Goal: Task Accomplishment & Management: Complete application form

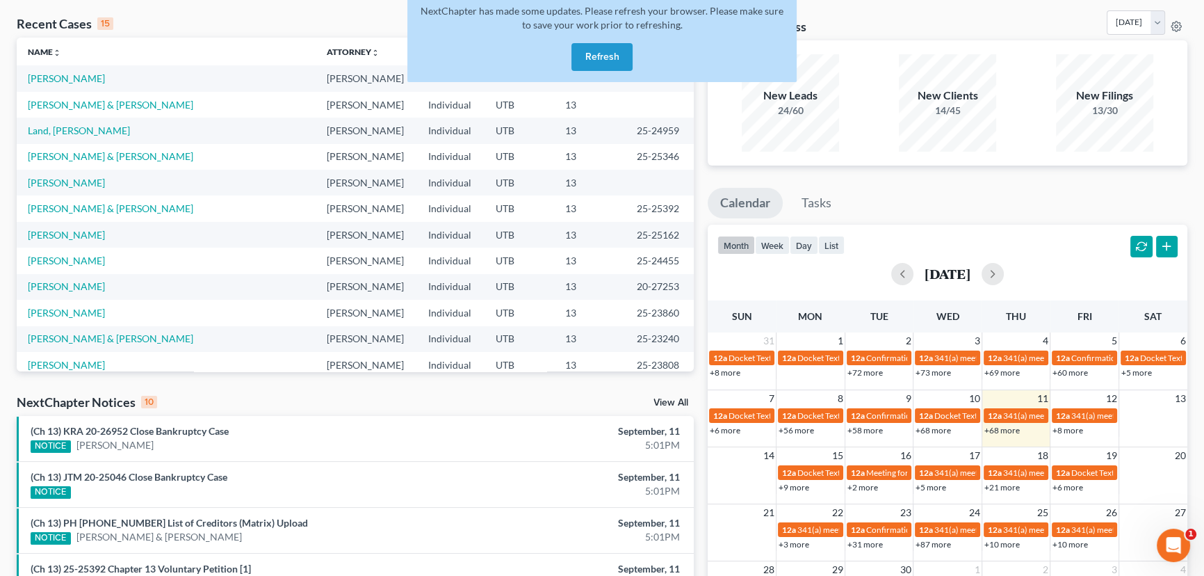
scroll to position [95, 0]
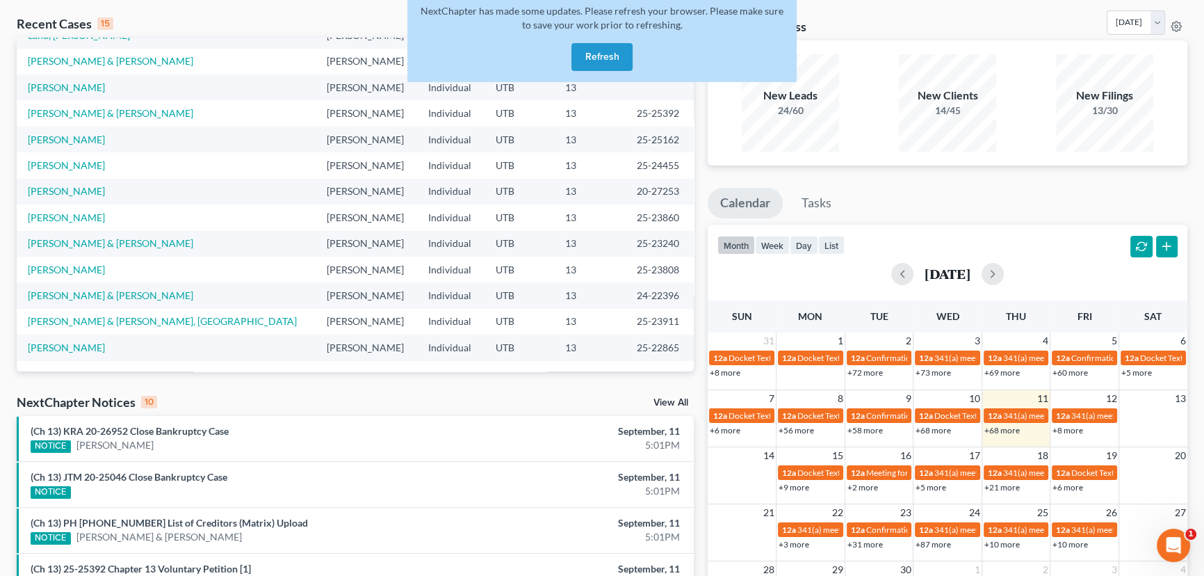
click at [602, 53] on button "Refresh" at bounding box center [602, 57] width 61 height 28
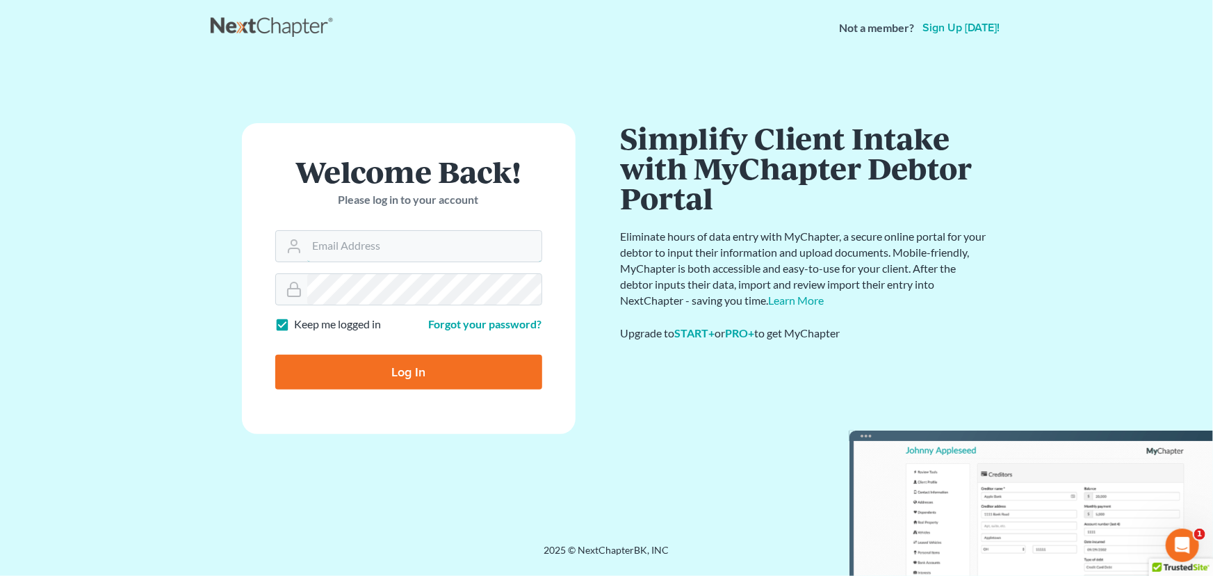
type input "[EMAIL_ADDRESS][DOMAIN_NAME]"
click at [383, 360] on input "Log In" at bounding box center [408, 372] width 267 height 35
type input "Thinking..."
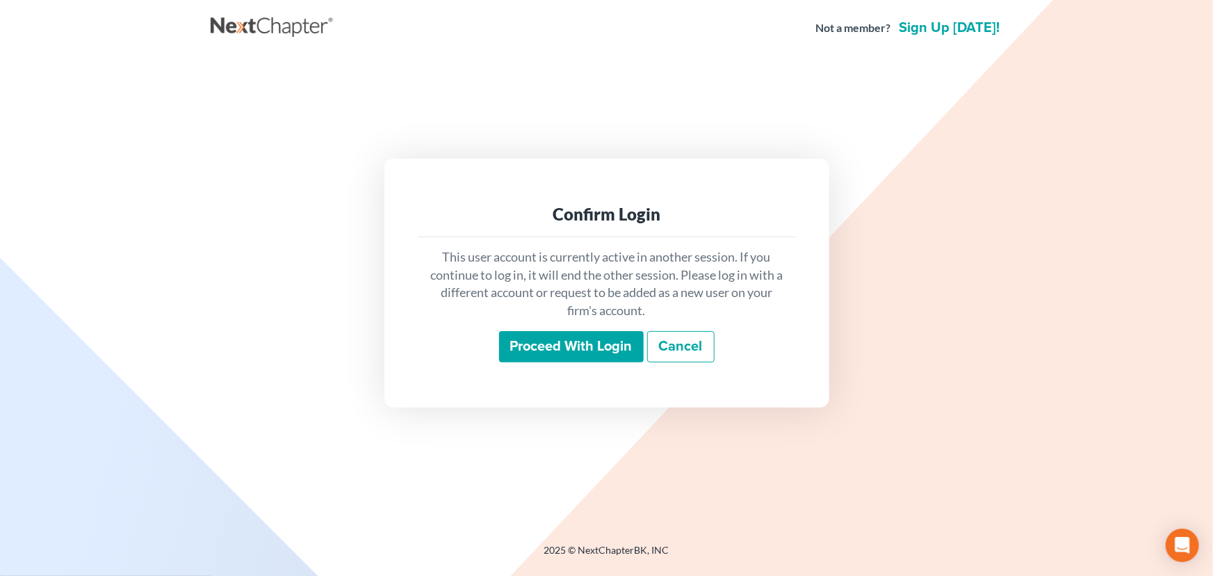
click at [577, 346] on input "Proceed with login" at bounding box center [571, 347] width 145 height 32
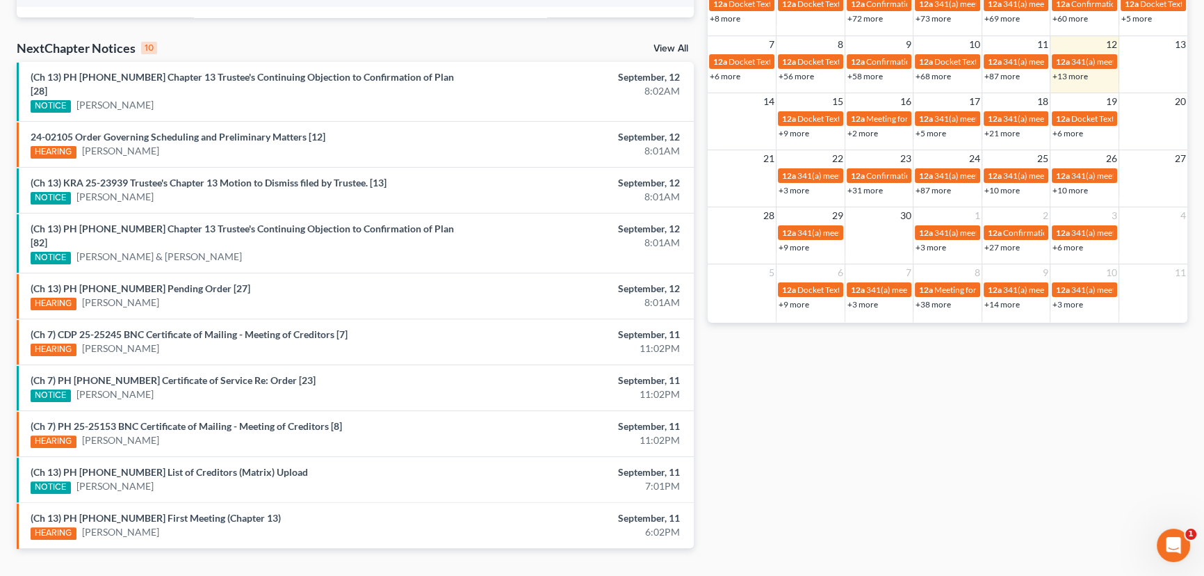
scroll to position [422, 0]
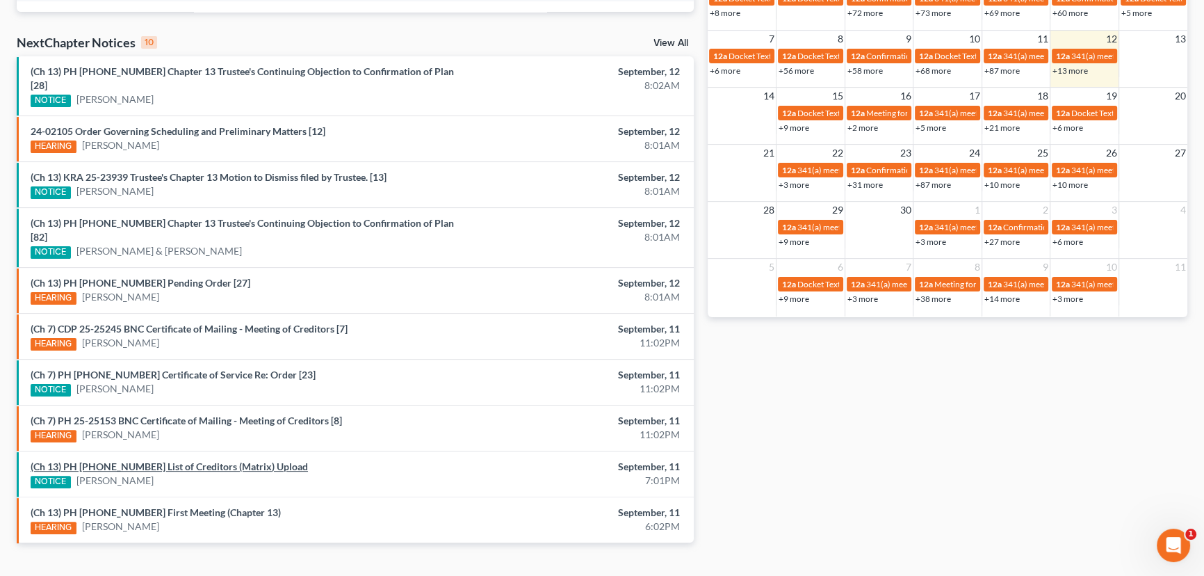
click at [150, 460] on link "(Ch 13) PH 25-25398 List of Creditors (Matrix) Upload" at bounding box center [169, 466] width 277 height 12
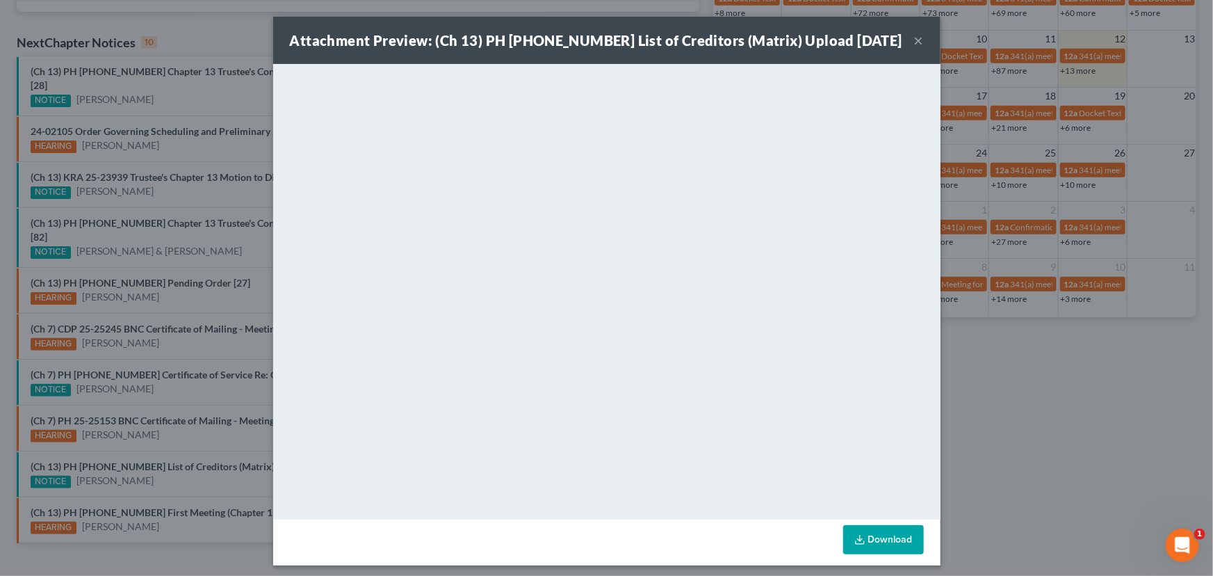
click at [165, 452] on div "Attachment Preview: (Ch 13) PH 25-25398 List of Creditors (Matrix) Upload 09/11…" at bounding box center [606, 288] width 1213 height 576
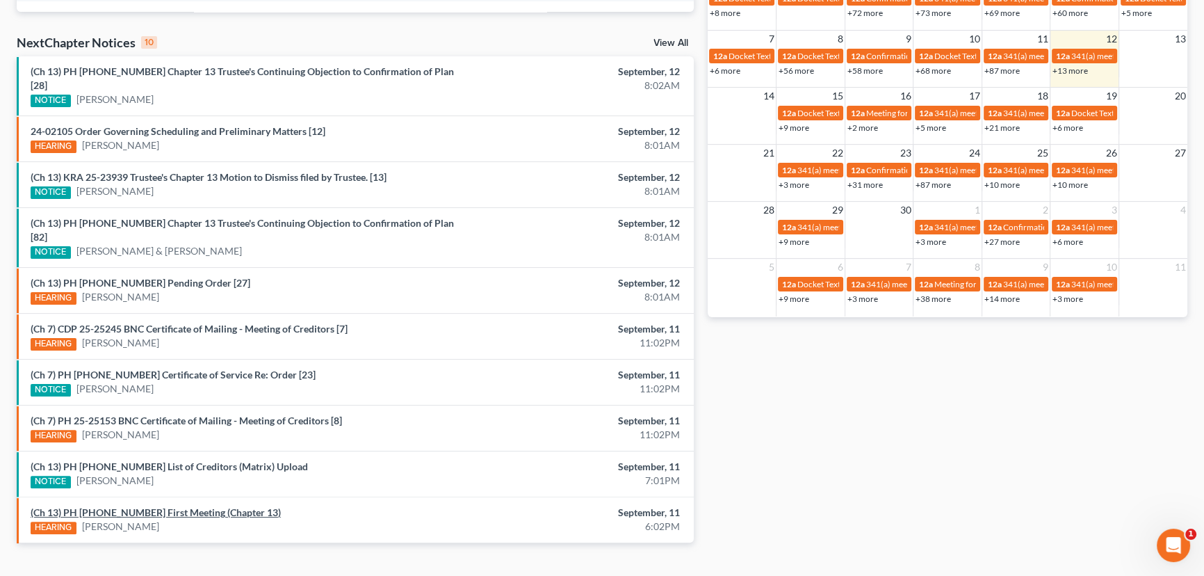
click at [157, 506] on link "(Ch 13) PH 25-25398 First Meeting (Chapter 13)" at bounding box center [156, 512] width 250 height 12
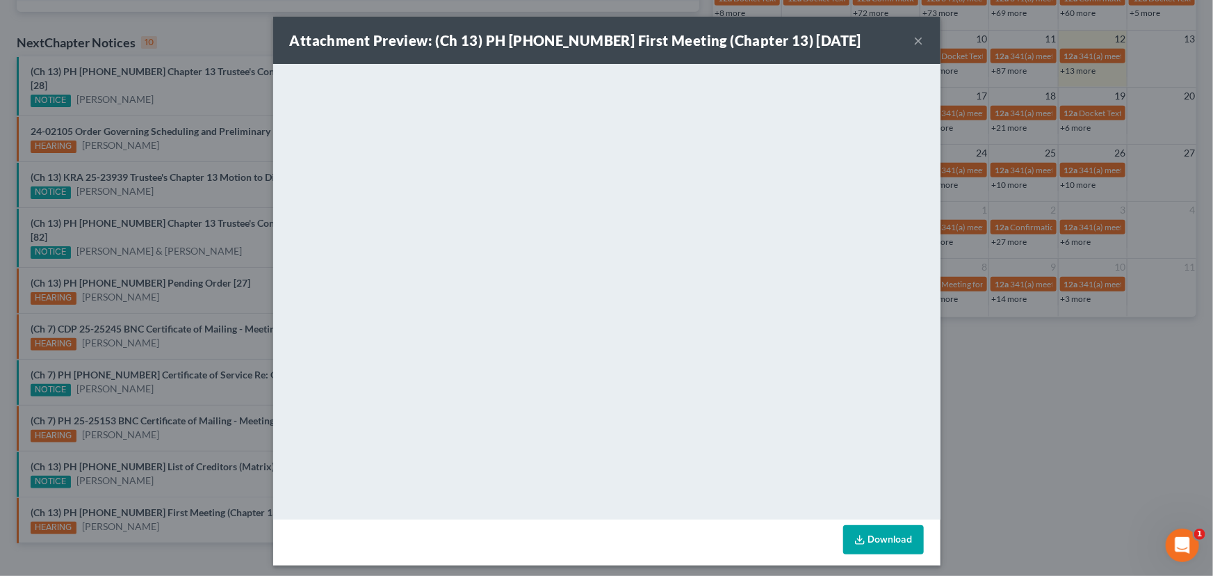
click at [173, 455] on div "Attachment Preview: (Ch 13) PH 25-25398 First Meeting (Chapter 13) 09/11/2025 ×…" at bounding box center [606, 288] width 1213 height 576
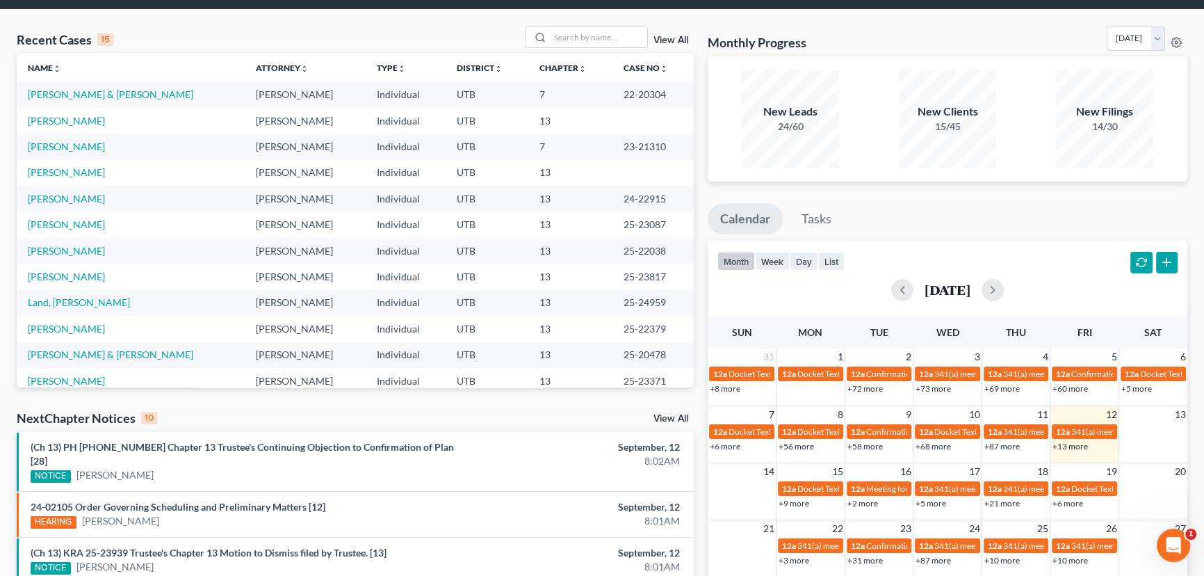
scroll to position [436, 0]
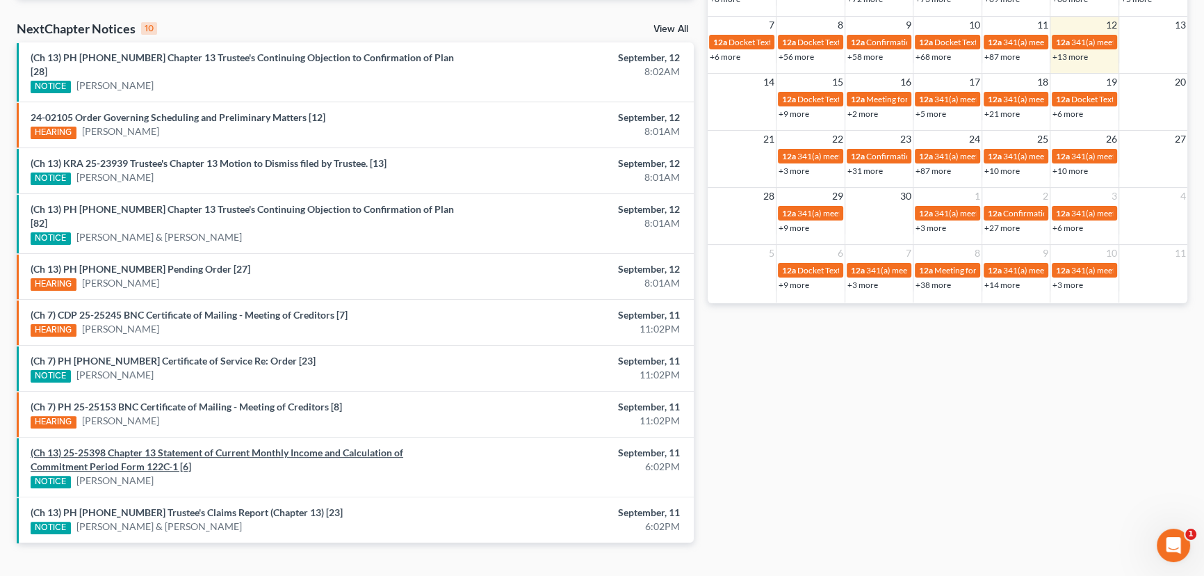
click at [175, 446] on link "(Ch 13) 25-25398 Chapter 13 Statement of Current Monthly Income and Calculation…" at bounding box center [217, 459] width 373 height 26
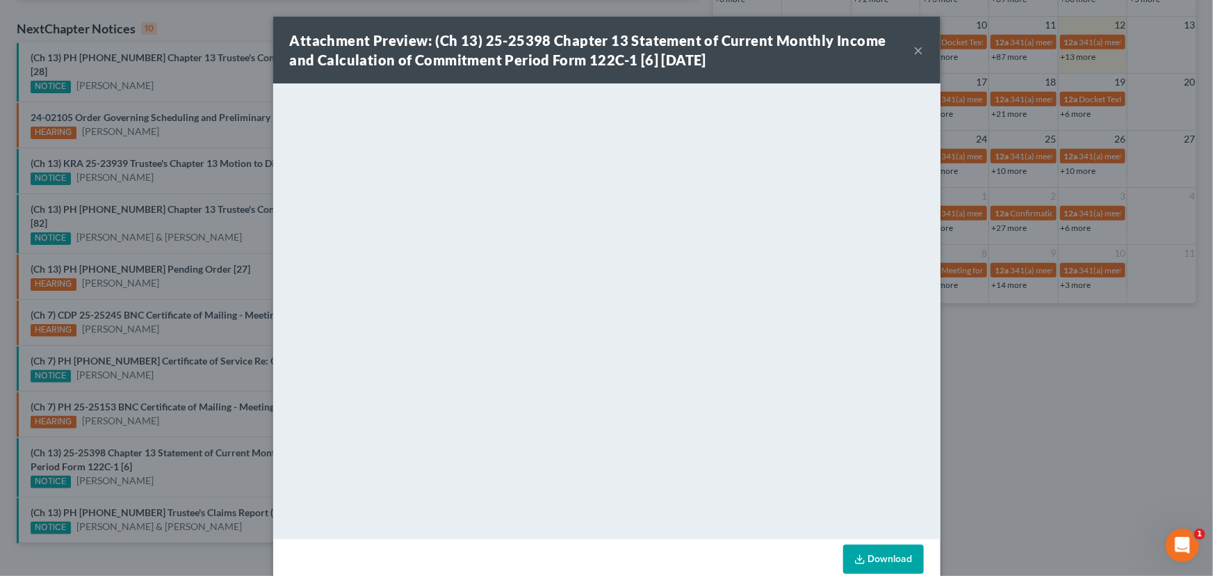
click at [170, 458] on div "Attachment Preview: (Ch 13) 25-25398 Chapter 13 Statement of Current Monthly In…" at bounding box center [606, 288] width 1213 height 576
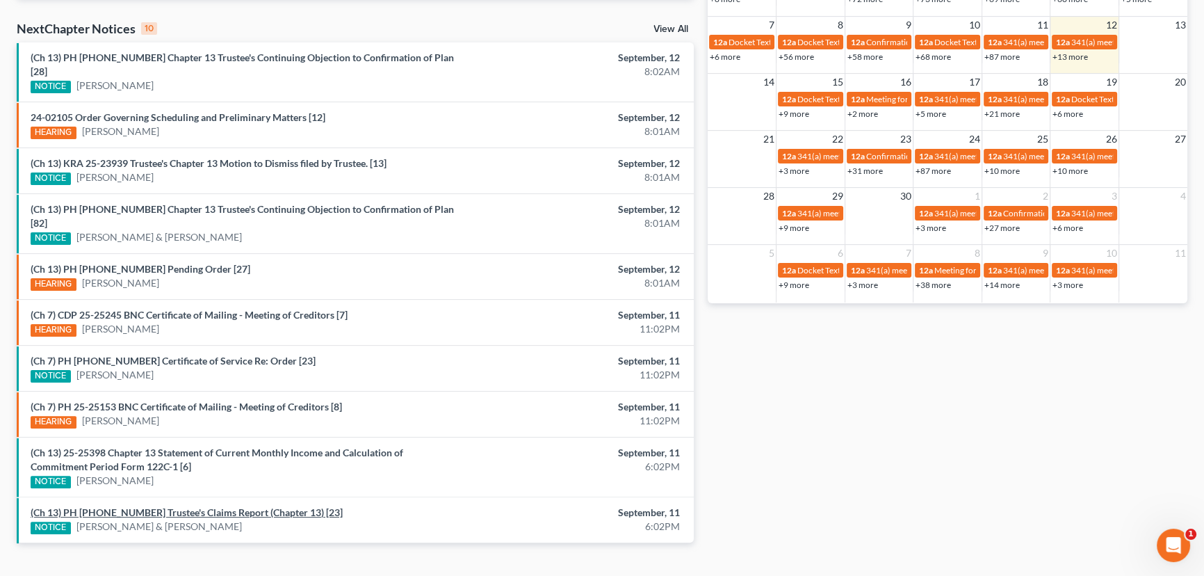
click at [182, 506] on link "(Ch 13) PH 24-26500 Trustee's Claims Report (Chapter 13) [23]" at bounding box center [187, 512] width 312 height 12
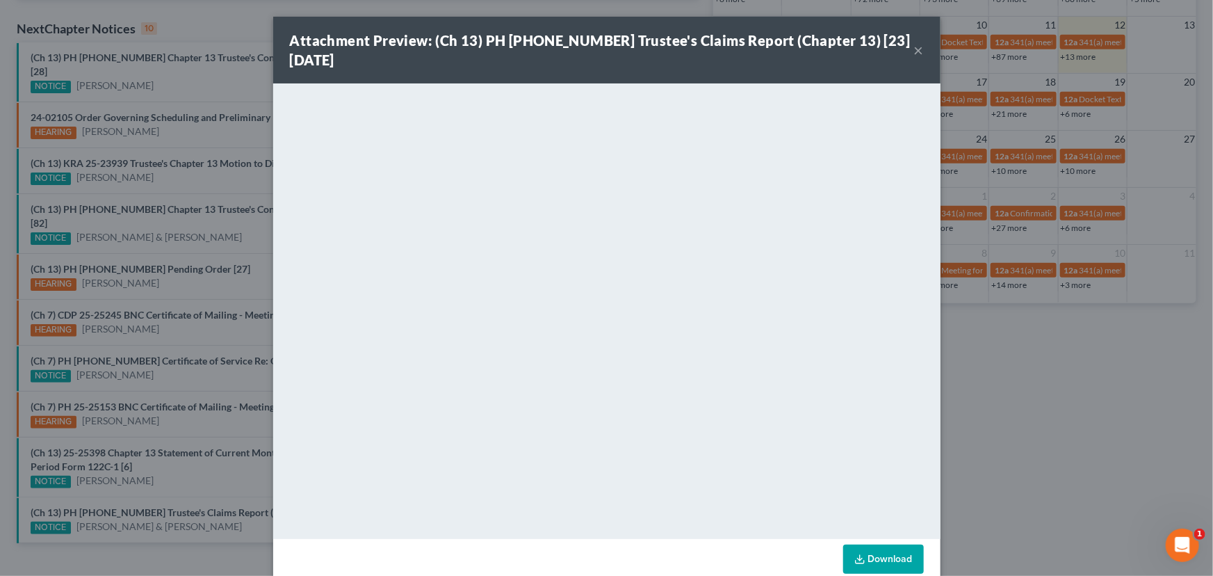
click at [203, 466] on div "Attachment Preview: (Ch 13) PH 24-26500 Trustee's Claims Report (Chapter 13) [2…" at bounding box center [606, 288] width 1213 height 576
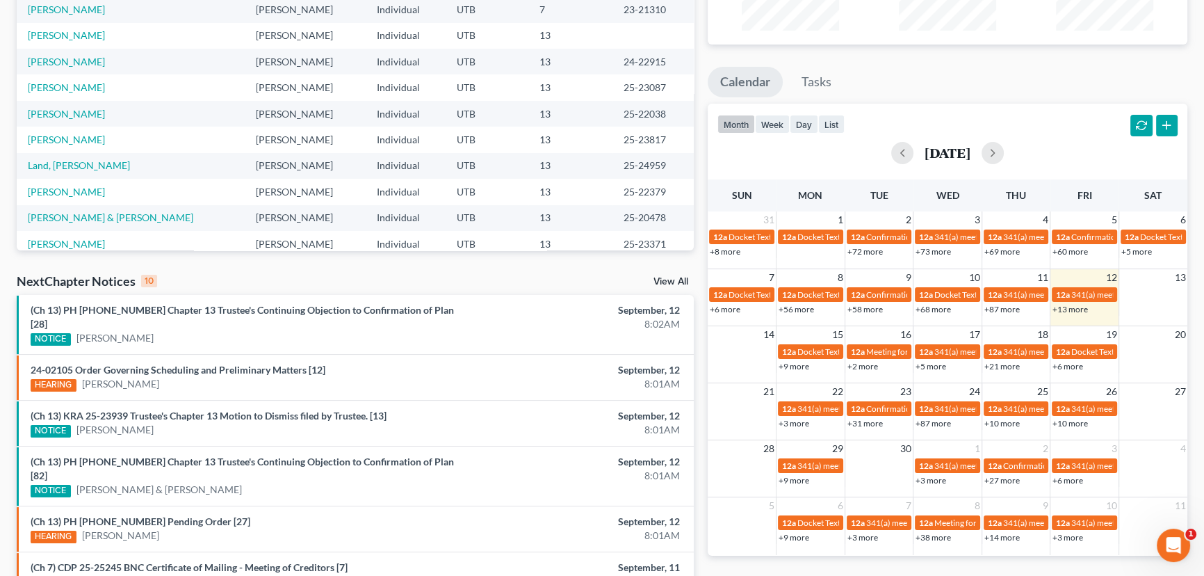
scroll to position [422, 0]
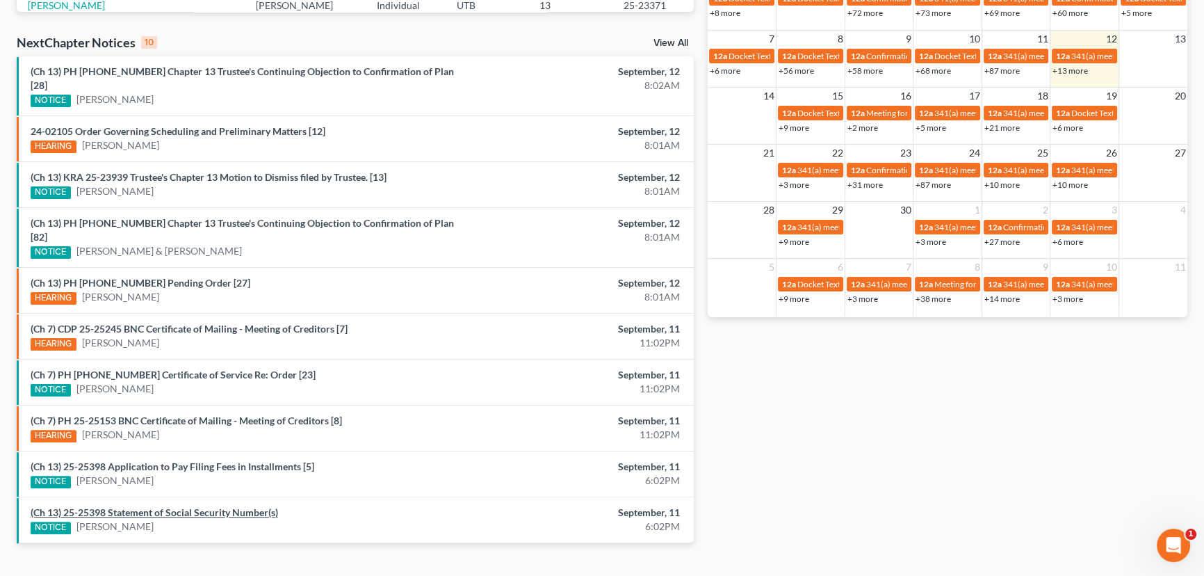
click at [136, 506] on link "(Ch 13) 25-25398 Statement of Social Security Number(s)" at bounding box center [155, 512] width 248 height 12
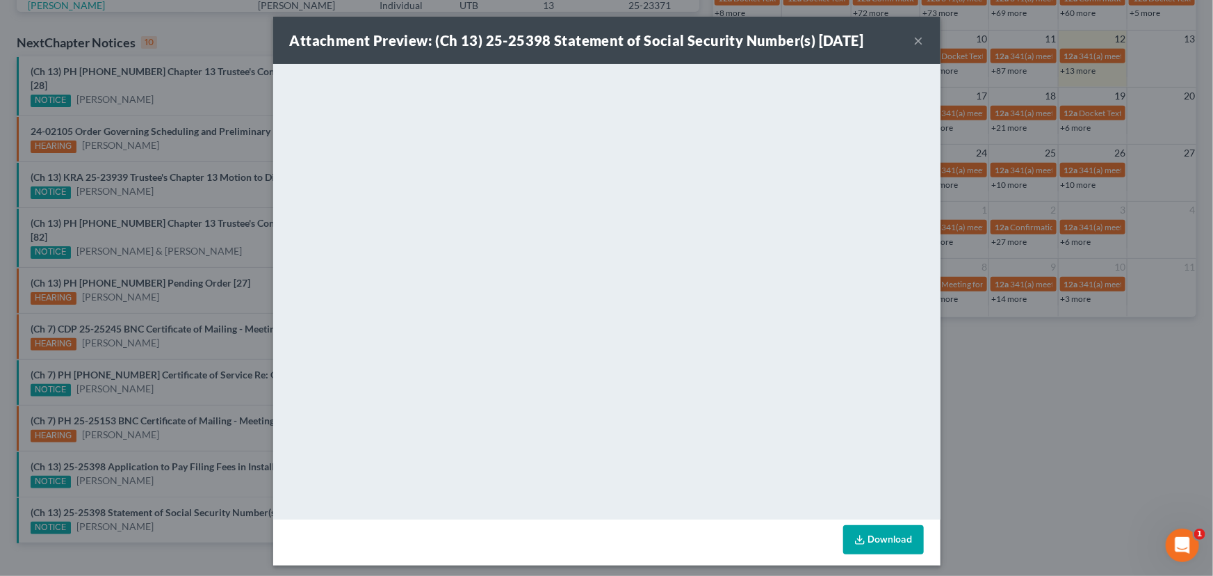
click at [154, 464] on div "Attachment Preview: (Ch 13) 25-25398 Statement of Social Security Number(s) 09/…" at bounding box center [606, 288] width 1213 height 576
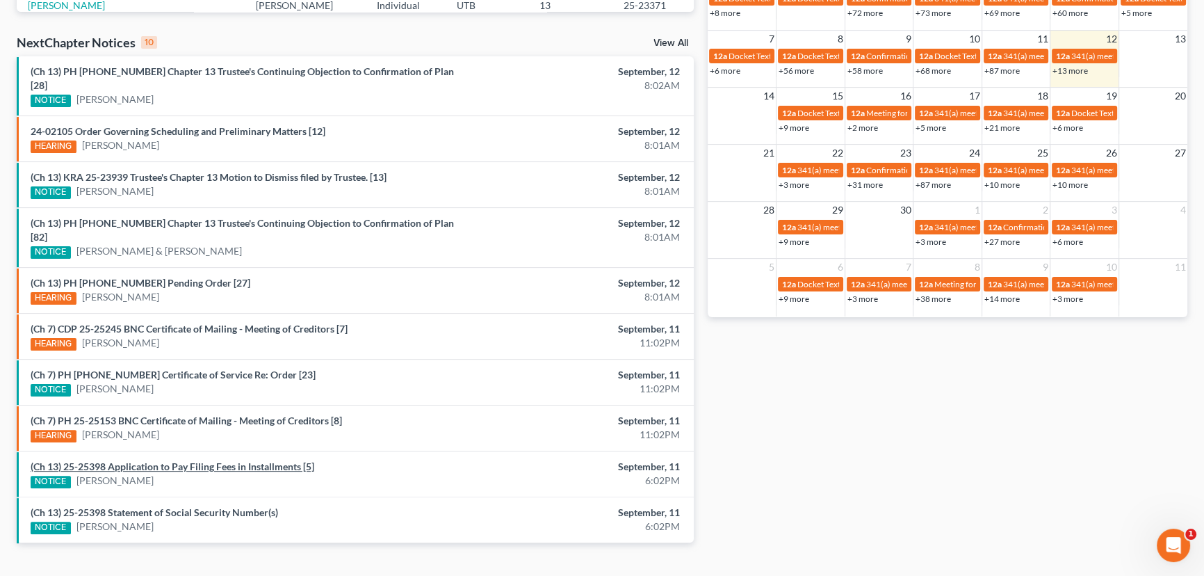
click at [161, 460] on link "(Ch 13) 25-25398 Application to Pay Filing Fees in Installments [5]" at bounding box center [173, 466] width 284 height 12
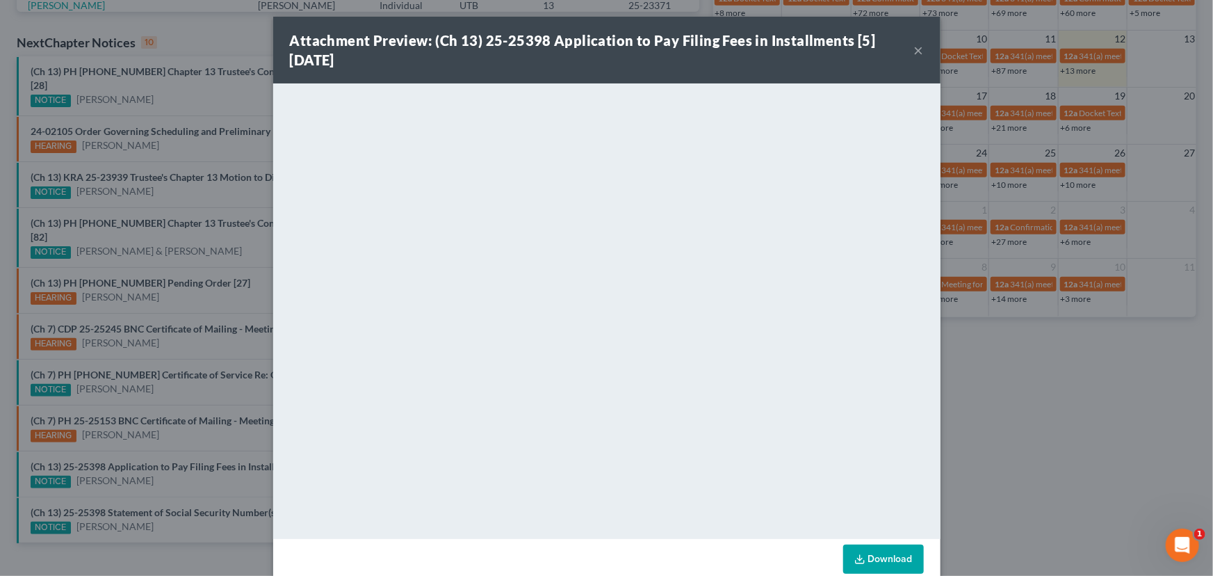
click at [166, 460] on div "Attachment Preview: (Ch 13) 25-25398 Application to Pay Filing Fees in Installm…" at bounding box center [606, 288] width 1213 height 576
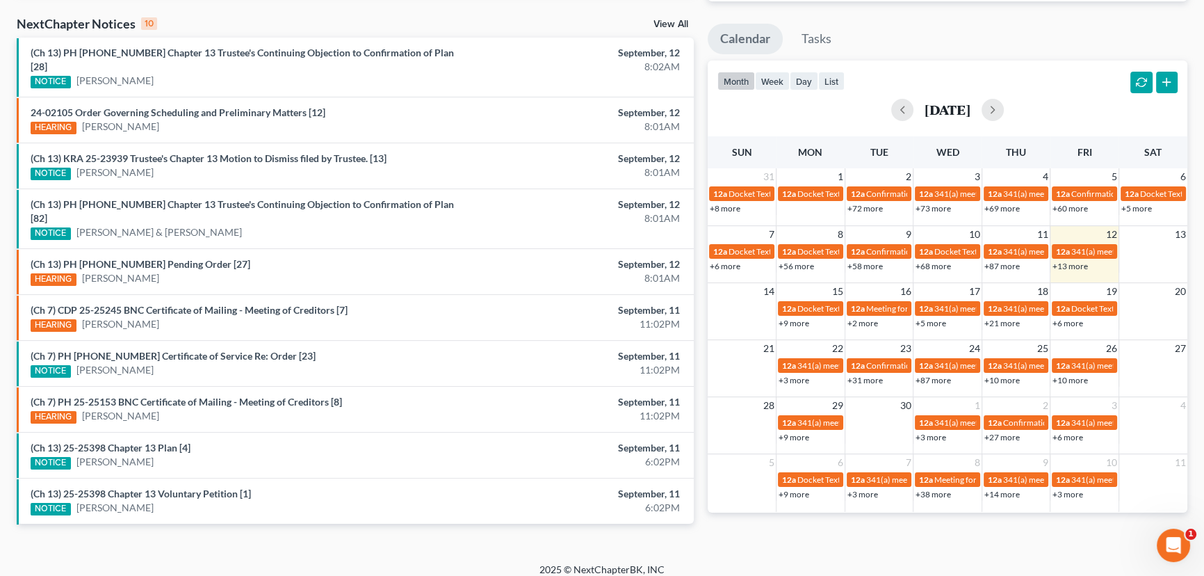
scroll to position [422, 0]
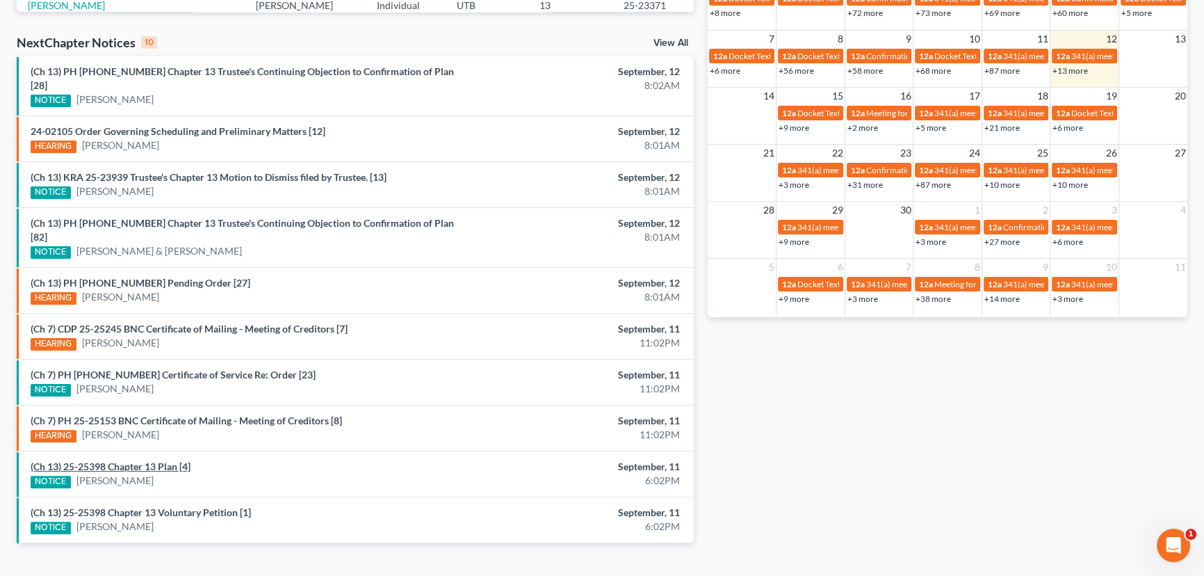
click at [139, 460] on link "(Ch 13) 25-25398 Chapter 13 Plan [4]" at bounding box center [111, 466] width 160 height 12
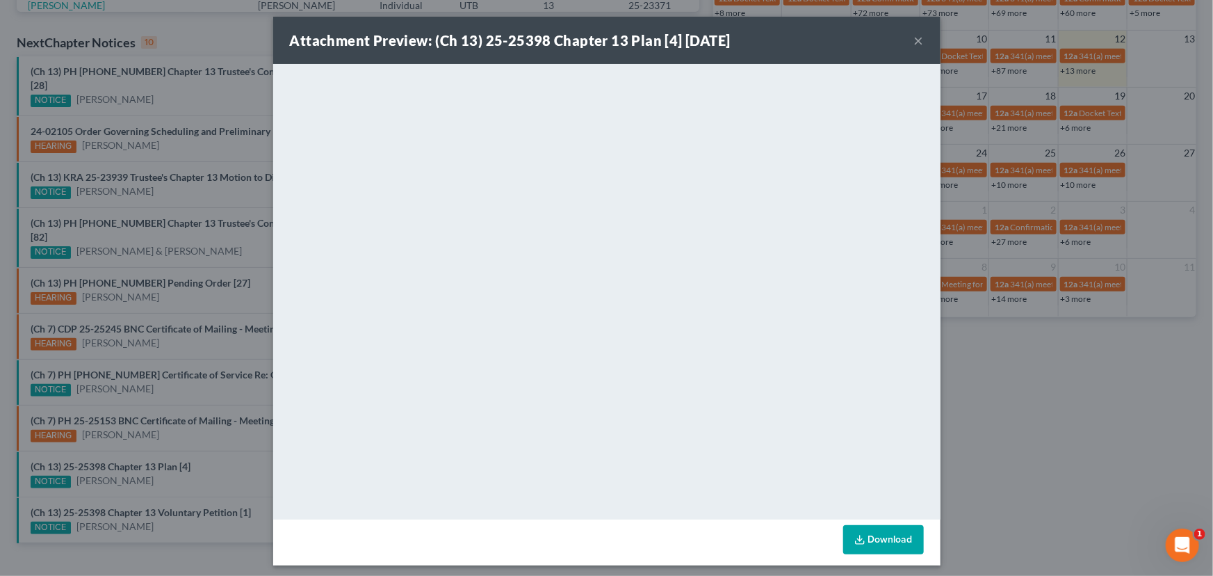
click at [155, 465] on div "Attachment Preview: (Ch 13) 25-25398 Chapter 13 Plan [4] [DATE] × <object ng-at…" at bounding box center [606, 288] width 1213 height 576
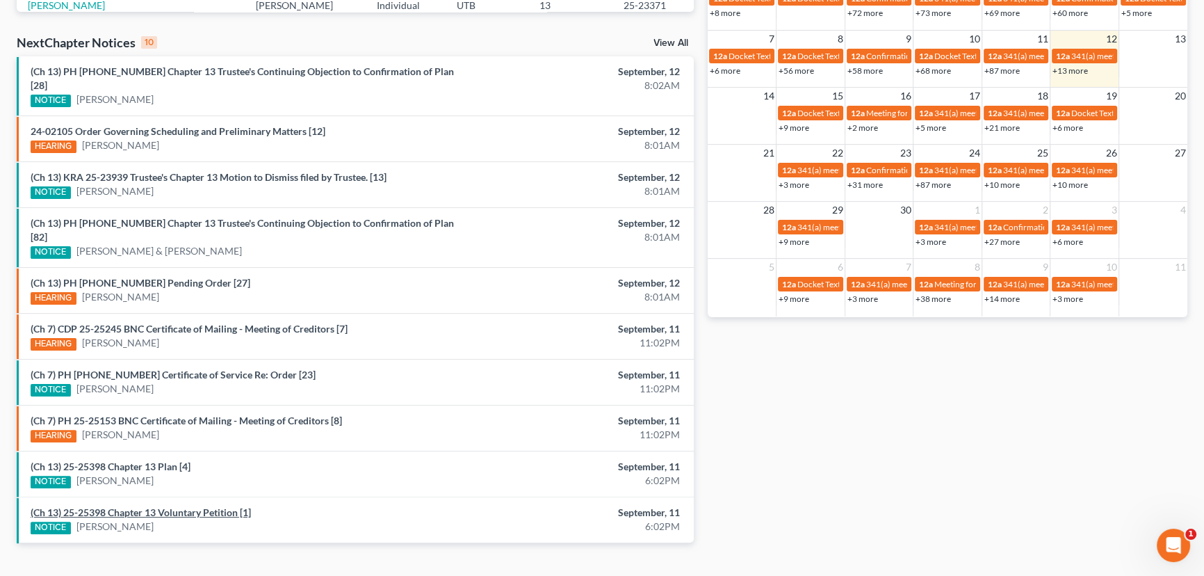
click at [158, 506] on link "(Ch 13) 25-25398 Chapter 13 Voluntary Petition [1]" at bounding box center [141, 512] width 220 height 12
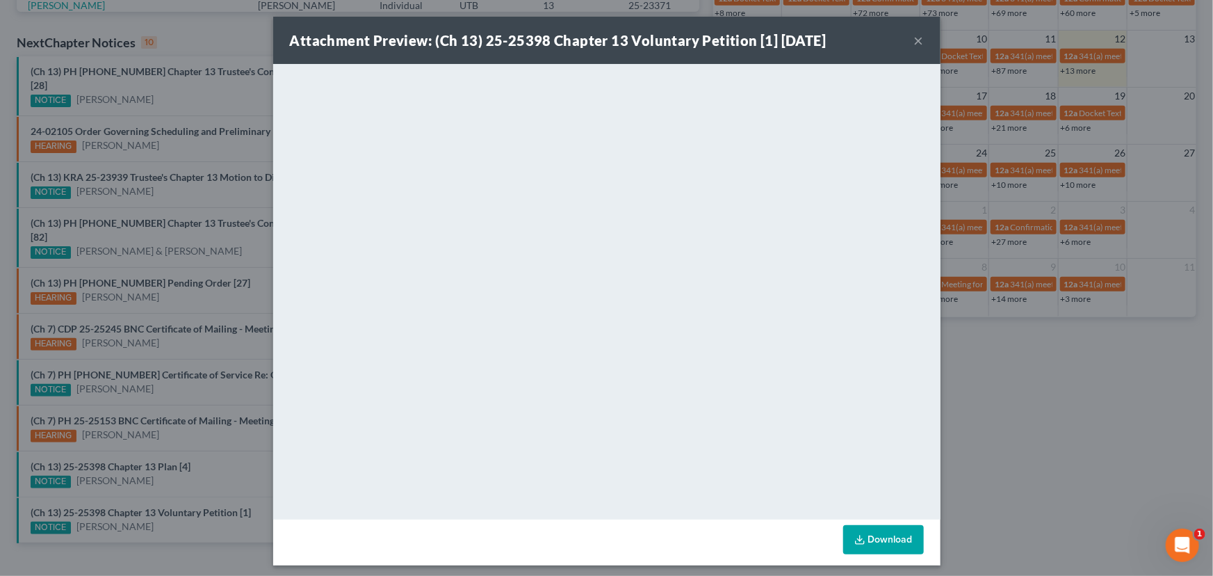
click at [158, 472] on div "Attachment Preview: (Ch 13) 25-25398 Chapter 13 Voluntary Petition [1] [DATE] ×…" at bounding box center [606, 288] width 1213 height 576
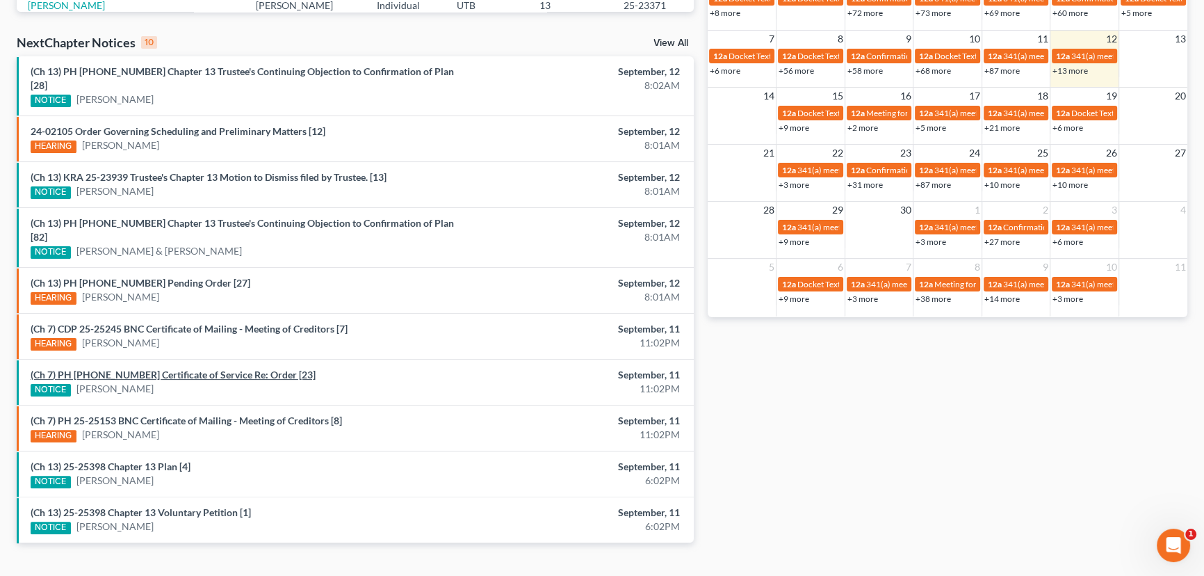
click at [181, 369] on link "(Ch 7) PH 24-23355 Certificate of Service Re: Order [23]" at bounding box center [173, 375] width 285 height 12
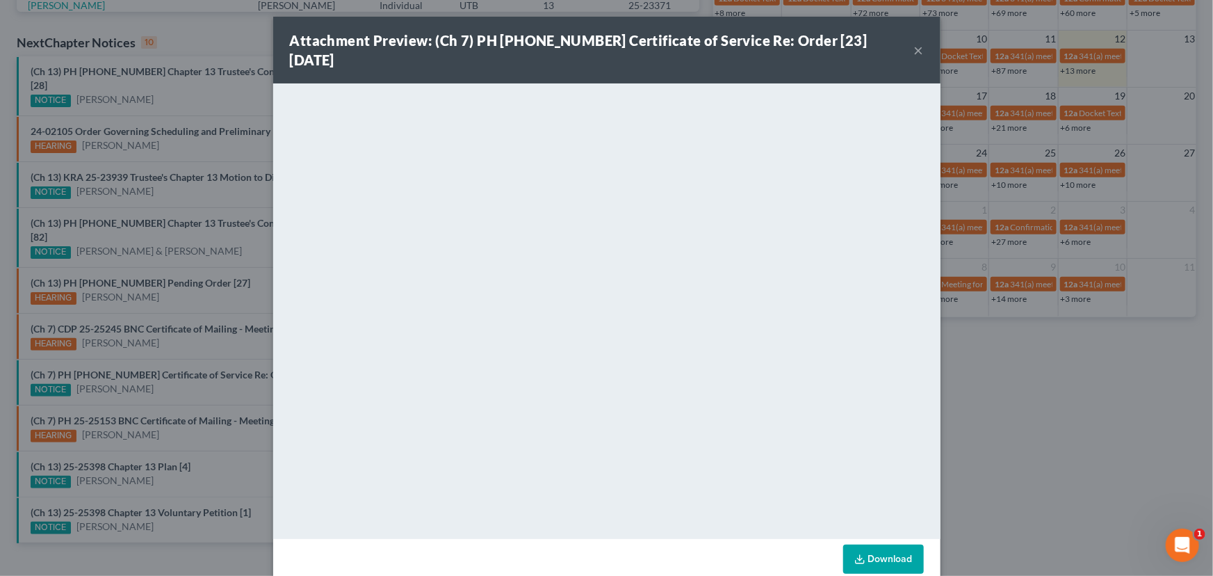
click at [177, 357] on div "Attachment Preview: (Ch 7) PH 24-23355 Certificate of Service Re: Order [23] 09…" at bounding box center [606, 288] width 1213 height 576
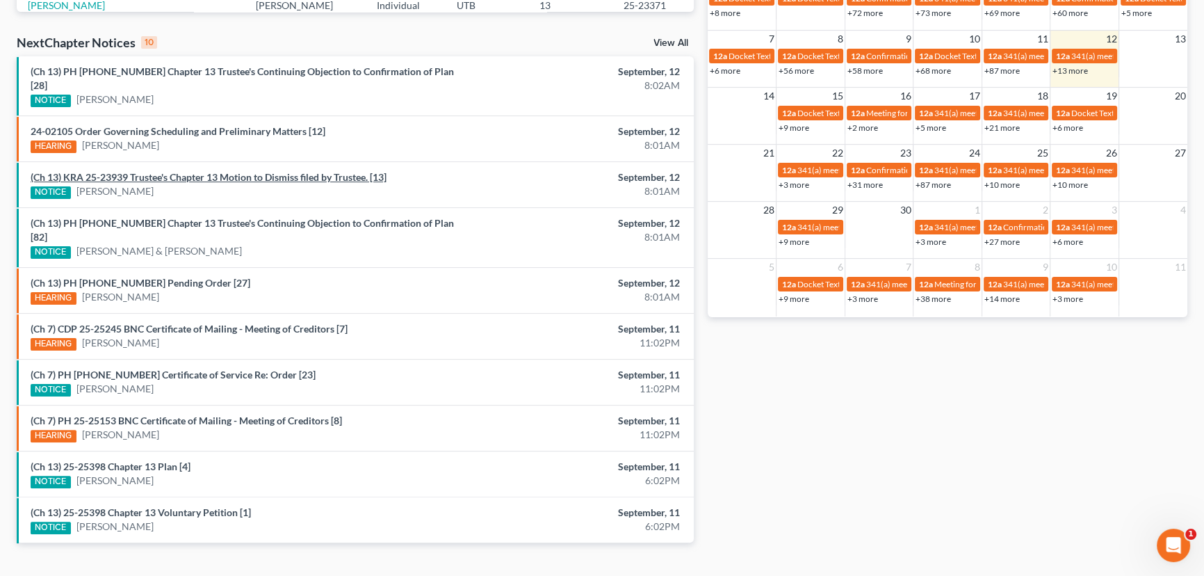
click at [248, 171] on link "(Ch 13) KRA 25-23939 Trustee's Chapter 13 Motion to Dismiss filed by Trustee. […" at bounding box center [209, 177] width 356 height 12
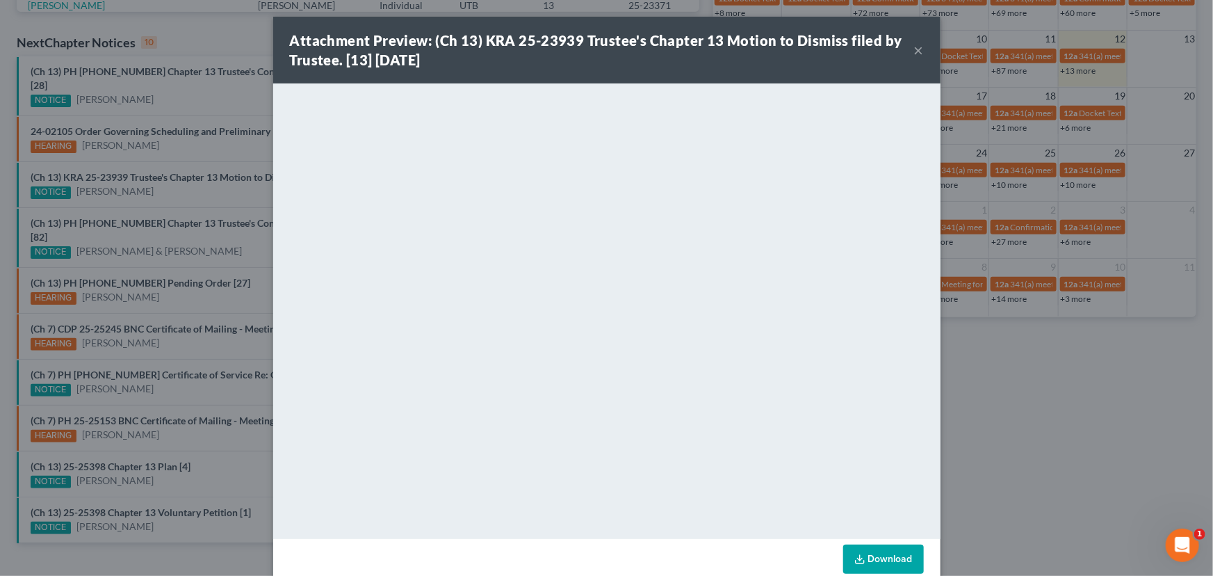
click at [914, 53] on button "×" at bounding box center [919, 50] width 10 height 17
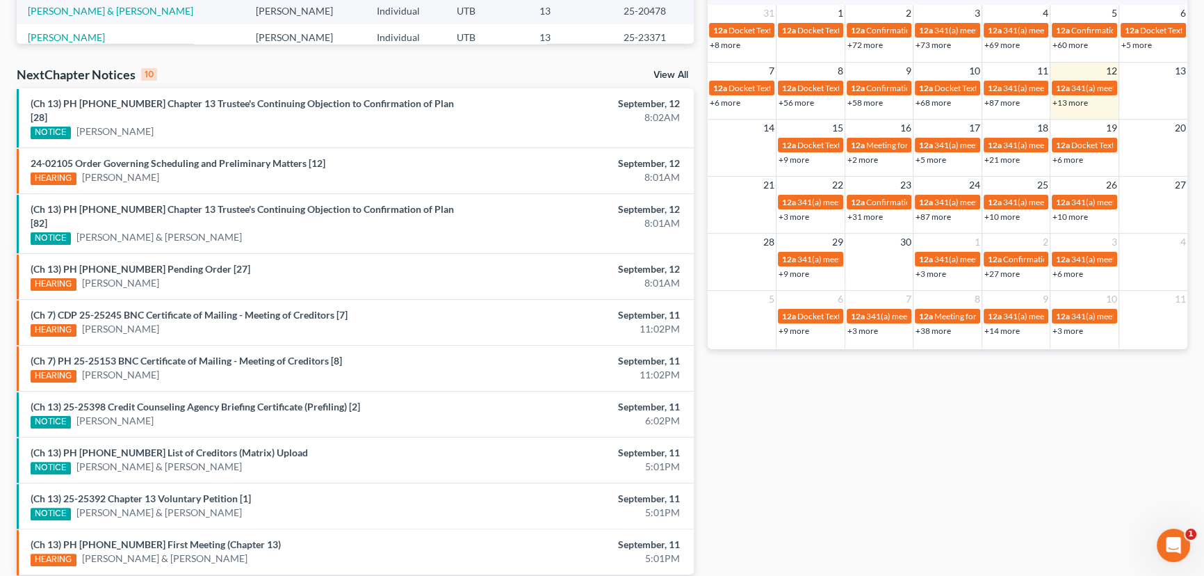
scroll to position [422, 0]
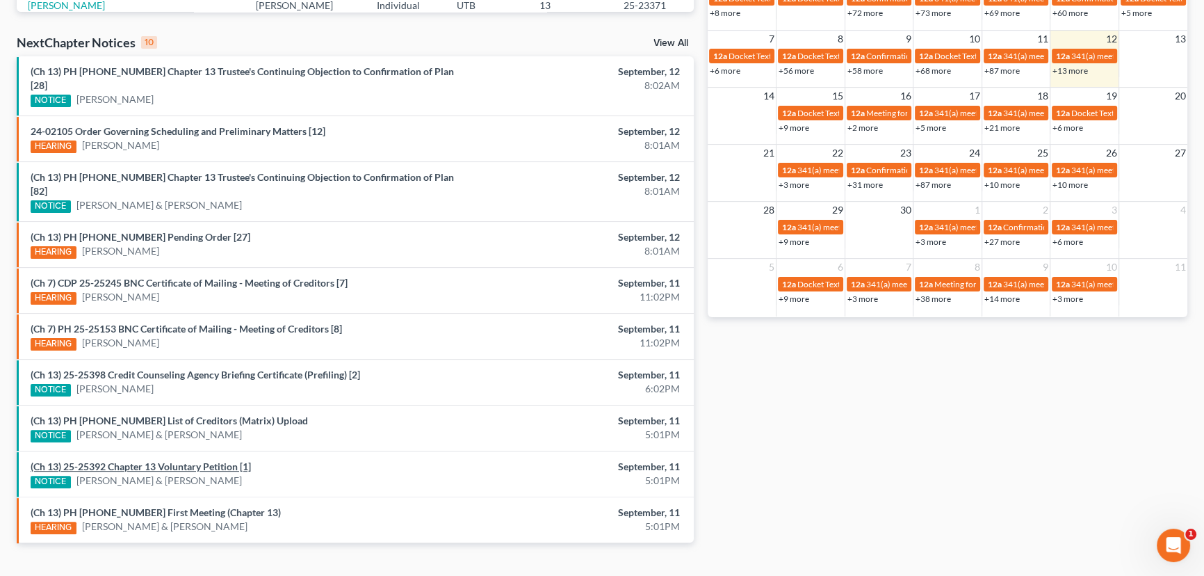
click at [129, 460] on link "(Ch 13) 25-25392 Chapter 13 Voluntary Petition [1]" at bounding box center [141, 466] width 220 height 12
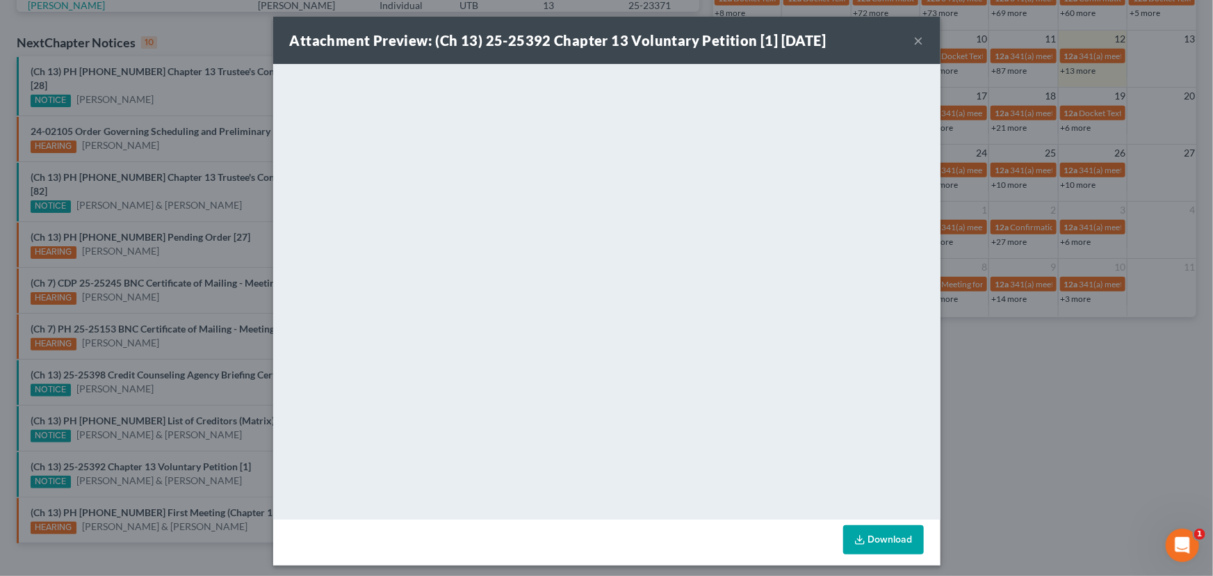
click at [124, 416] on div "Attachment Preview: (Ch 13) 25-25392 Chapter 13 Voluntary Petition [1] 09/11/20…" at bounding box center [606, 288] width 1213 height 576
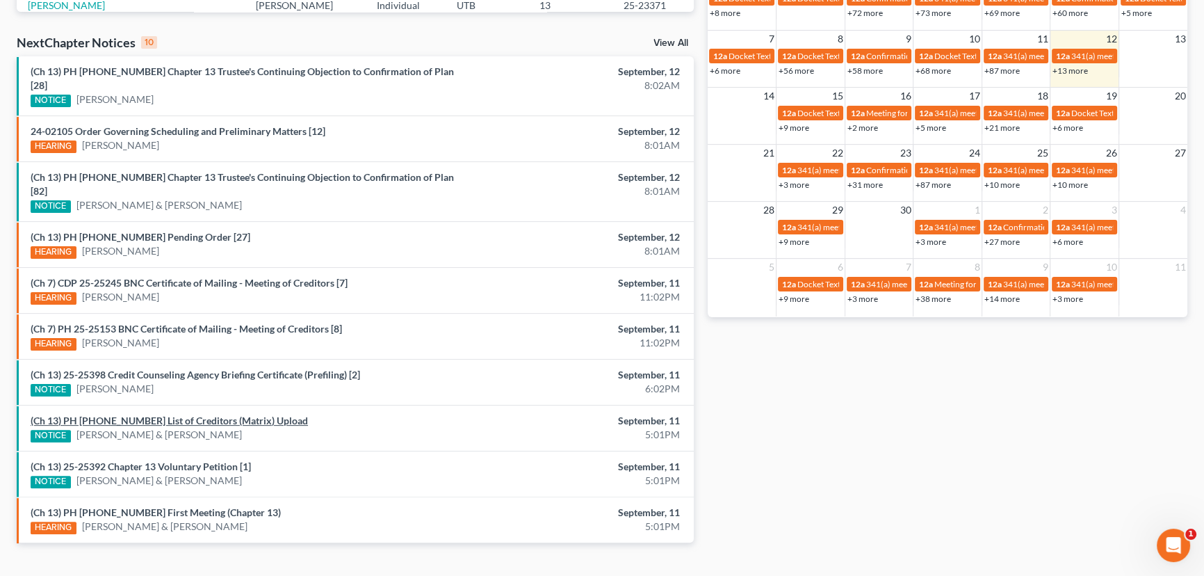
click at [125, 414] on link "(Ch 13) PH 25-25392 List of Creditors (Matrix) Upload" at bounding box center [169, 420] width 277 height 12
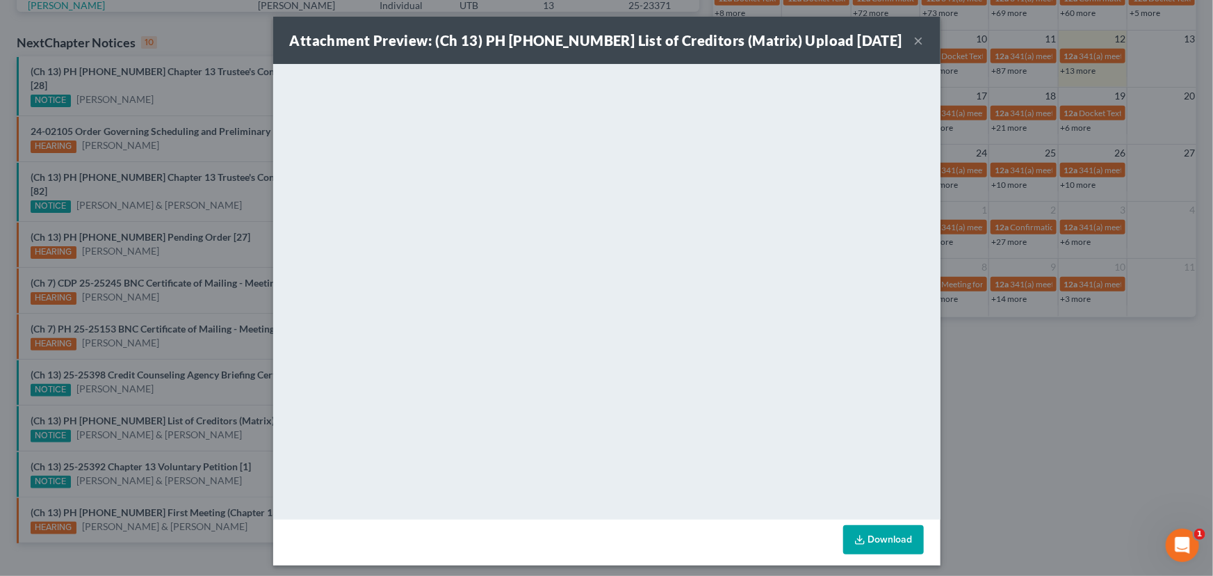
click at [143, 371] on div "Attachment Preview: (Ch 13) PH 25-25392 List of Creditors (Matrix) Upload 09/11…" at bounding box center [606, 288] width 1213 height 576
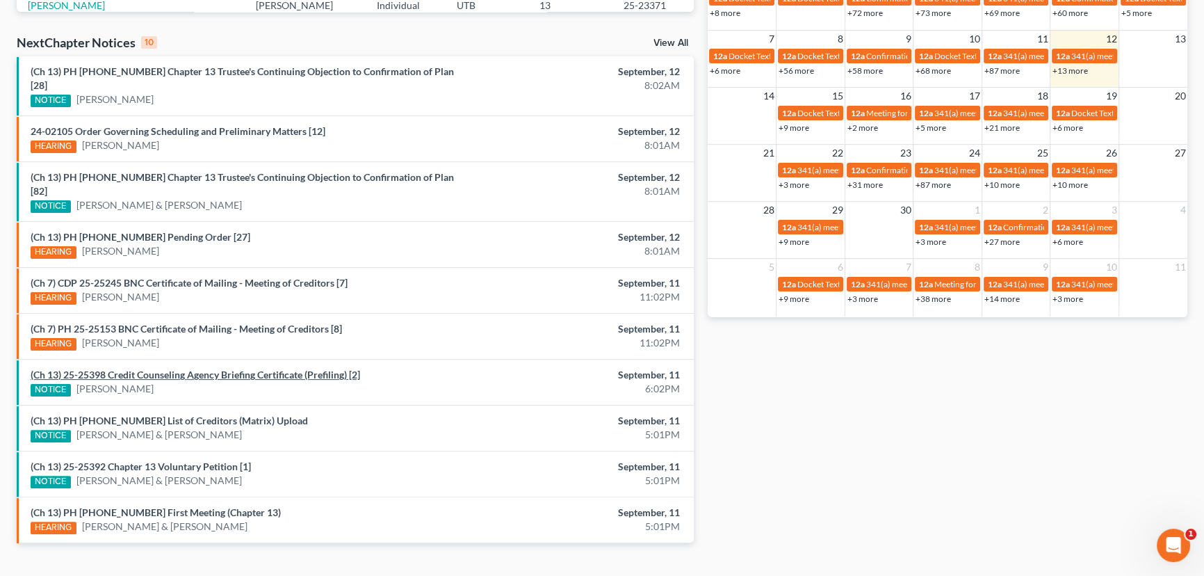
click at [158, 369] on link "(Ch 13) 25-25398 Credit Counseling Agency Briefing Certificate (Prefiling) [2]" at bounding box center [196, 375] width 330 height 12
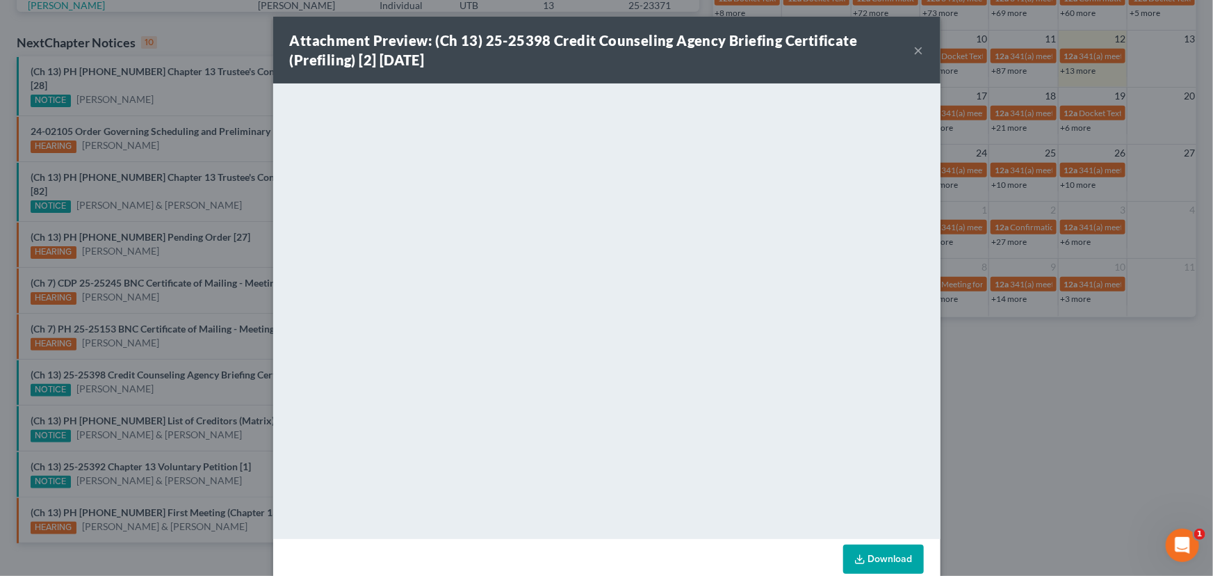
click at [200, 365] on div "Attachment Preview: (Ch 13) 25-25398 Credit Counseling Agency Briefing Certific…" at bounding box center [606, 288] width 1213 height 576
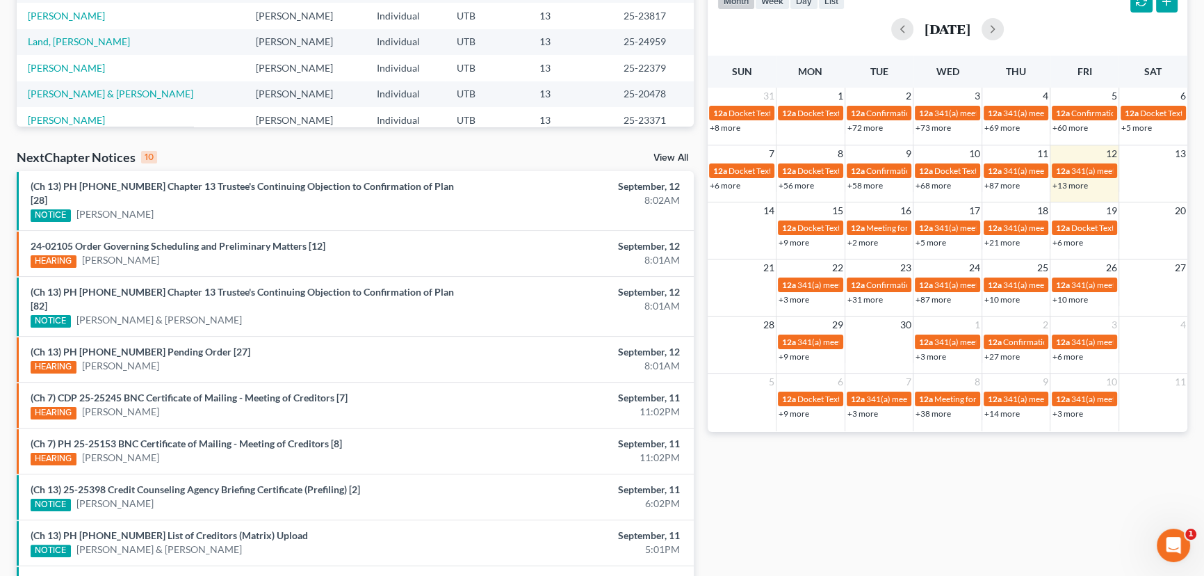
scroll to position [42, 0]
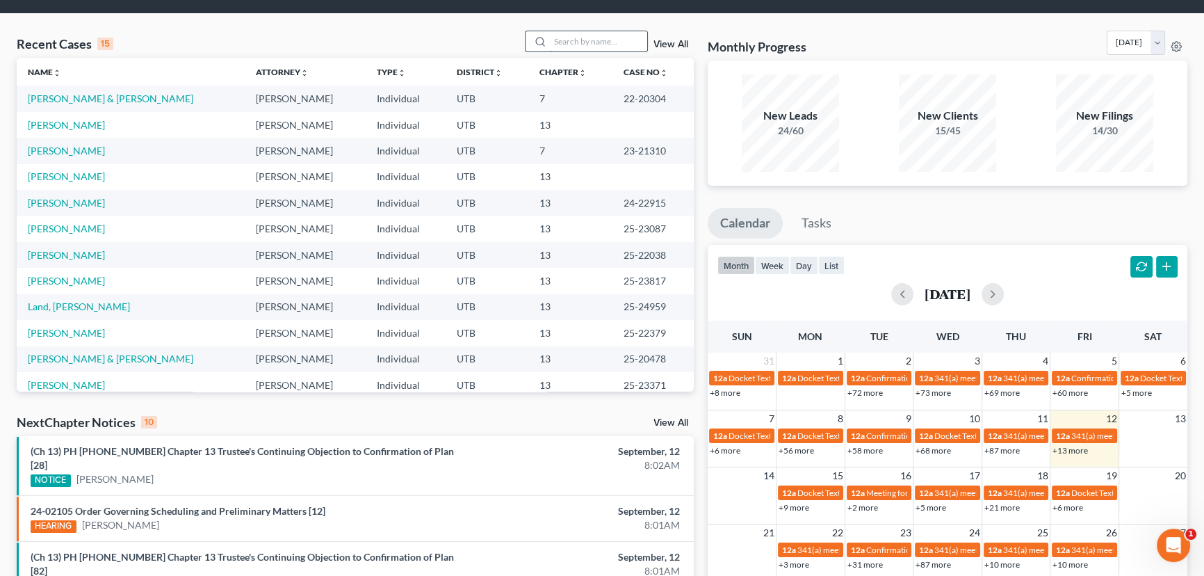
click at [578, 40] on input "search" at bounding box center [598, 41] width 97 height 20
type input "Grice"
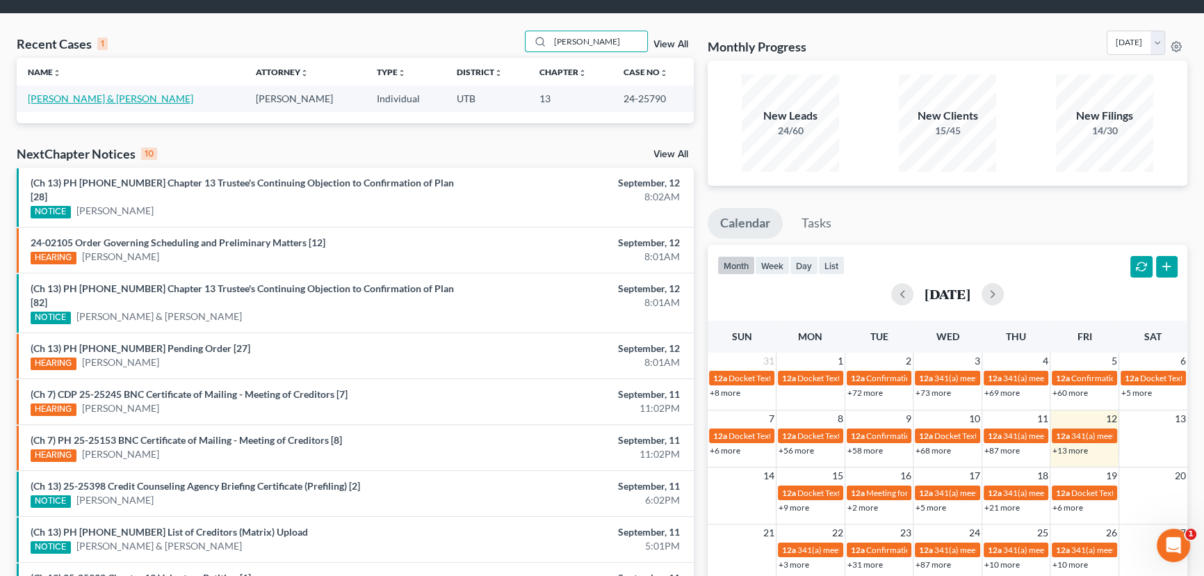
click at [65, 95] on link "[PERSON_NAME] & [PERSON_NAME]" at bounding box center [111, 98] width 166 height 12
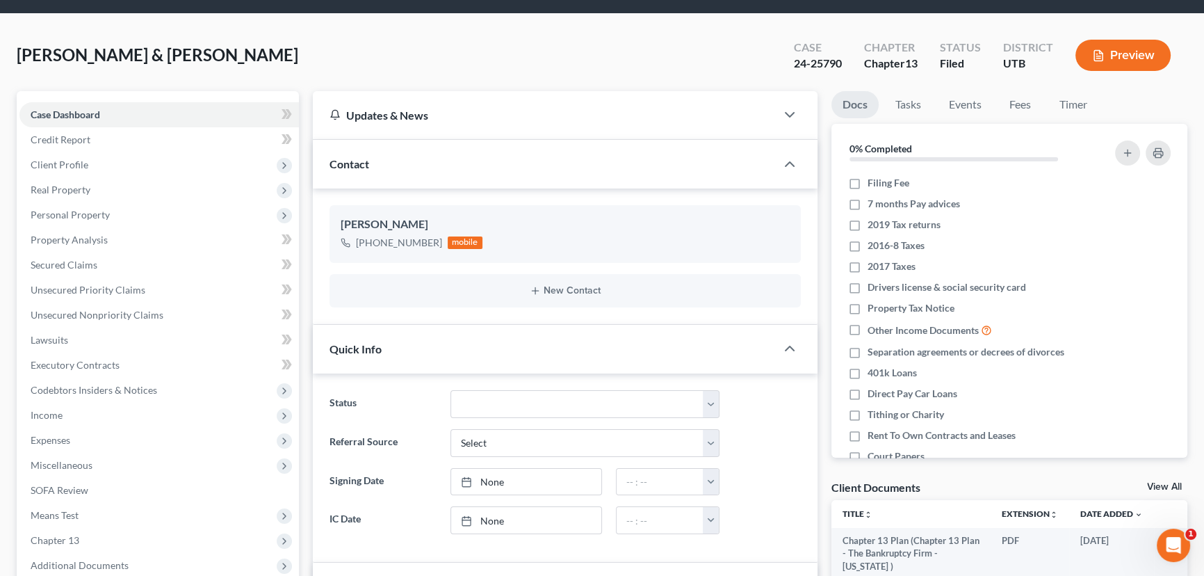
click at [1159, 485] on link "View All" at bounding box center [1164, 487] width 35 height 10
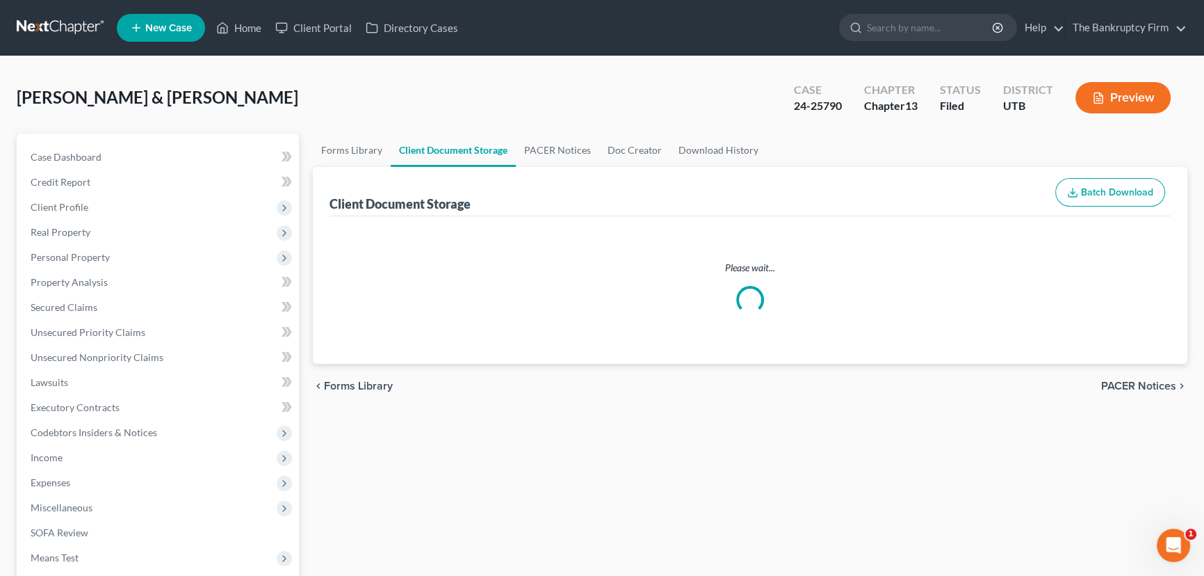
select select "30"
select select "26"
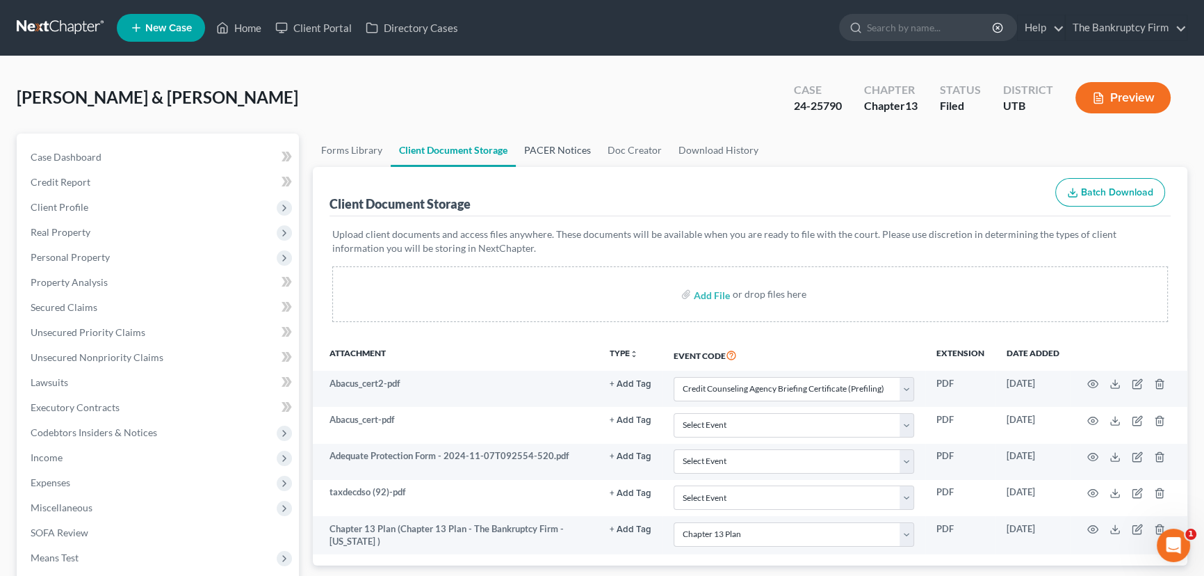
click at [551, 151] on link "PACER Notices" at bounding box center [557, 150] width 83 height 33
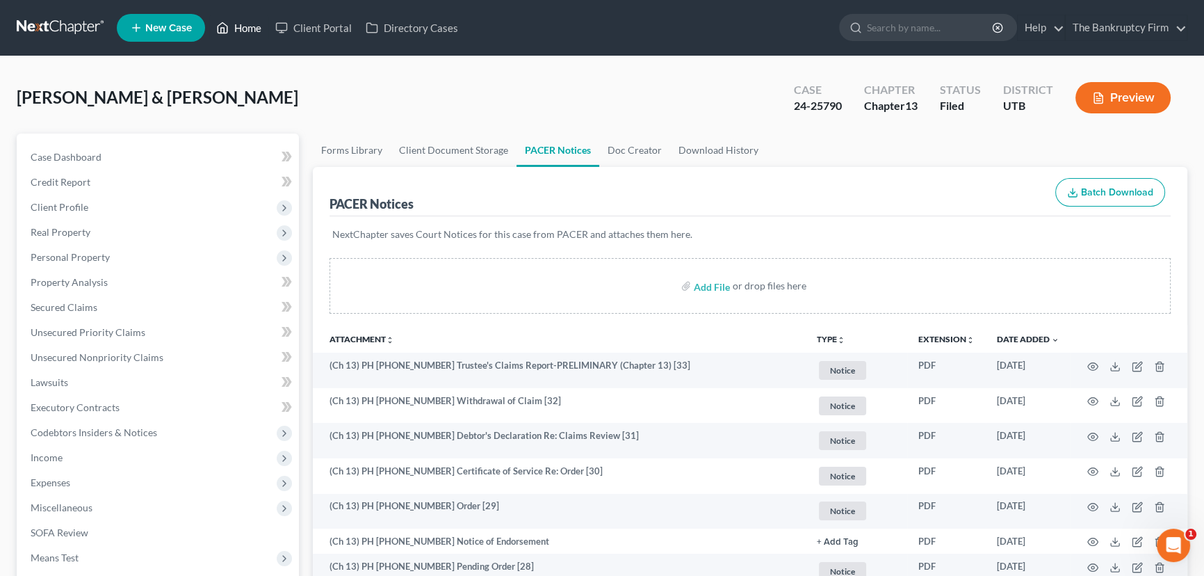
click at [243, 29] on link "Home" at bounding box center [238, 27] width 59 height 25
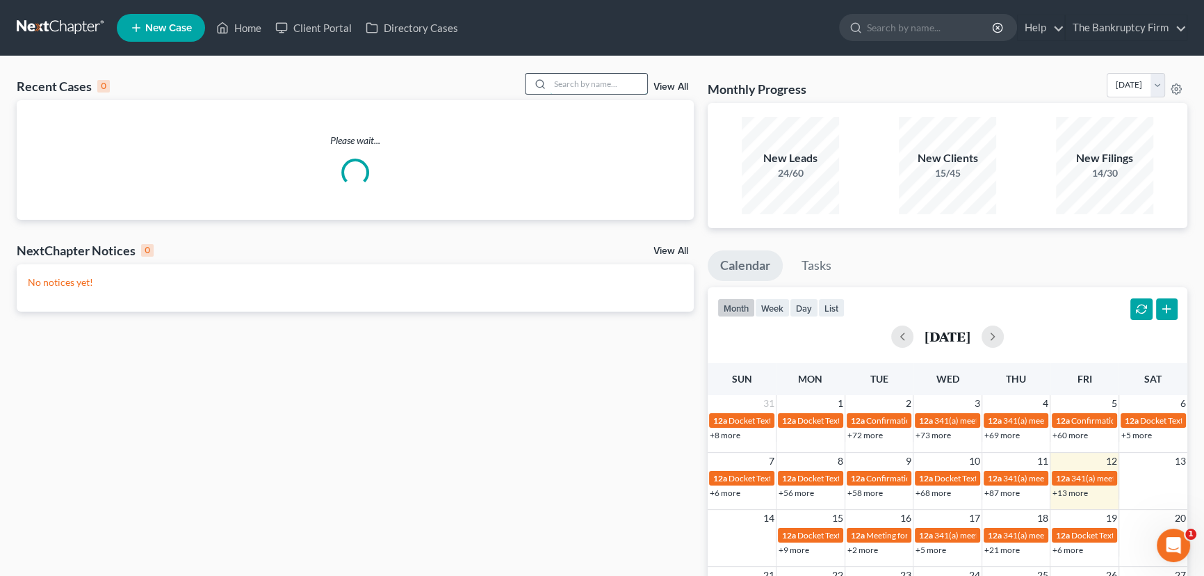
click at [572, 86] on input "search" at bounding box center [598, 84] width 97 height 20
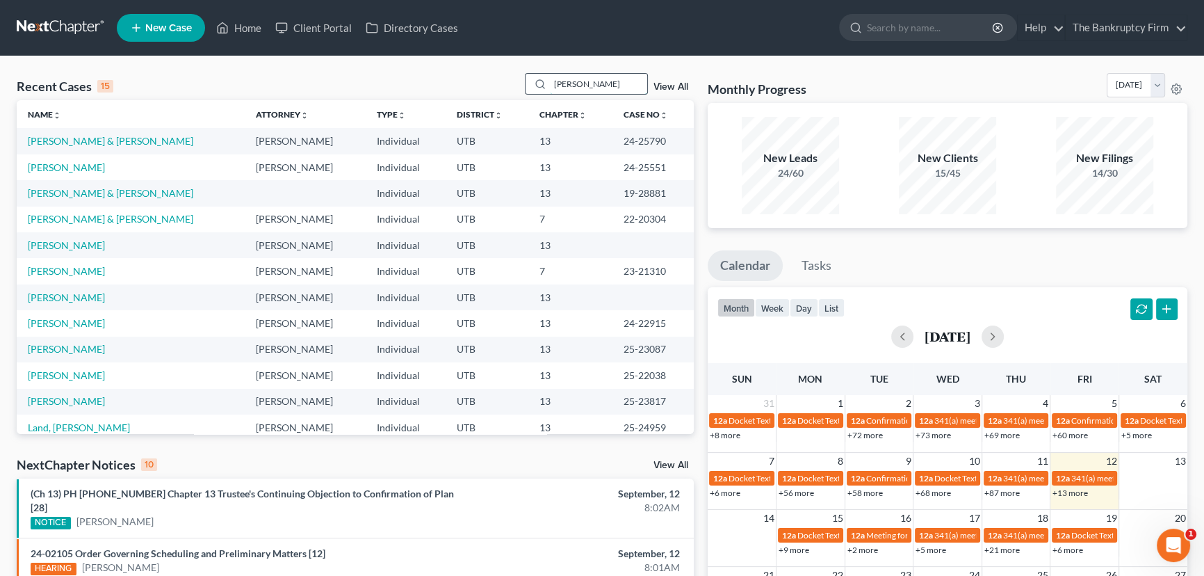
type input "Mercado"
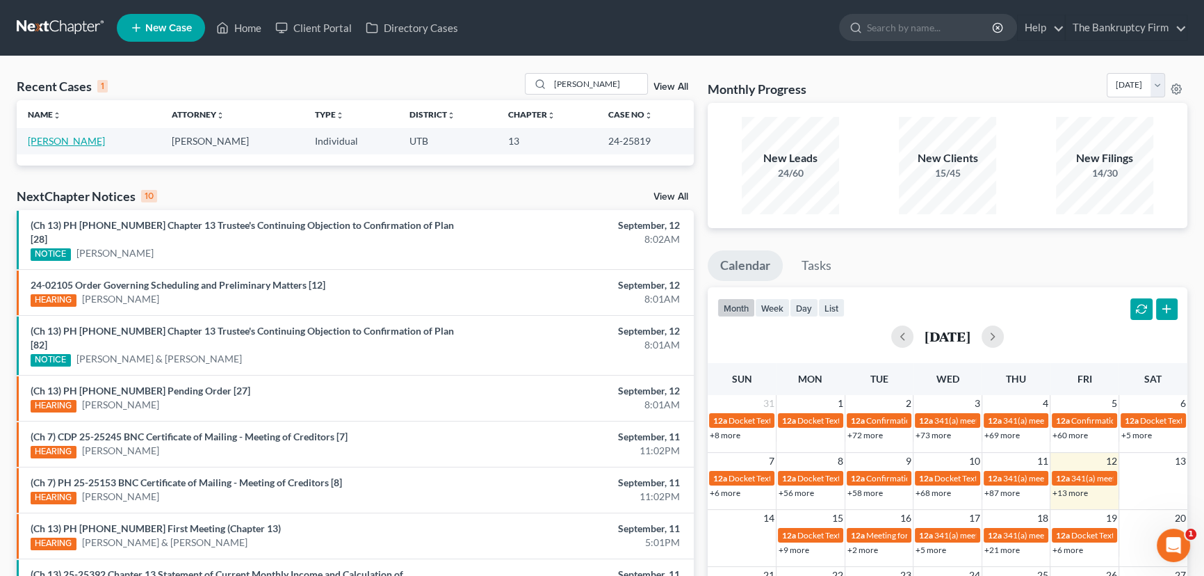
click at [52, 137] on link "Mercado, Jose" at bounding box center [66, 141] width 77 height 12
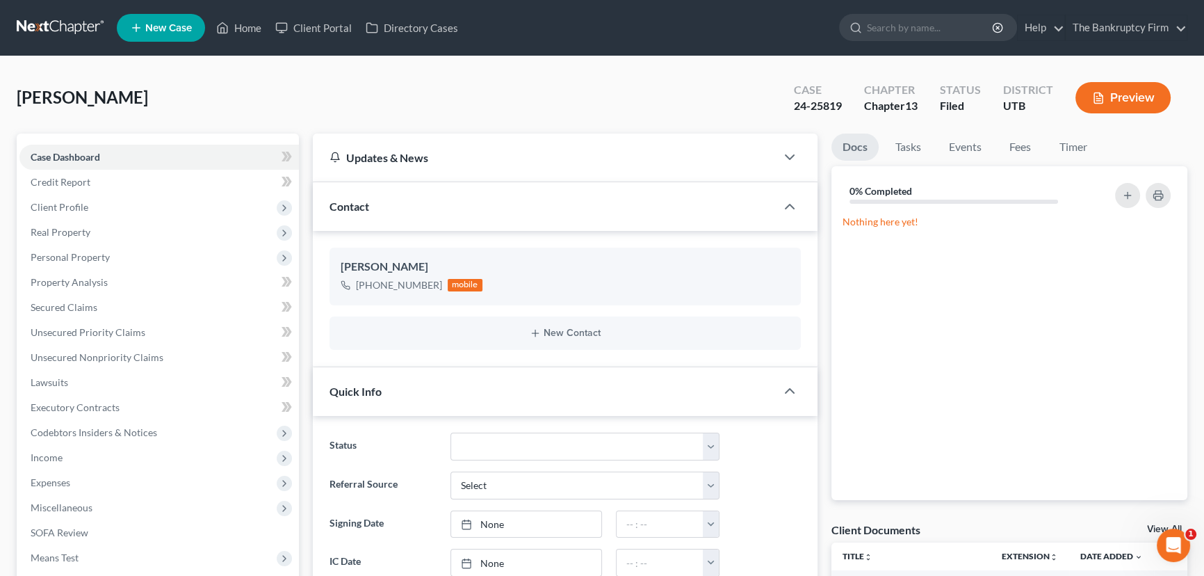
scroll to position [96, 0]
click at [1156, 524] on link "View All" at bounding box center [1164, 529] width 35 height 10
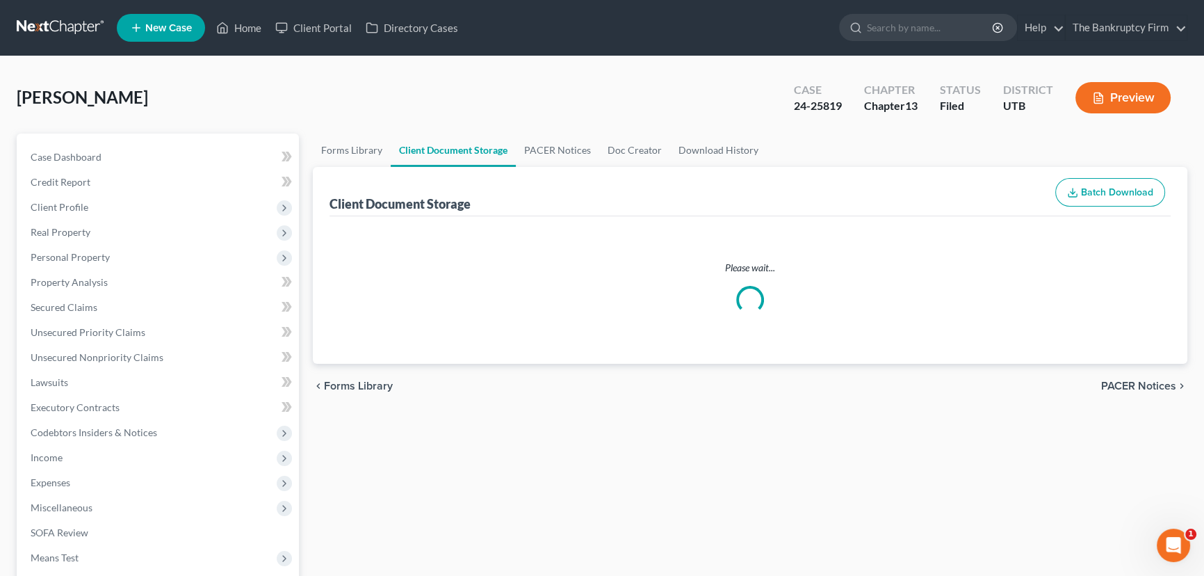
select select "30"
select select "26"
select select "53"
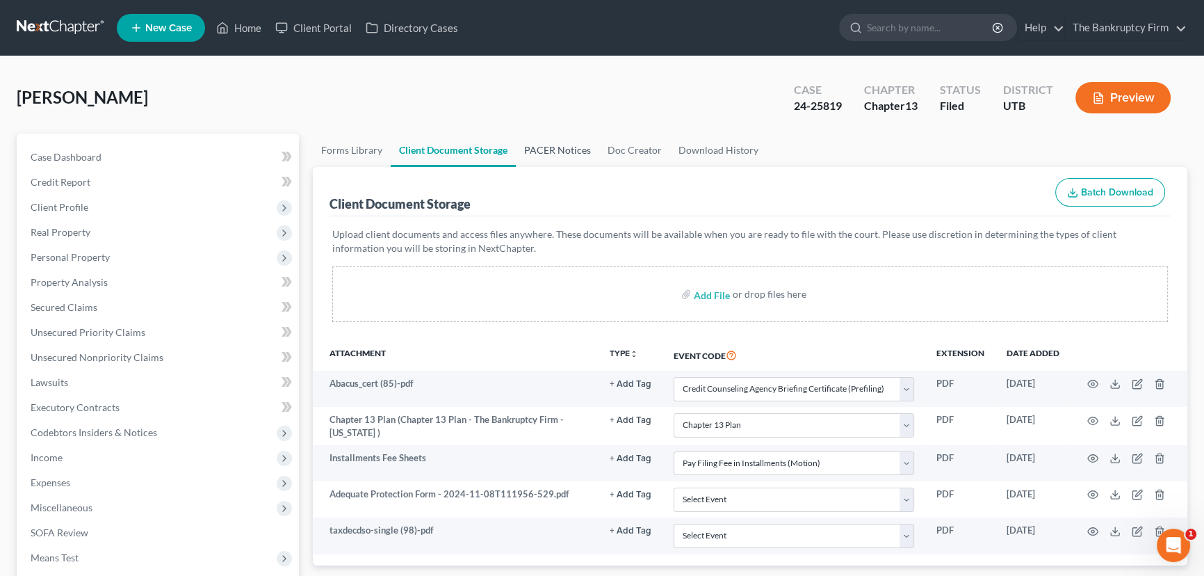
click at [547, 148] on link "PACER Notices" at bounding box center [557, 150] width 83 height 33
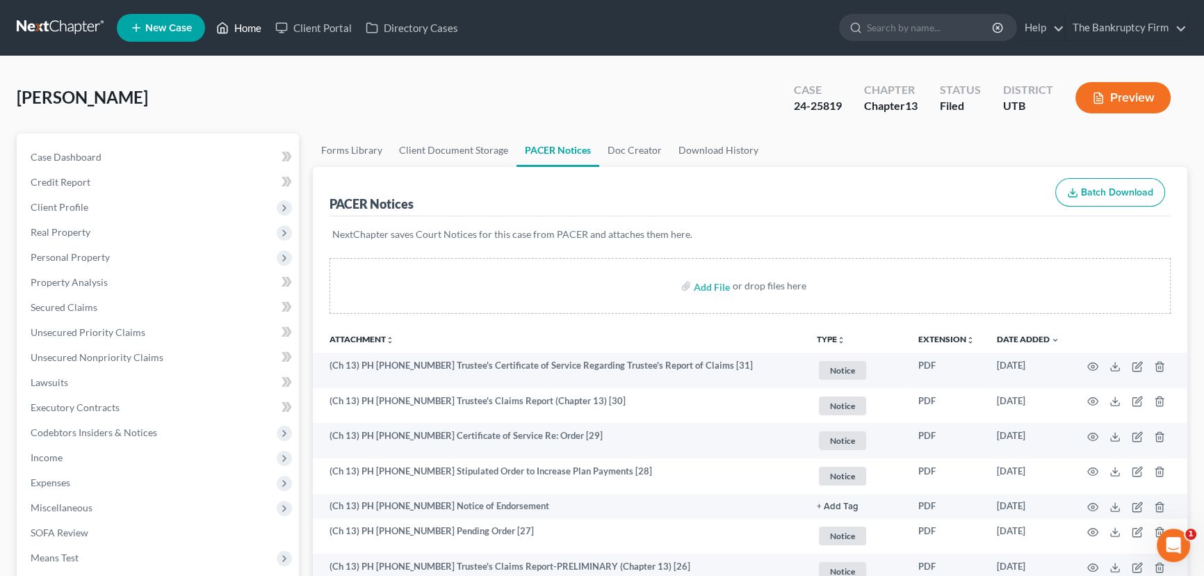
click at [248, 26] on link "Home" at bounding box center [238, 27] width 59 height 25
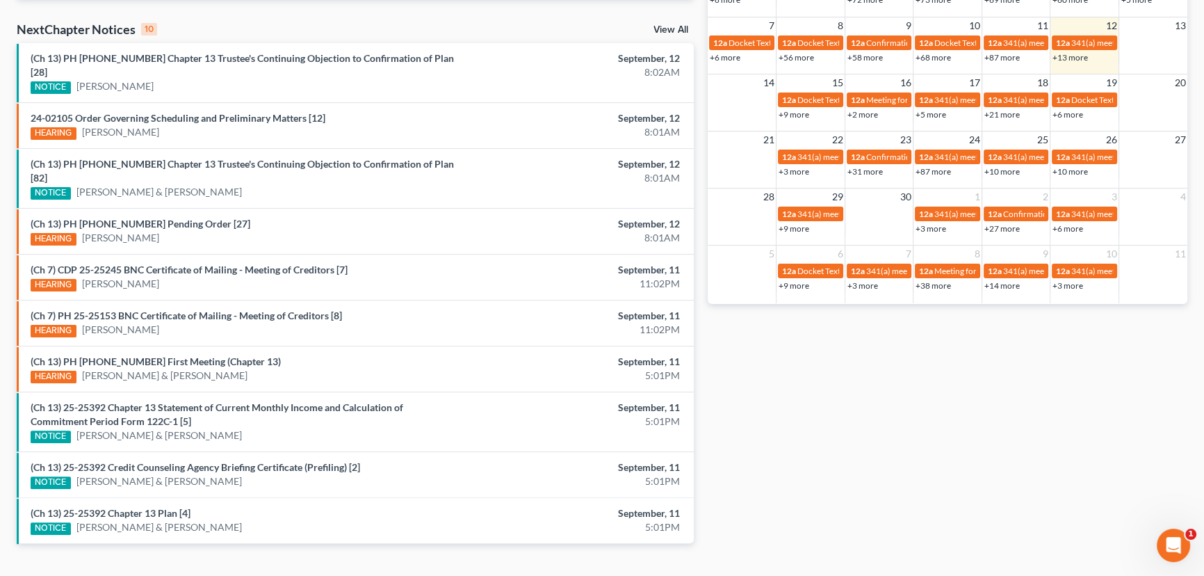
scroll to position [436, 0]
click at [137, 506] on link "(Ch 13) 25-25392 Chapter 13 Plan [4]" at bounding box center [111, 512] width 160 height 12
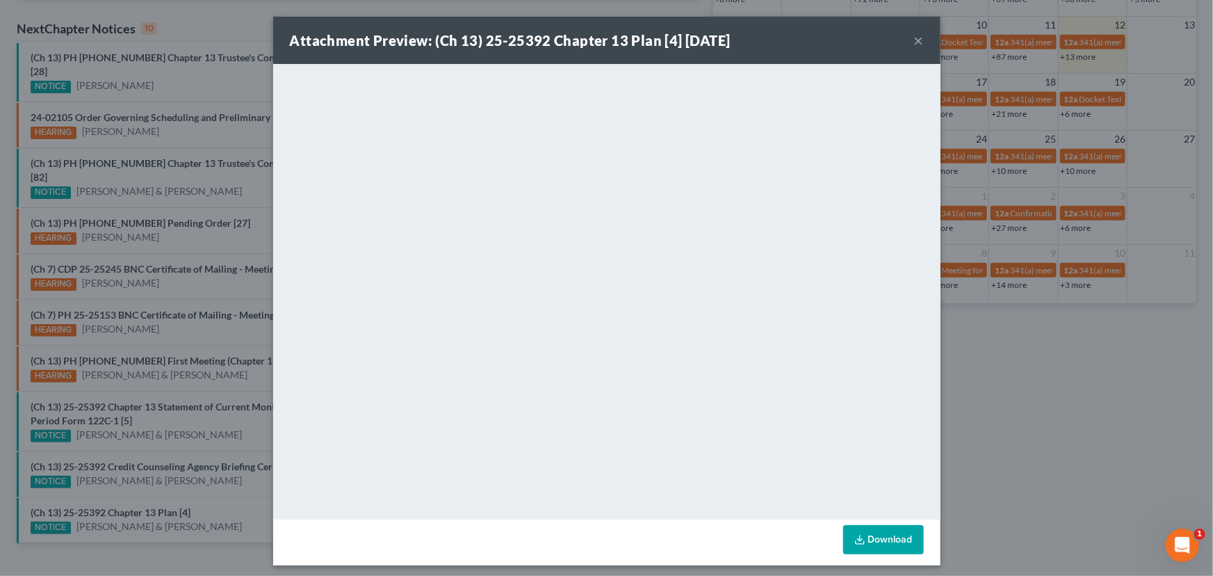
drag, startPoint x: 175, startPoint y: 470, endPoint x: 169, endPoint y: 449, distance: 22.3
click at [175, 470] on div "Attachment Preview: (Ch 13) 25-25392 Chapter 13 Plan [4] 09/11/2025 × <object n…" at bounding box center [606, 288] width 1213 height 576
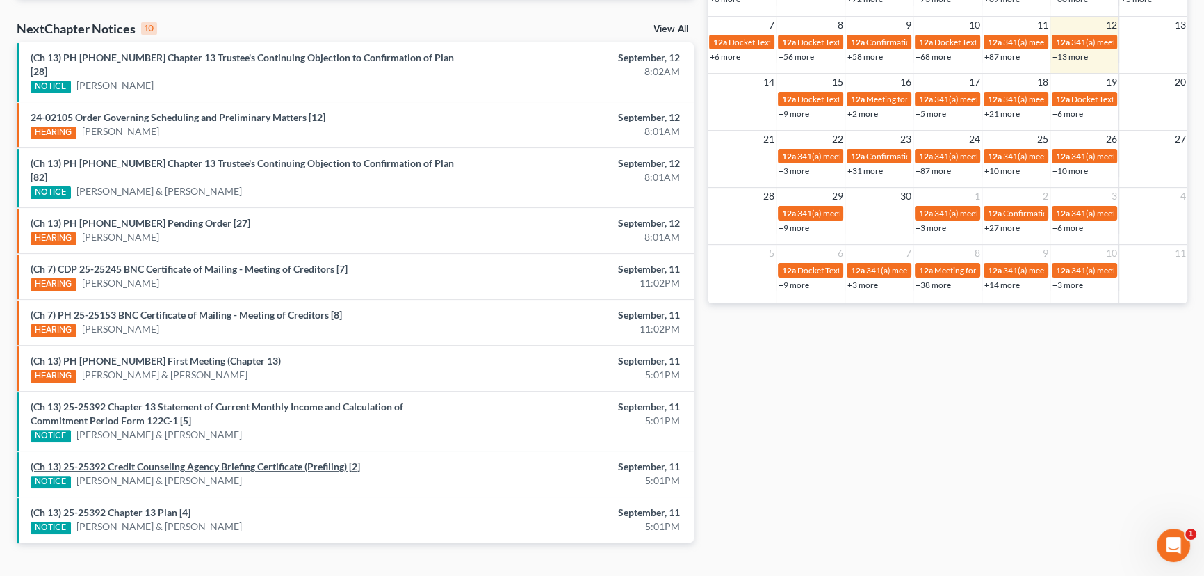
click at [166, 460] on link "(Ch 13) 25-25392 Credit Counseling Agency Briefing Certificate (Prefiling) [2]" at bounding box center [196, 466] width 330 height 12
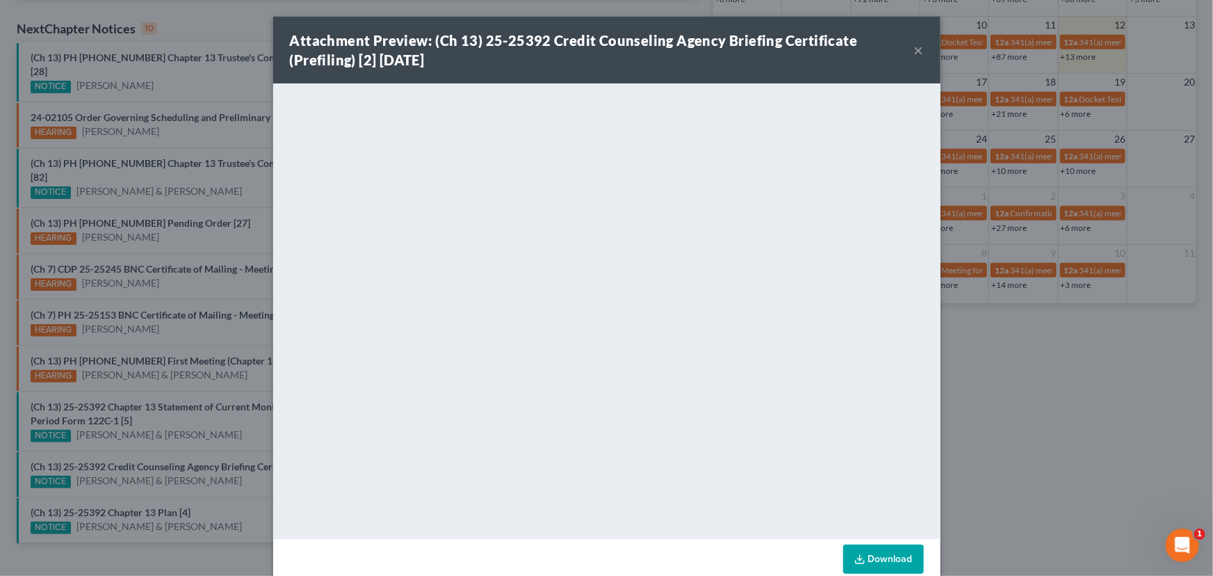
drag, startPoint x: 173, startPoint y: 425, endPoint x: 159, endPoint y: 389, distance: 38.1
click at [173, 425] on div "Attachment Preview: (Ch 13) 25-25392 Credit Counseling Agency Briefing Certific…" at bounding box center [606, 288] width 1213 height 576
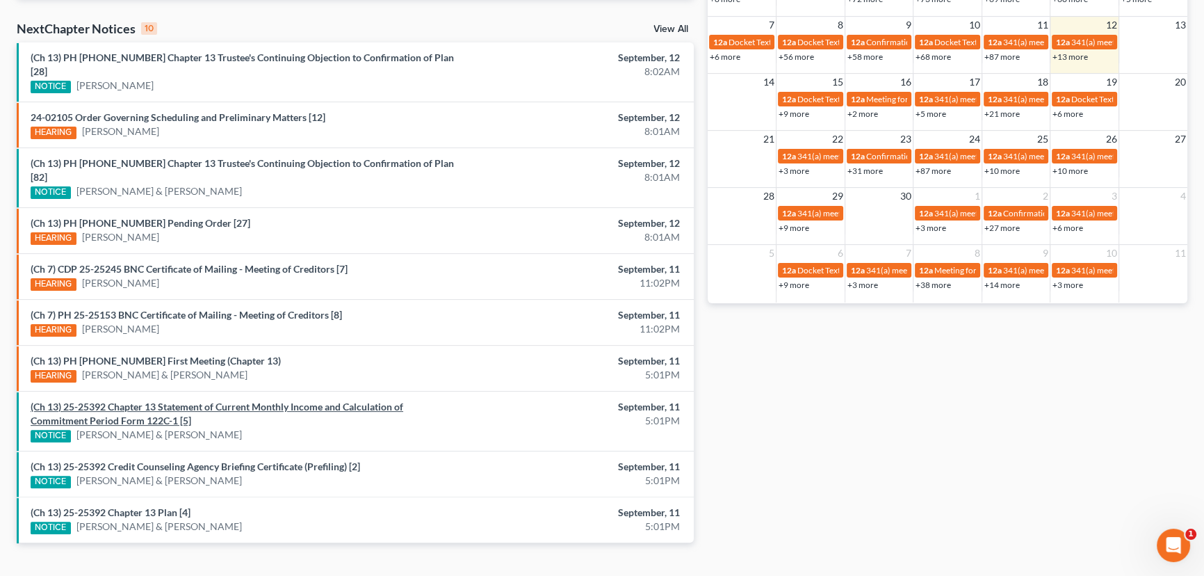
click at [173, 401] on link "(Ch 13) 25-25392 Chapter 13 Statement of Current Monthly Income and Calculation…" at bounding box center [217, 414] width 373 height 26
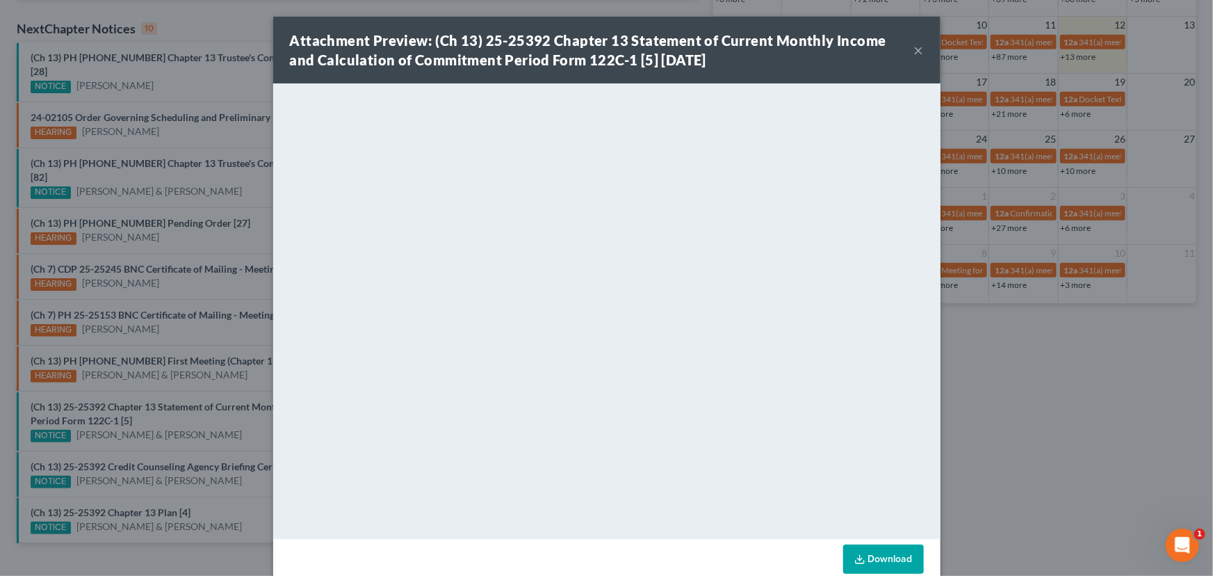
drag, startPoint x: 239, startPoint y: 402, endPoint x: 252, endPoint y: 414, distance: 18.7
click at [239, 403] on div "Attachment Preview: (Ch 13) 25-25392 Chapter 13 Statement of Current Monthly In…" at bounding box center [606, 288] width 1213 height 576
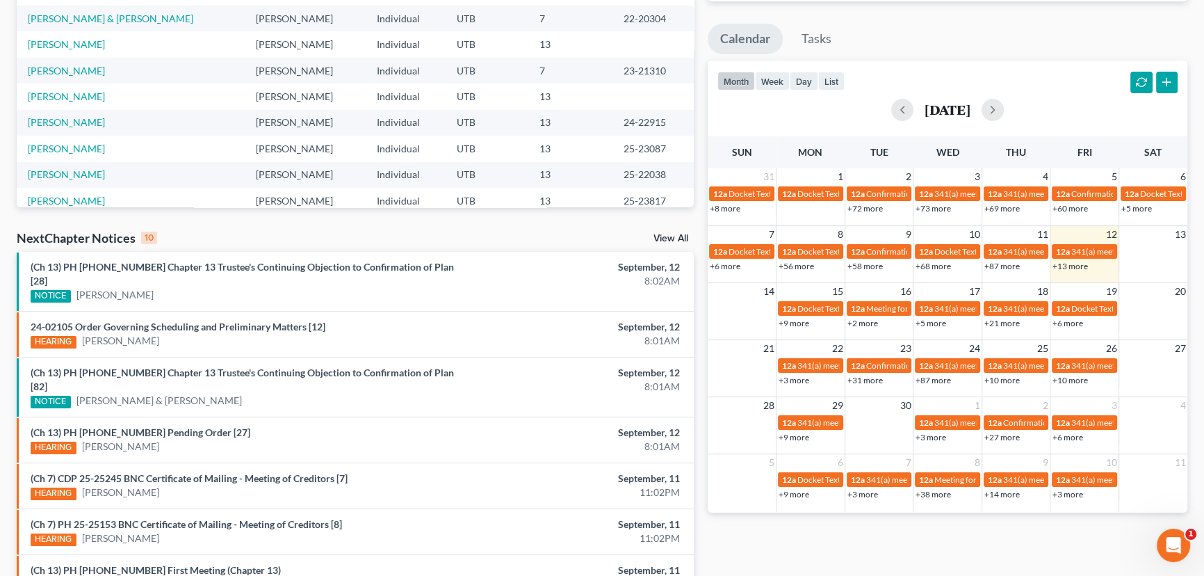
scroll to position [422, 0]
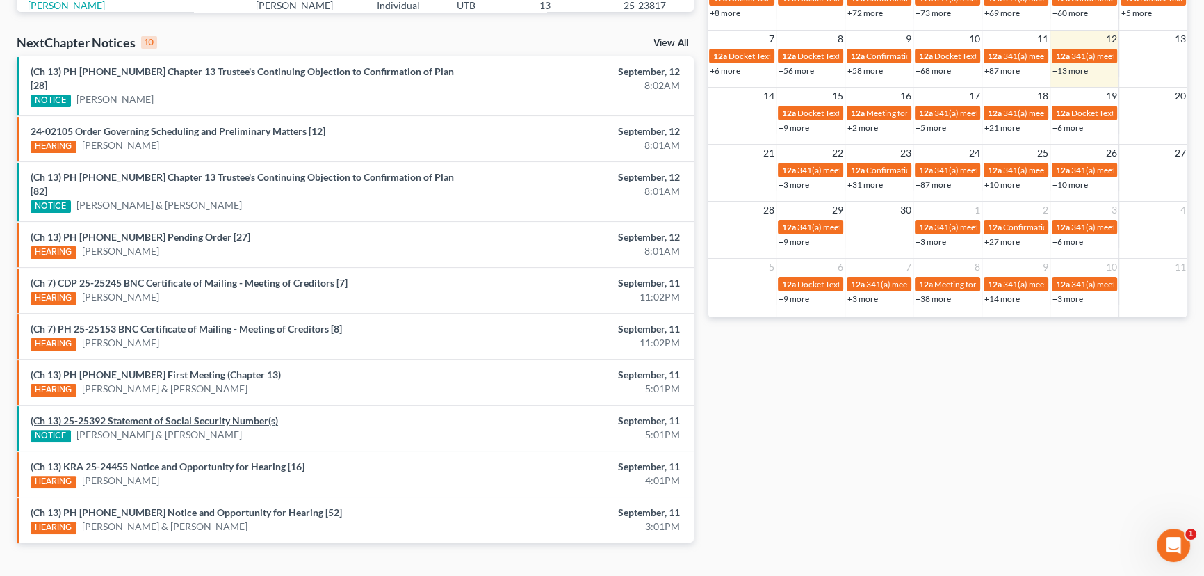
click at [159, 414] on link "(Ch 13) 25-25392 Statement of Social Security Number(s)" at bounding box center [155, 420] width 248 height 12
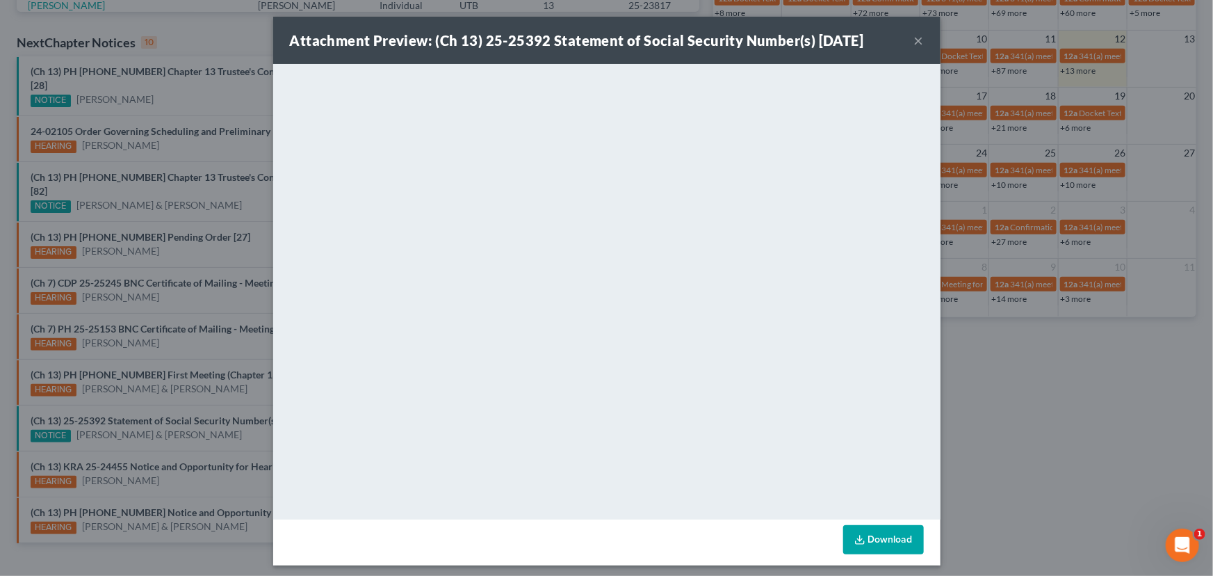
click at [121, 381] on div "Attachment Preview: (Ch 13) 25-25392 Statement of Social Security Number(s) 09/…" at bounding box center [606, 288] width 1213 height 576
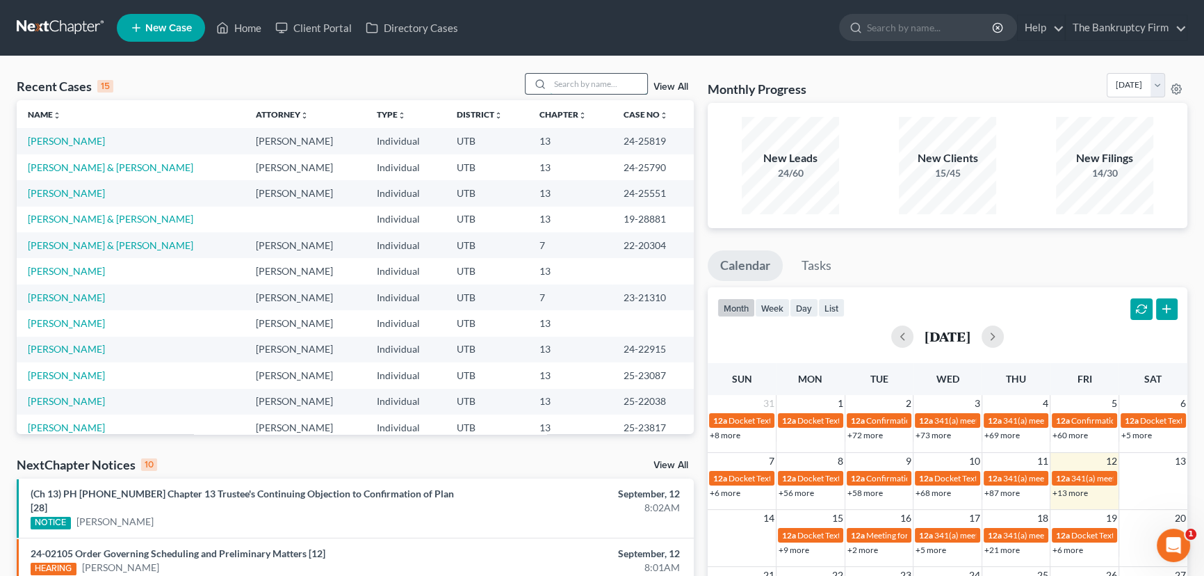
click at [580, 83] on input "search" at bounding box center [598, 84] width 97 height 20
type input "[PERSON_NAME]"
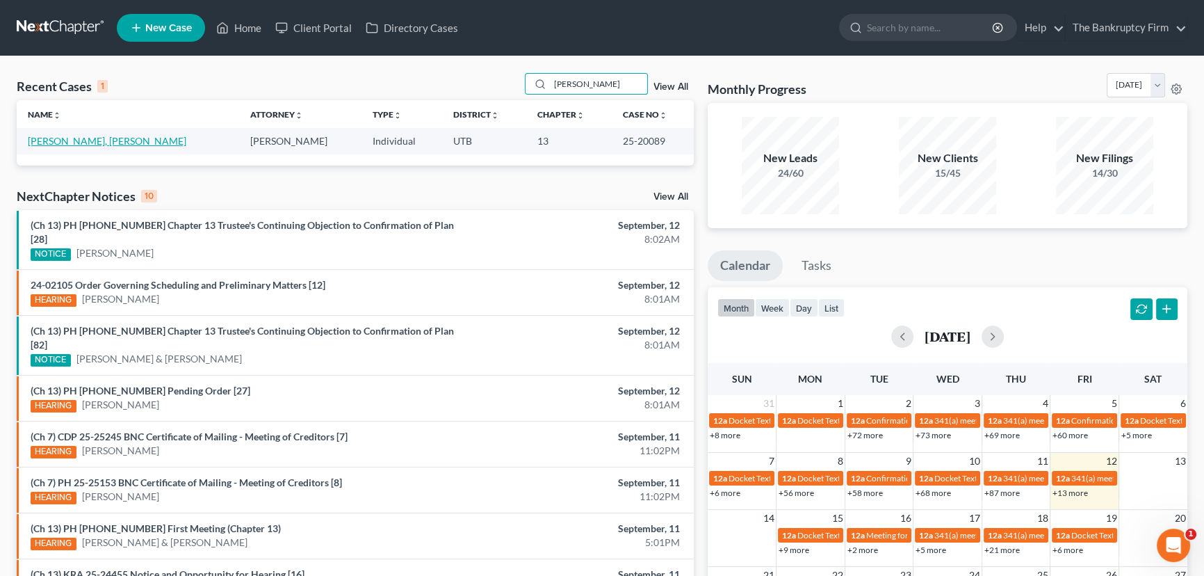
click at [69, 141] on link "[PERSON_NAME], [PERSON_NAME]" at bounding box center [107, 141] width 159 height 12
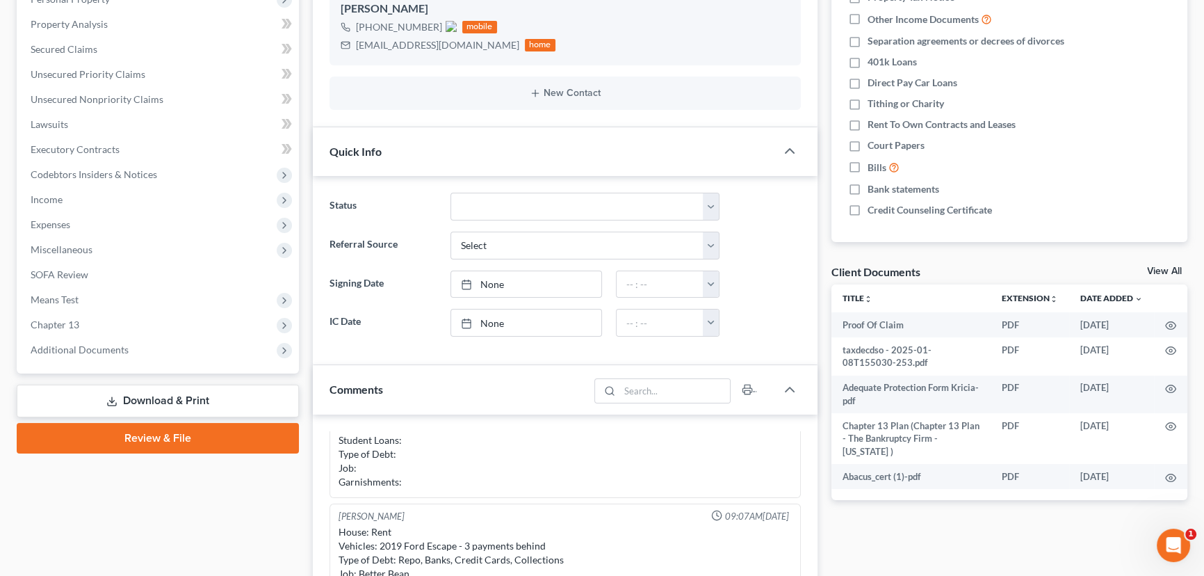
scroll to position [316, 0]
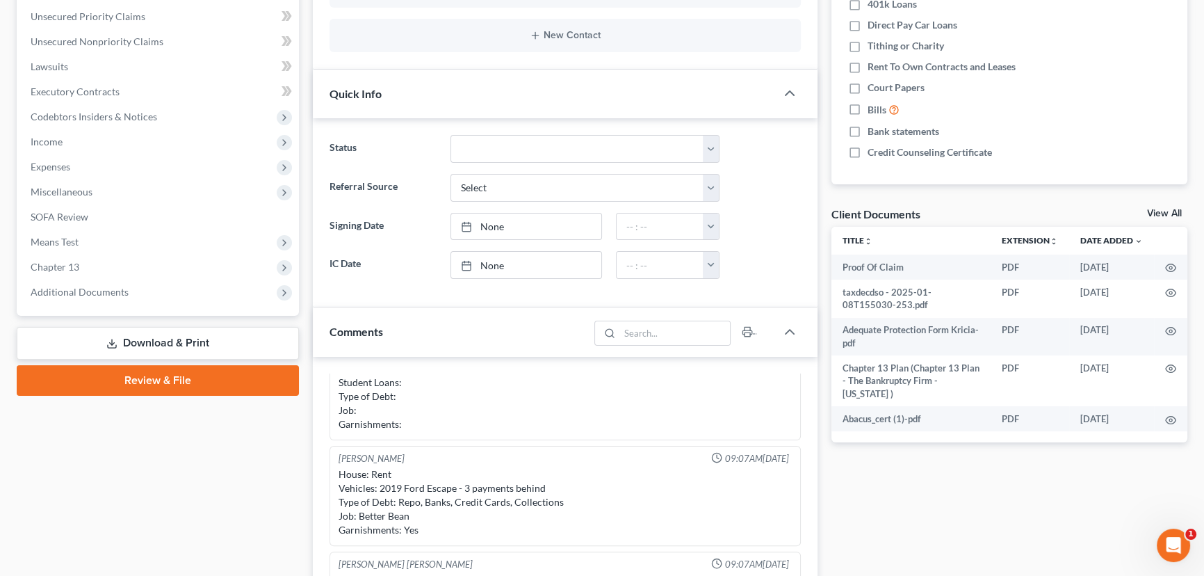
click at [1162, 209] on link "View All" at bounding box center [1164, 214] width 35 height 10
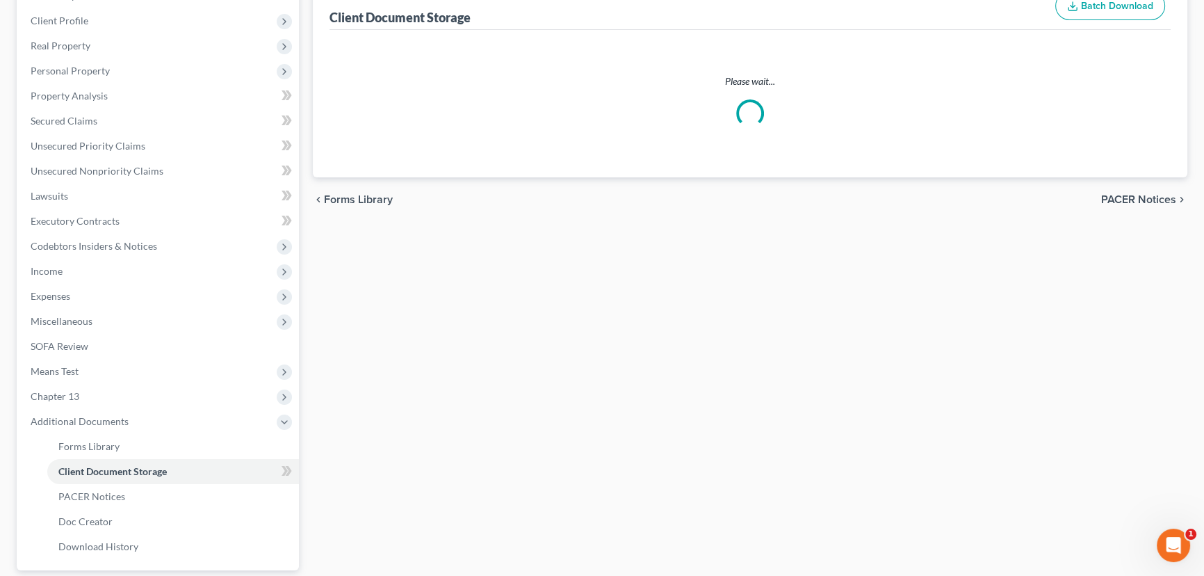
scroll to position [83, 0]
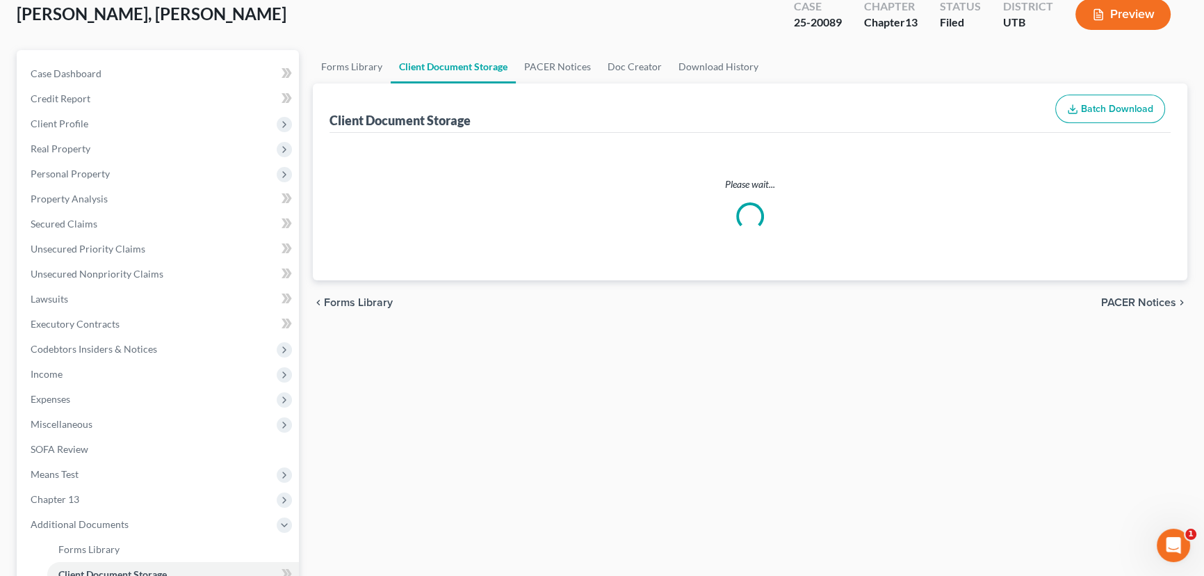
select select "30"
select select "26"
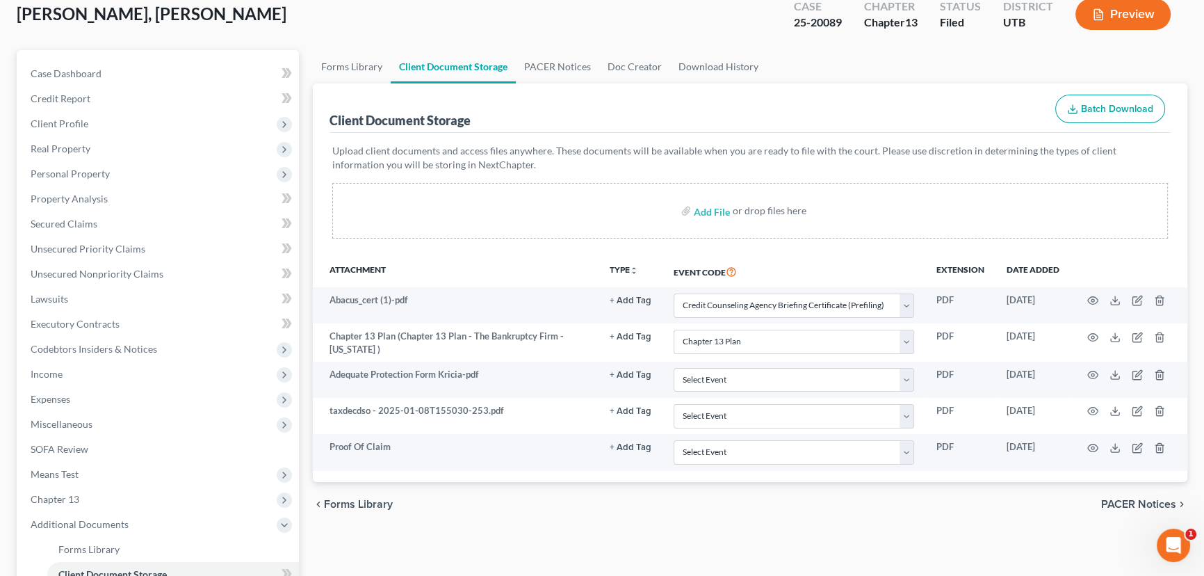
scroll to position [0, 0]
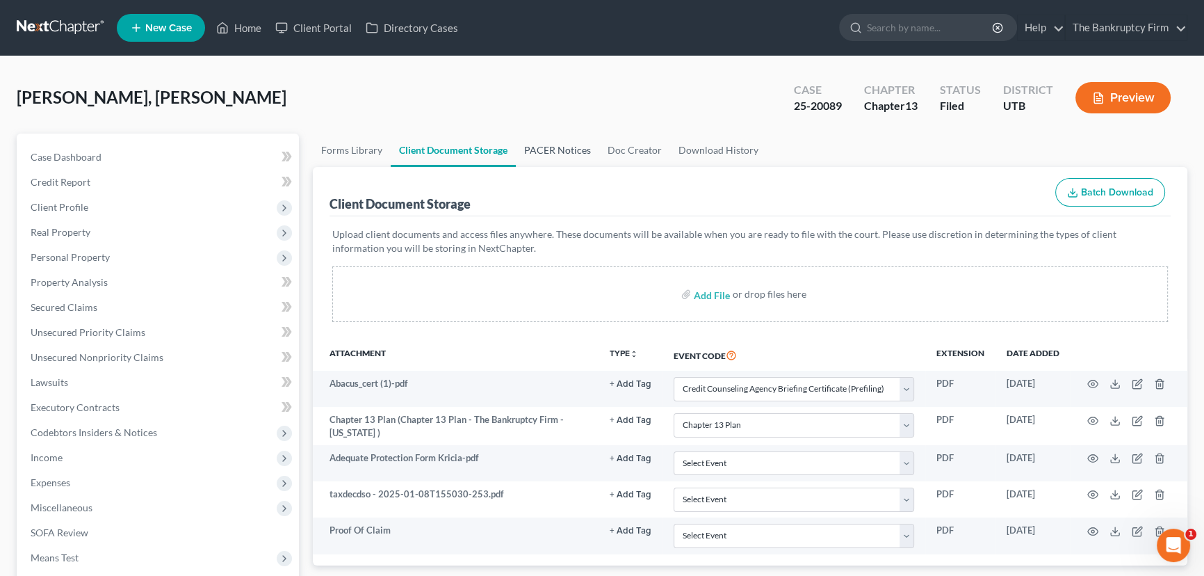
click at [567, 152] on link "PACER Notices" at bounding box center [557, 150] width 83 height 33
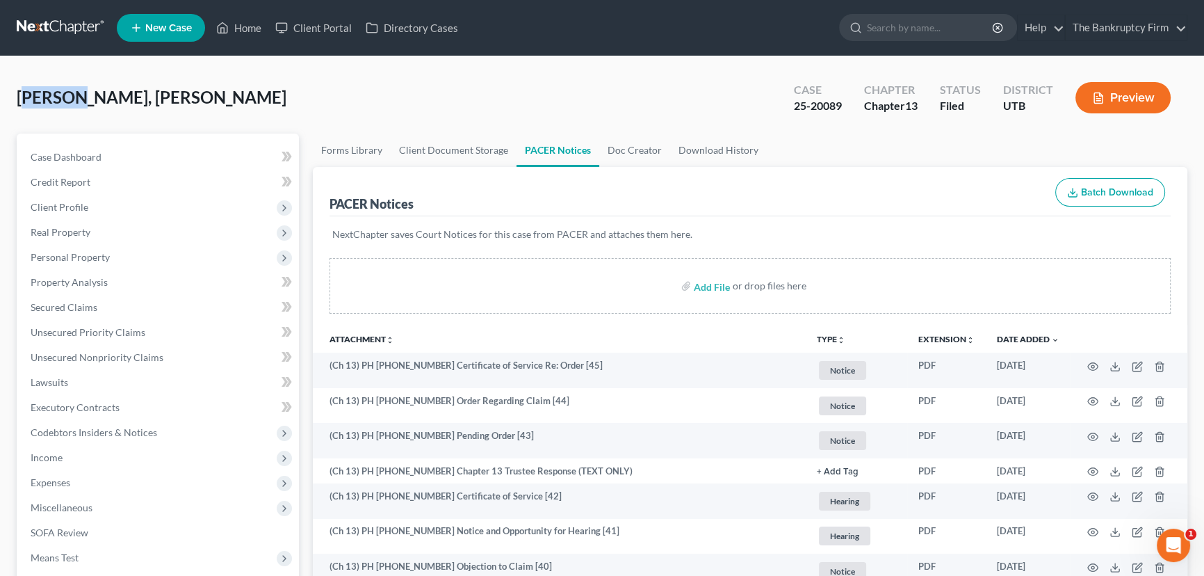
drag, startPoint x: 75, startPoint y: 98, endPoint x: 31, endPoint y: 98, distance: 43.8
click at [31, 98] on span "[PERSON_NAME], [PERSON_NAME]" at bounding box center [152, 97] width 270 height 20
drag, startPoint x: 246, startPoint y: 29, endPoint x: 302, endPoint y: 83, distance: 78.7
click at [246, 29] on link "Home" at bounding box center [238, 27] width 59 height 25
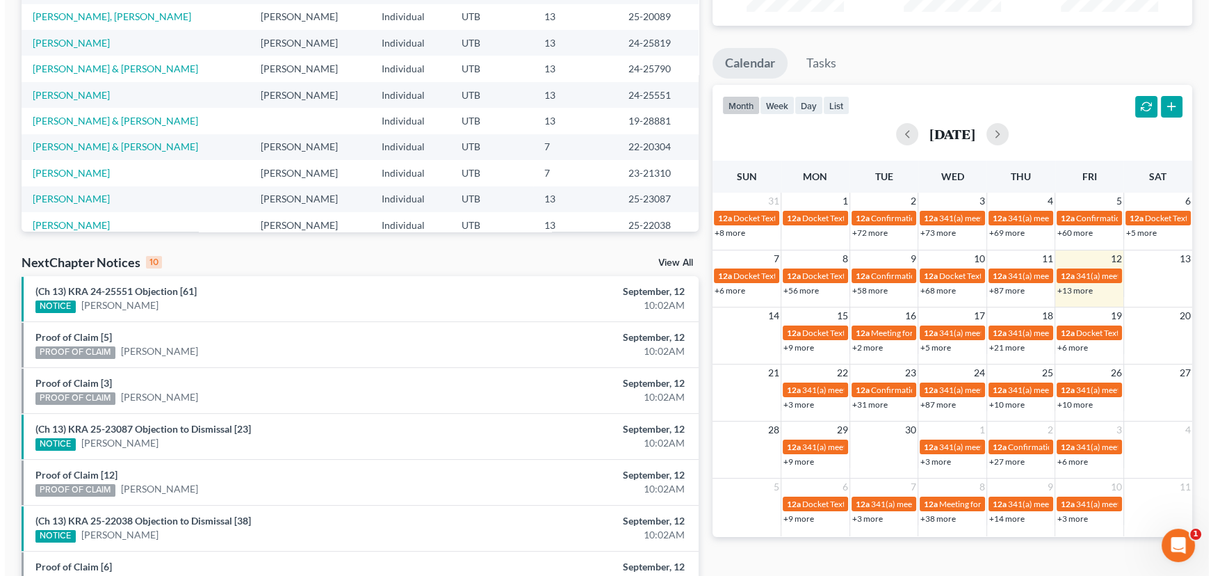
scroll to position [252, 0]
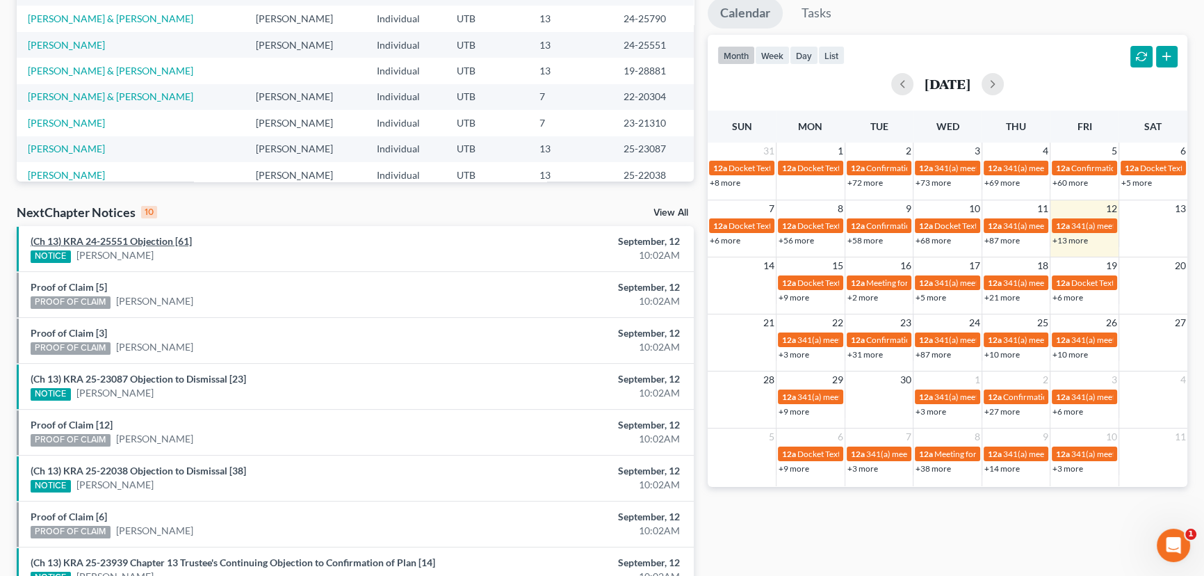
click at [132, 241] on link "(Ch 13) KRA 24-25551 Objection [61]" at bounding box center [111, 241] width 161 height 12
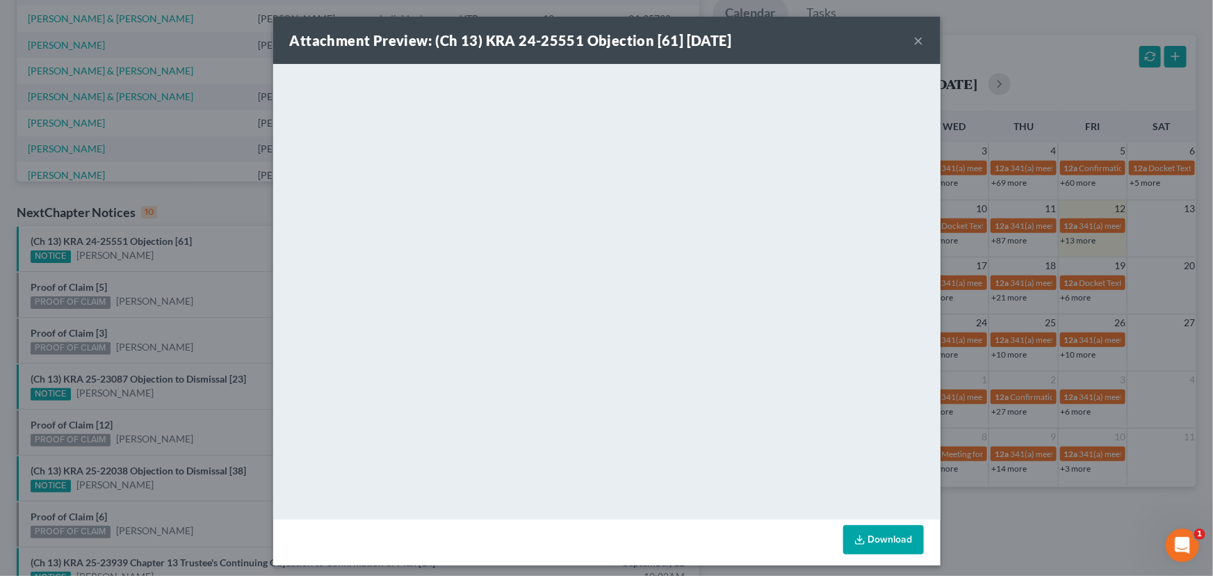
drag, startPoint x: 154, startPoint y: 276, endPoint x: 121, endPoint y: 282, distance: 33.8
click at [153, 277] on div "Attachment Preview: (Ch 13) KRA 24-25551 Objection [61] 09/12/2025 × <object ng…" at bounding box center [606, 288] width 1213 height 576
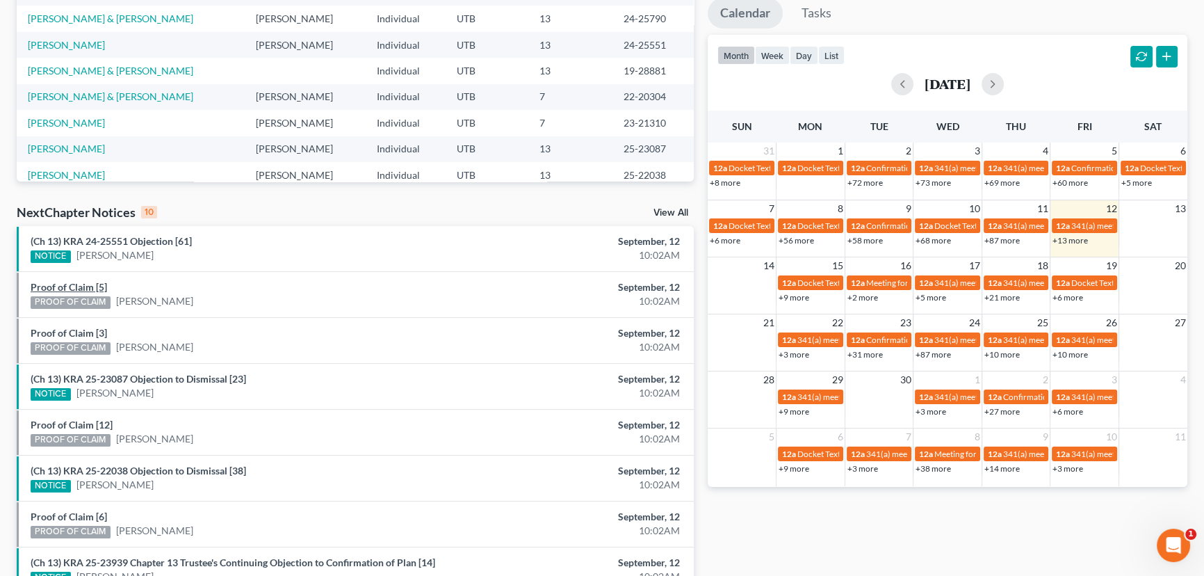
click at [59, 287] on link "Proof of Claim [5]" at bounding box center [69, 287] width 76 height 12
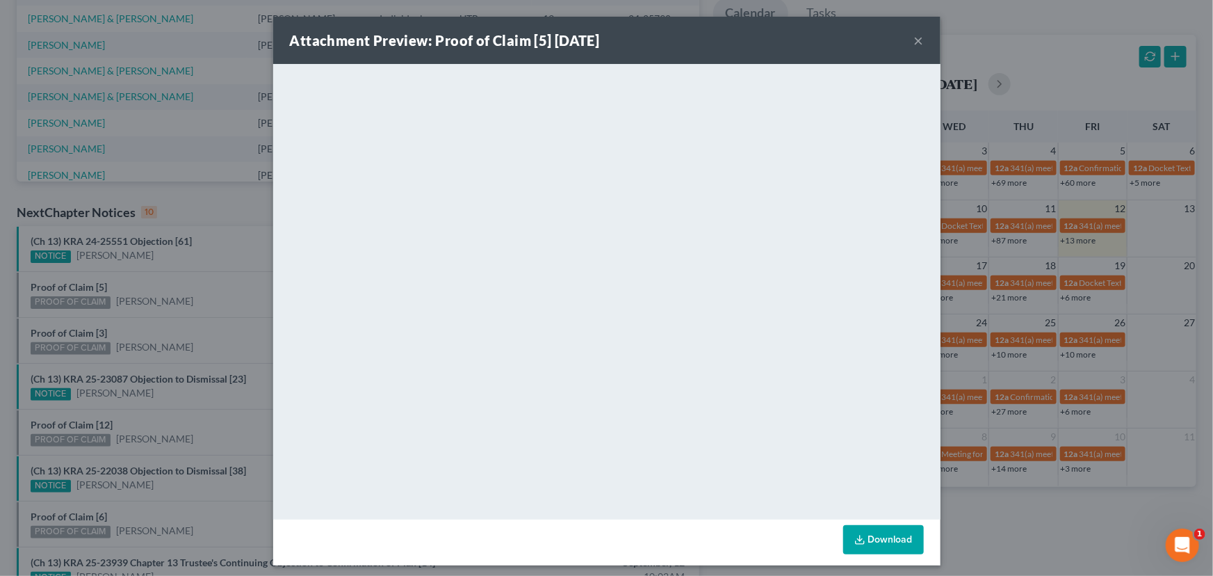
click at [188, 280] on div "Attachment Preview: Proof of Claim [5] 09/12/2025 × <object ng-attr-data='https…" at bounding box center [606, 288] width 1213 height 576
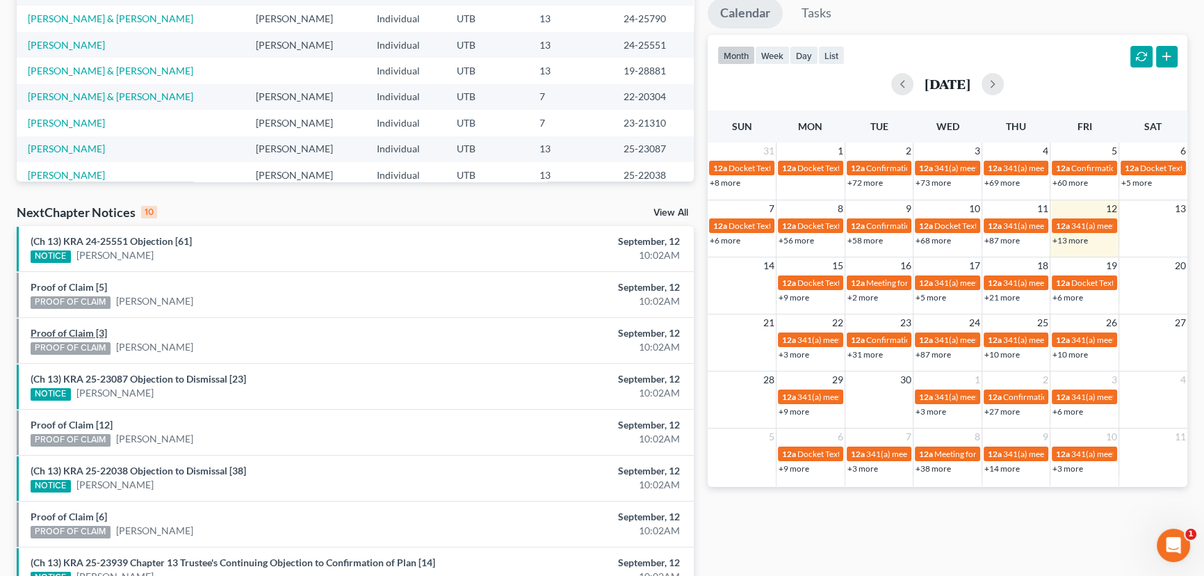
click at [50, 333] on link "Proof of Claim [3]" at bounding box center [69, 333] width 76 height 12
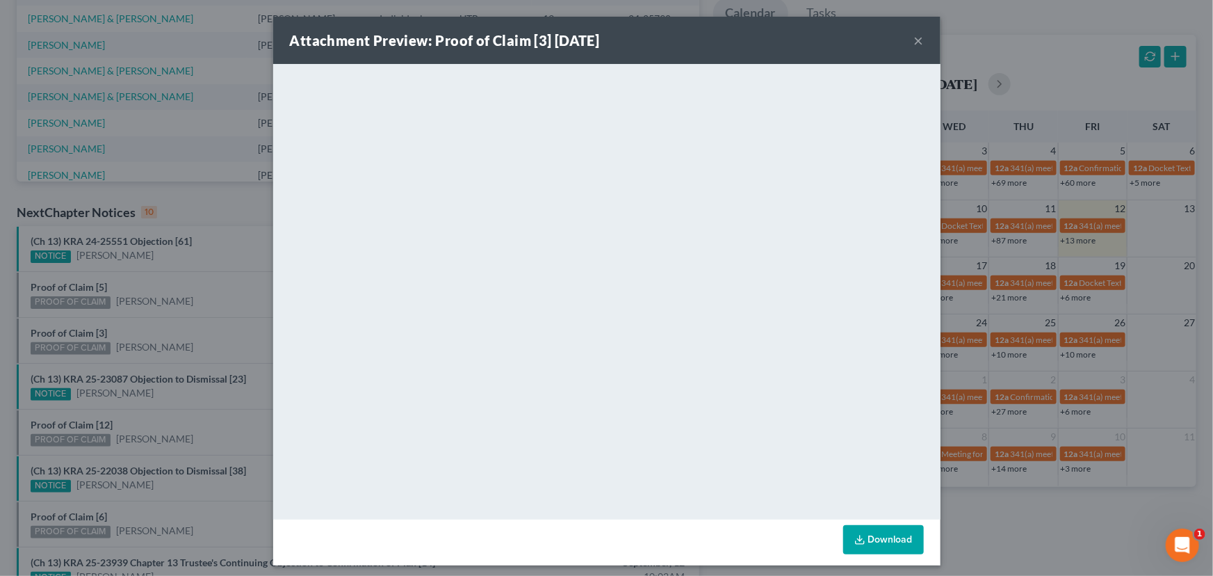
drag, startPoint x: 183, startPoint y: 323, endPoint x: 181, endPoint y: 340, distance: 17.4
click at [183, 323] on div "Attachment Preview: Proof of Claim [3] 09/12/2025 × <object ng-attr-data='https…" at bounding box center [606, 288] width 1213 height 576
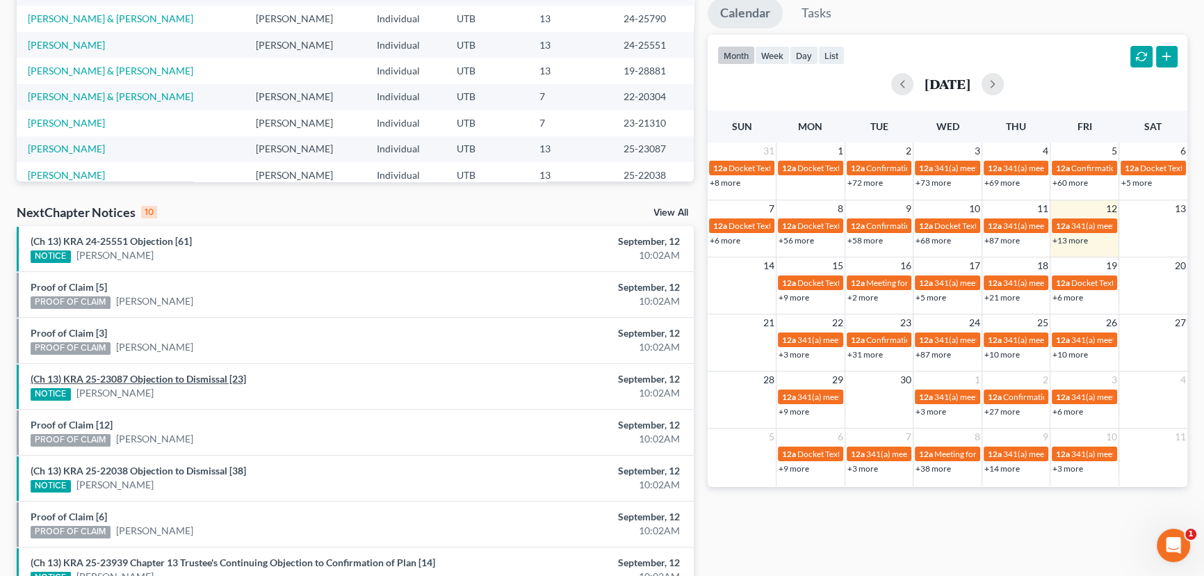
click at [166, 378] on link "(Ch 13) KRA 25-23087 Objection to Dismissal [23]" at bounding box center [139, 379] width 216 height 12
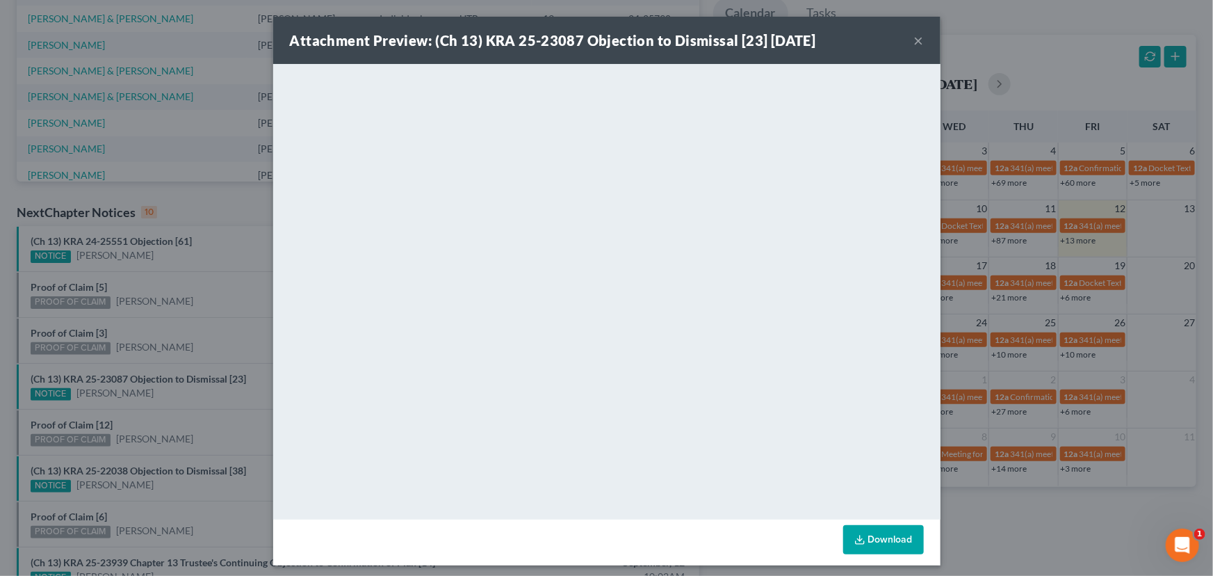
click at [216, 295] on div "Attachment Preview: (Ch 13) KRA 25-23087 Objection to Dismissal [23] 09/12/2025…" at bounding box center [606, 288] width 1213 height 576
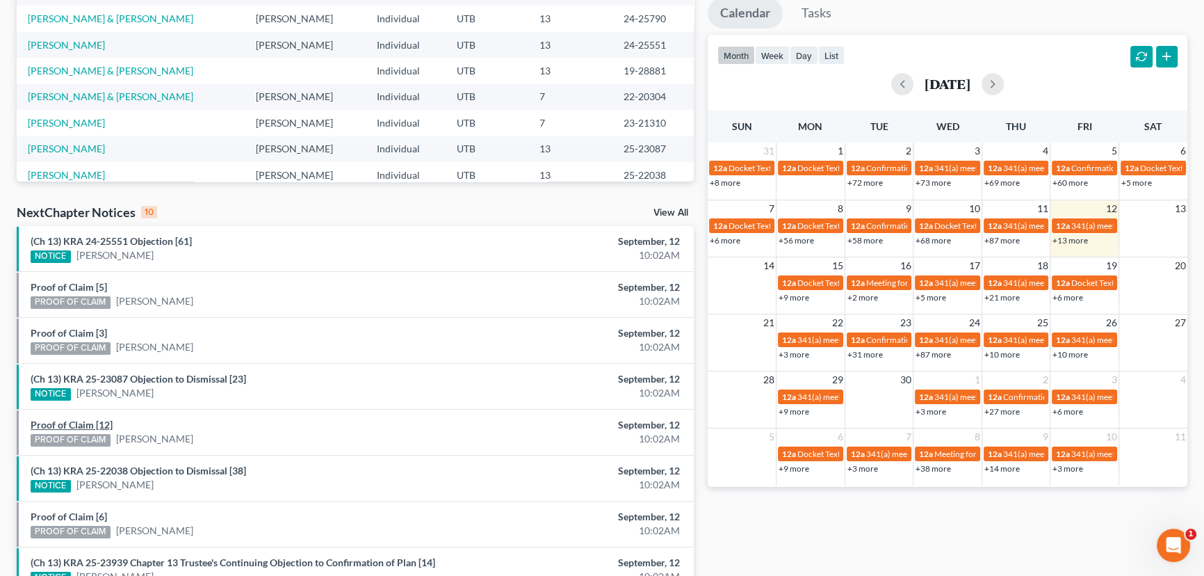
click at [70, 419] on link "Proof of Claim [12]" at bounding box center [72, 425] width 82 height 12
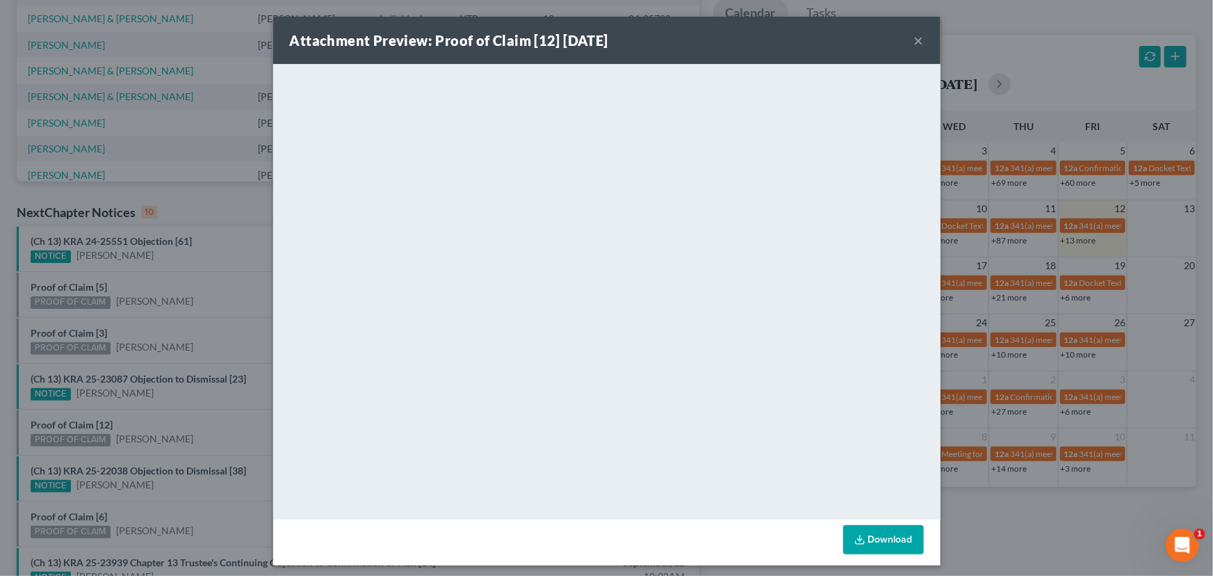
click at [166, 405] on div "Attachment Preview: Proof of Claim [12] 09/12/2025 × <object ng-attr-data='http…" at bounding box center [606, 288] width 1213 height 576
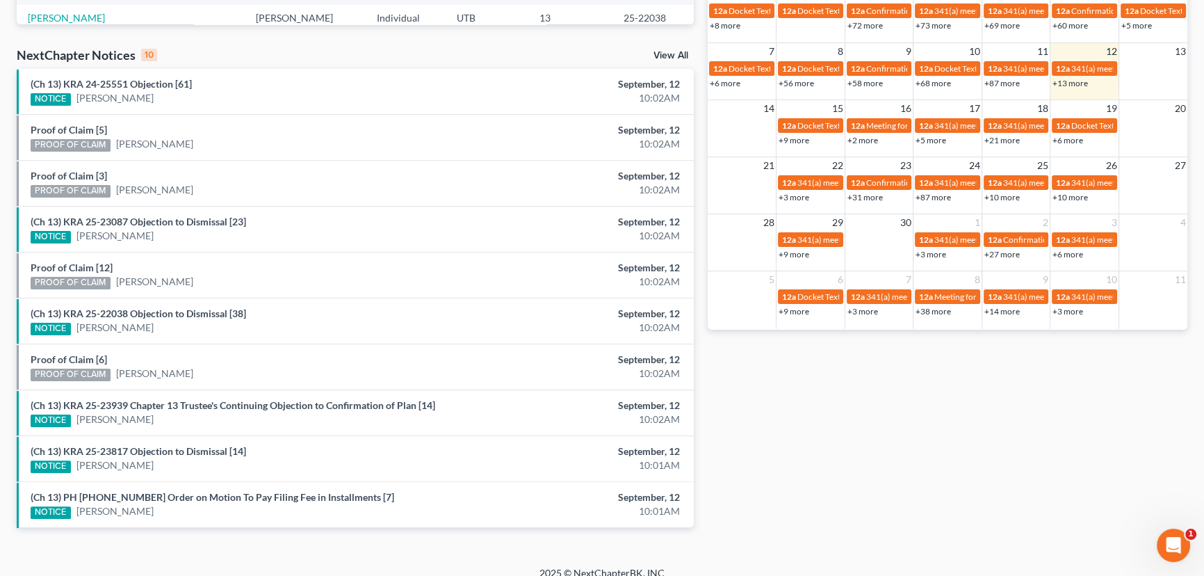
scroll to position [422, 0]
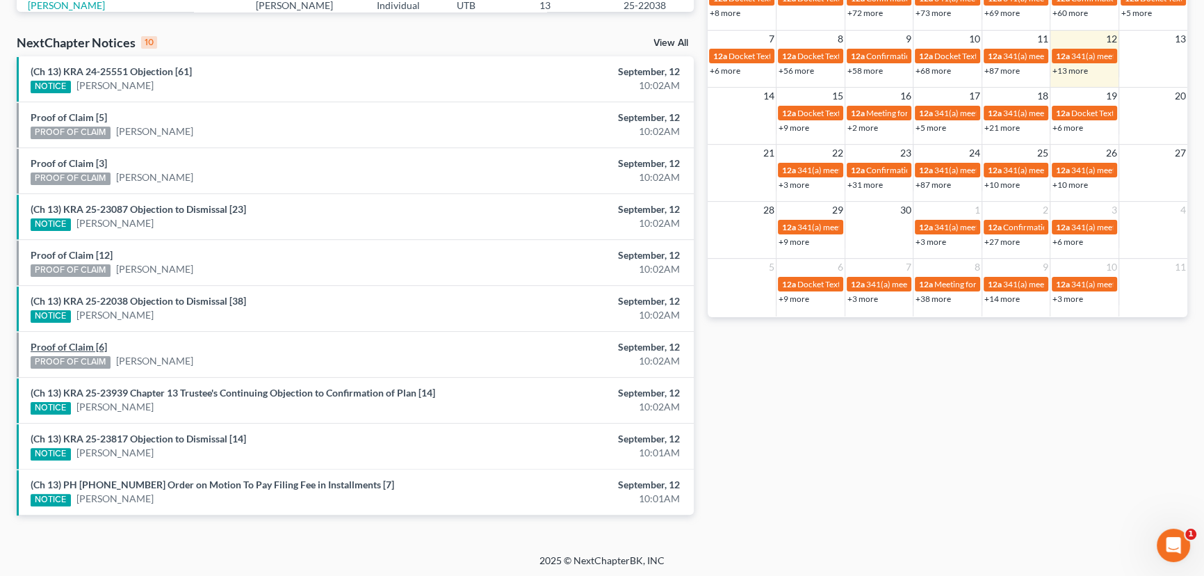
click at [75, 348] on link "Proof of Claim [6]" at bounding box center [69, 347] width 76 height 12
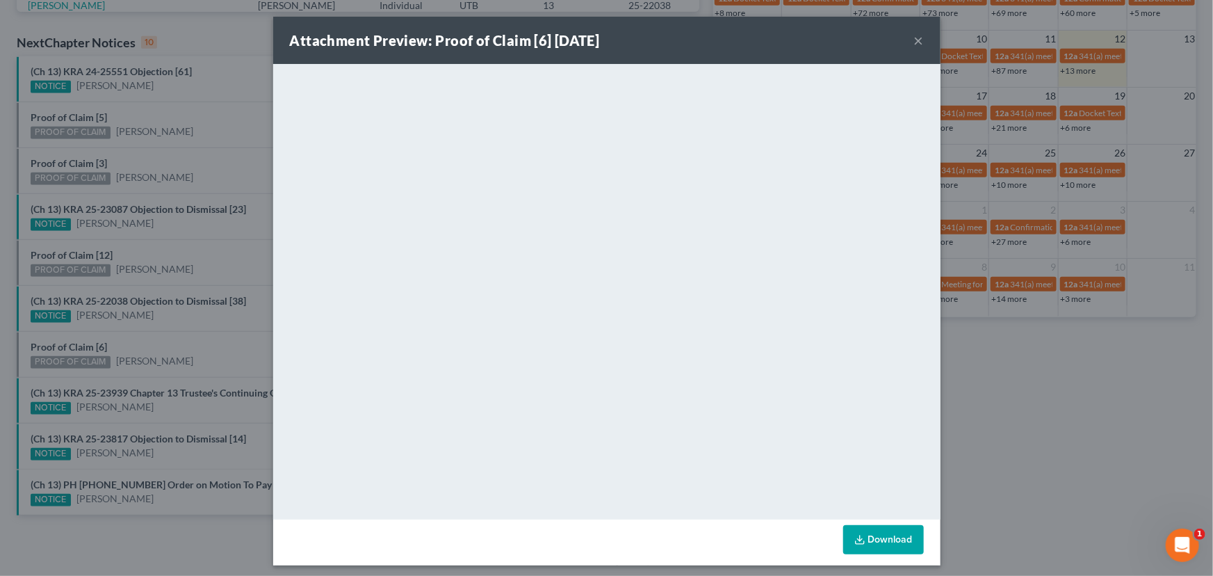
click at [182, 346] on div "Attachment Preview: Proof of Claim [6] 09/12/2025 × <object ng-attr-data='https…" at bounding box center [606, 288] width 1213 height 576
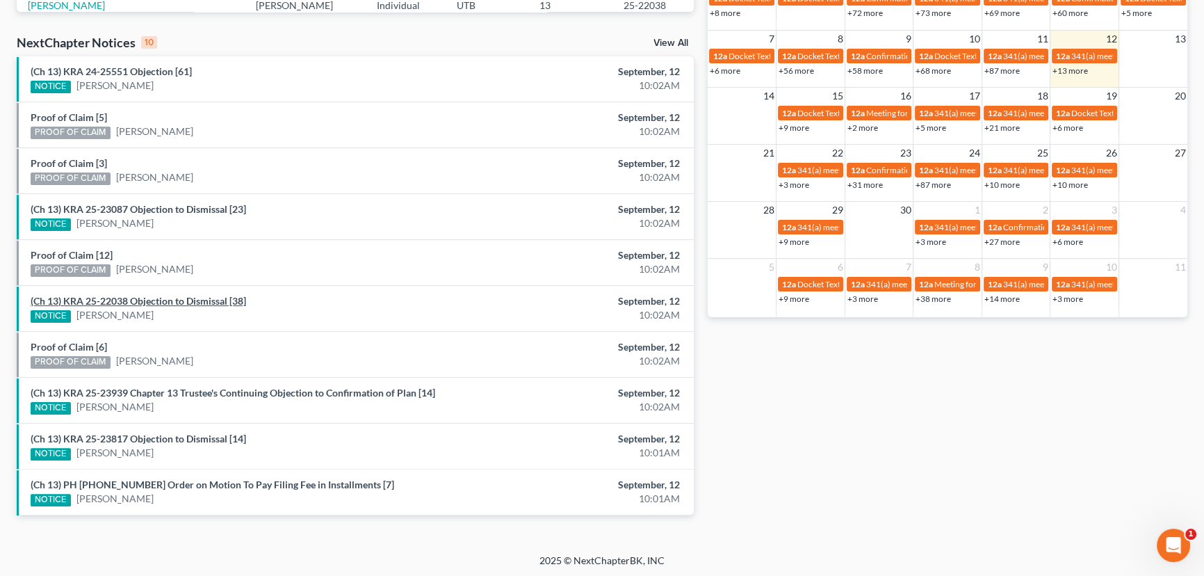
click at [177, 302] on link "(Ch 13) KRA 25-22038 Objection to Dismissal [38]" at bounding box center [139, 301] width 216 height 12
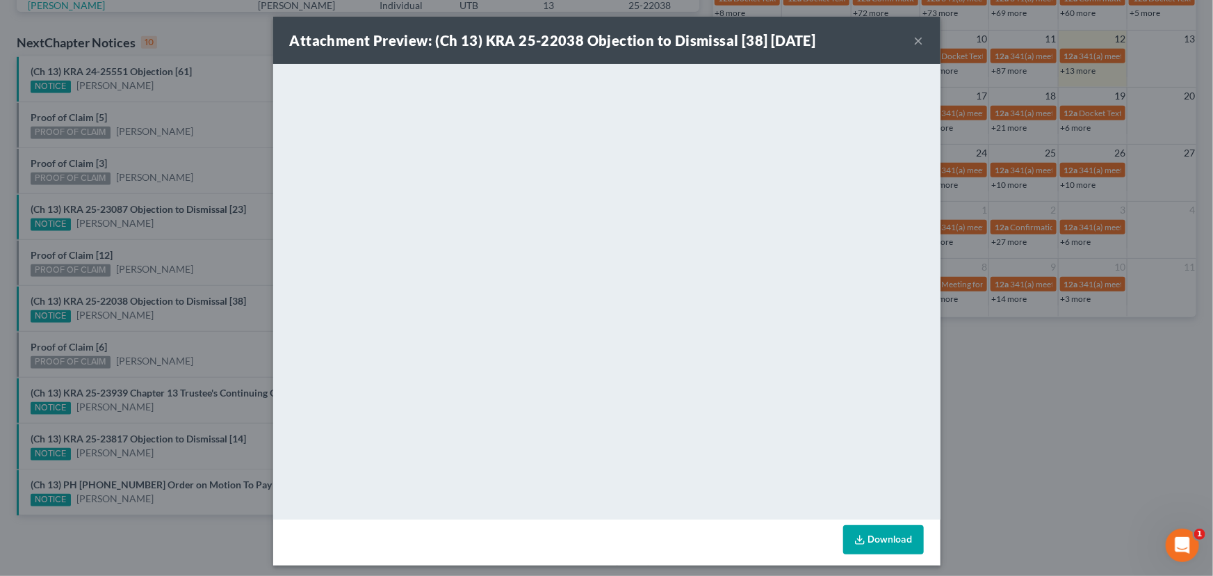
click at [216, 248] on div "Attachment Preview: (Ch 13) KRA 25-22038 Objection to Dismissal [38] 09/12/2025…" at bounding box center [606, 288] width 1213 height 576
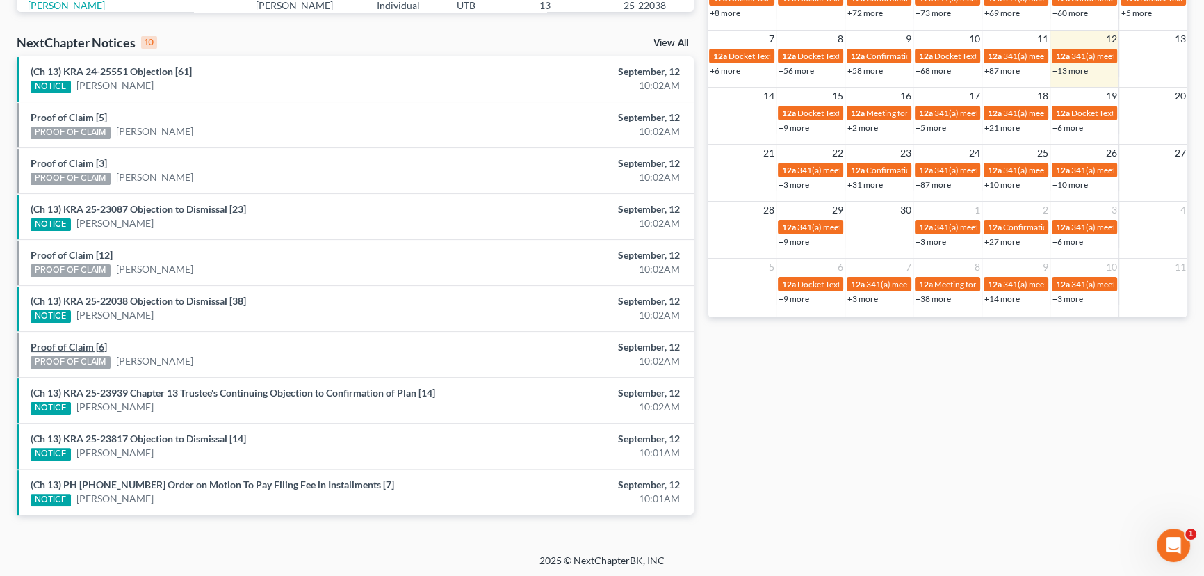
click at [79, 348] on link "Proof of Claim [6]" at bounding box center [69, 347] width 76 height 12
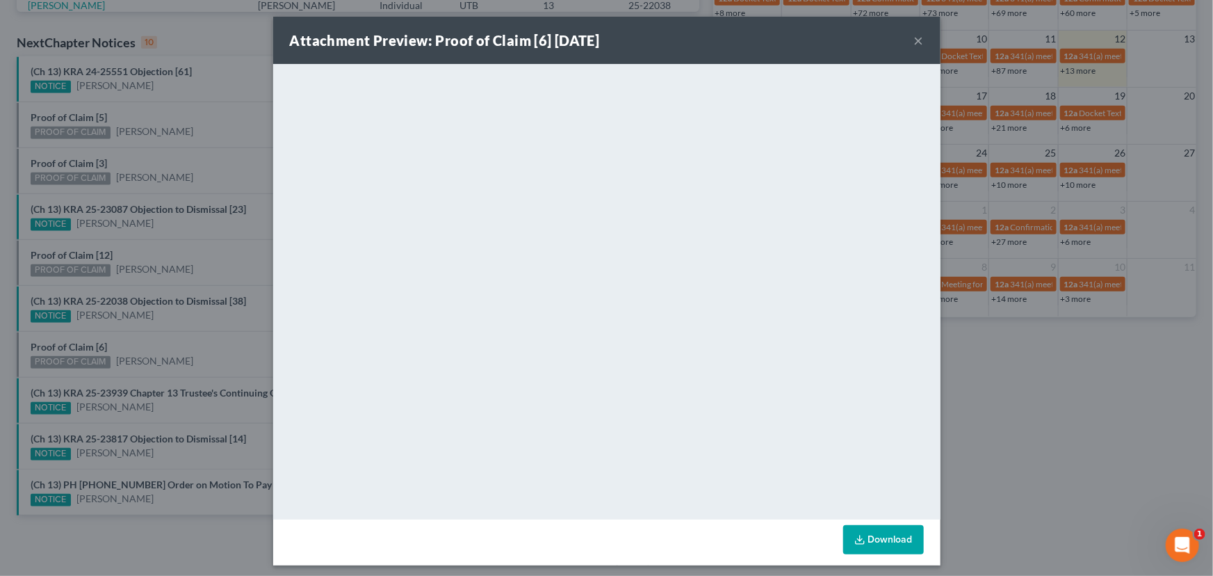
drag, startPoint x: 188, startPoint y: 337, endPoint x: 212, endPoint y: 336, distance: 24.4
click at [188, 337] on div "Attachment Preview: Proof of Claim [6] 09/12/2025 × <object ng-attr-data='https…" at bounding box center [606, 288] width 1213 height 576
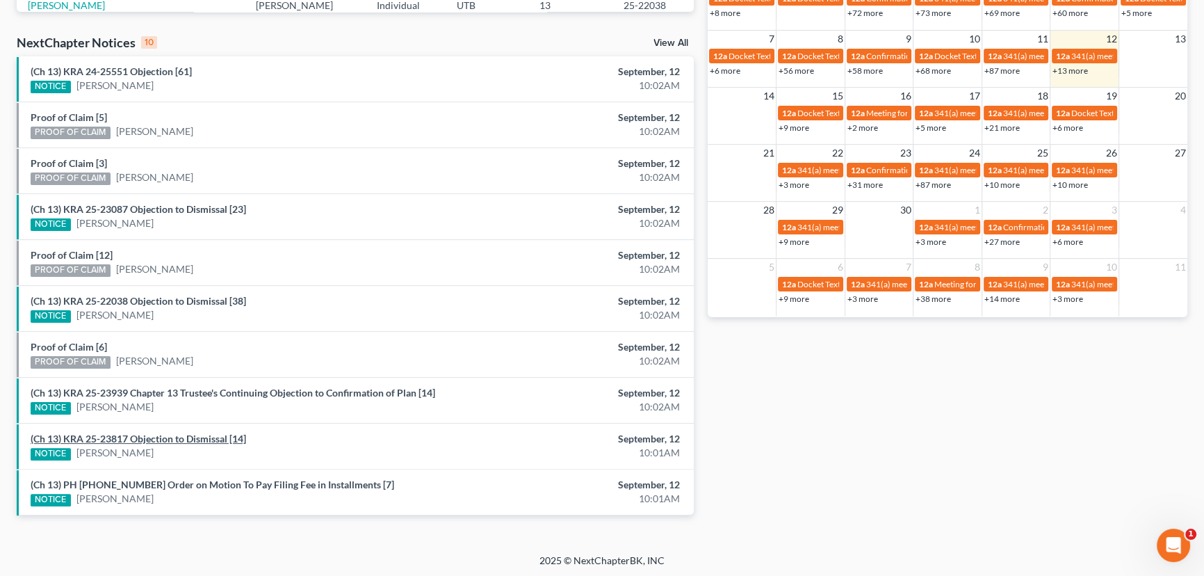
click at [173, 439] on link "(Ch 13) KRA 25-23817 Objection to Dismissal [14]" at bounding box center [139, 439] width 216 height 12
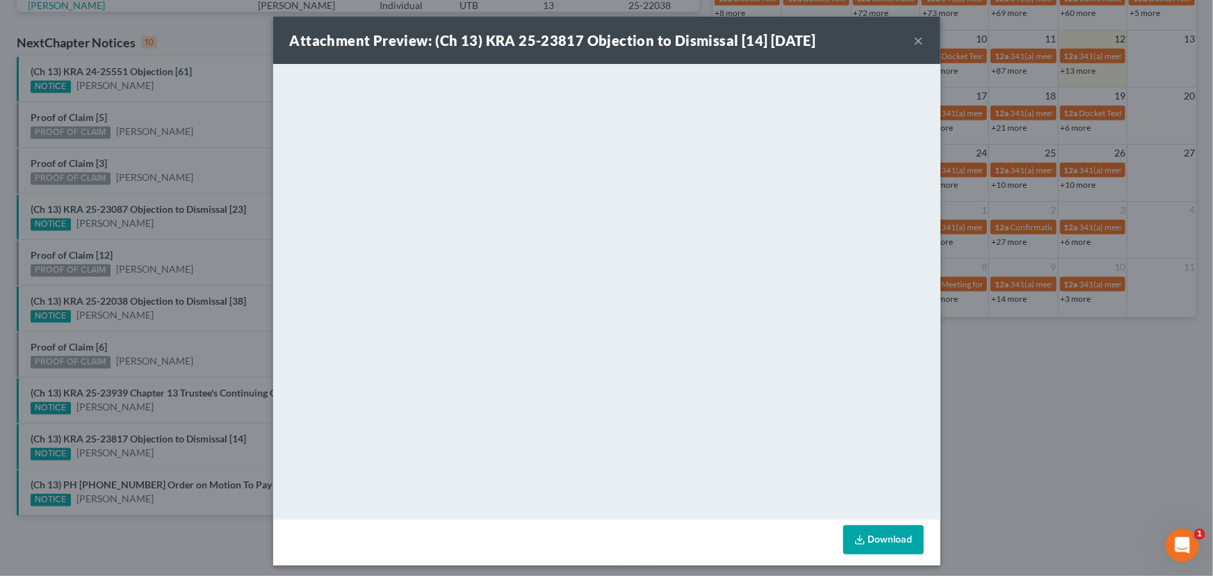
click at [250, 288] on div "Attachment Preview: (Ch 13) KRA 25-23817 Objection to Dismissal [14] 09/12/2025…" at bounding box center [606, 288] width 1213 height 576
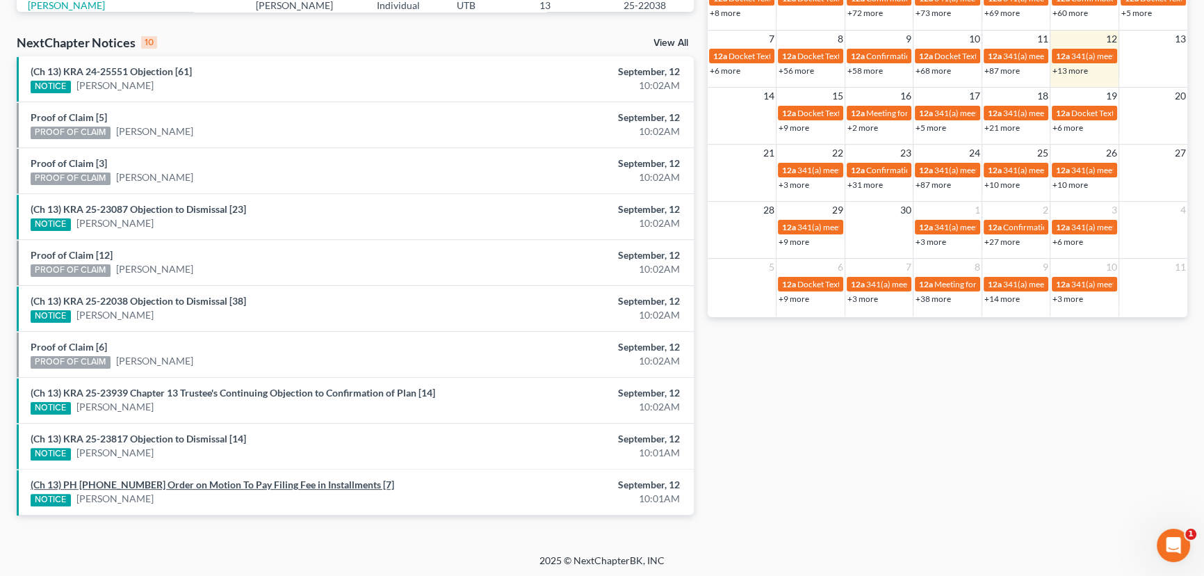
click at [252, 484] on link "(Ch 13) PH 25-25398 Order on Motion To Pay Filing Fee in Installments [7]" at bounding box center [213, 484] width 364 height 12
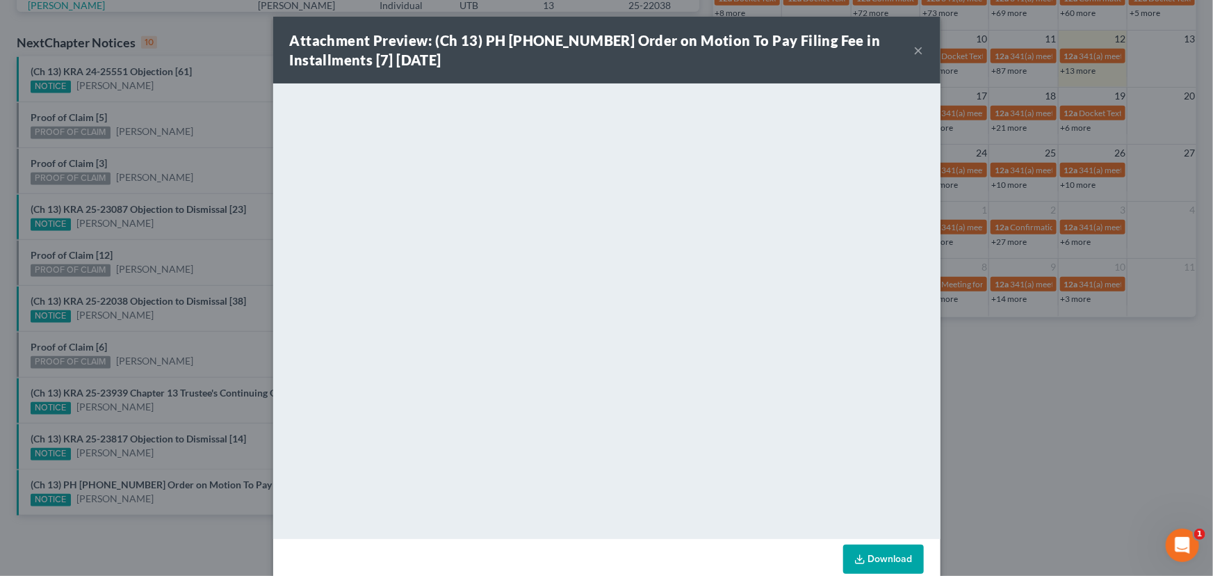
click at [914, 53] on button "×" at bounding box center [919, 50] width 10 height 17
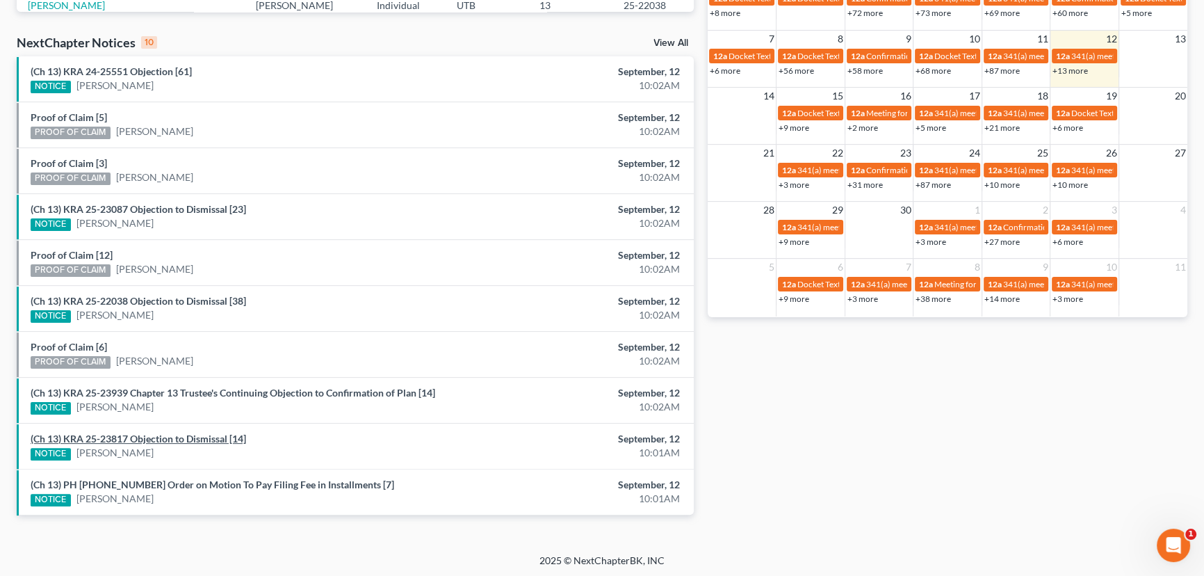
click at [175, 437] on link "(Ch 13) KRA 25-23817 Objection to Dismissal [14]" at bounding box center [139, 439] width 216 height 12
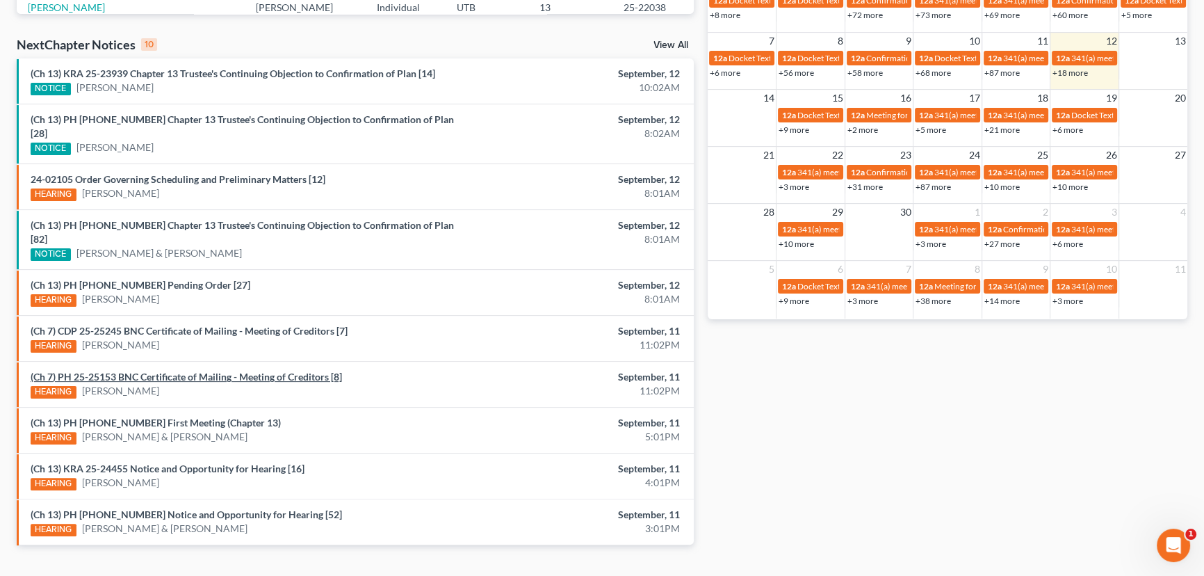
scroll to position [422, 0]
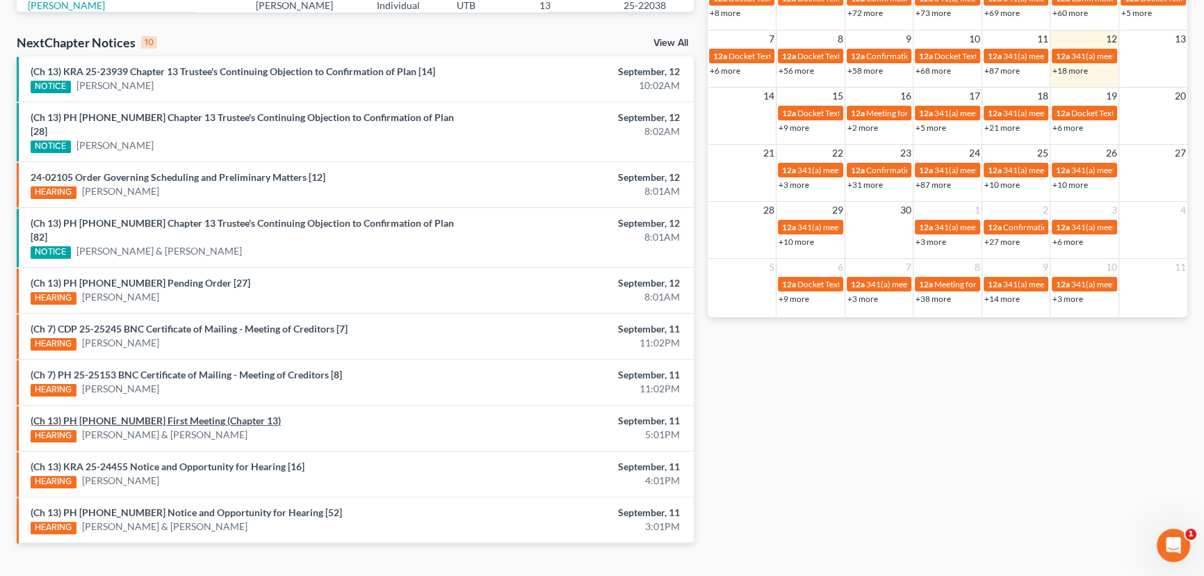
click at [167, 414] on link "(Ch 13) PH [PHONE_NUMBER] First Meeting (Chapter 13)" at bounding box center [156, 420] width 250 height 12
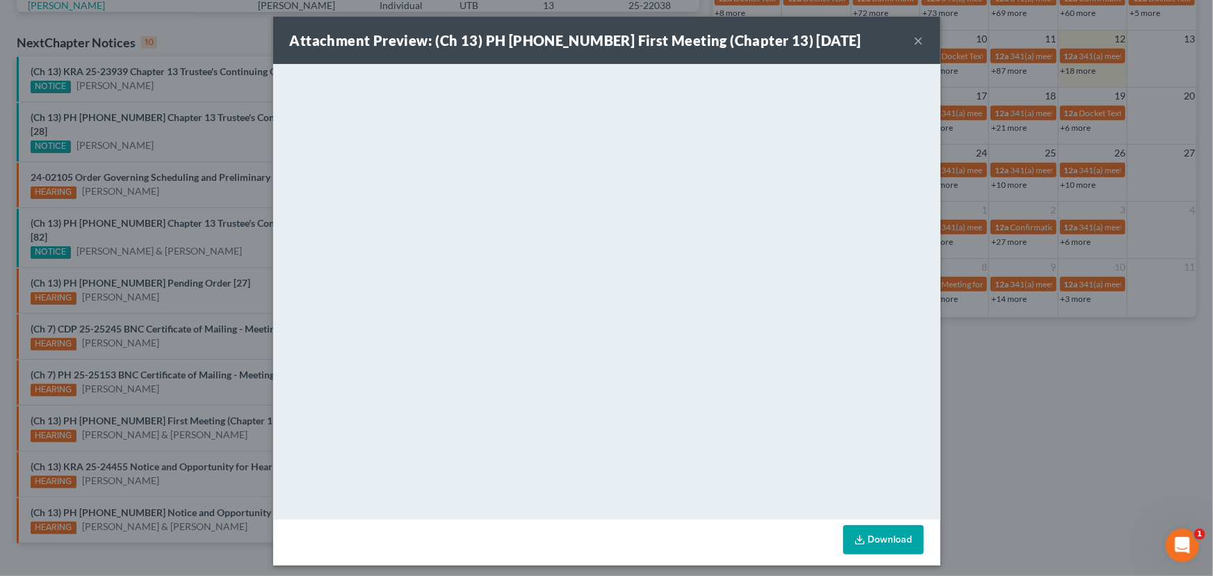
click at [177, 423] on div "Attachment Preview: (Ch 13) PH [PHONE_NUMBER] First Meeting (Chapter 13) [DATE]…" at bounding box center [606, 288] width 1213 height 576
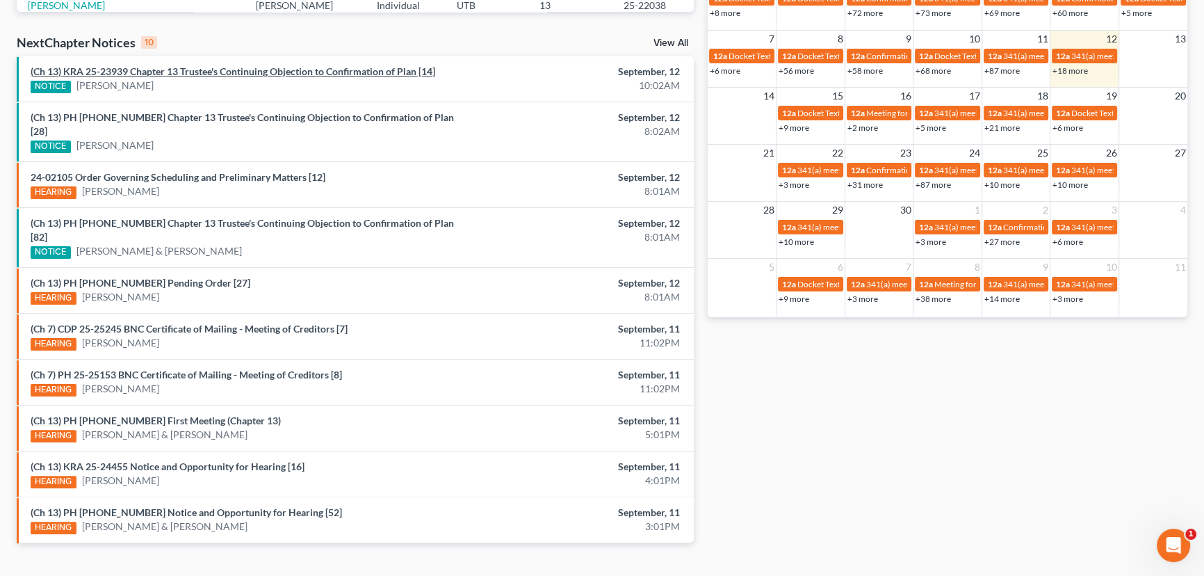
click at [257, 73] on link "(Ch 13) KRA 25-23939 Chapter 13 Trustee's Continuing Objection to Confirmation …" at bounding box center [233, 71] width 405 height 12
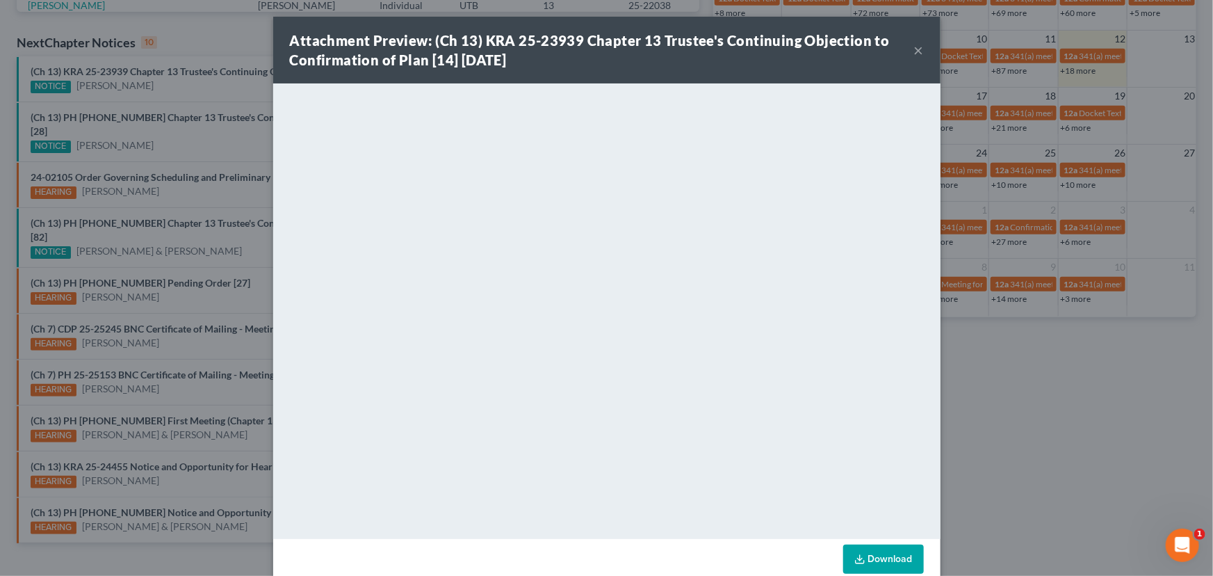
click at [176, 118] on div "Attachment Preview: (Ch 13) KRA 25-23939 Chapter 13 Trustee's Continuing Object…" at bounding box center [606, 288] width 1213 height 576
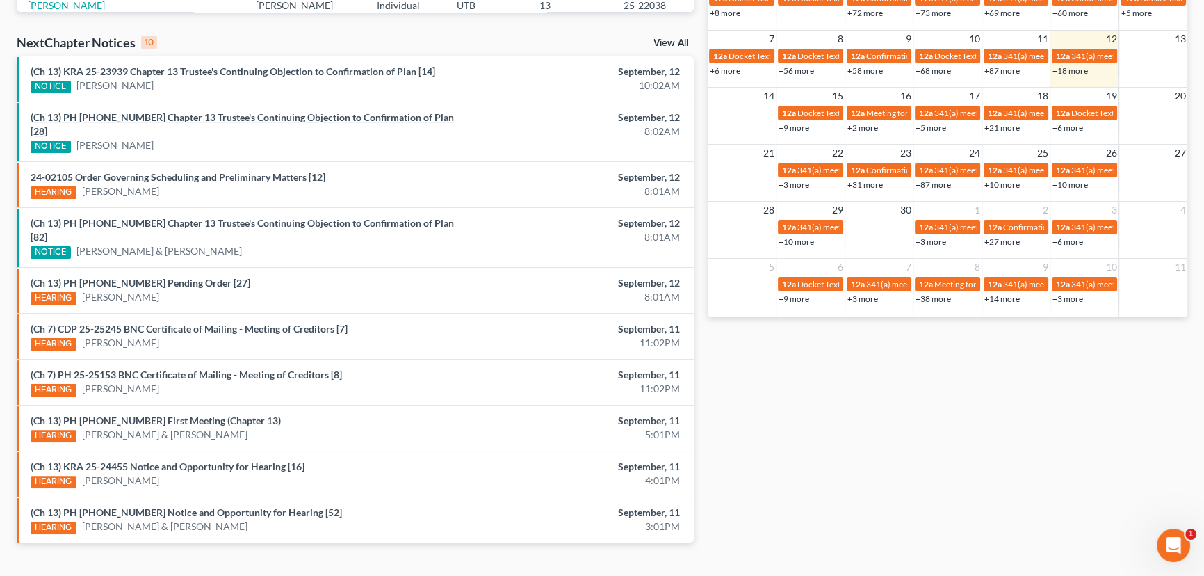
click at [176, 118] on link "(Ch 13) PH [PHONE_NUMBER] Chapter 13 Trustee's Continuing Objection to Confirma…" at bounding box center [242, 124] width 423 height 26
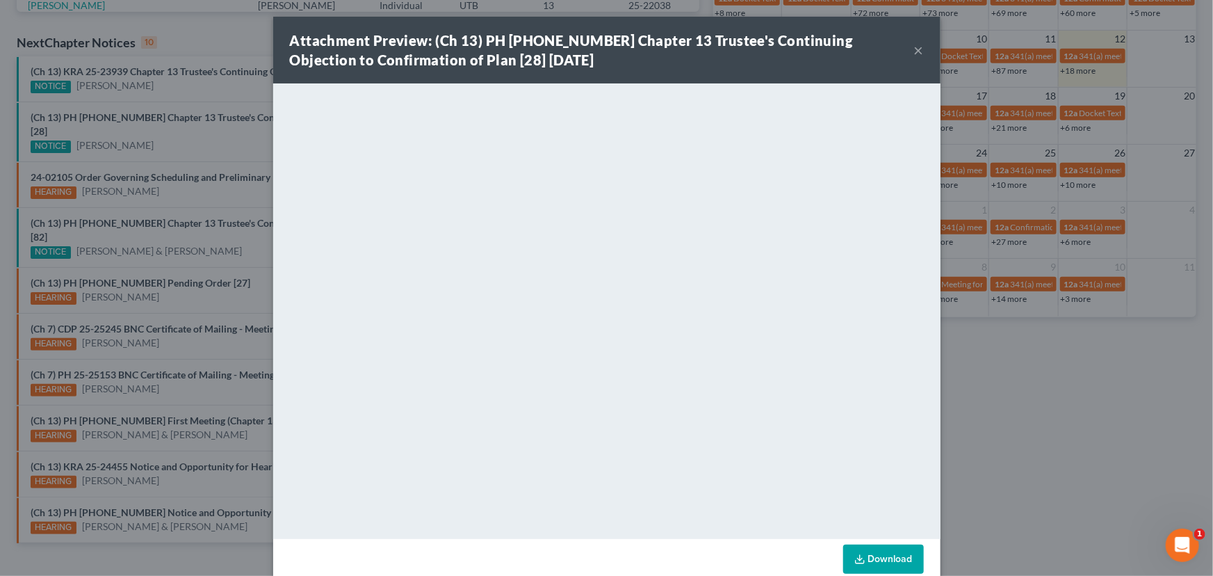
click at [231, 132] on div "Attachment Preview: (Ch 13) PH [PHONE_NUMBER] Chapter 13 Trustee's Continuing O…" at bounding box center [606, 288] width 1213 height 576
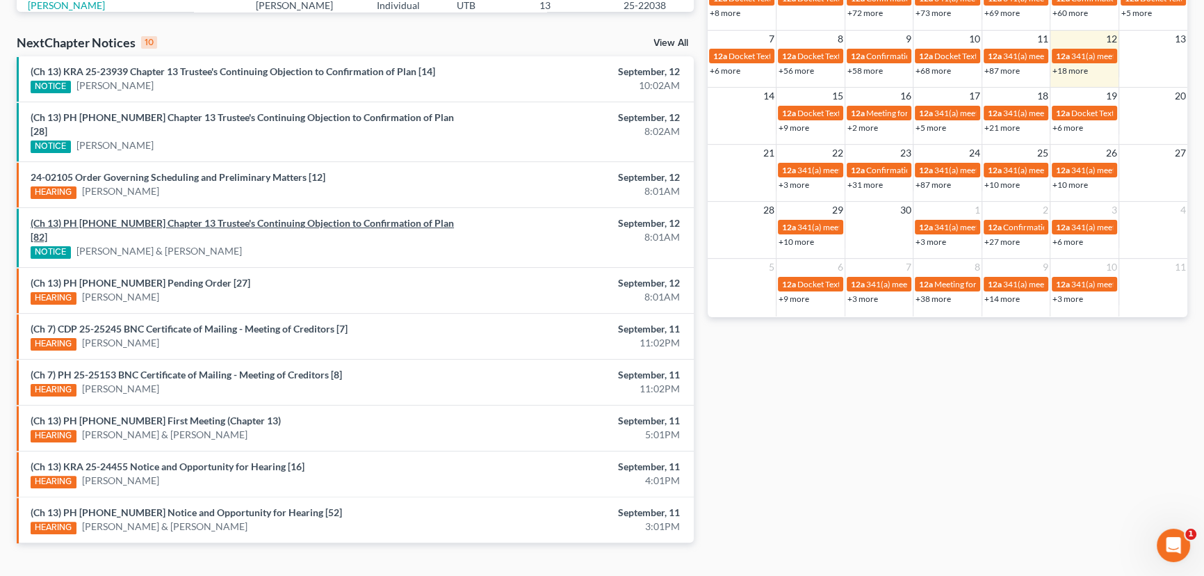
click at [253, 217] on link "(Ch 13) PH [PHONE_NUMBER] Chapter 13 Trustee's Continuing Objection to Confirma…" at bounding box center [242, 230] width 423 height 26
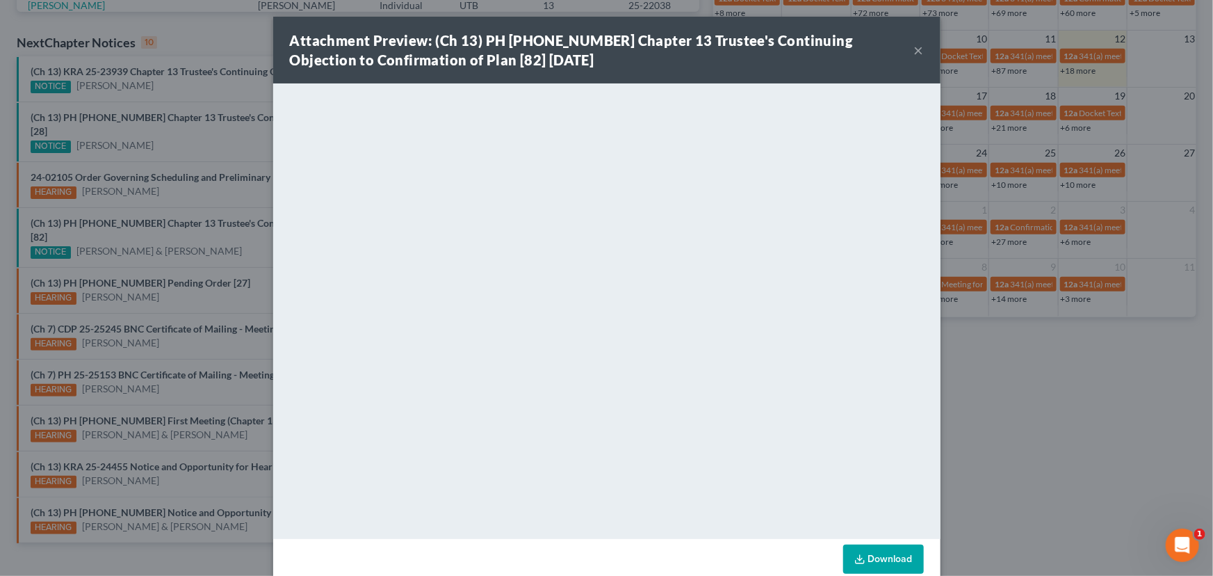
click at [914, 48] on button "×" at bounding box center [919, 50] width 10 height 17
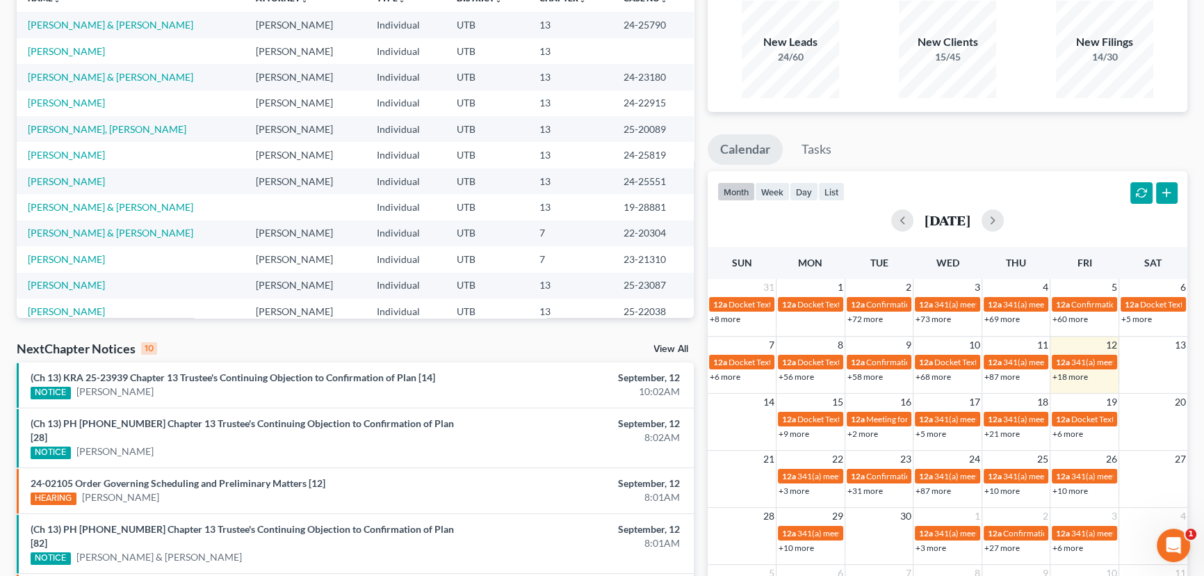
scroll to position [0, 0]
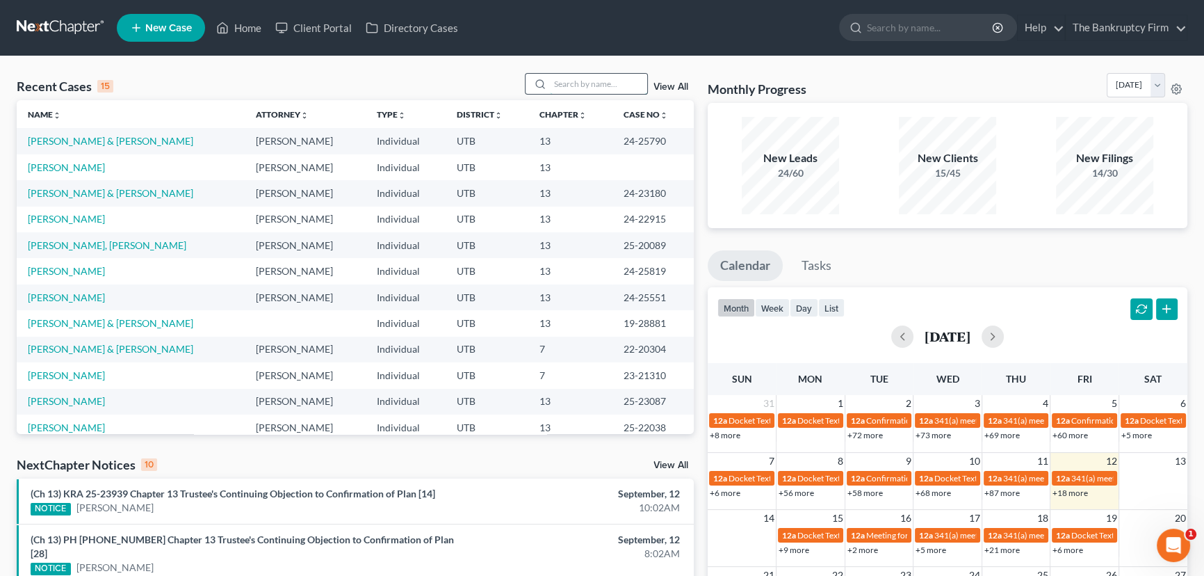
click at [563, 83] on input "search" at bounding box center [598, 84] width 97 height 20
type input "[PERSON_NAME]"
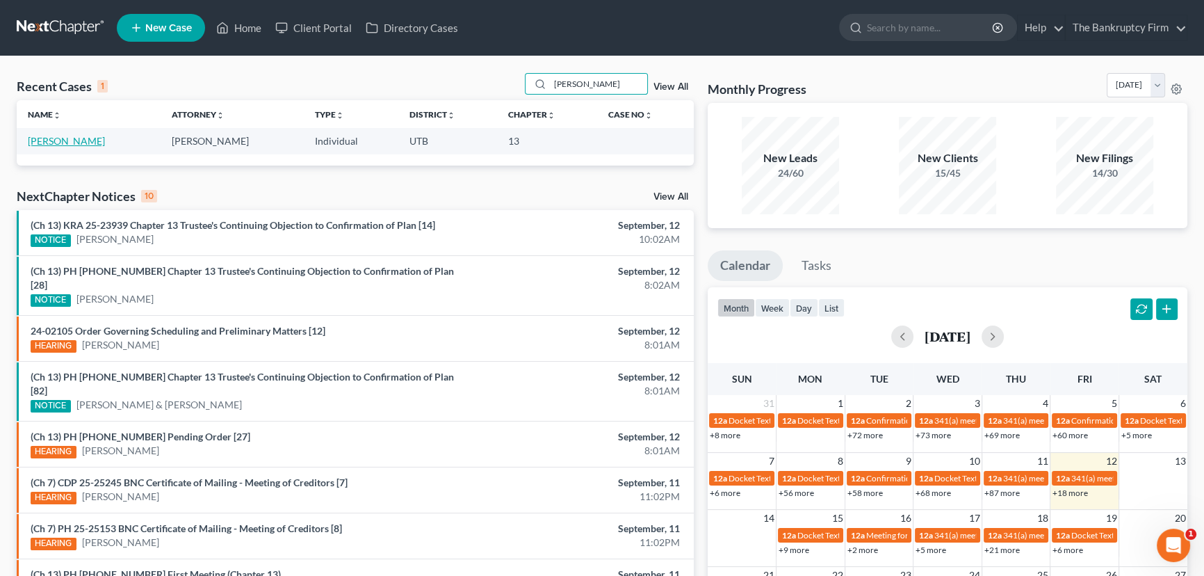
click at [88, 138] on link "[PERSON_NAME]" at bounding box center [66, 141] width 77 height 12
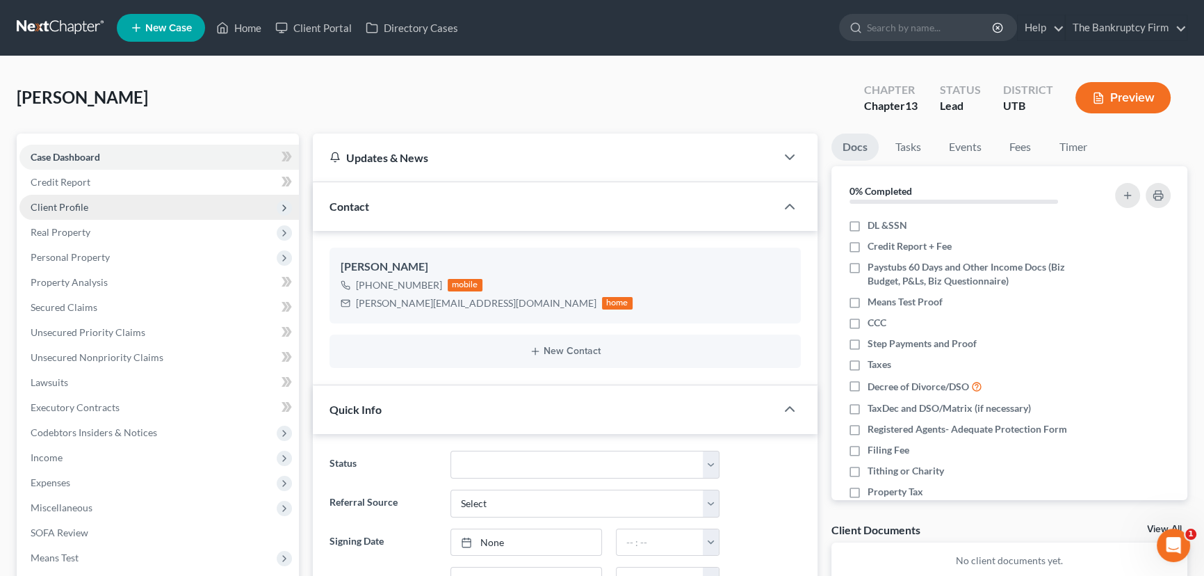
click at [61, 204] on span "Client Profile" at bounding box center [60, 207] width 58 height 12
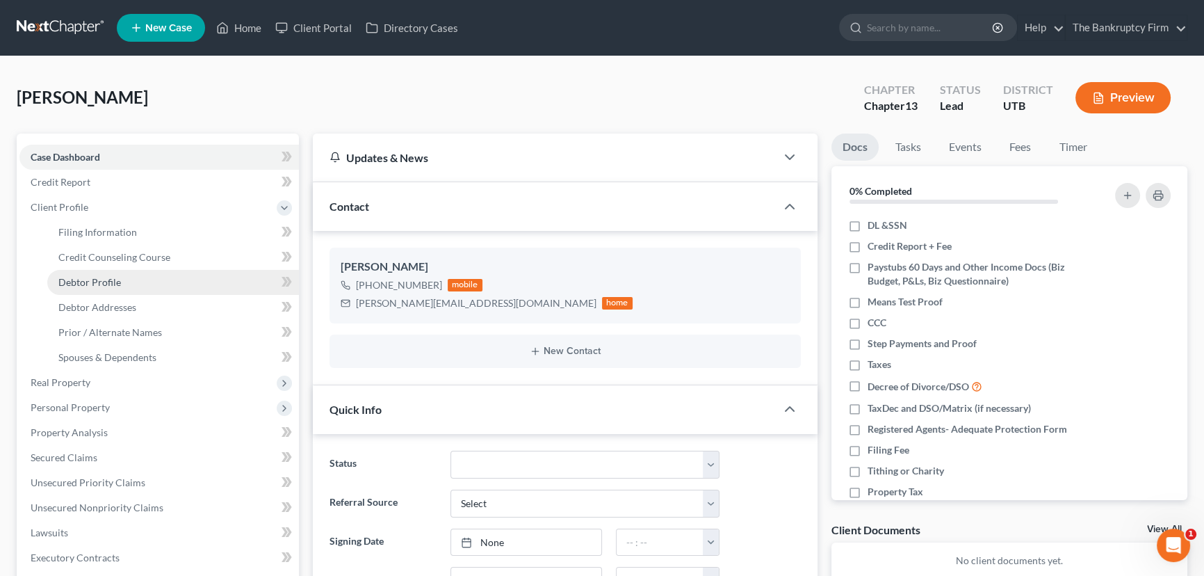
click at [95, 277] on span "Debtor Profile" at bounding box center [89, 282] width 63 height 12
select select "1"
select select "0"
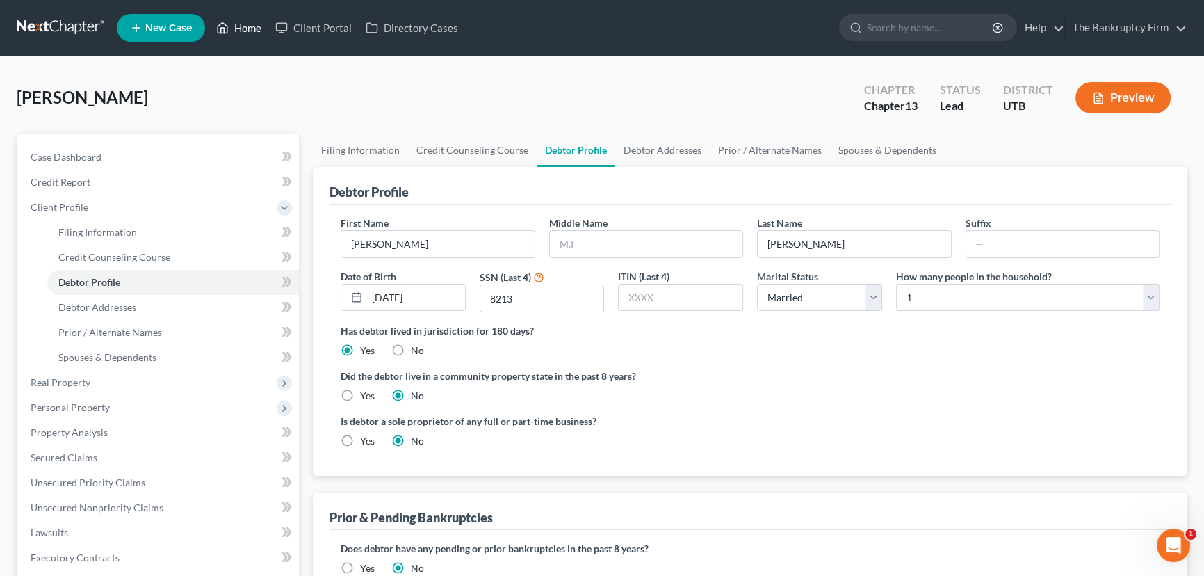
drag, startPoint x: 250, startPoint y: 30, endPoint x: 294, endPoint y: 76, distance: 63.4
click at [250, 30] on link "Home" at bounding box center [238, 27] width 59 height 25
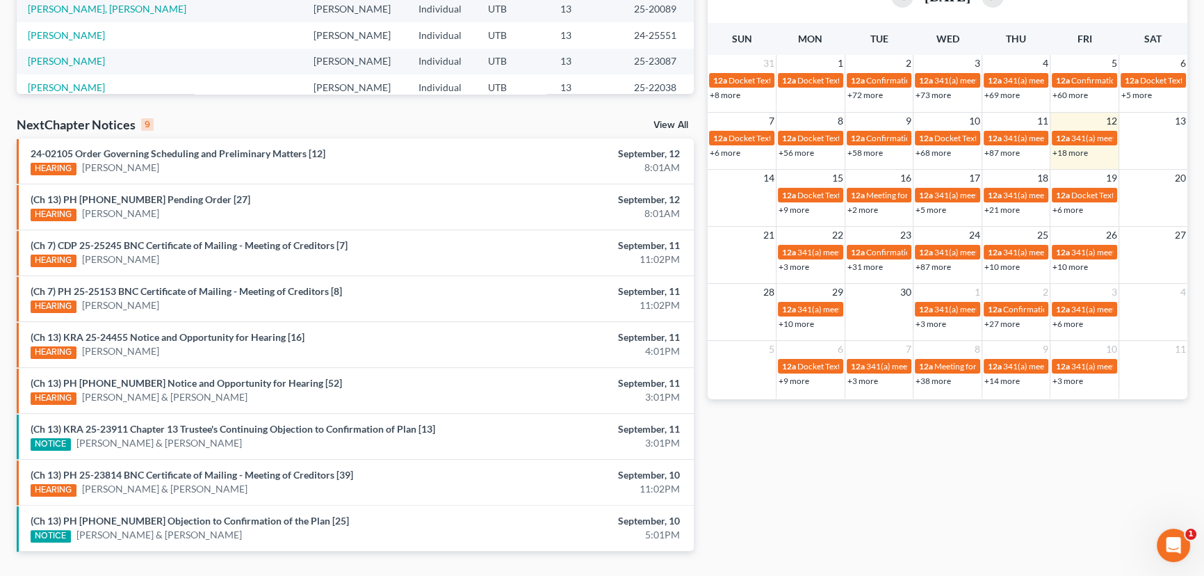
scroll to position [376, 0]
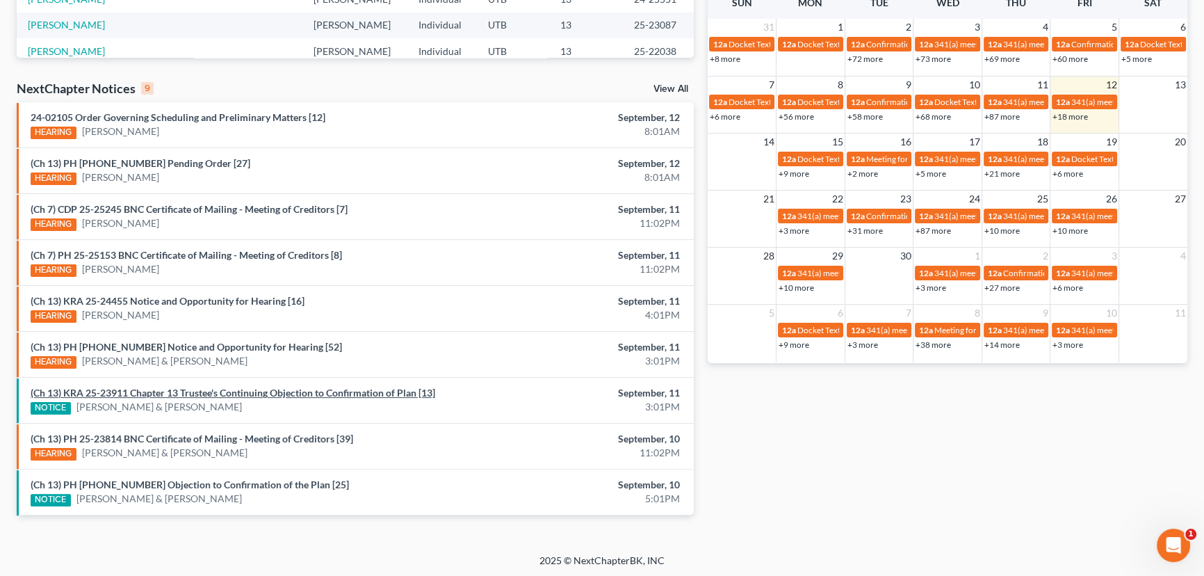
click at [243, 392] on link "(Ch 13) KRA 25-23911 Chapter 13 Trustee's Continuing Objection to Confirmation …" at bounding box center [233, 393] width 405 height 12
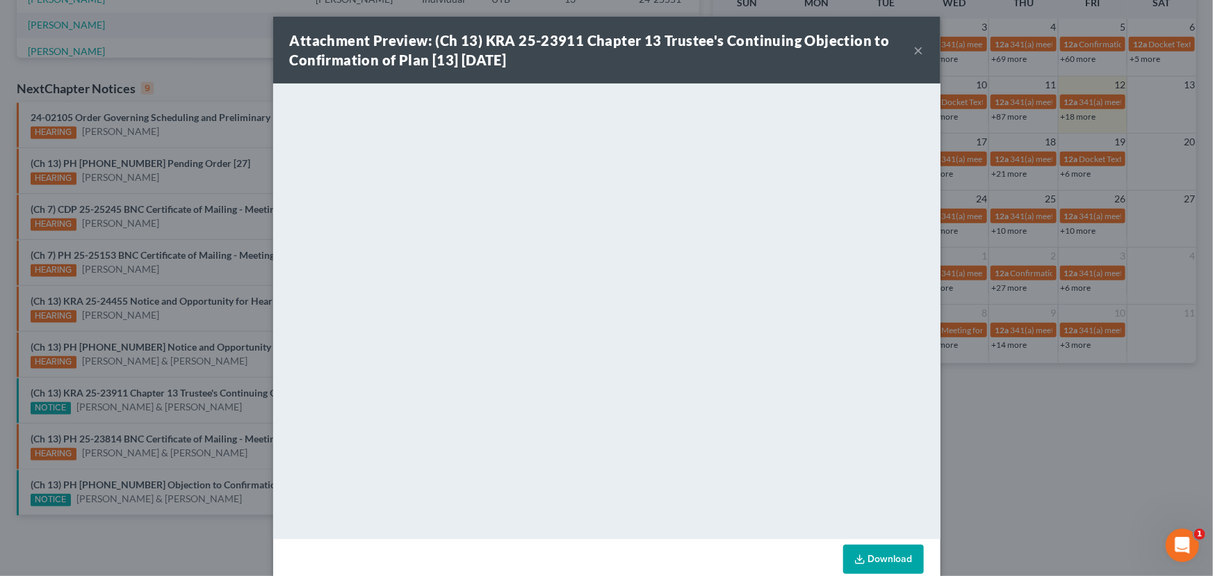
click at [914, 54] on button "×" at bounding box center [919, 50] width 10 height 17
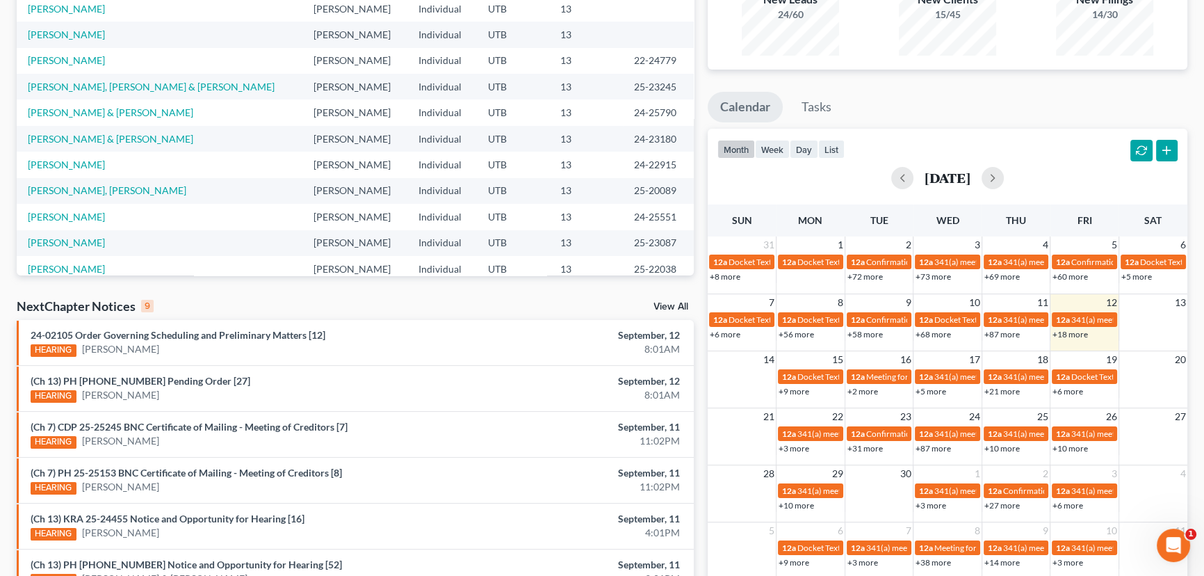
scroll to position [0, 0]
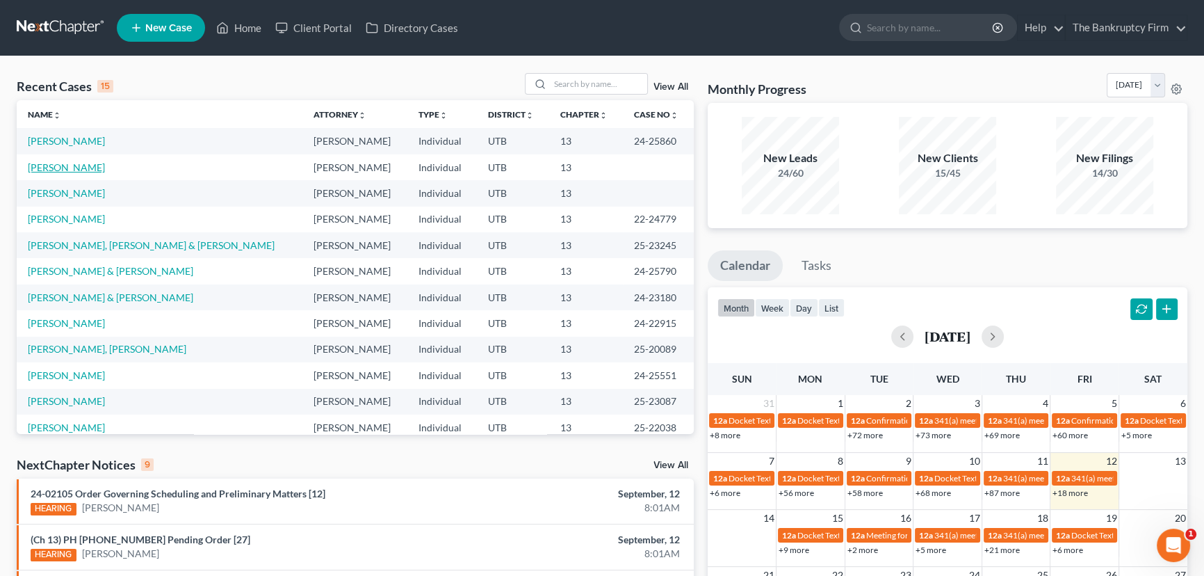
click at [65, 170] on link "[PERSON_NAME]" at bounding box center [66, 167] width 77 height 12
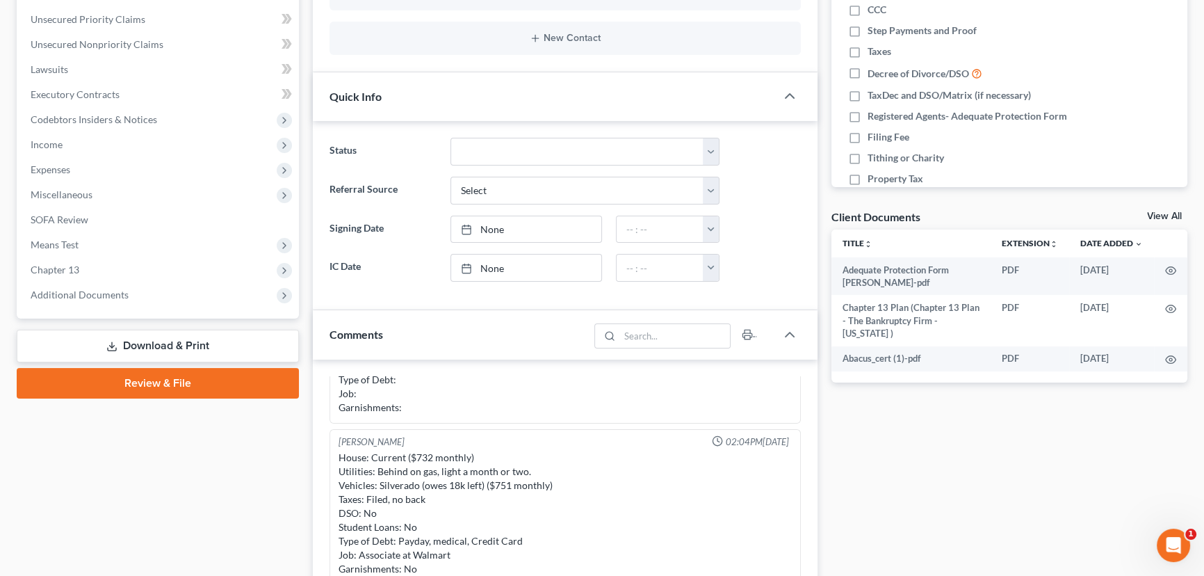
scroll to position [316, 0]
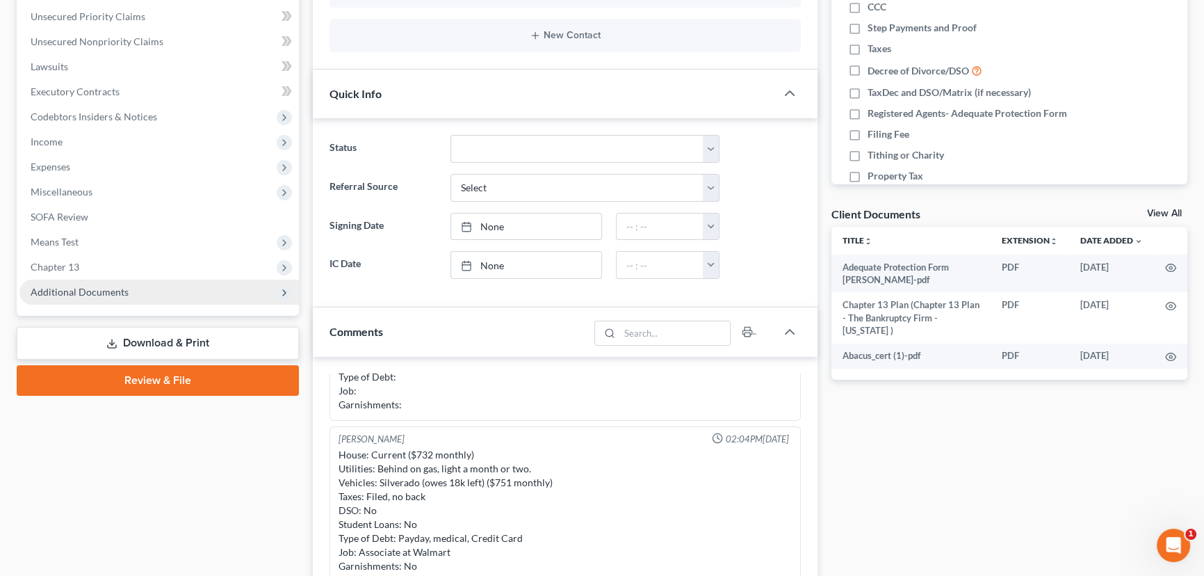
click at [79, 294] on span "Additional Documents" at bounding box center [80, 292] width 98 height 12
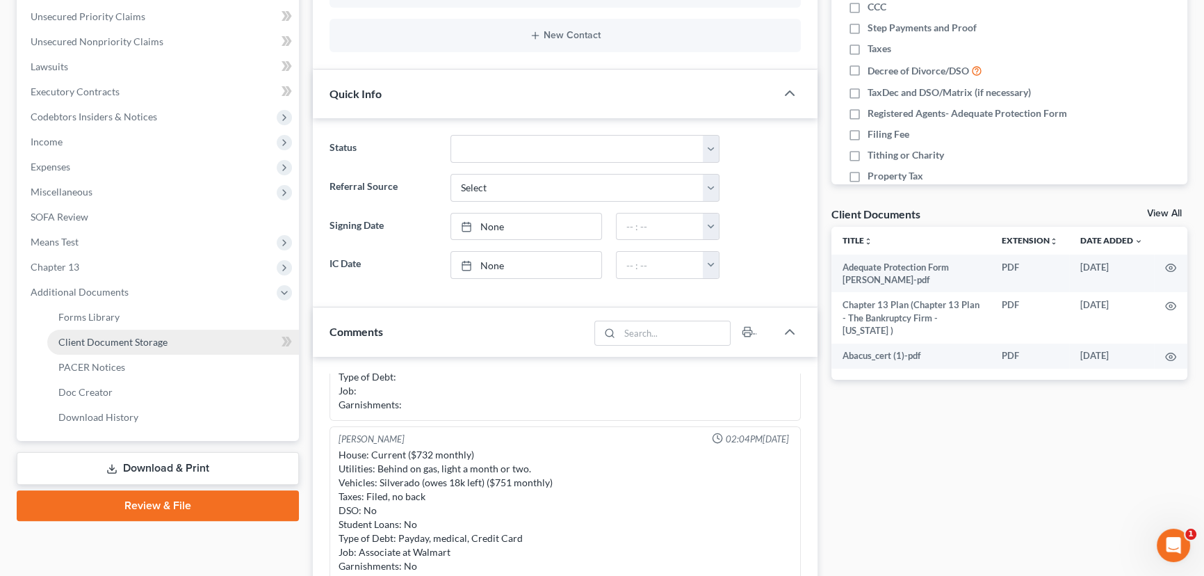
click at [111, 347] on link "Client Document Storage" at bounding box center [173, 342] width 252 height 25
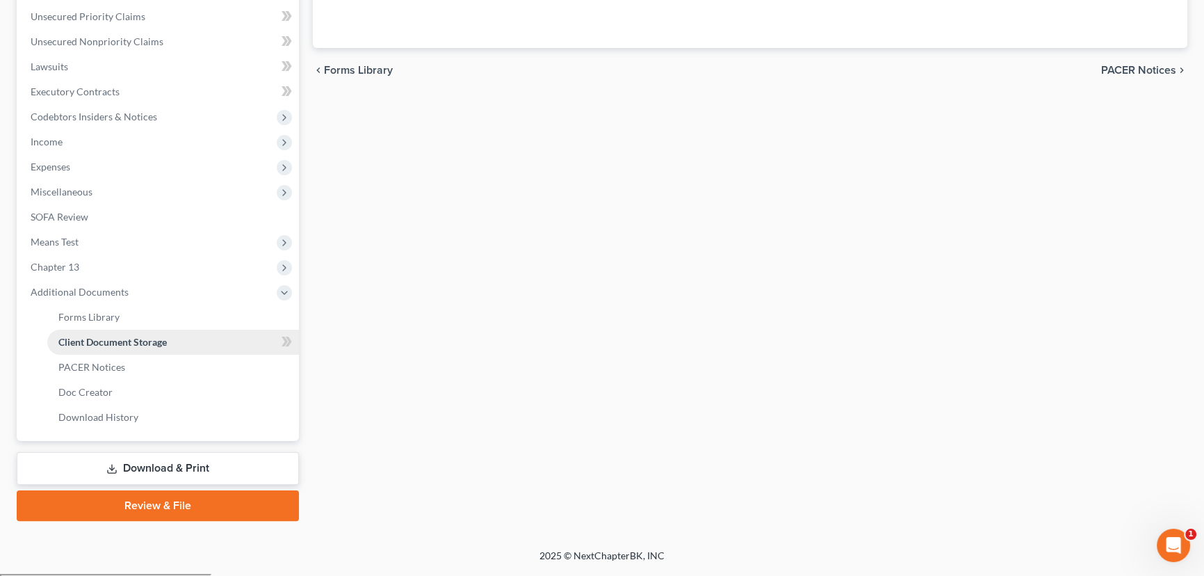
scroll to position [216, 0]
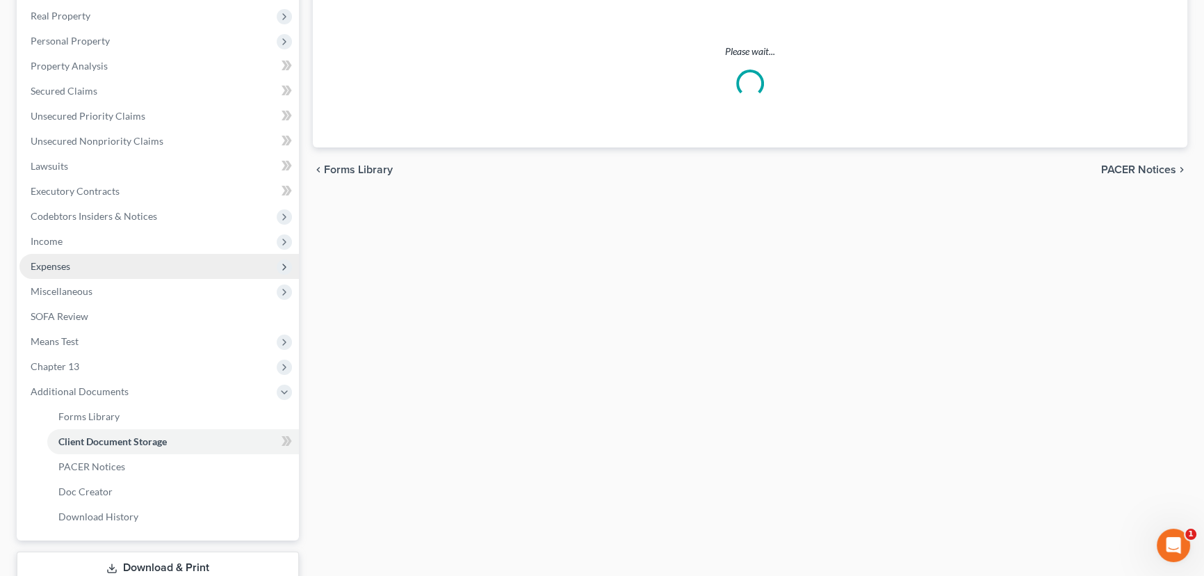
select select "30"
select select "26"
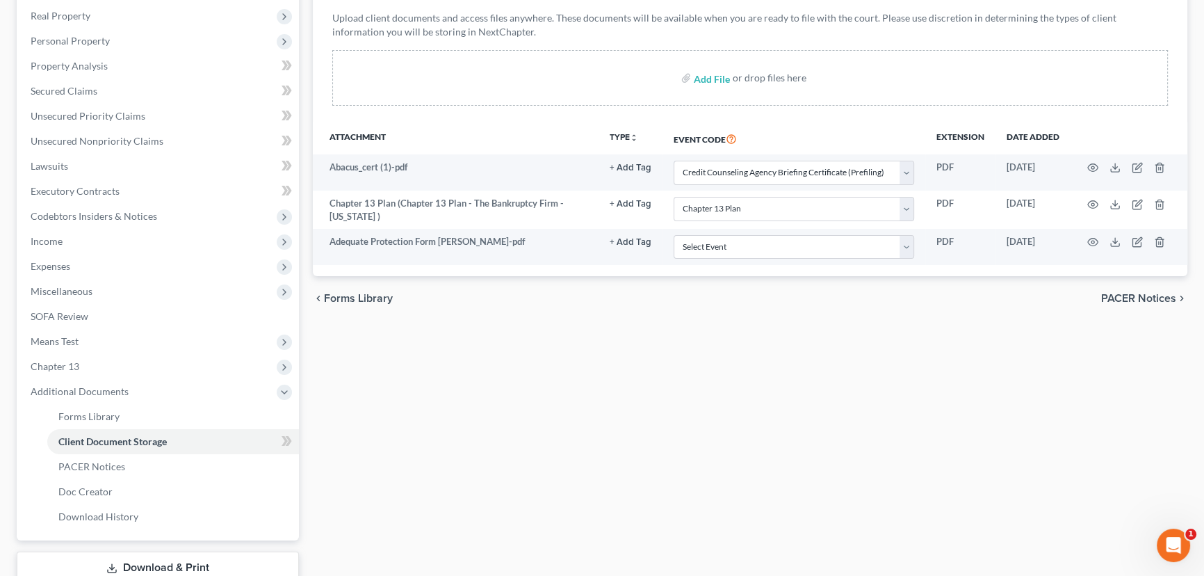
scroll to position [0, 0]
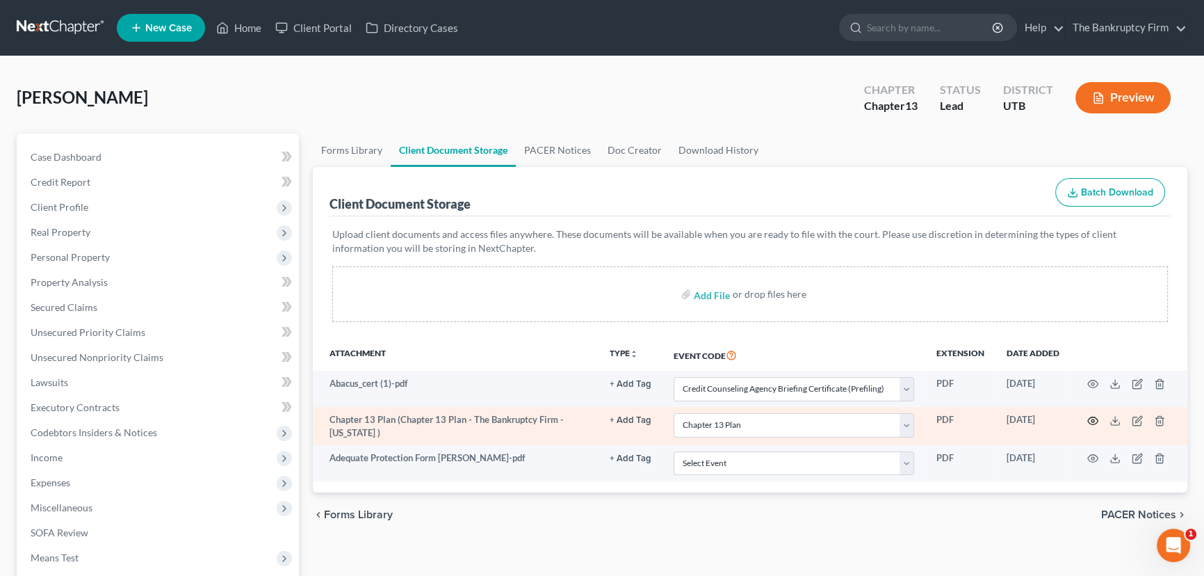
click at [1092, 417] on icon "button" at bounding box center [1093, 420] width 11 height 11
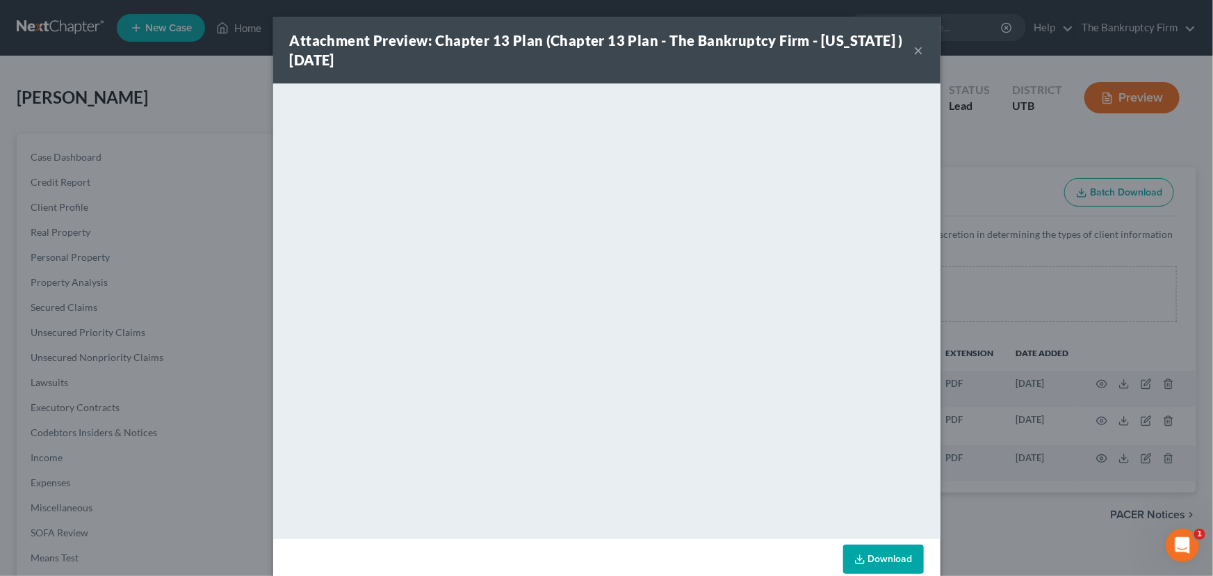
click at [124, 257] on div "Attachment Preview: Chapter 13 Plan (Chapter 13 Plan - The Bankruptcy Firm - [U…" at bounding box center [606, 288] width 1213 height 576
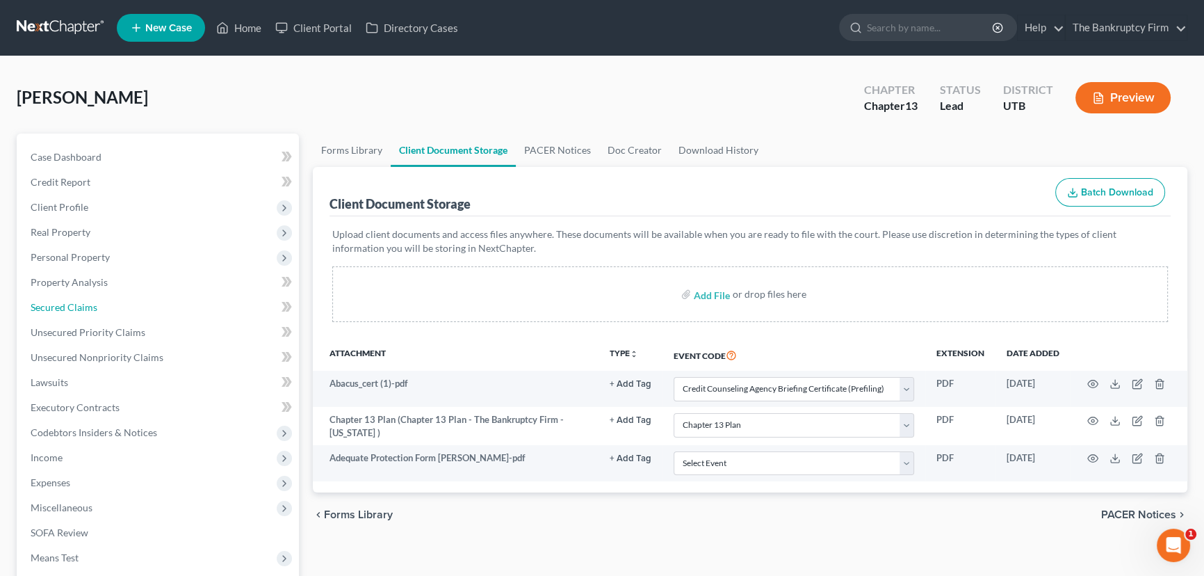
drag, startPoint x: 75, startPoint y: 306, endPoint x: 283, endPoint y: 304, distance: 207.9
click at [75, 306] on span "Secured Claims" at bounding box center [64, 307] width 67 height 12
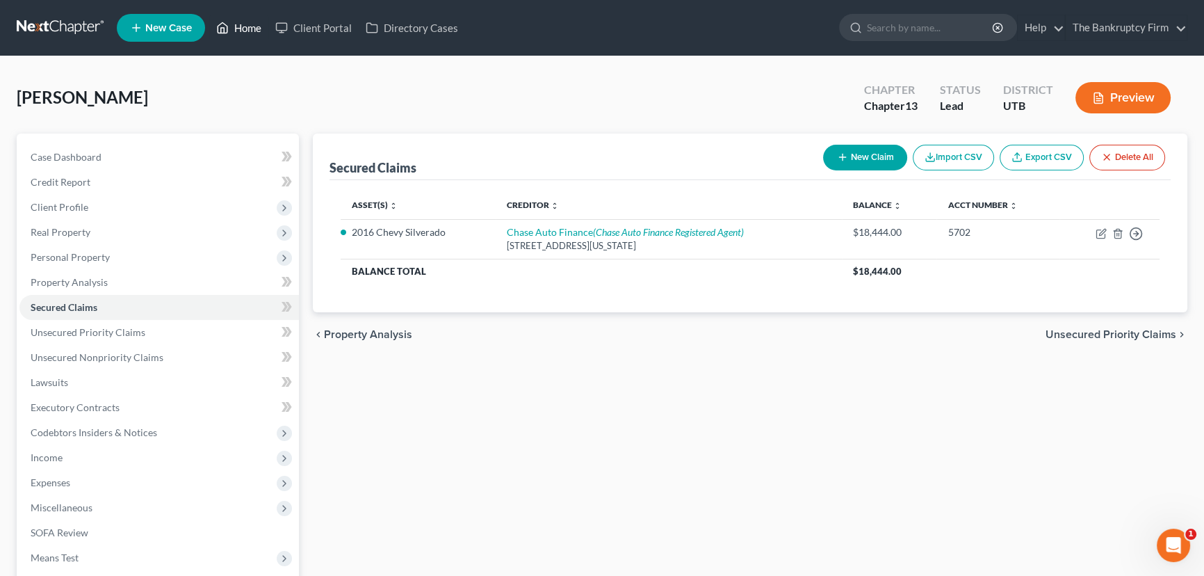
drag, startPoint x: 252, startPoint y: 28, endPoint x: 276, endPoint y: 47, distance: 30.7
click at [252, 28] on link "Home" at bounding box center [238, 27] width 59 height 25
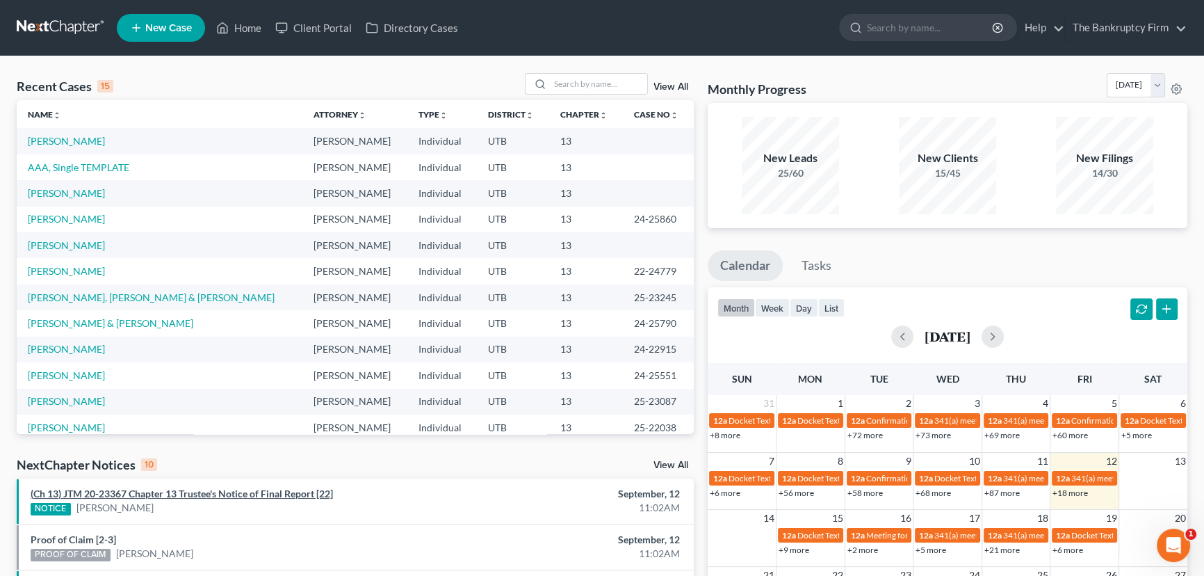
click at [168, 494] on link "(Ch 13) JTM 20-23367 Chapter 13 Trustee's Notice of Final Report [22]" at bounding box center [182, 493] width 302 height 12
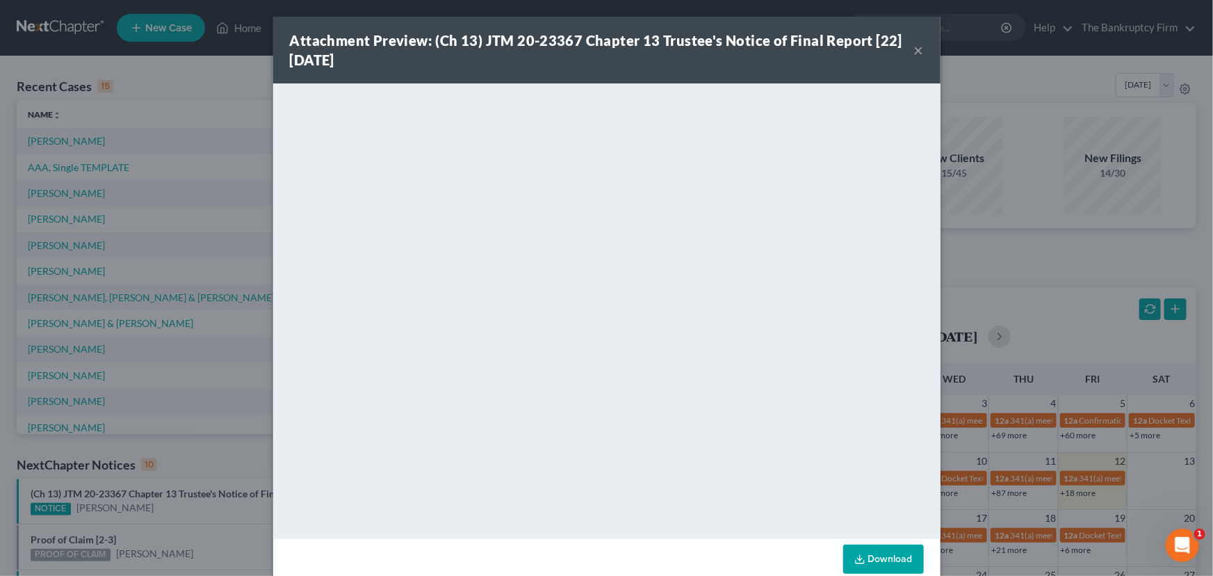
click at [154, 521] on div "Attachment Preview: (Ch 13) JTM 20-23367 Chapter 13 Trustee's Notice of Final R…" at bounding box center [606, 288] width 1213 height 576
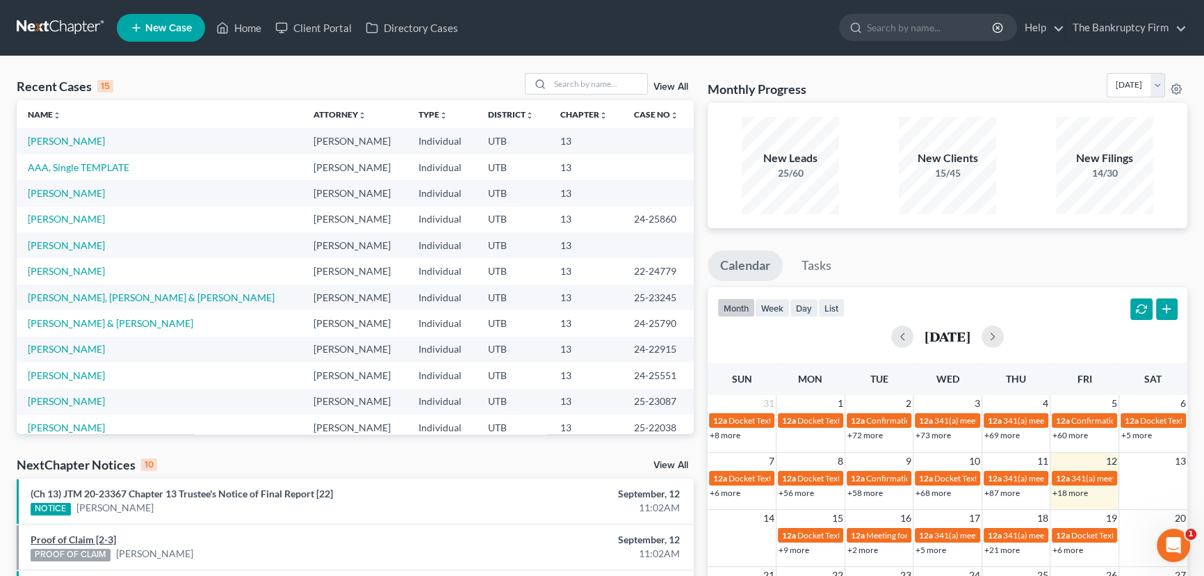
click at [79, 538] on link "Proof of Claim [2-3]" at bounding box center [74, 539] width 86 height 12
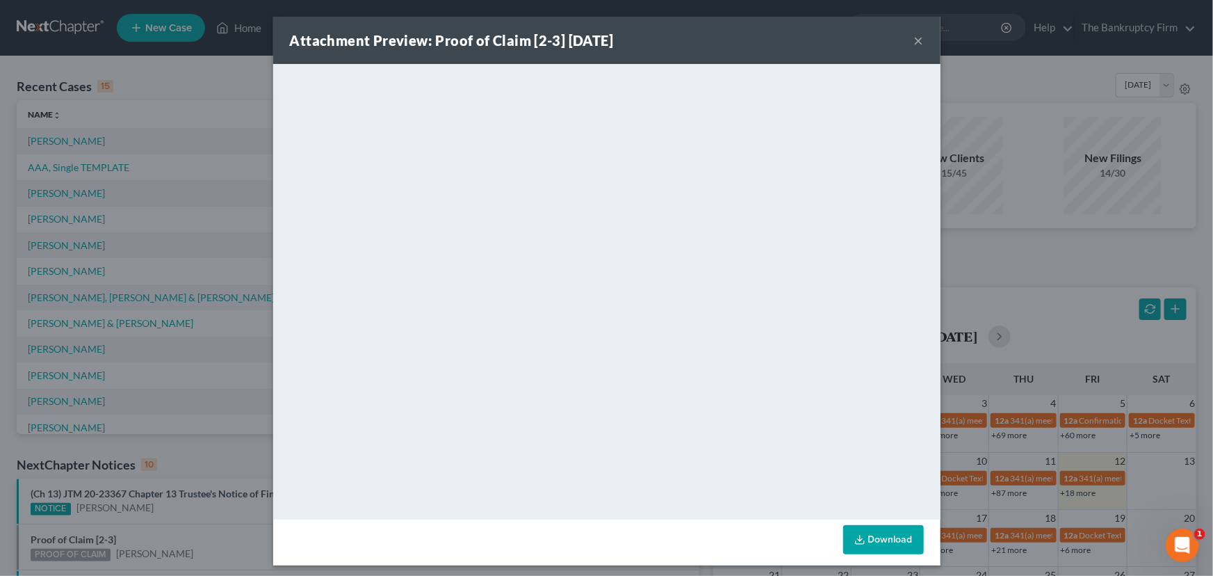
click at [158, 531] on div "Attachment Preview: Proof of Claim [2-3] 09/12/2025 × <object ng-attr-data='htt…" at bounding box center [606, 288] width 1213 height 576
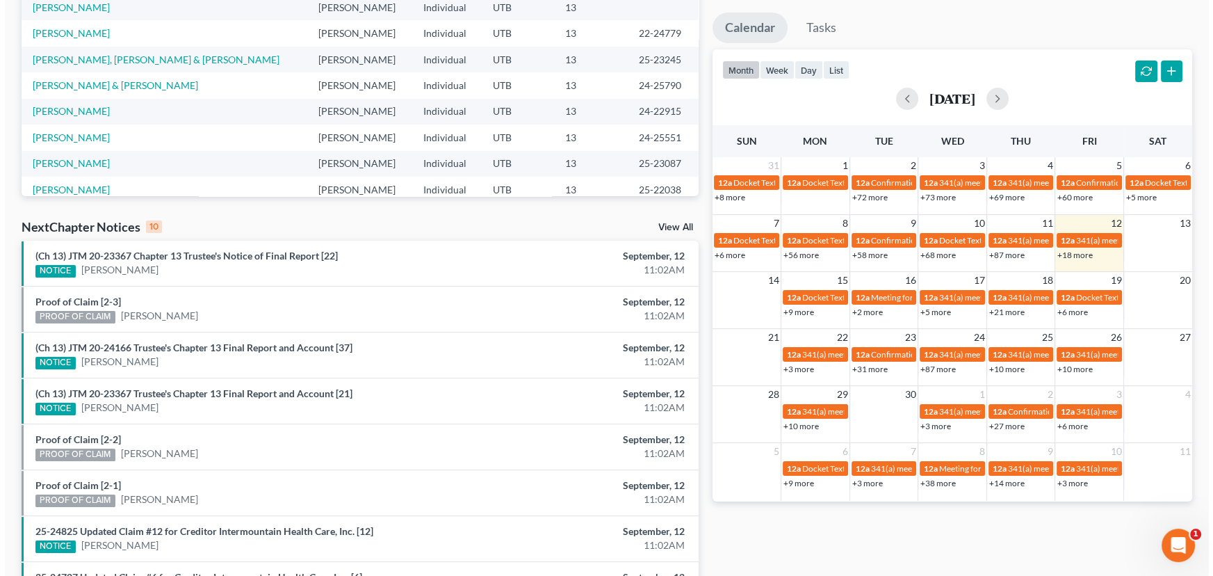
scroll to position [252, 0]
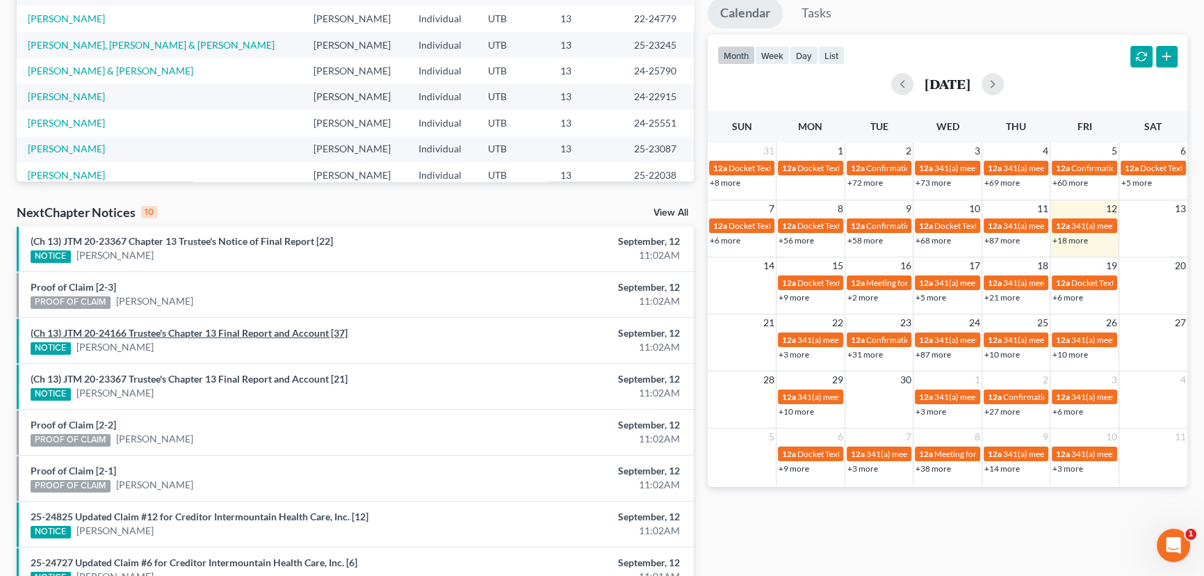
click at [170, 333] on link "(Ch 13) JTM 20-24166 Trustee's Chapter 13 Final Report and Account [37]" at bounding box center [189, 333] width 317 height 12
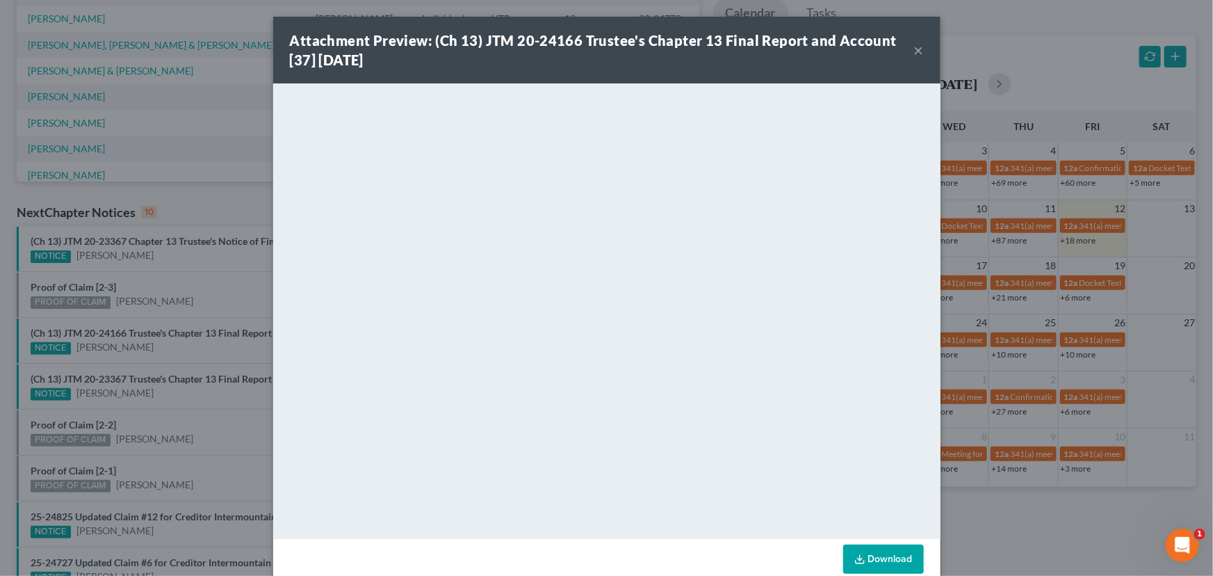
drag, startPoint x: 167, startPoint y: 349, endPoint x: 159, endPoint y: 366, distance: 18.4
click at [163, 358] on div "Attachment Preview: (Ch 13) JTM 20-24166 Trustee's Chapter 13 Final Report and …" at bounding box center [606, 288] width 1213 height 576
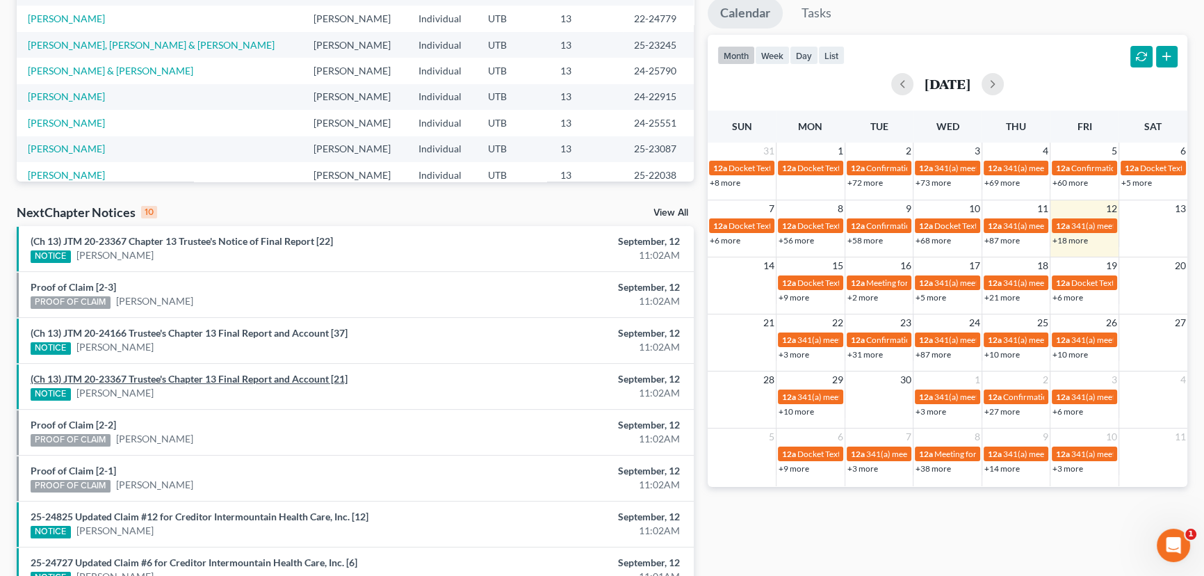
click at [154, 378] on link "(Ch 13) JTM 20-23367 Trustee's Chapter 13 Final Report and Account [21]" at bounding box center [189, 379] width 317 height 12
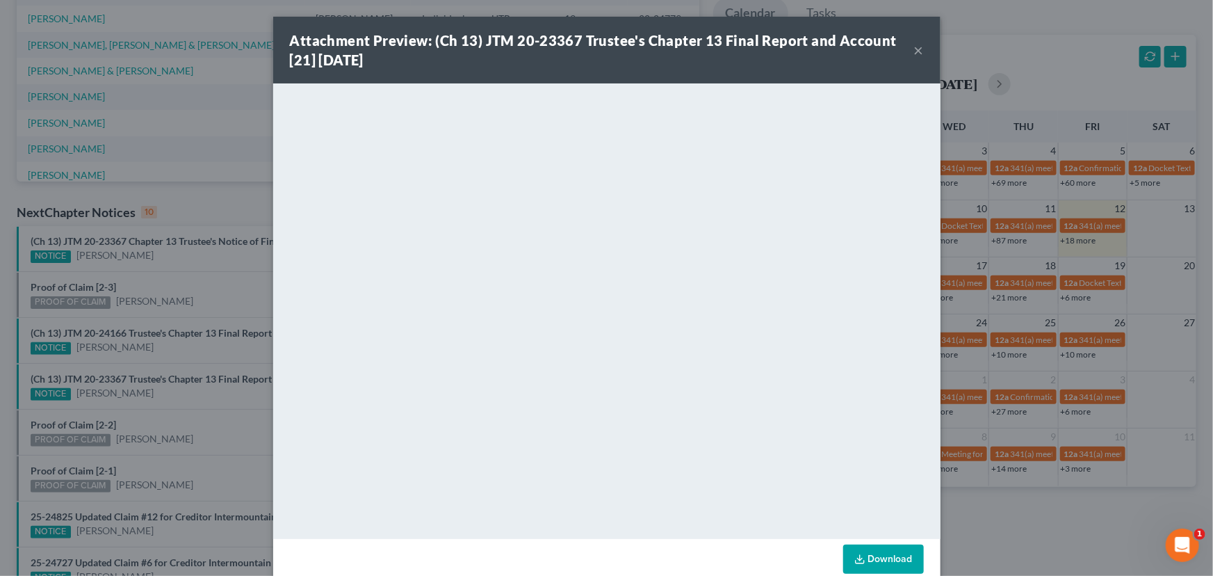
drag, startPoint x: 155, startPoint y: 394, endPoint x: 118, endPoint y: 417, distance: 44.4
click at [152, 398] on div "Attachment Preview: (Ch 13) JTM 20-23367 Trustee's Chapter 13 Final Report and …" at bounding box center [606, 288] width 1213 height 576
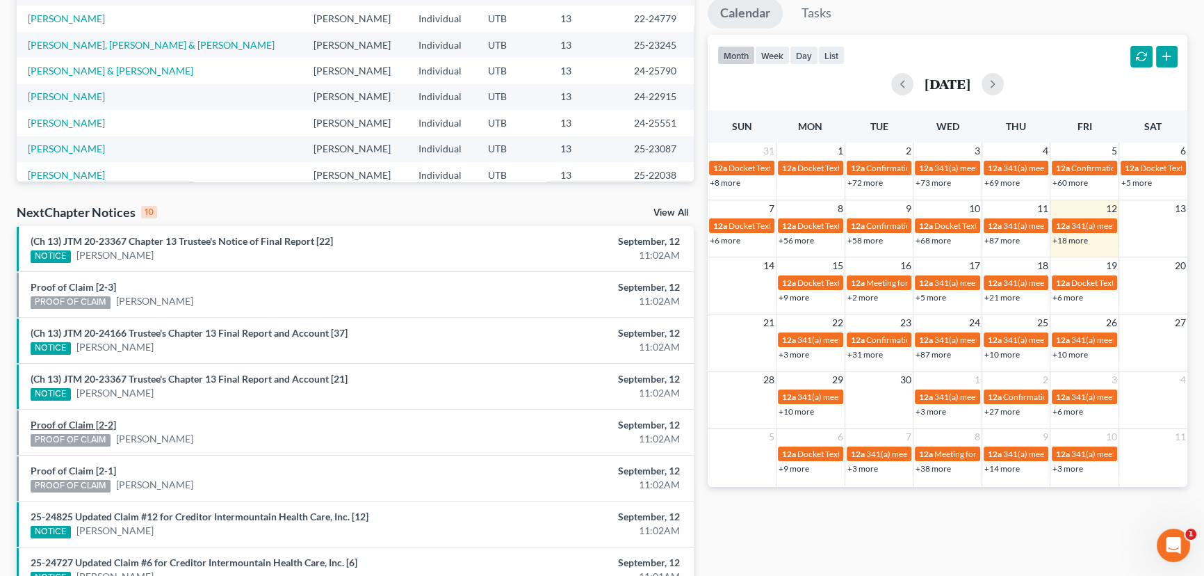
click at [83, 424] on link "Proof of Claim [2-2]" at bounding box center [74, 425] width 86 height 12
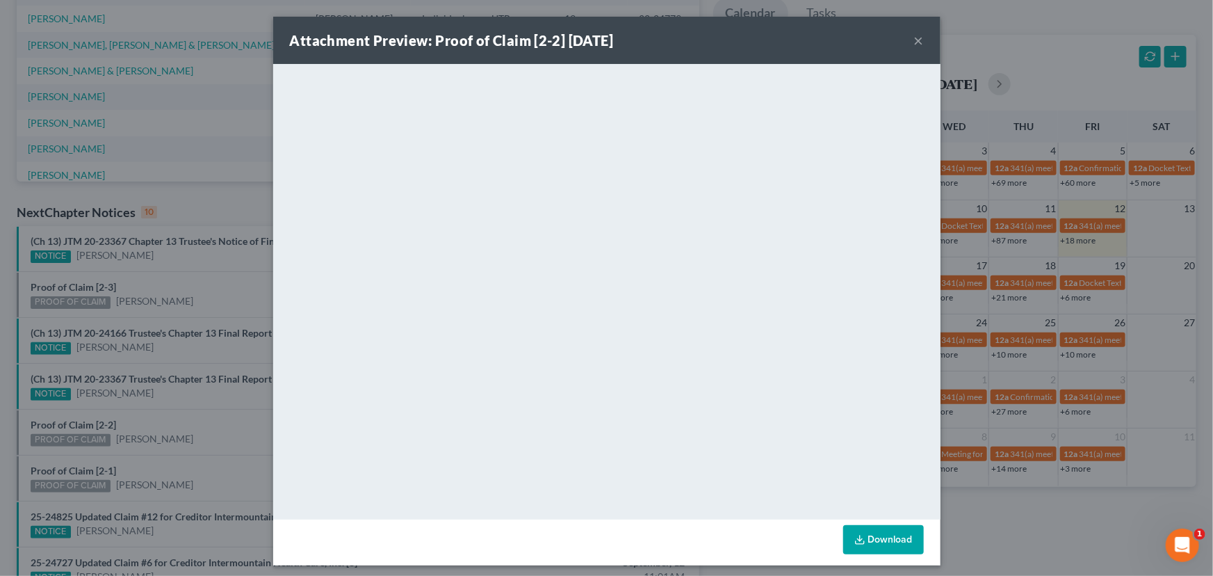
drag, startPoint x: 163, startPoint y: 413, endPoint x: 123, endPoint y: 445, distance: 50.9
click at [159, 418] on div "Attachment Preview: Proof of Claim [2-2] 09/12/2025 × <object ng-attr-data='htt…" at bounding box center [606, 288] width 1213 height 576
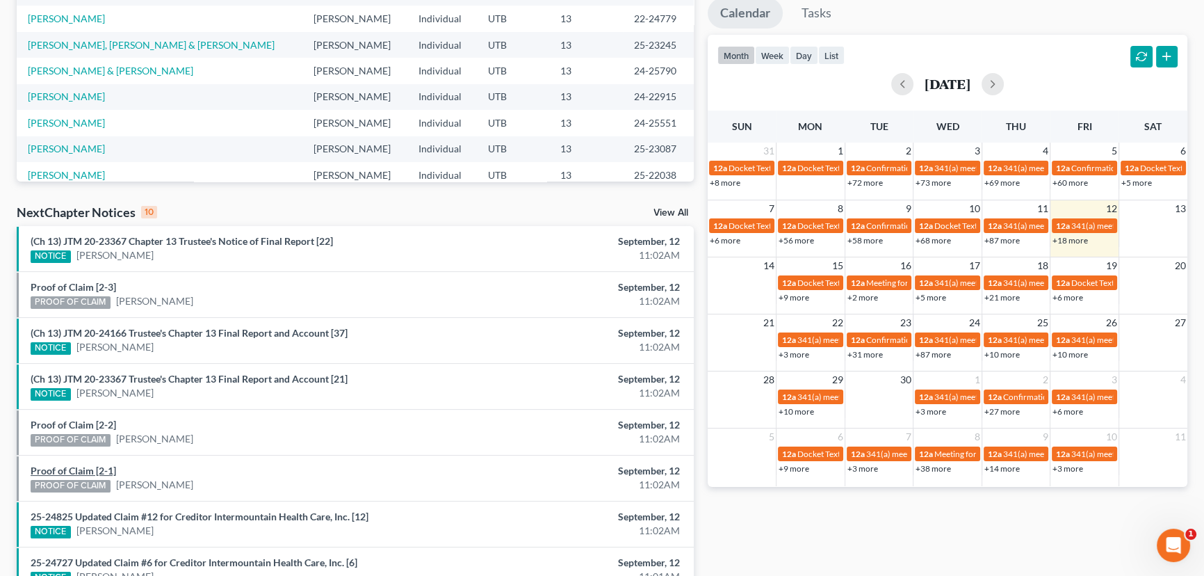
click at [81, 469] on link "Proof of Claim [2-1]" at bounding box center [74, 471] width 86 height 12
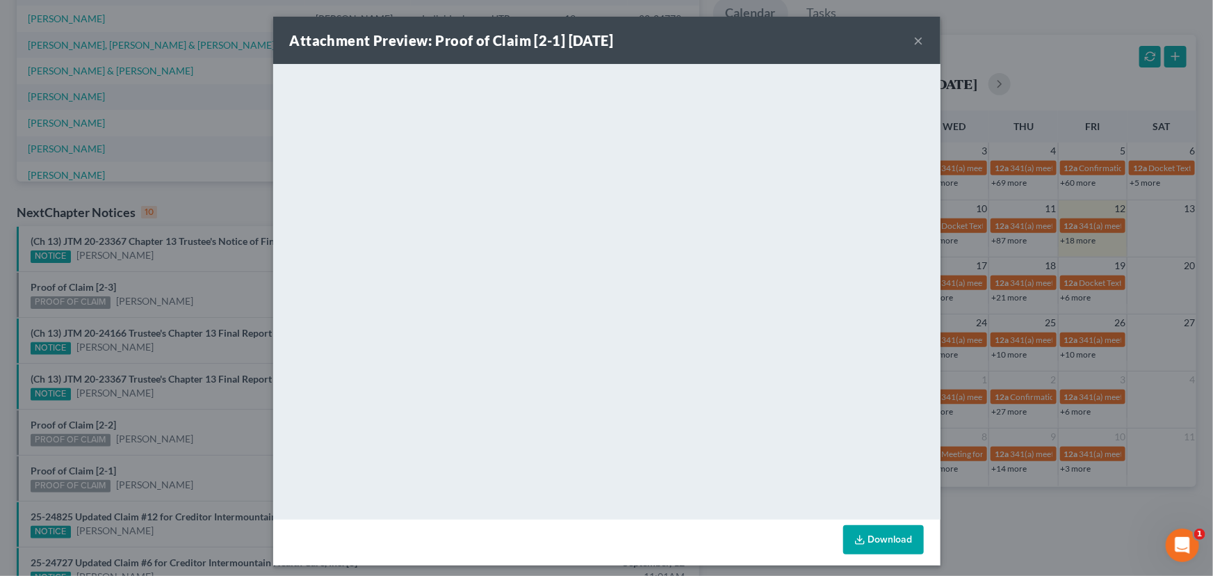
click at [170, 428] on div "Attachment Preview: Proof of Claim [2-1] 09/12/2025 × <object ng-attr-data='htt…" at bounding box center [606, 288] width 1213 height 576
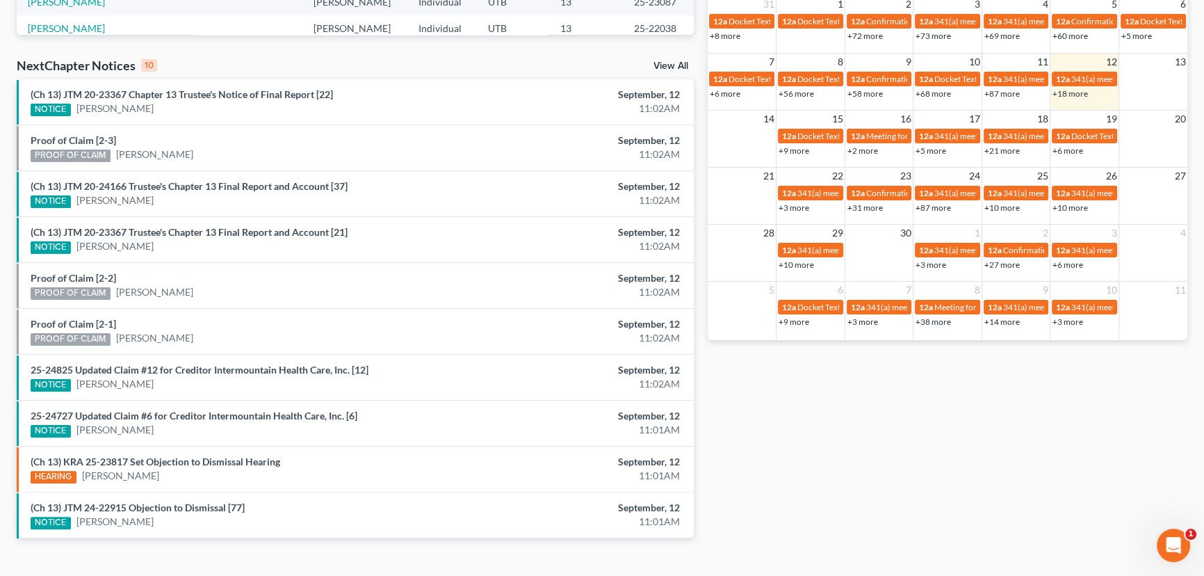
scroll to position [422, 0]
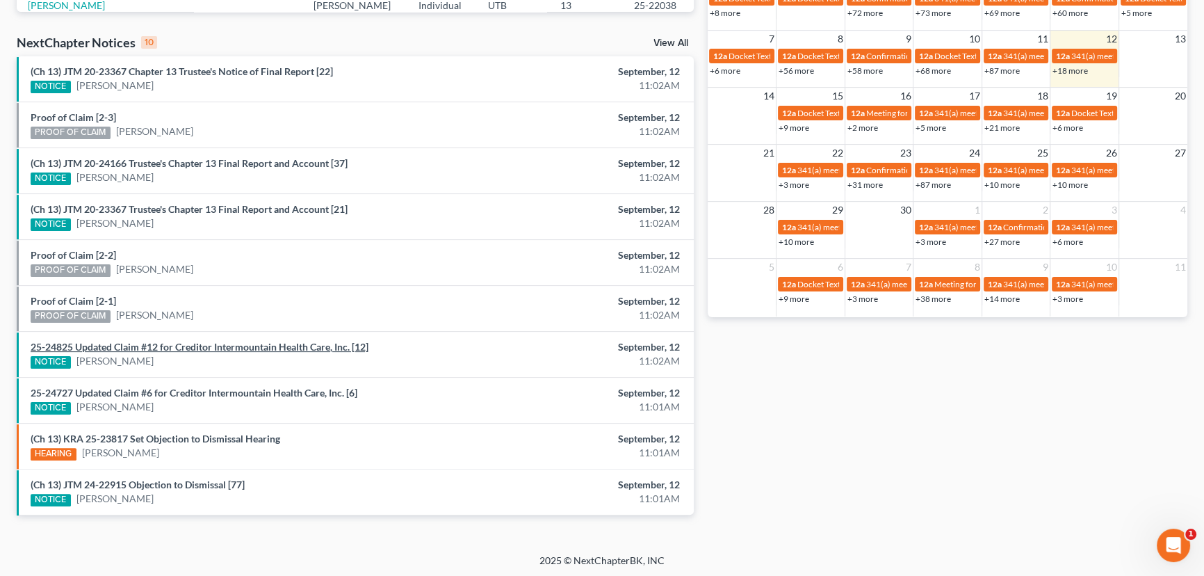
click at [200, 348] on link "25-24825 Updated Claim #12 for Creditor Intermountain Health Care, Inc. [12]" at bounding box center [200, 347] width 338 height 12
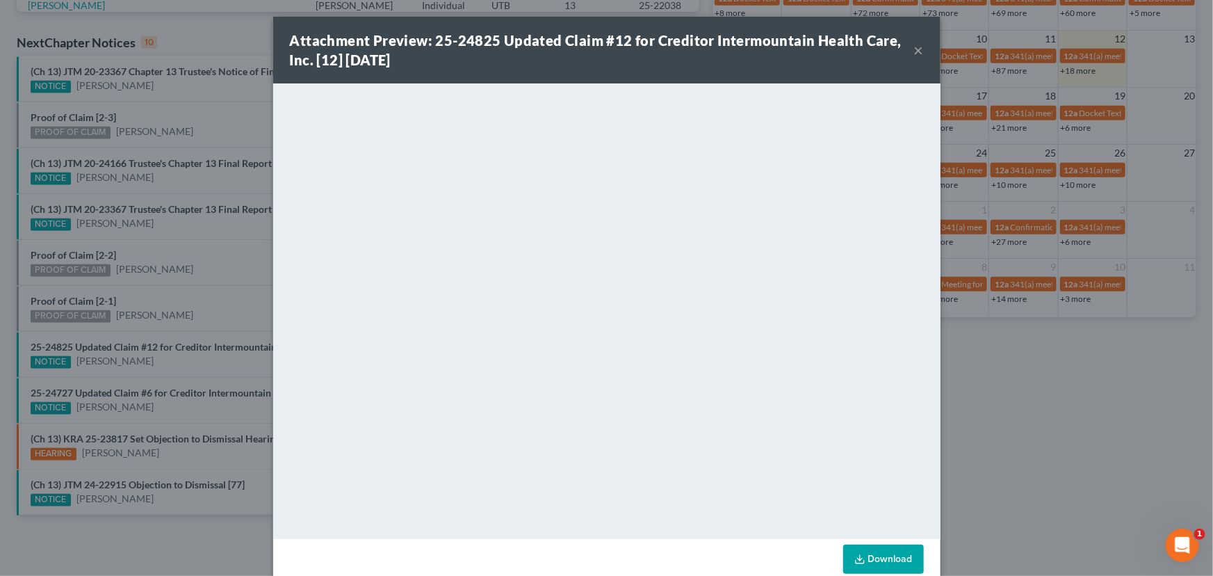
click at [179, 376] on div "Attachment Preview: 25-24825 Updated Claim #12 for Creditor Intermountain Healt…" at bounding box center [606, 288] width 1213 height 576
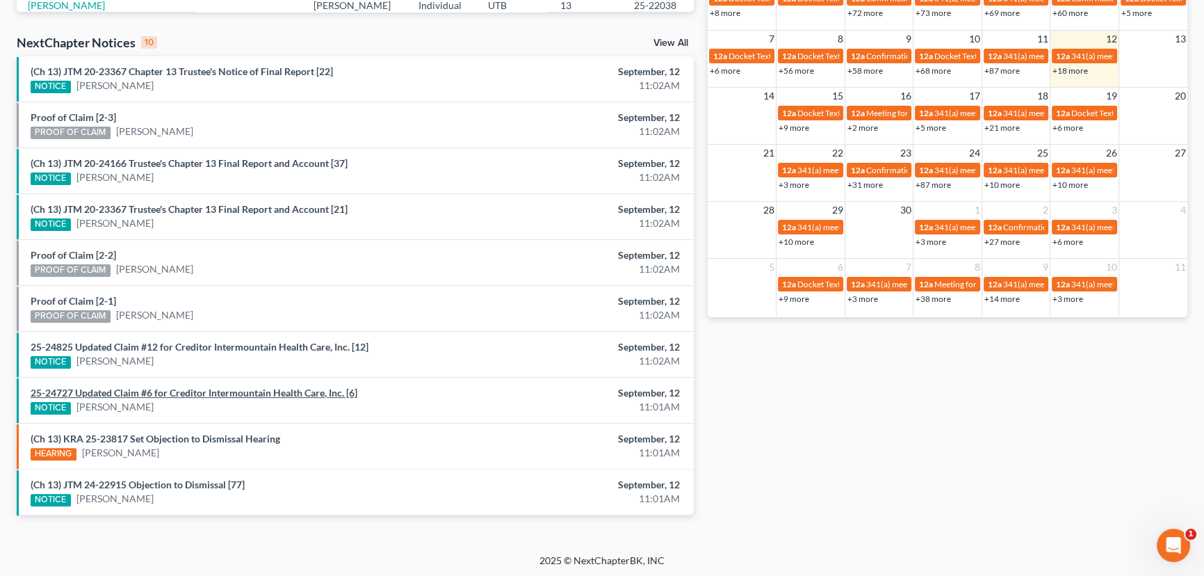
click at [164, 391] on link "25-24727 Updated Claim #6 for Creditor Intermountain Health Care, Inc. [6]" at bounding box center [194, 393] width 327 height 12
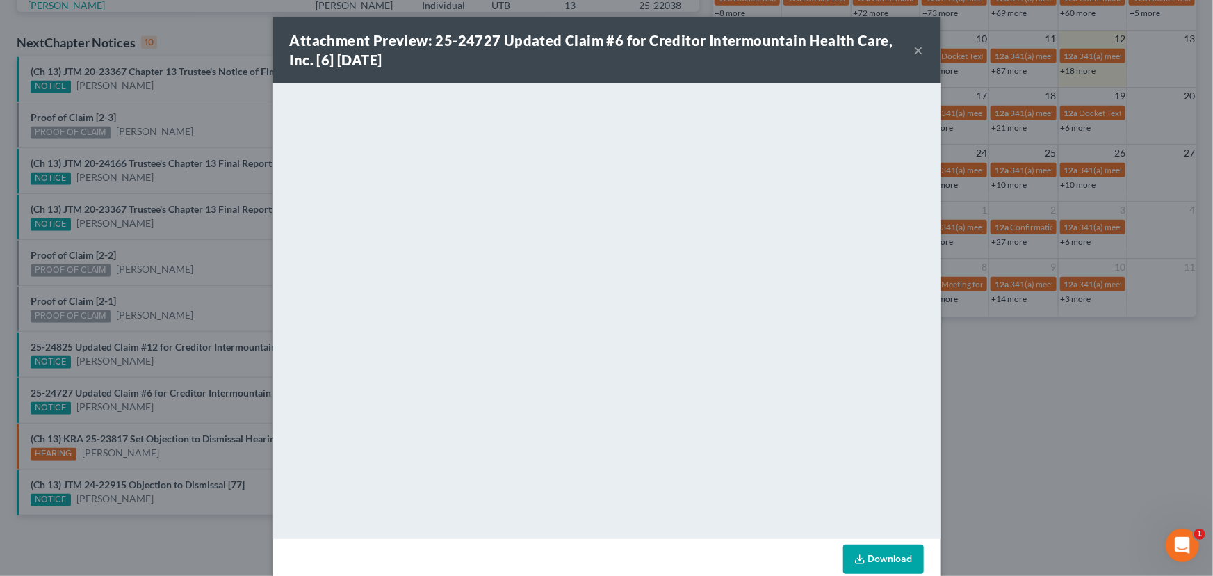
click at [168, 369] on div "Attachment Preview: 25-24727 Updated Claim #6 for Creditor Intermountain Health…" at bounding box center [606, 288] width 1213 height 576
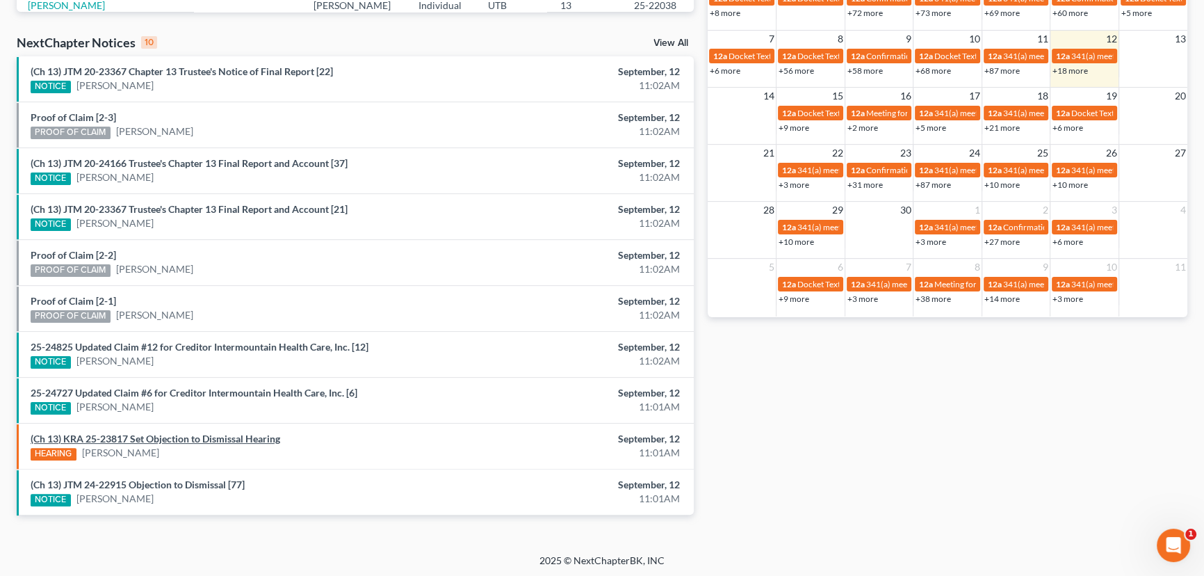
click at [159, 437] on link "(Ch 13) KRA 25-23817 Set Objection to Dismissal Hearing" at bounding box center [156, 439] width 250 height 12
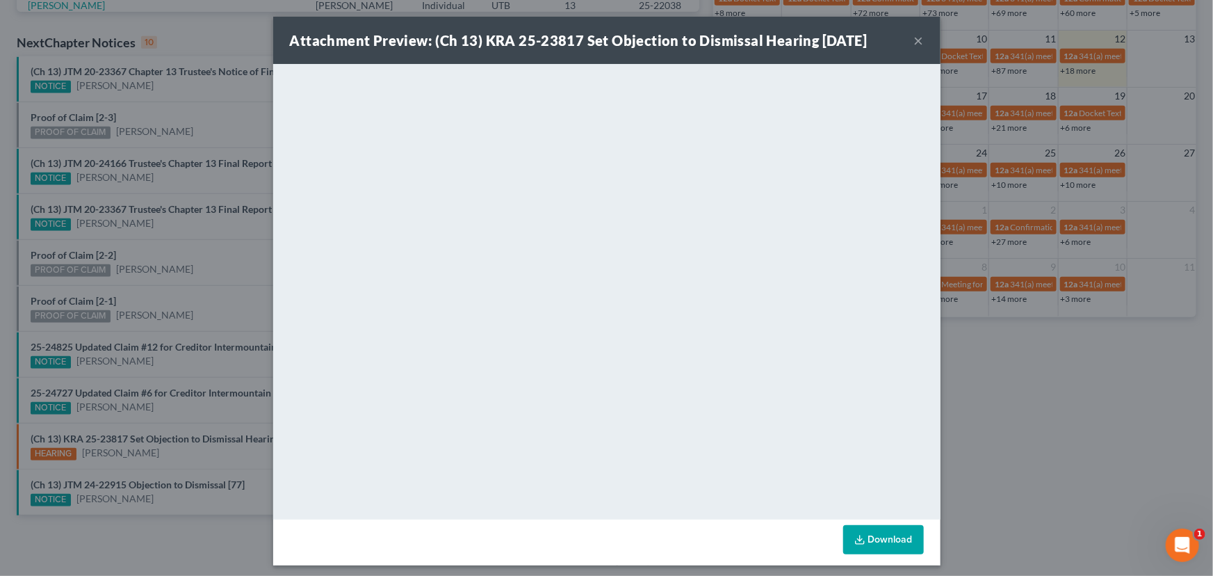
click at [236, 302] on div "Attachment Preview: (Ch 13) KRA 25-23817 Set Objection to Dismissal Hearing 09/…" at bounding box center [606, 288] width 1213 height 576
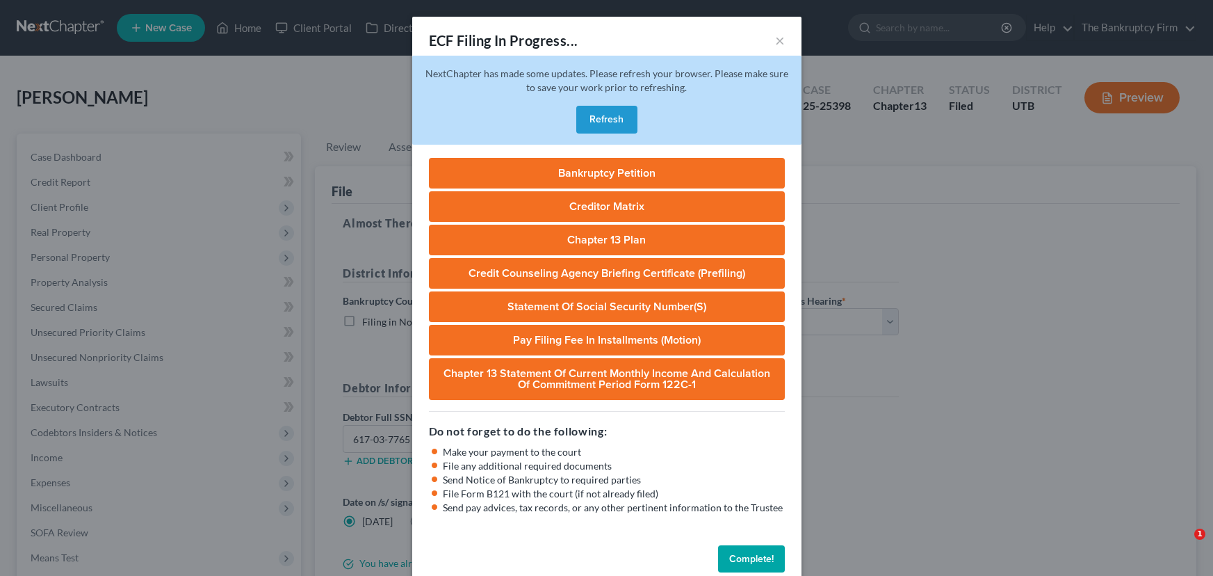
select select "0"
click at [739, 558] on button "Complete!" at bounding box center [751, 559] width 67 height 28
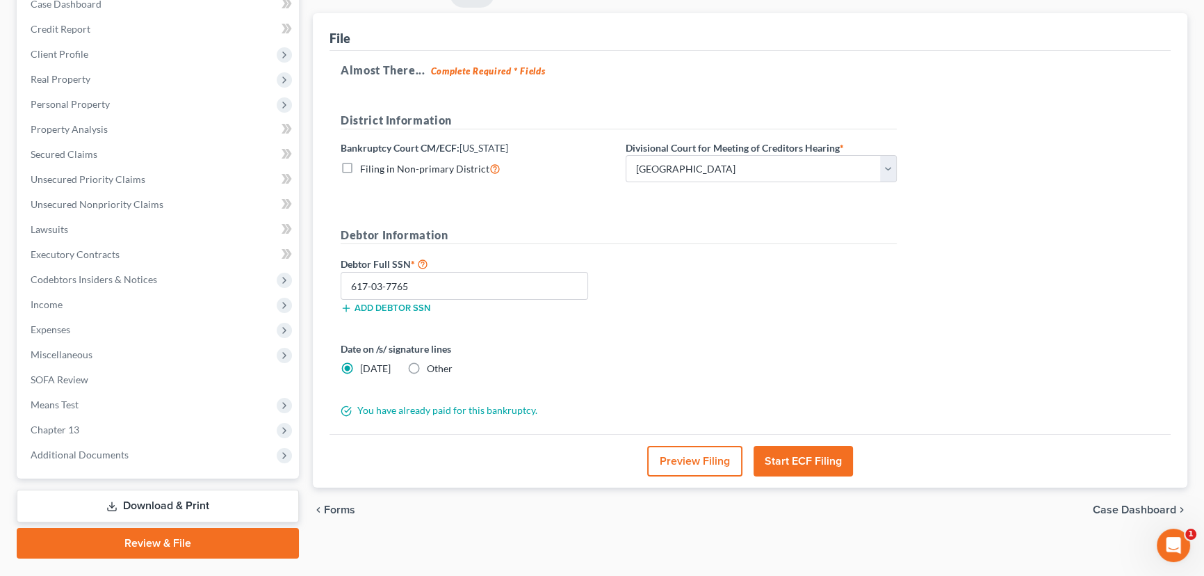
scroll to position [123, 0]
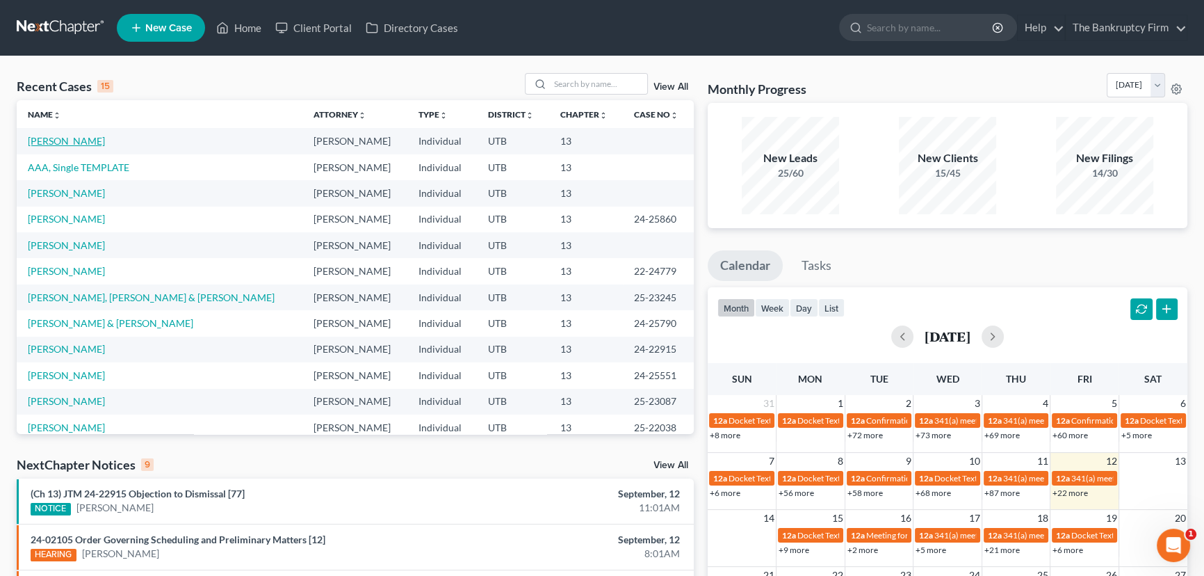
click at [72, 139] on link "[PERSON_NAME]" at bounding box center [66, 141] width 77 height 12
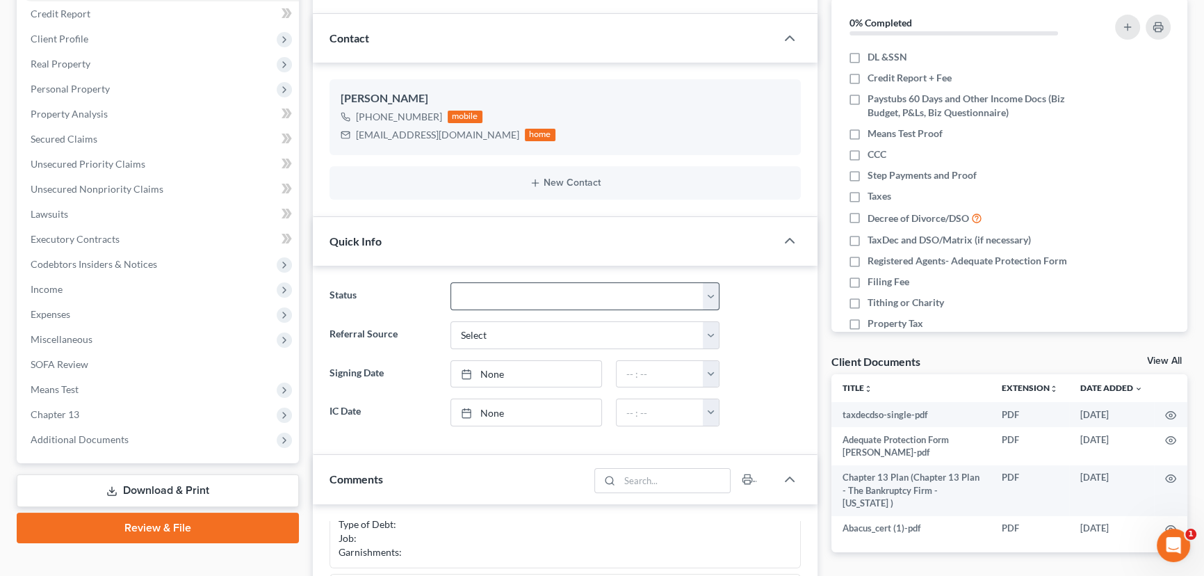
scroll to position [189, 0]
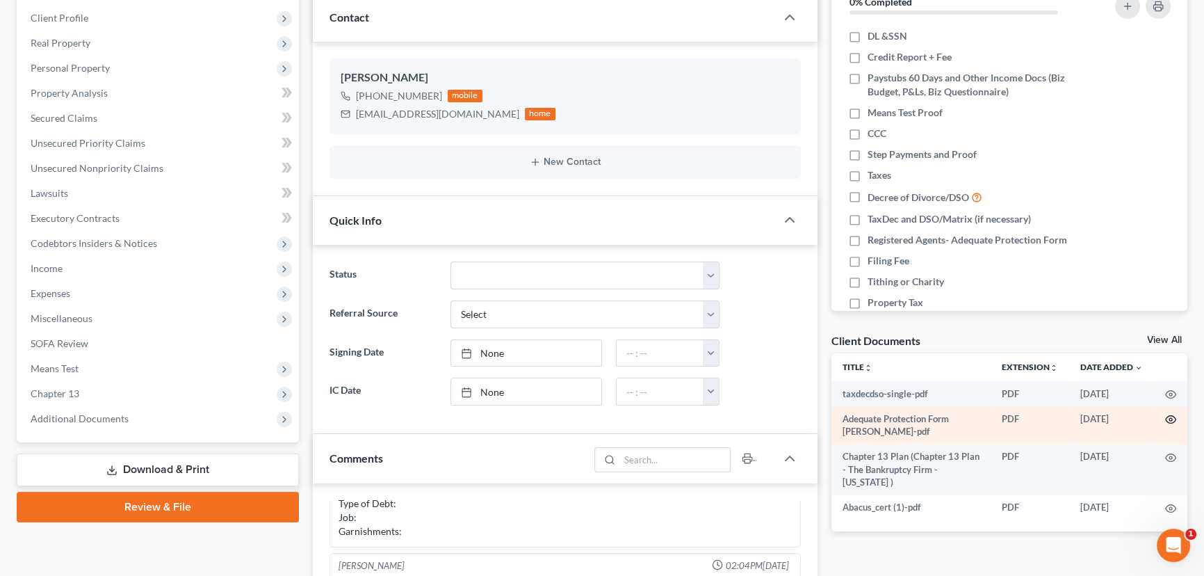
click at [1174, 416] on icon "button" at bounding box center [1170, 419] width 11 height 11
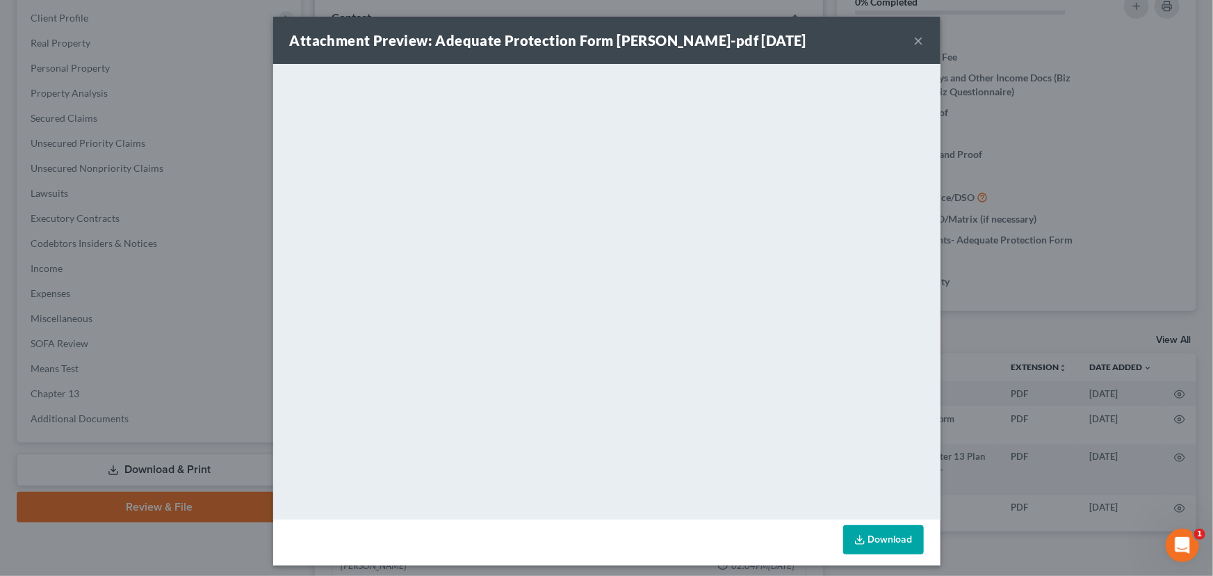
click at [916, 35] on button "×" at bounding box center [919, 40] width 10 height 17
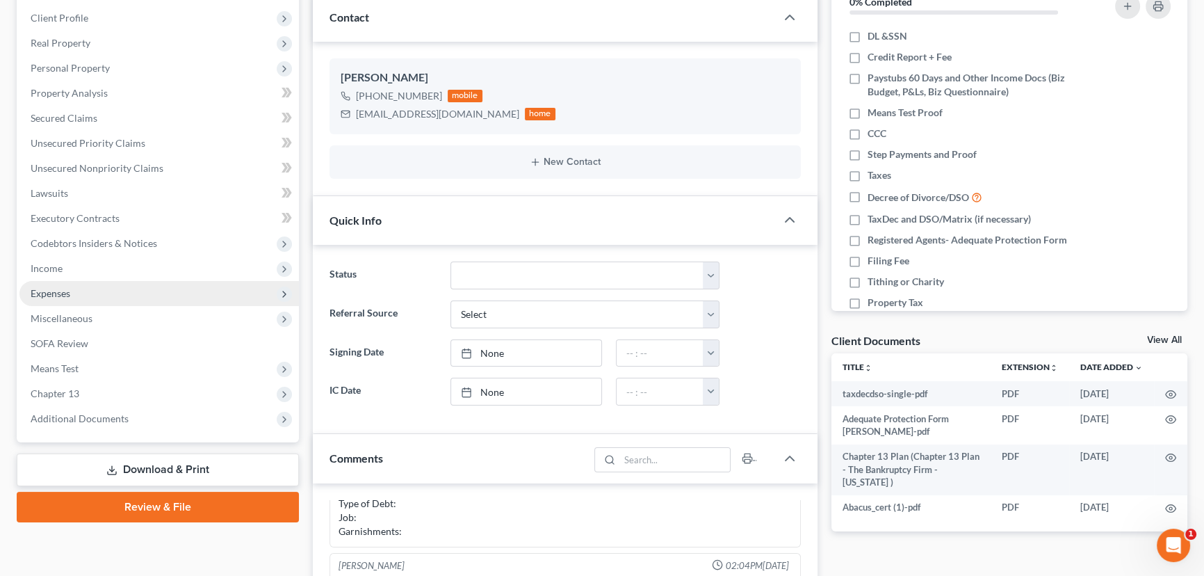
click at [38, 291] on span "Expenses" at bounding box center [51, 293] width 40 height 12
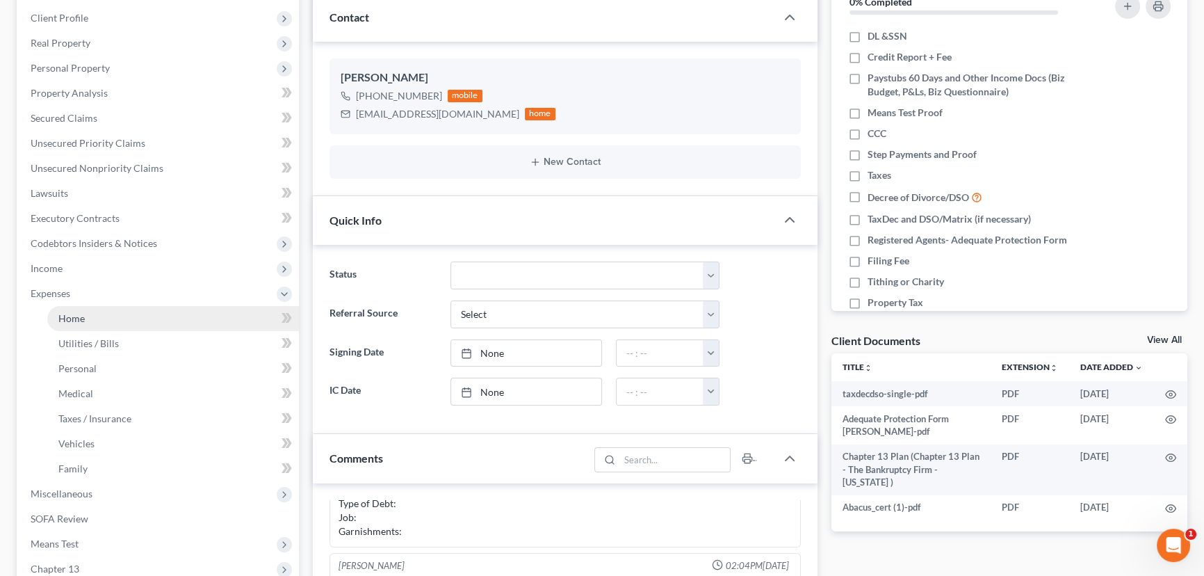
click at [69, 312] on span "Home" at bounding box center [71, 318] width 26 height 12
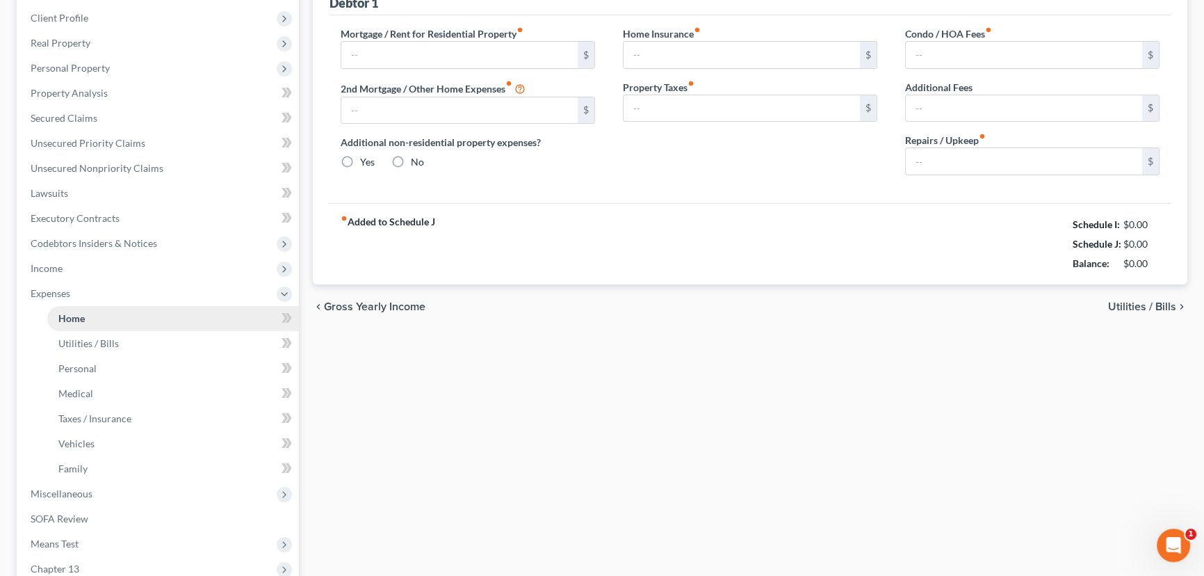
scroll to position [32, 0]
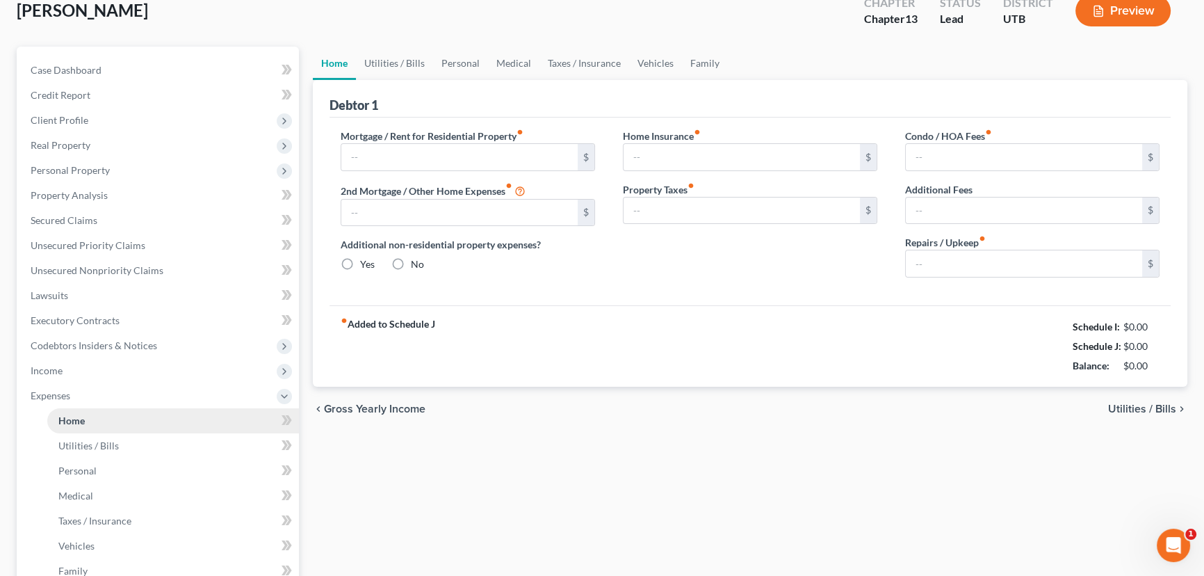
type input "731.00"
type input "0.00"
radio input "true"
type input "0.00"
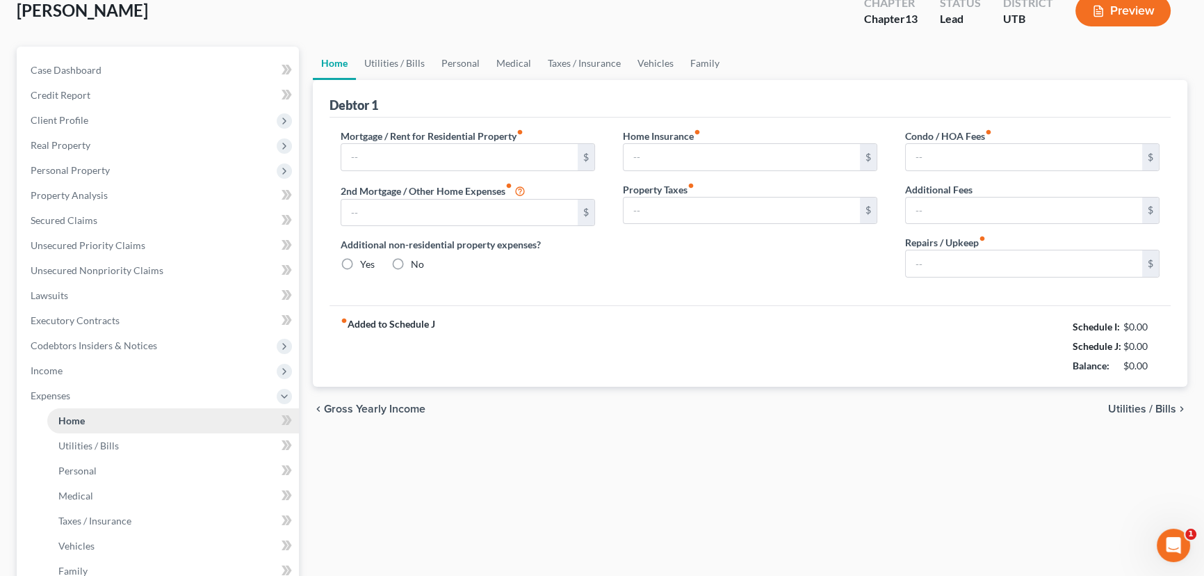
type input "0.00"
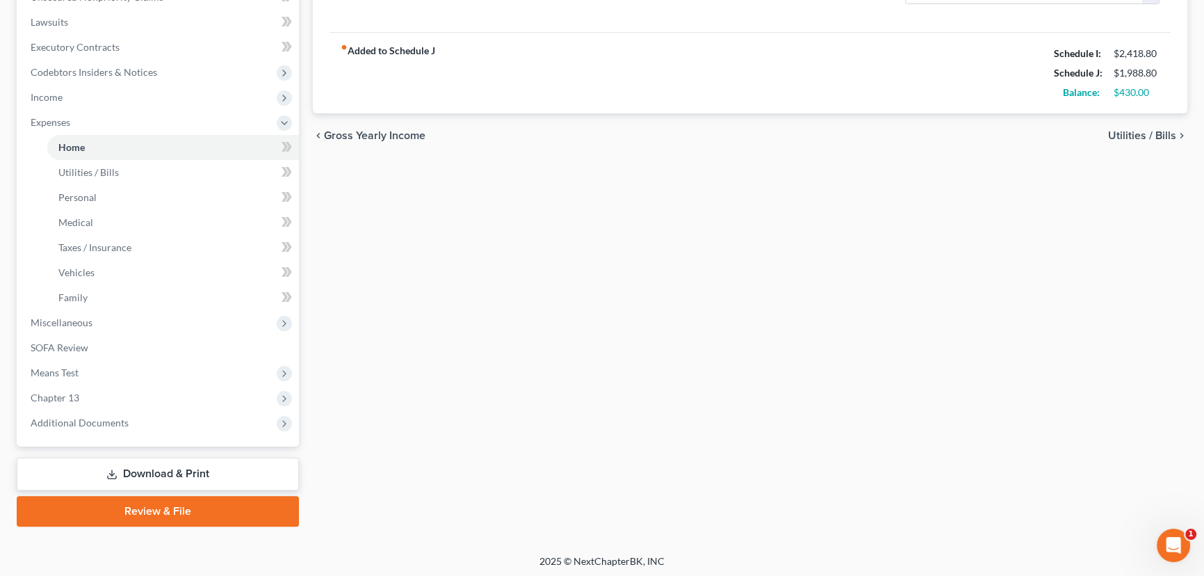
scroll to position [362, 0]
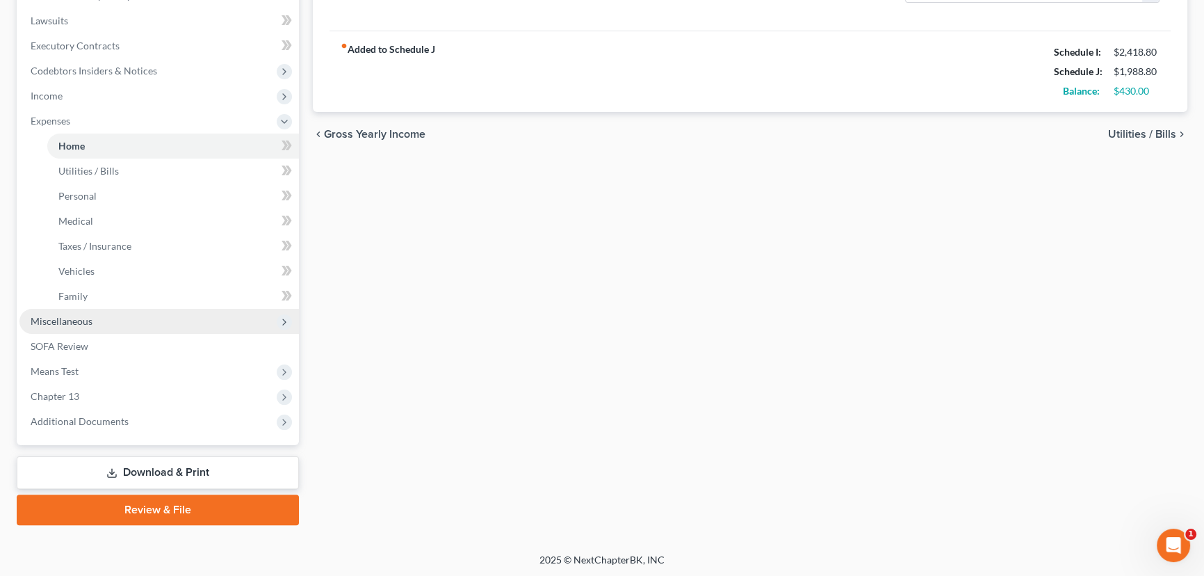
click at [83, 321] on span "Miscellaneous" at bounding box center [62, 321] width 62 height 12
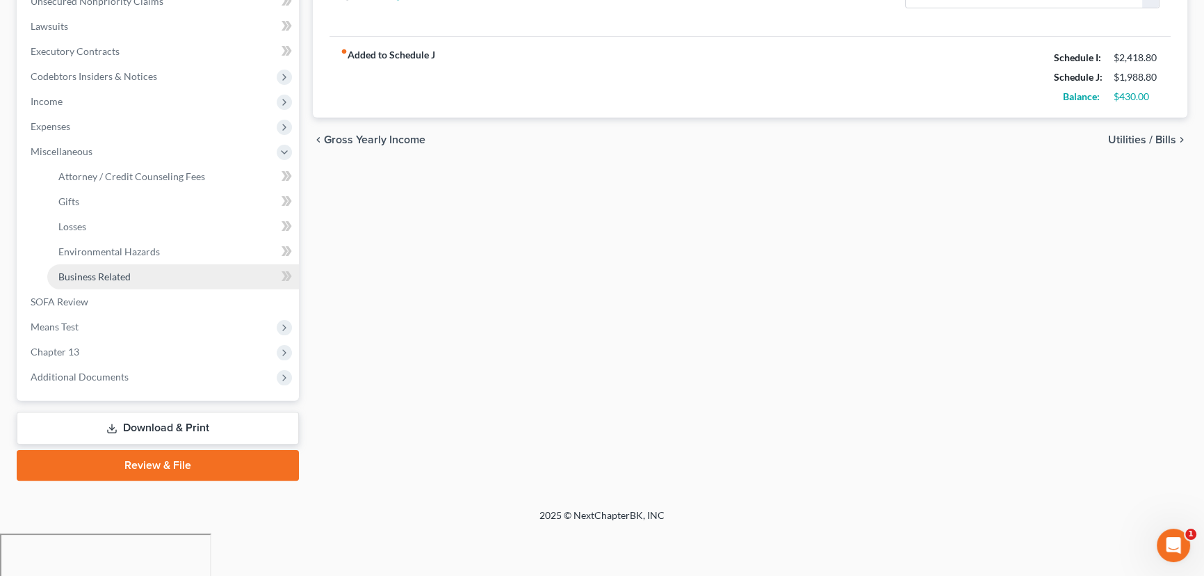
scroll to position [312, 0]
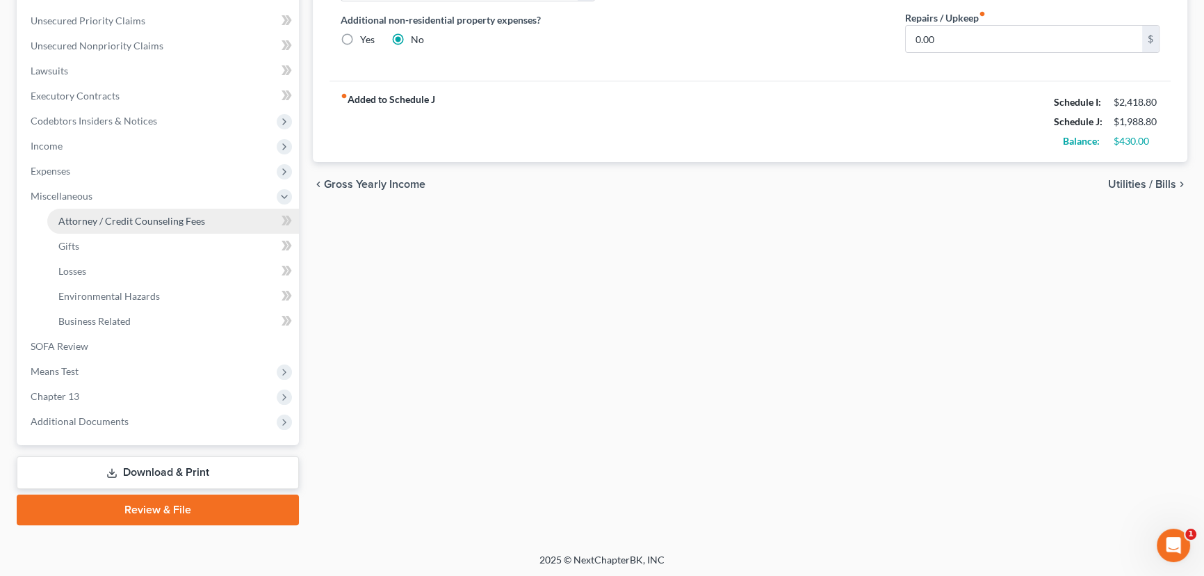
click at [110, 224] on span "Attorney / Credit Counseling Fees" at bounding box center [131, 221] width 147 height 12
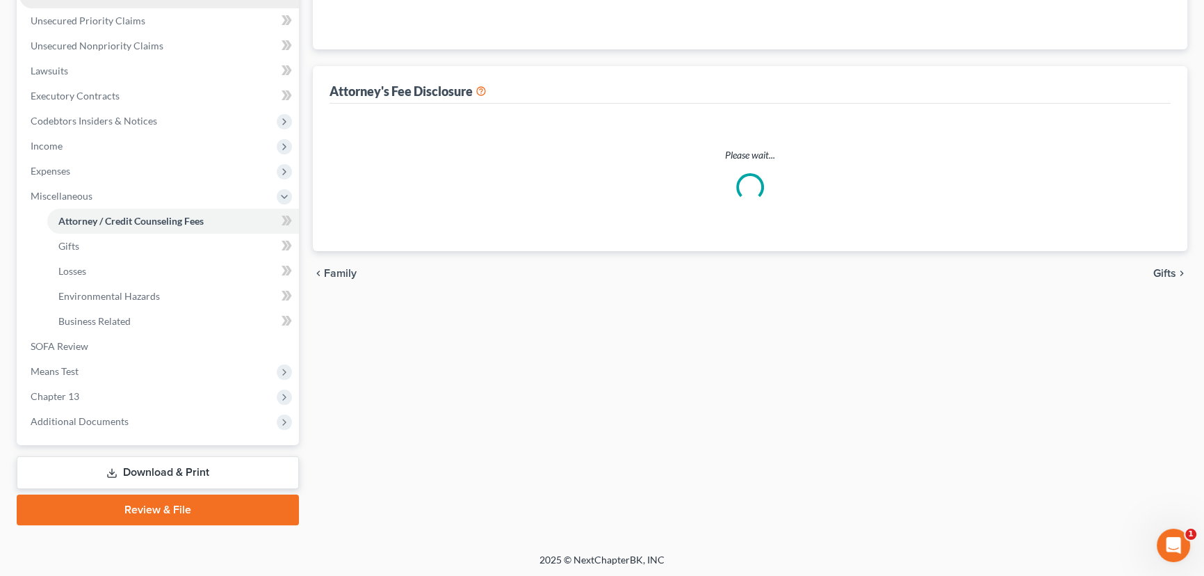
select select "0"
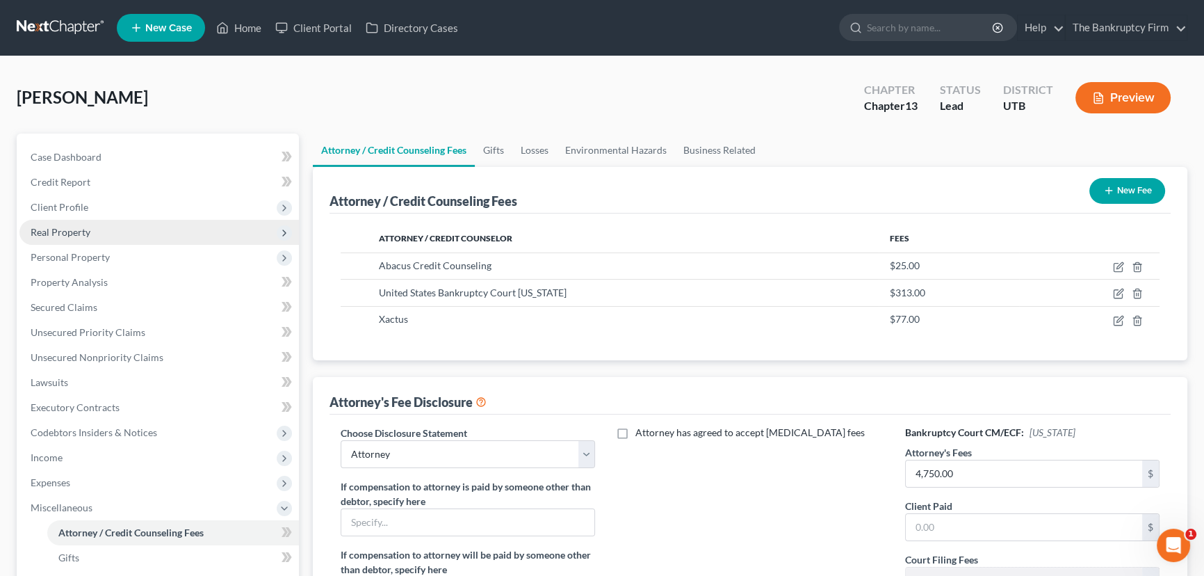
click at [77, 234] on span "Real Property" at bounding box center [61, 232] width 60 height 12
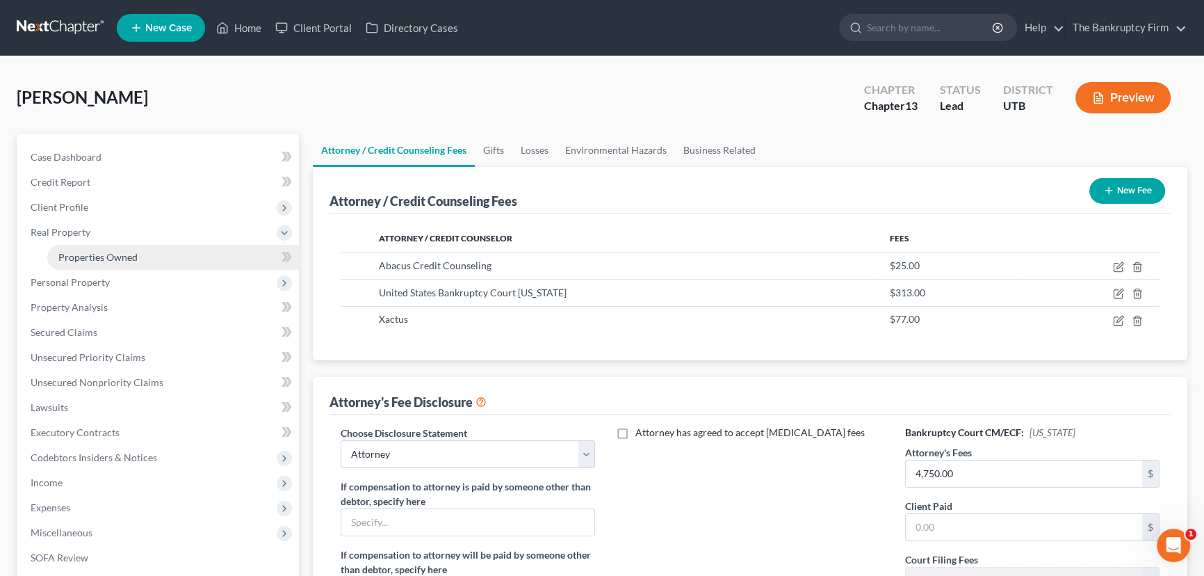
click at [96, 266] on link "Properties Owned" at bounding box center [173, 257] width 252 height 25
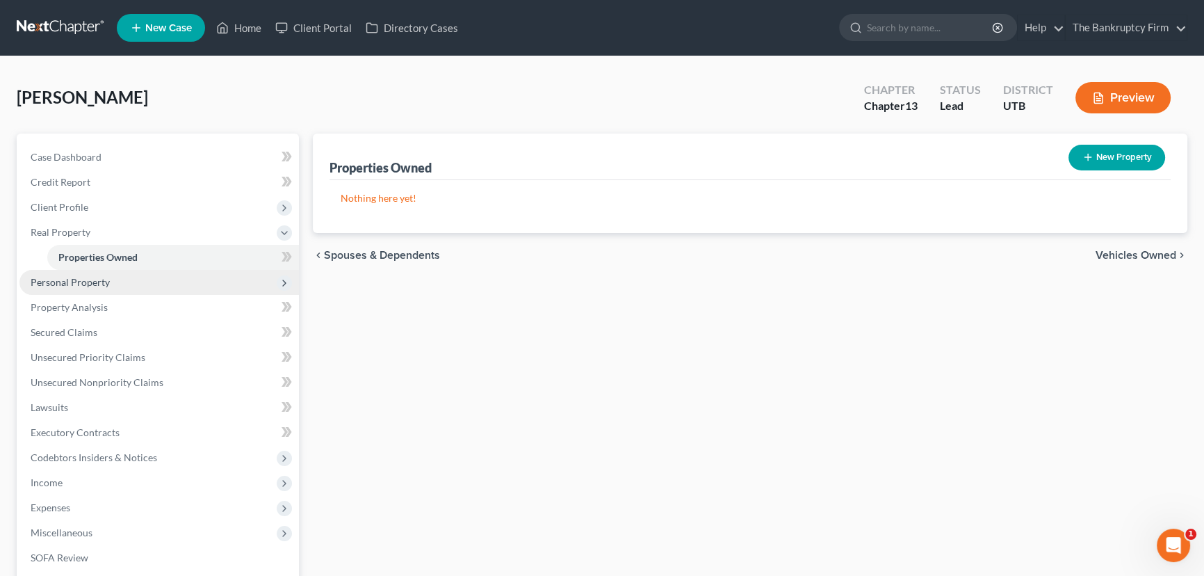
click at [85, 288] on span "Personal Property" at bounding box center [159, 282] width 280 height 25
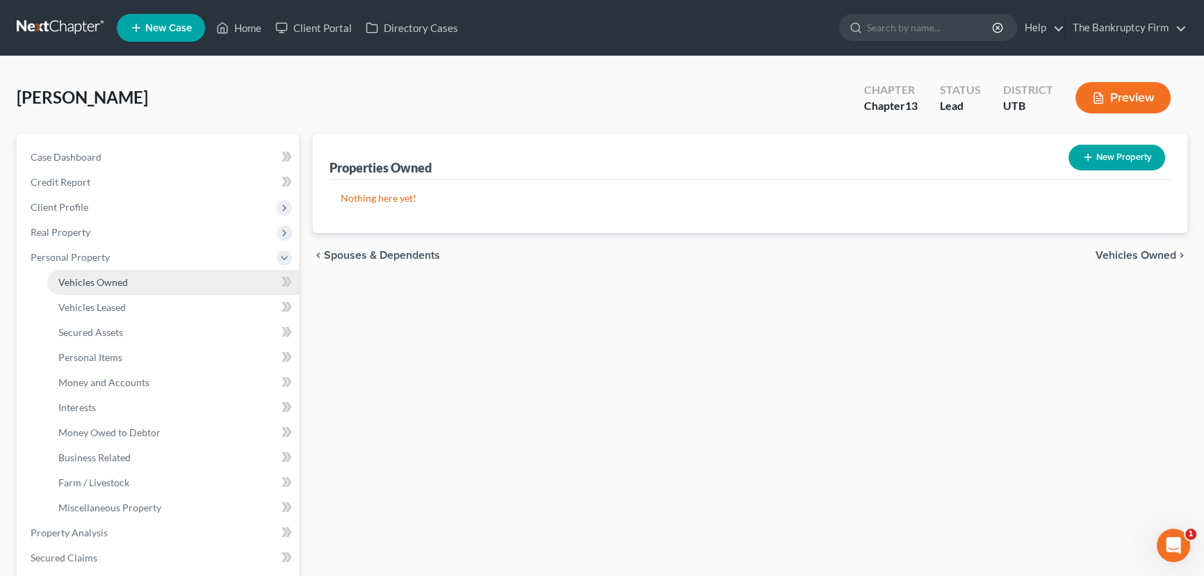
click at [98, 285] on span "Vehicles Owned" at bounding box center [93, 282] width 70 height 12
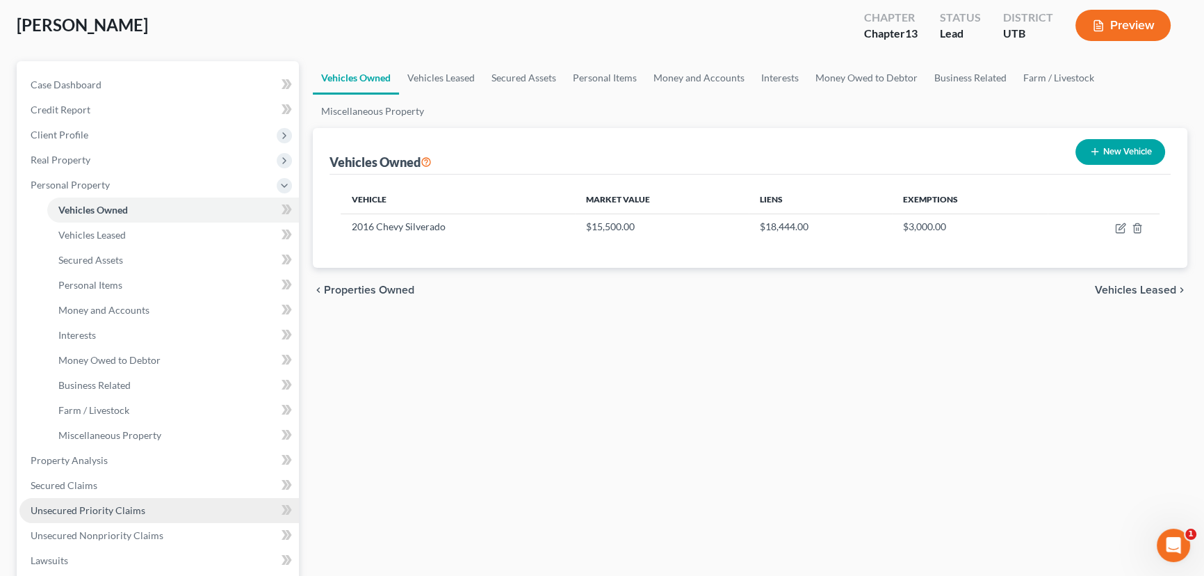
scroll to position [63, 0]
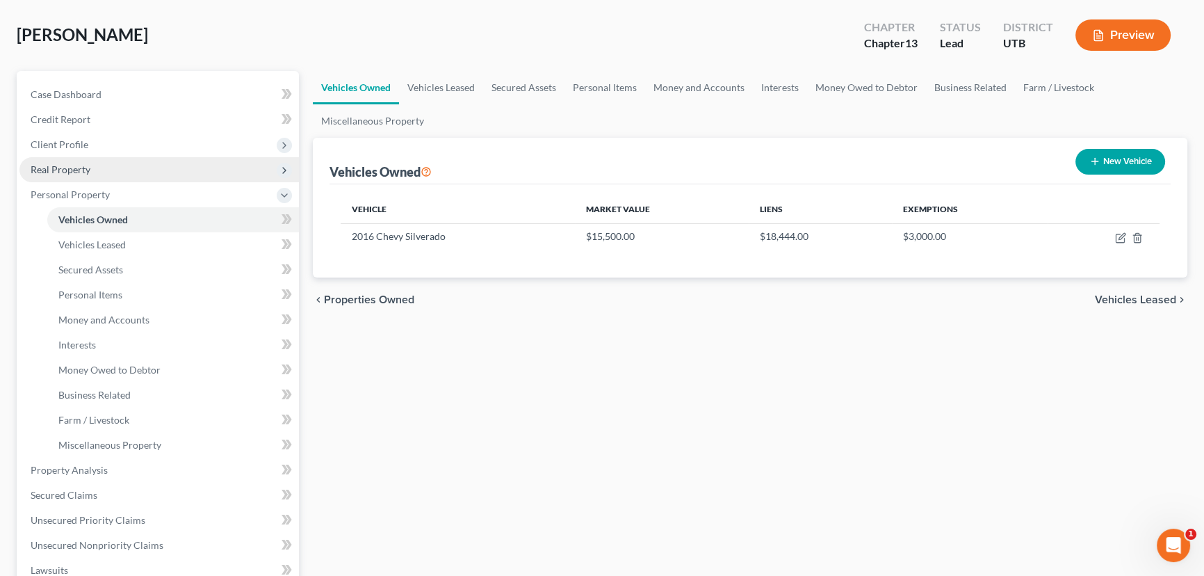
click at [72, 172] on span "Real Property" at bounding box center [61, 169] width 60 height 12
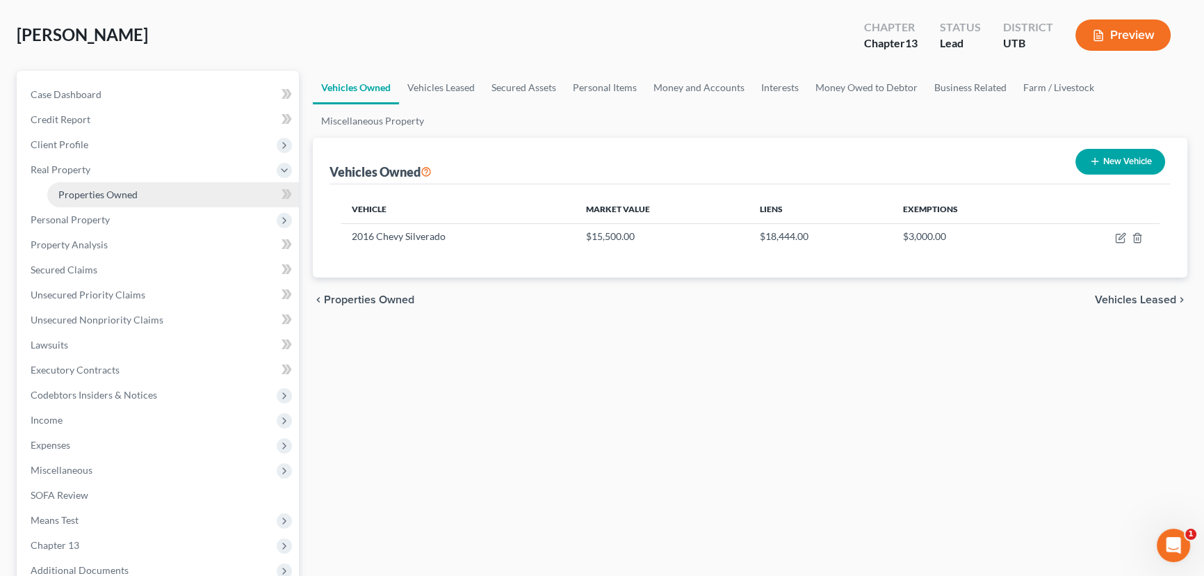
click at [98, 200] on link "Properties Owned" at bounding box center [173, 194] width 252 height 25
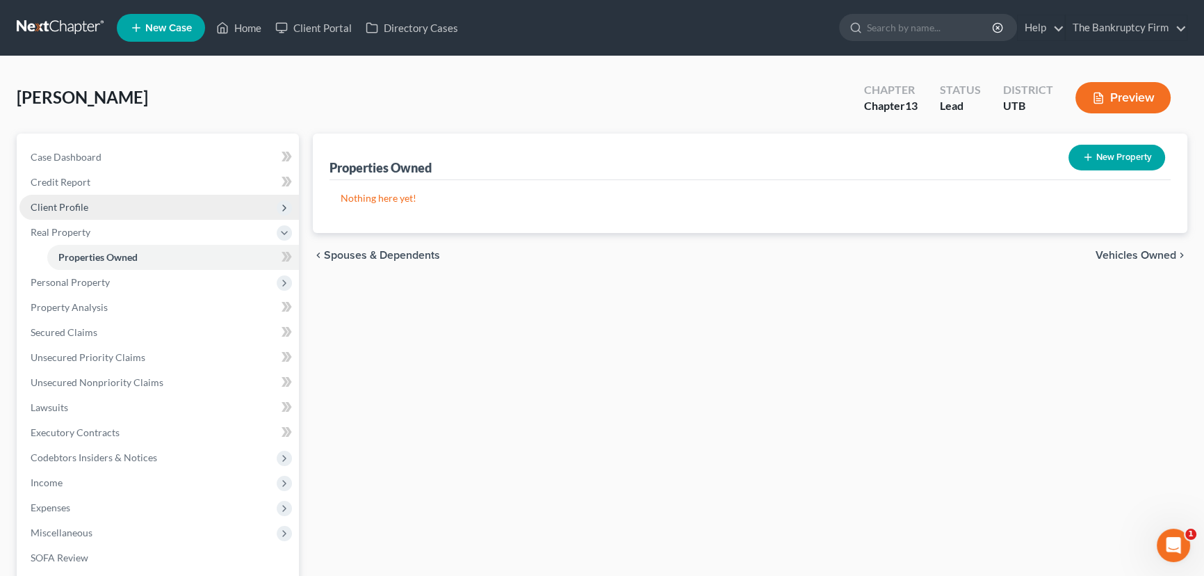
click at [74, 209] on span "Client Profile" at bounding box center [60, 207] width 58 height 12
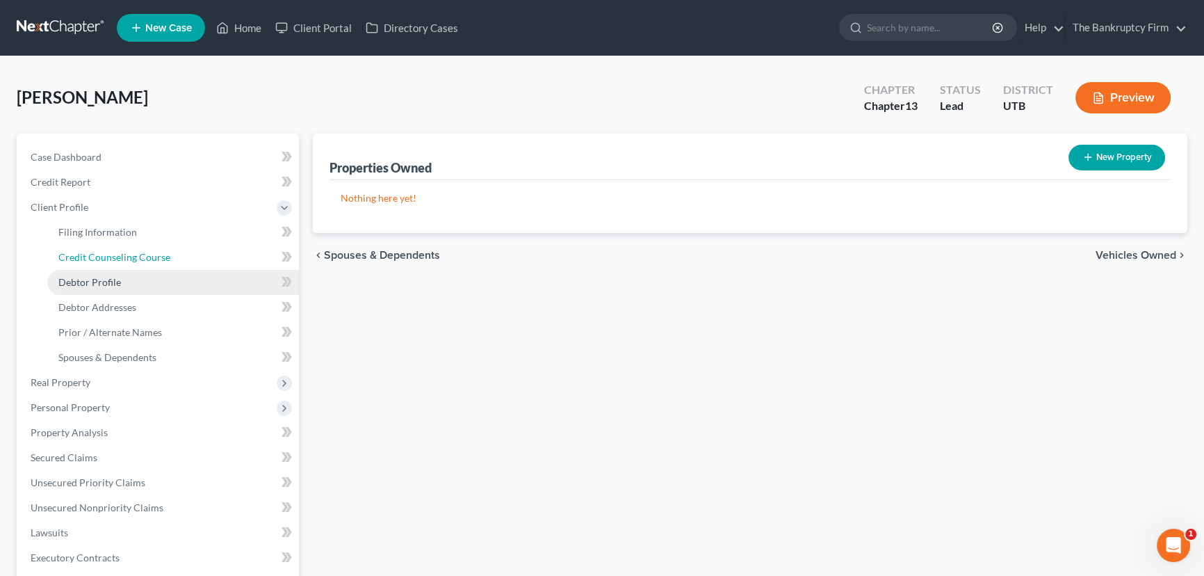
drag, startPoint x: 92, startPoint y: 259, endPoint x: 110, endPoint y: 269, distance: 20.3
click at [92, 259] on span "Credit Counseling Course" at bounding box center [114, 257] width 112 height 12
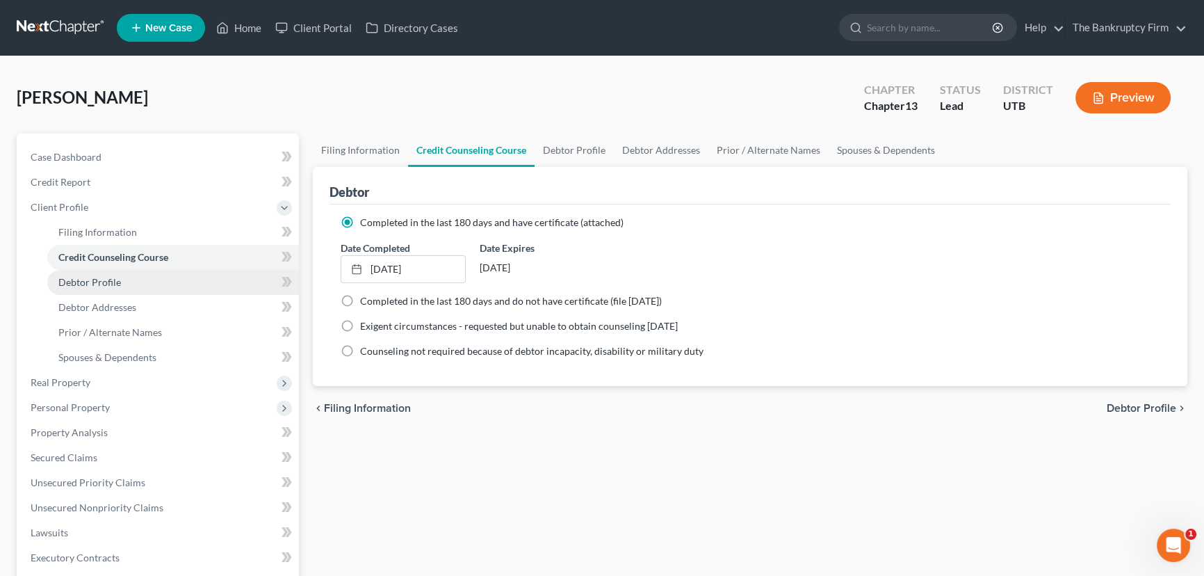
click at [97, 286] on span "Debtor Profile" at bounding box center [89, 282] width 63 height 12
select select "0"
select select "1"
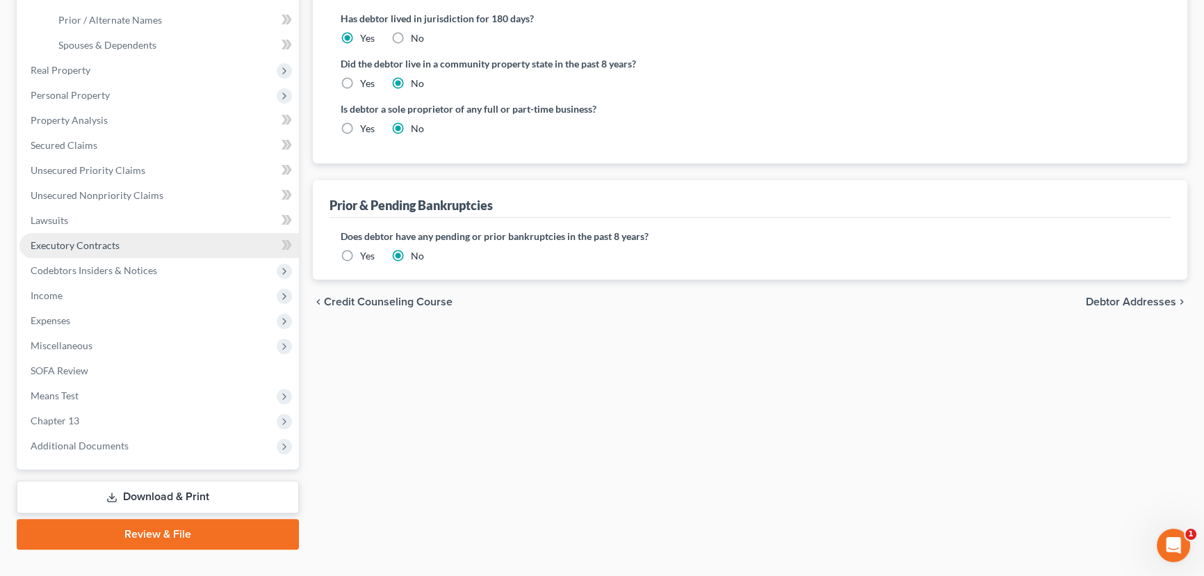
scroll to position [337, 0]
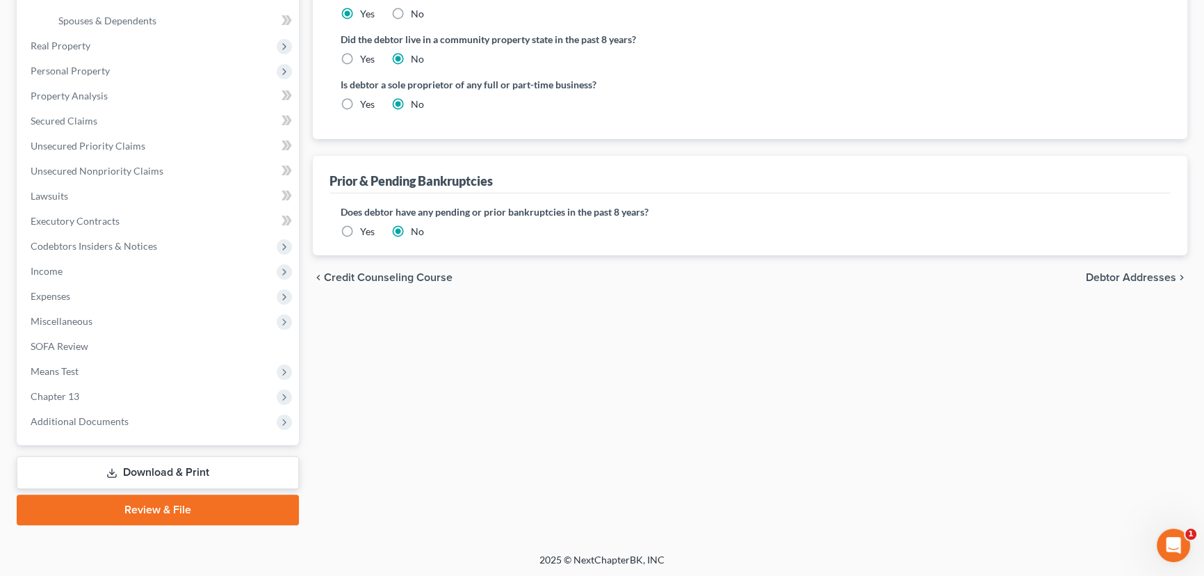
click at [192, 469] on link "Download & Print" at bounding box center [158, 472] width 282 height 33
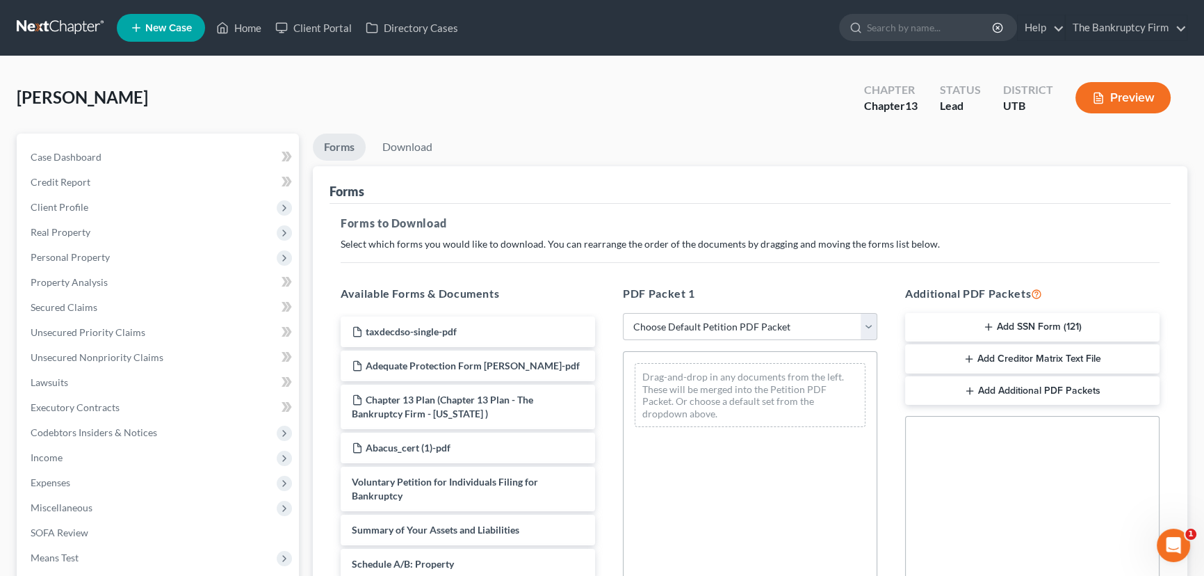
click at [1053, 324] on button "Add SSN Form (121)" at bounding box center [1032, 327] width 255 height 29
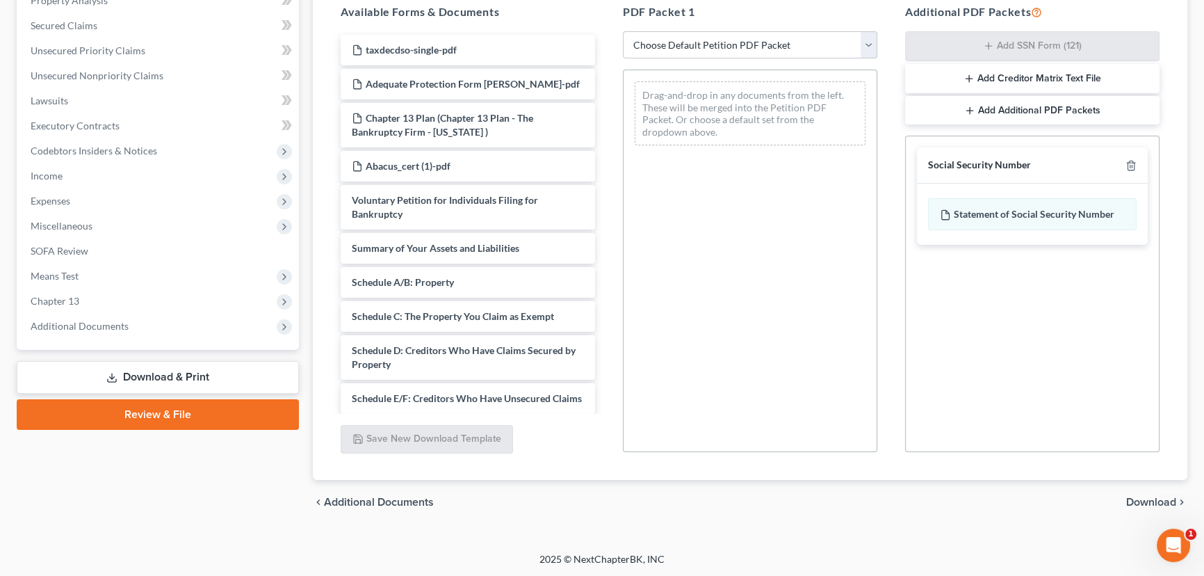
click at [1152, 501] on span "Download" at bounding box center [1152, 502] width 50 height 11
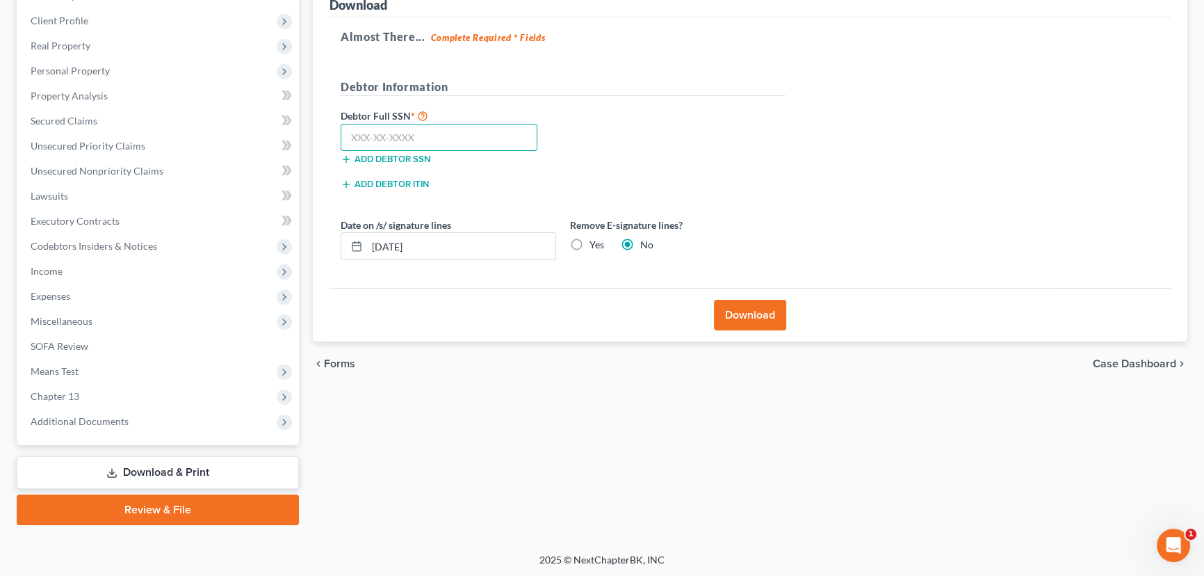
click at [360, 134] on input "text" at bounding box center [439, 138] width 197 height 28
paste input "529-25-8541"
type input "529-25-8541"
click at [748, 314] on button "Download" at bounding box center [750, 315] width 72 height 31
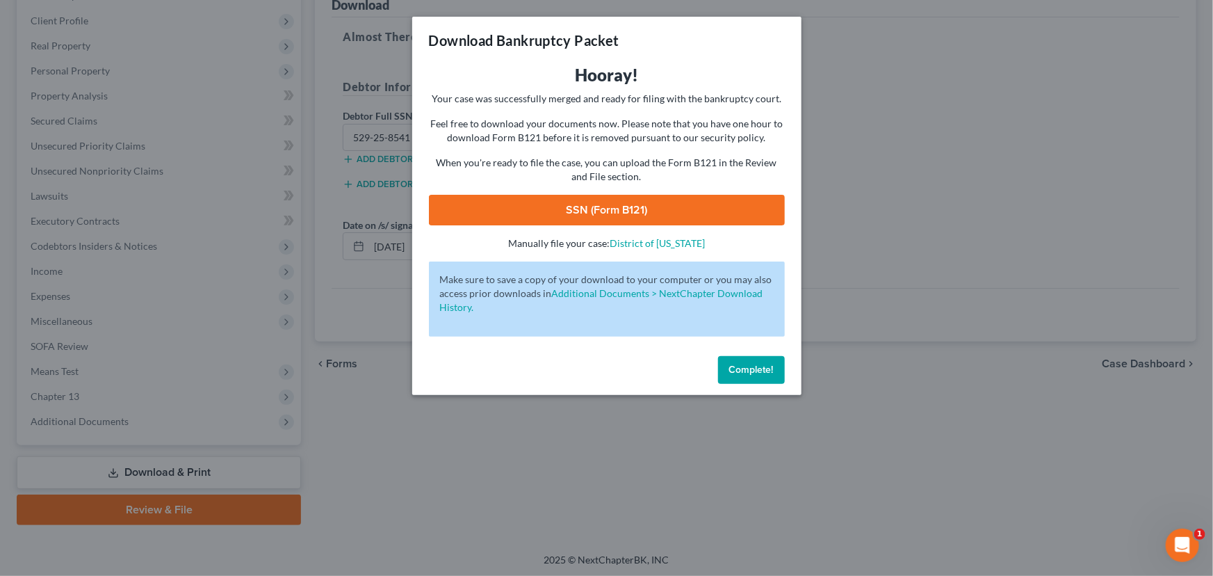
click at [622, 209] on link "SSN (Form B121)" at bounding box center [607, 210] width 356 height 31
click at [754, 371] on span "Complete!" at bounding box center [751, 370] width 45 height 12
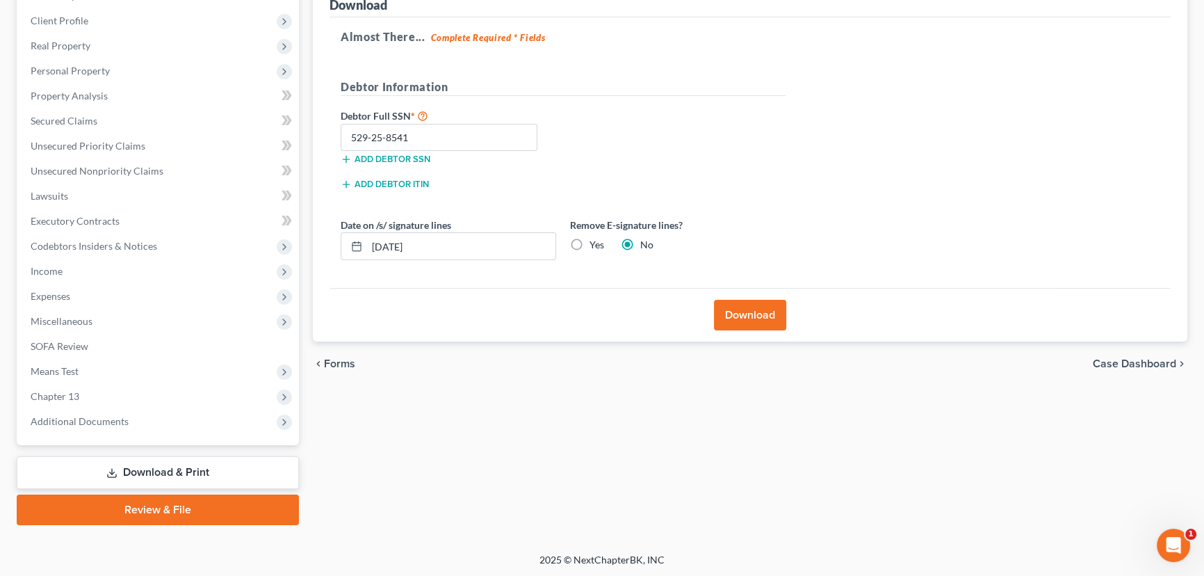
click at [149, 508] on link "Review & File" at bounding box center [158, 509] width 282 height 31
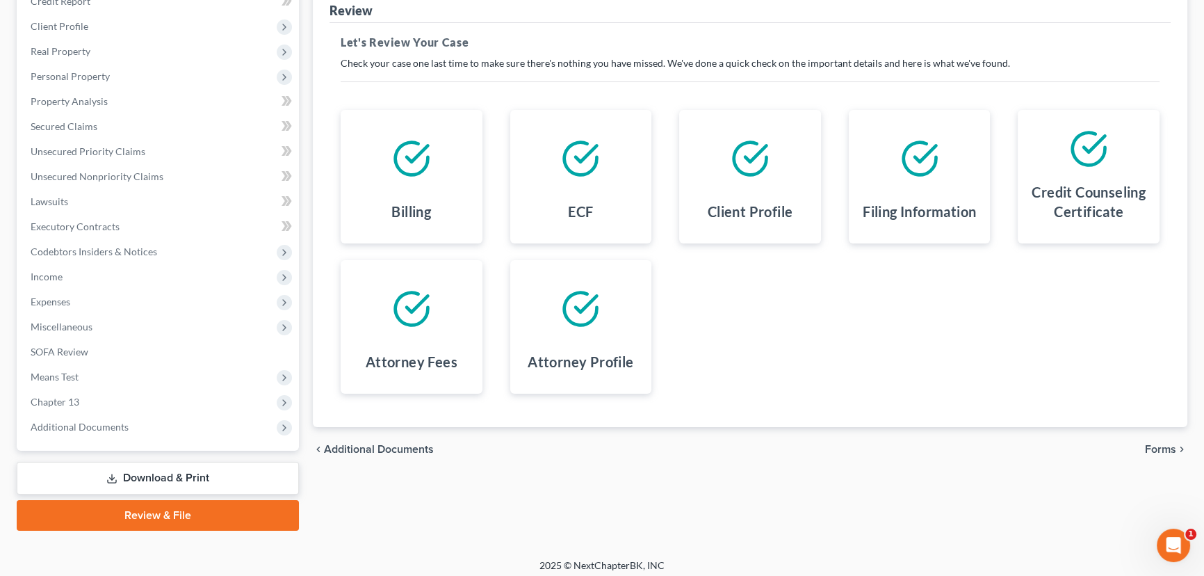
scroll to position [186, 0]
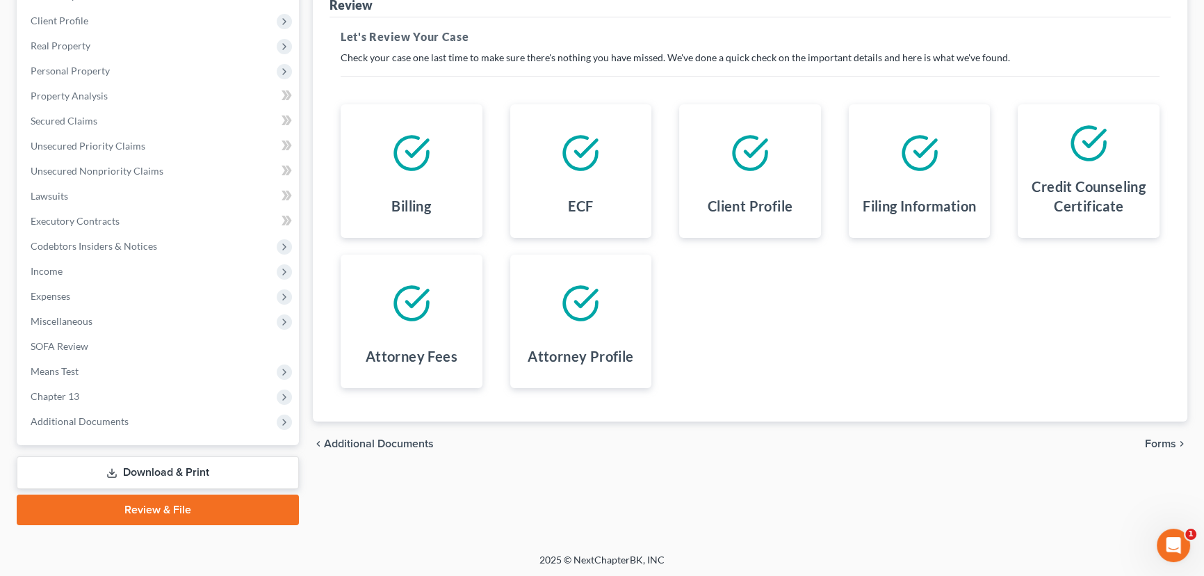
click at [1168, 444] on span "Forms" at bounding box center [1160, 443] width 31 height 11
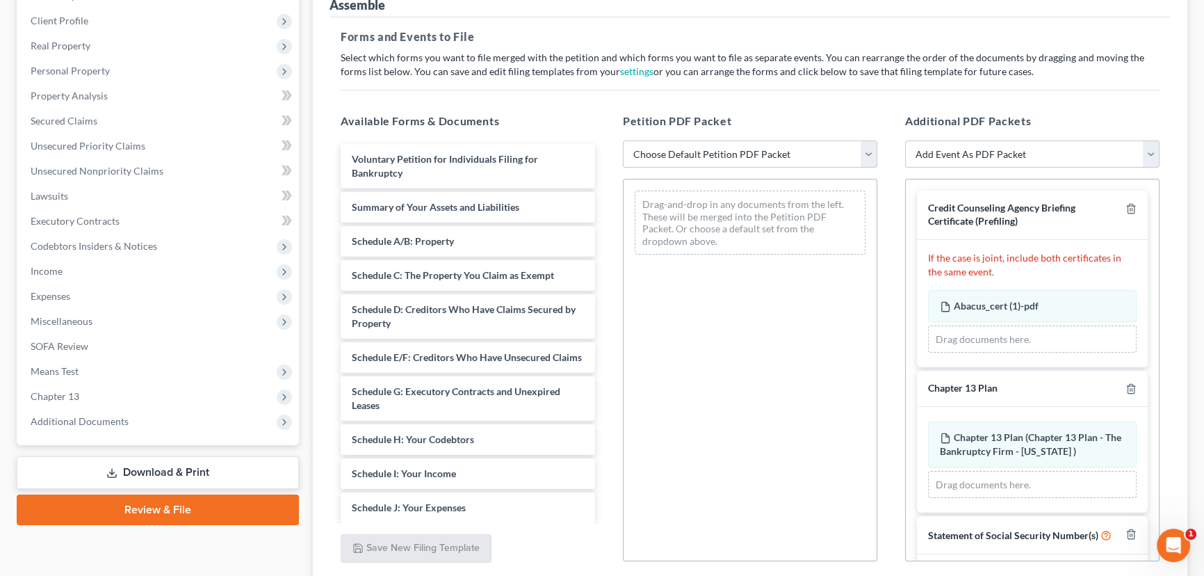
click at [697, 154] on select "Choose Default Petition PDF Packet Emergency Filing (Voluntary Petition and Cre…" at bounding box center [750, 154] width 255 height 28
select select "6"
click at [623, 140] on select "Choose Default Petition PDF Packet Emergency Filing (Voluntary Petition and Cre…" at bounding box center [750, 154] width 255 height 28
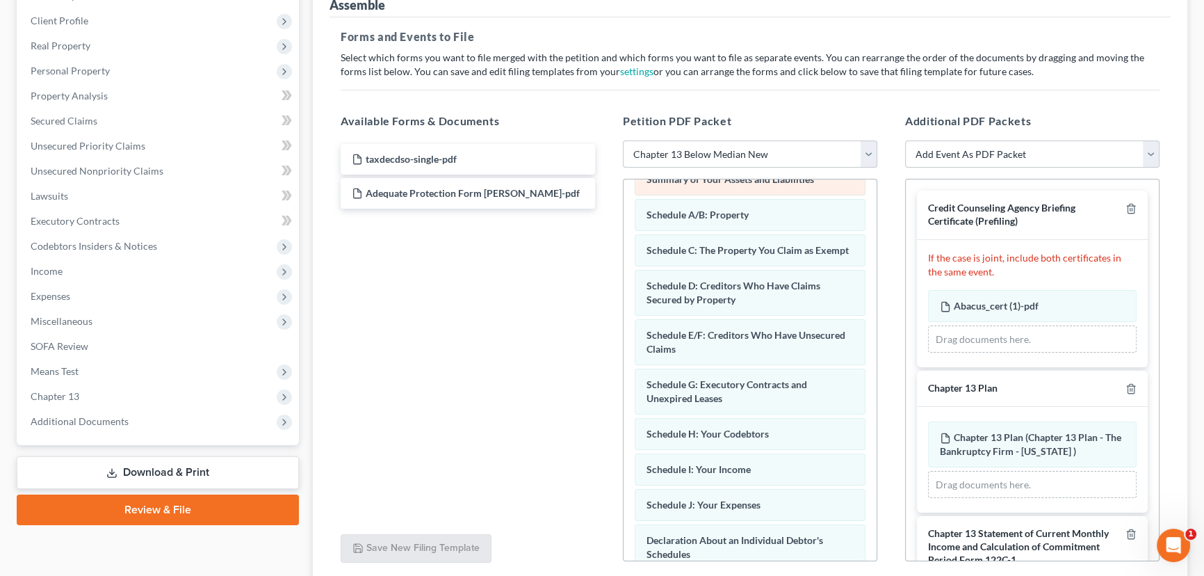
scroll to position [126, 0]
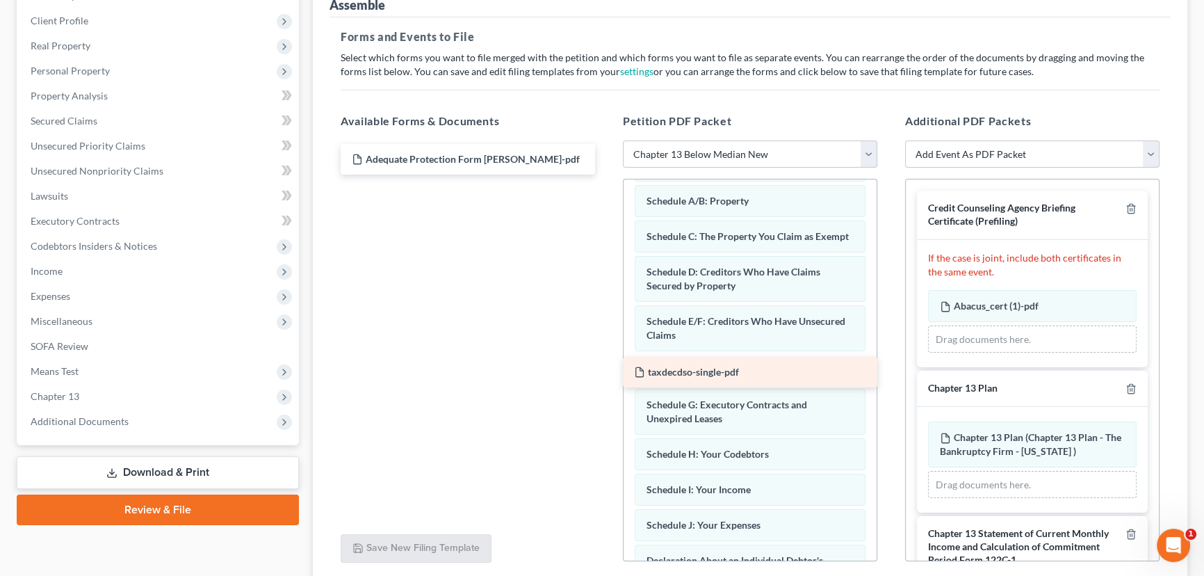
drag, startPoint x: 424, startPoint y: 154, endPoint x: 707, endPoint y: 368, distance: 354.4
click at [606, 175] on div "taxdecdso-single-pdf taxdecdso-single-pdf Adequate Protection Form [PERSON_NAME…" at bounding box center [468, 159] width 277 height 31
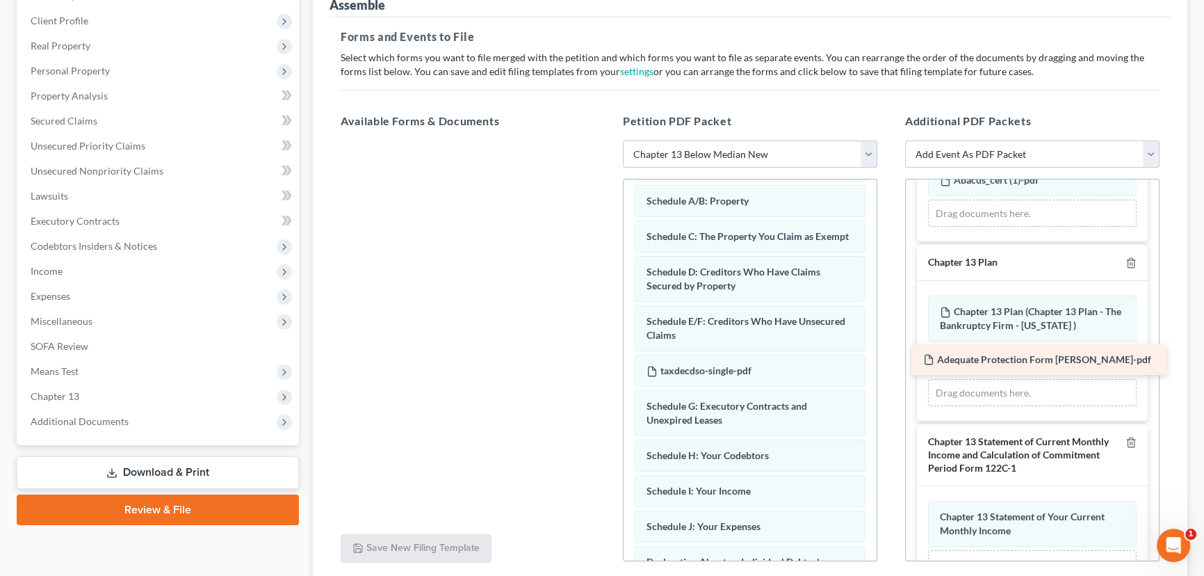
drag, startPoint x: 407, startPoint y: 156, endPoint x: 979, endPoint y: 357, distance: 605.9
click at [606, 140] on div "Adequate Protection Form [PERSON_NAME]-pdf Adequate Protection Form [PERSON_NAM…" at bounding box center [468, 140] width 277 height 0
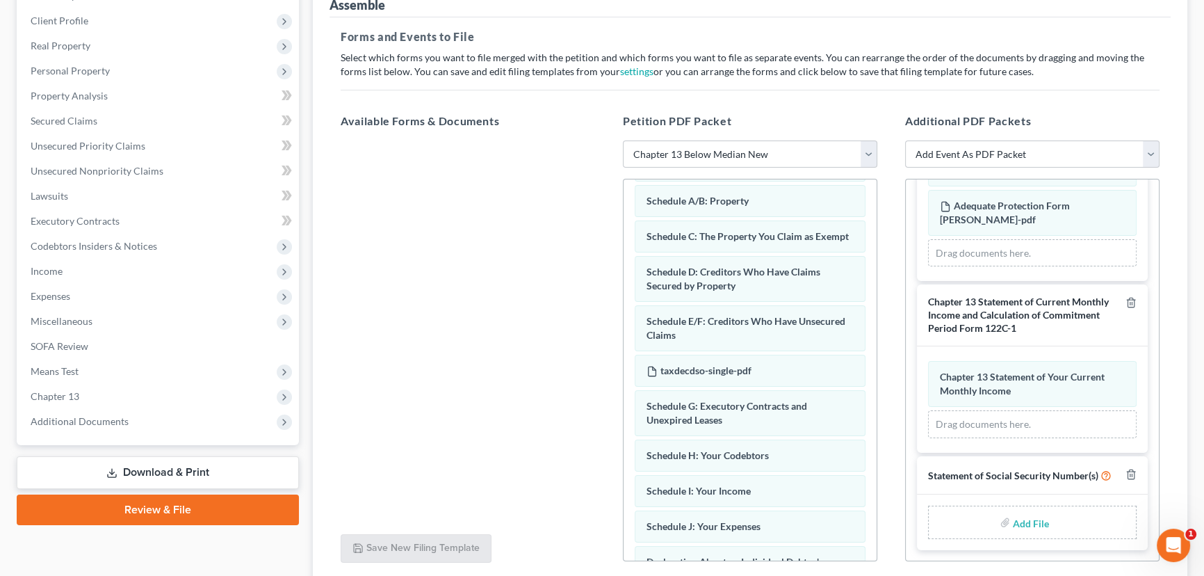
scroll to position [292, 0]
type input "C:\fakepath\Form 121 [PERSON_NAME].pdf"
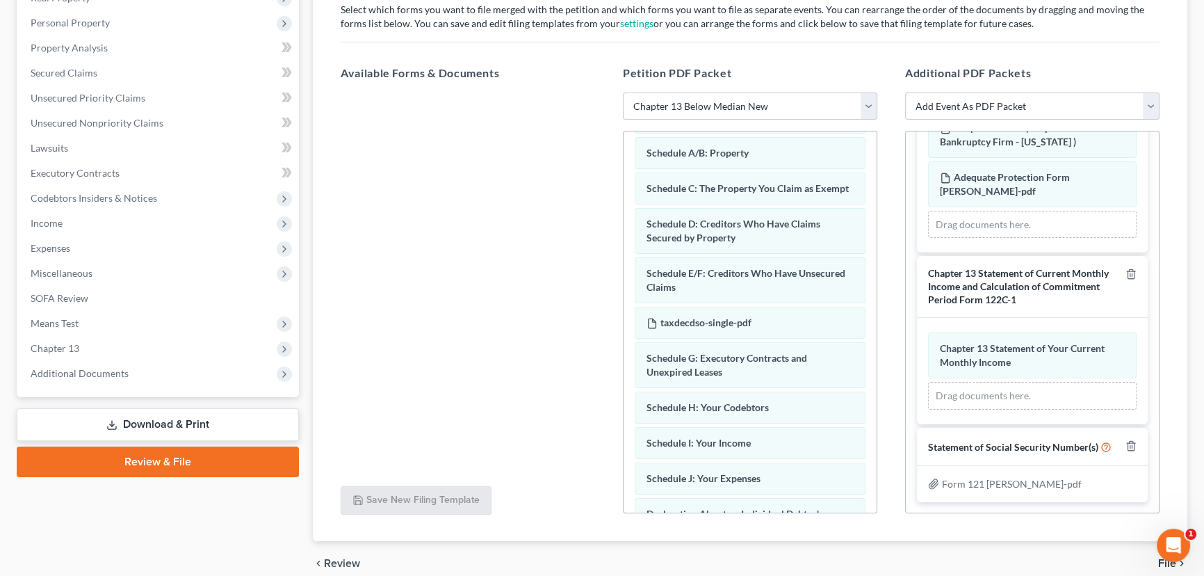
scroll to position [296, 0]
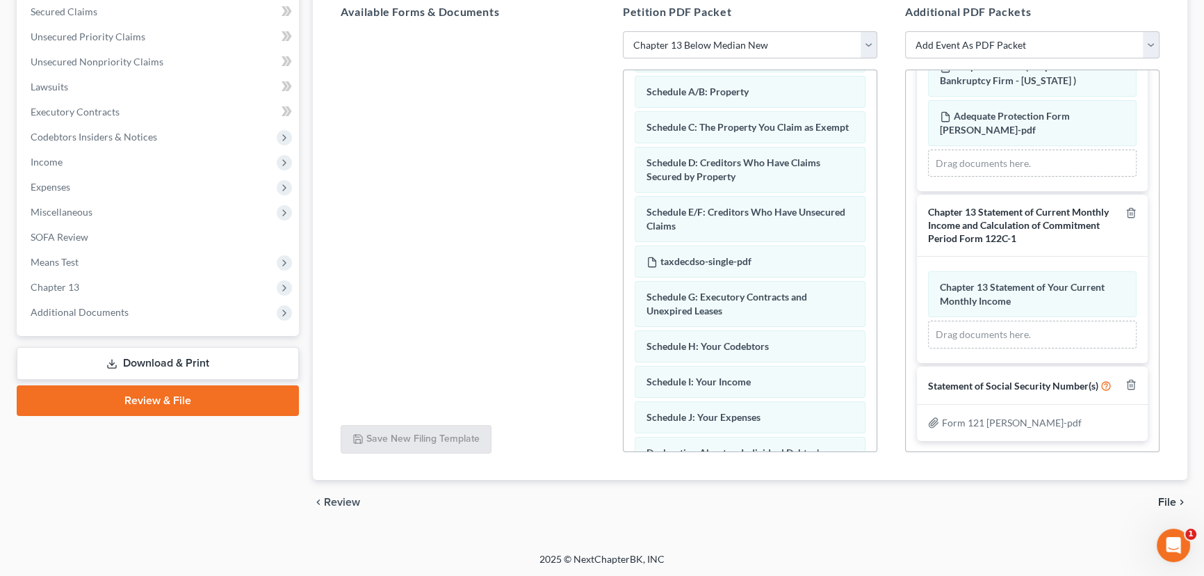
click at [1164, 499] on span "File" at bounding box center [1168, 502] width 18 height 11
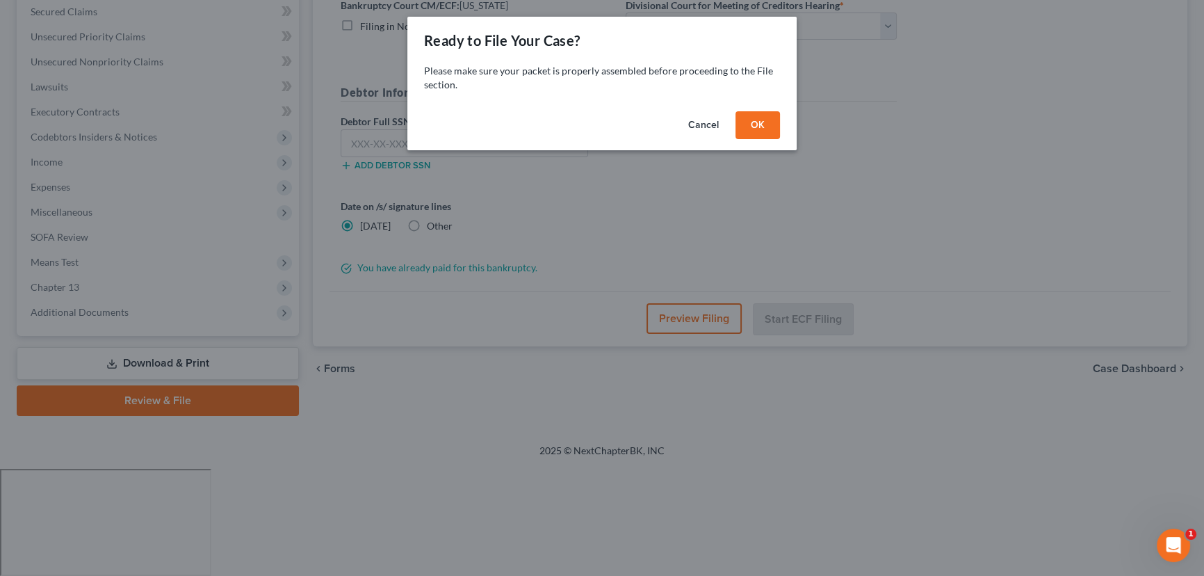
scroll to position [186, 0]
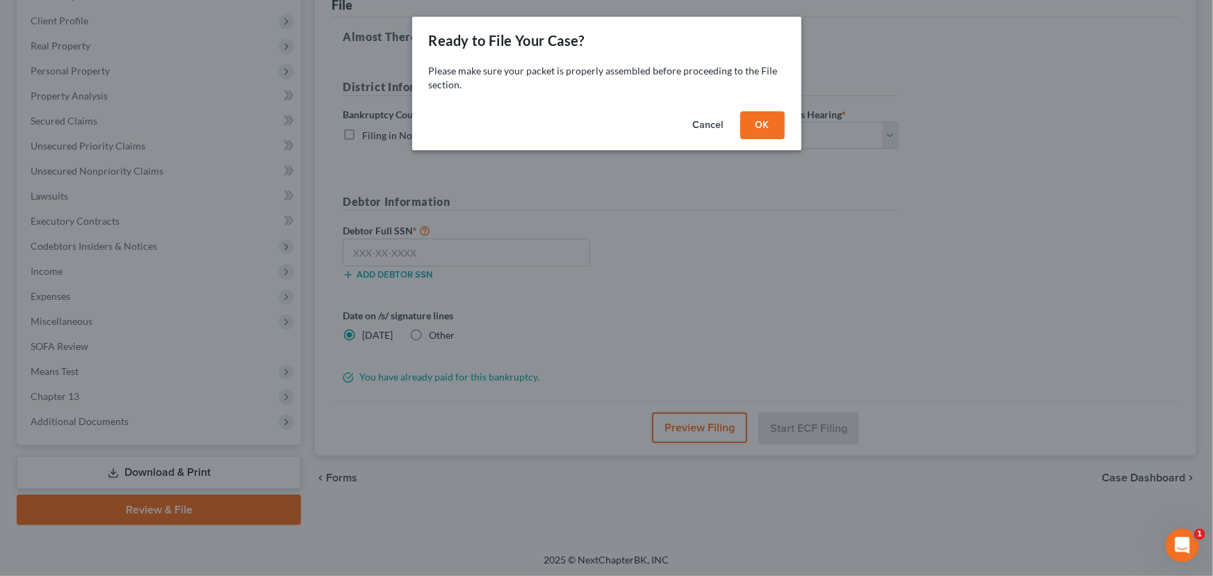
click at [768, 125] on button "OK" at bounding box center [763, 125] width 45 height 28
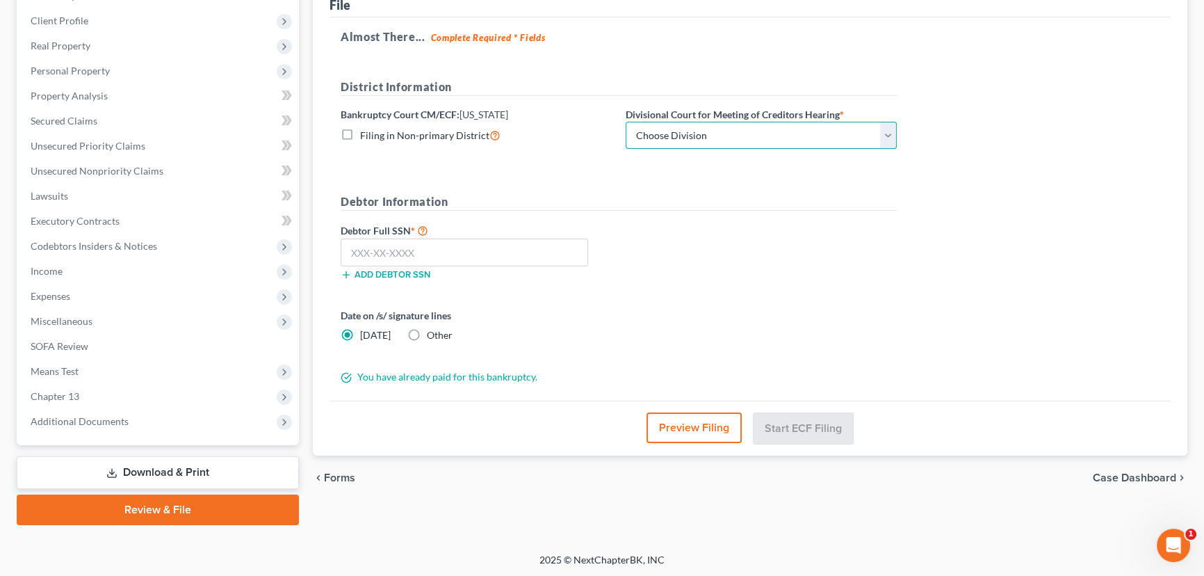
click at [766, 129] on select "Choose Division [GEOGRAPHIC_DATA]" at bounding box center [761, 136] width 271 height 28
select select "0"
click at [626, 122] on select "Choose Division [GEOGRAPHIC_DATA]" at bounding box center [761, 136] width 271 height 28
click at [440, 251] on input "text" at bounding box center [465, 253] width 248 height 28
paste input "529-25-8541"
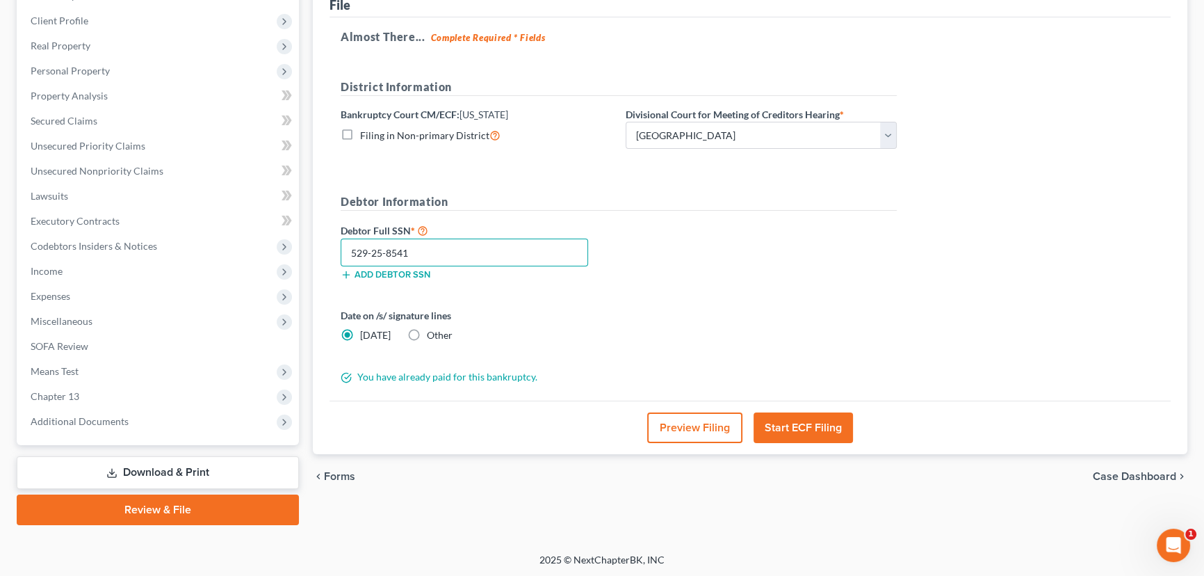
type input "529-25-8541"
click at [809, 426] on button "Start ECF Filing" at bounding box center [803, 427] width 99 height 31
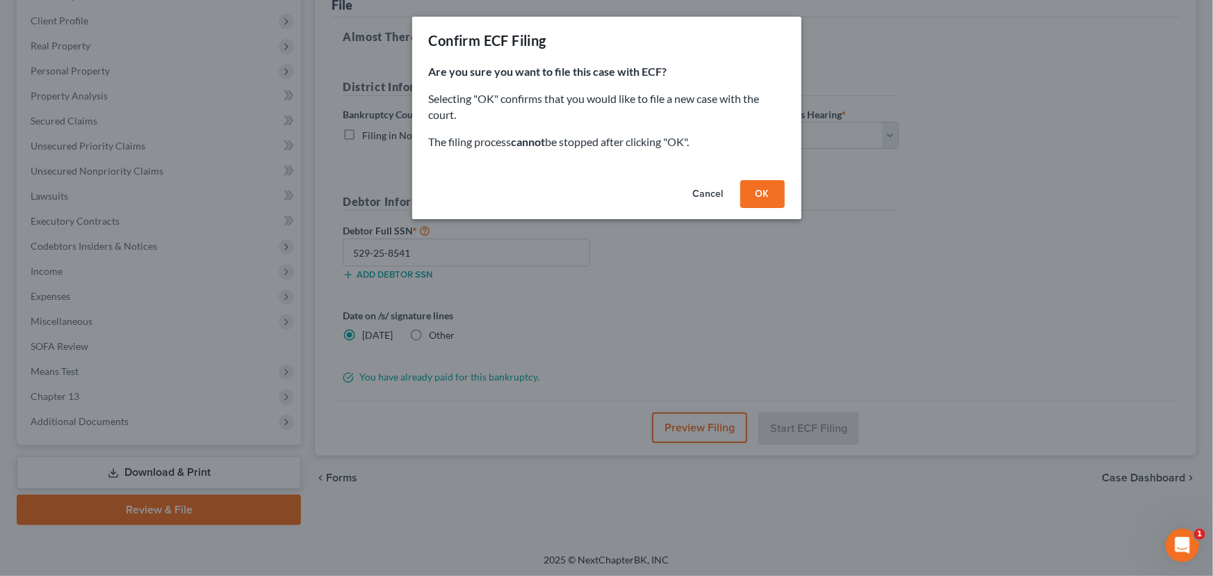
click at [755, 197] on button "OK" at bounding box center [763, 194] width 45 height 28
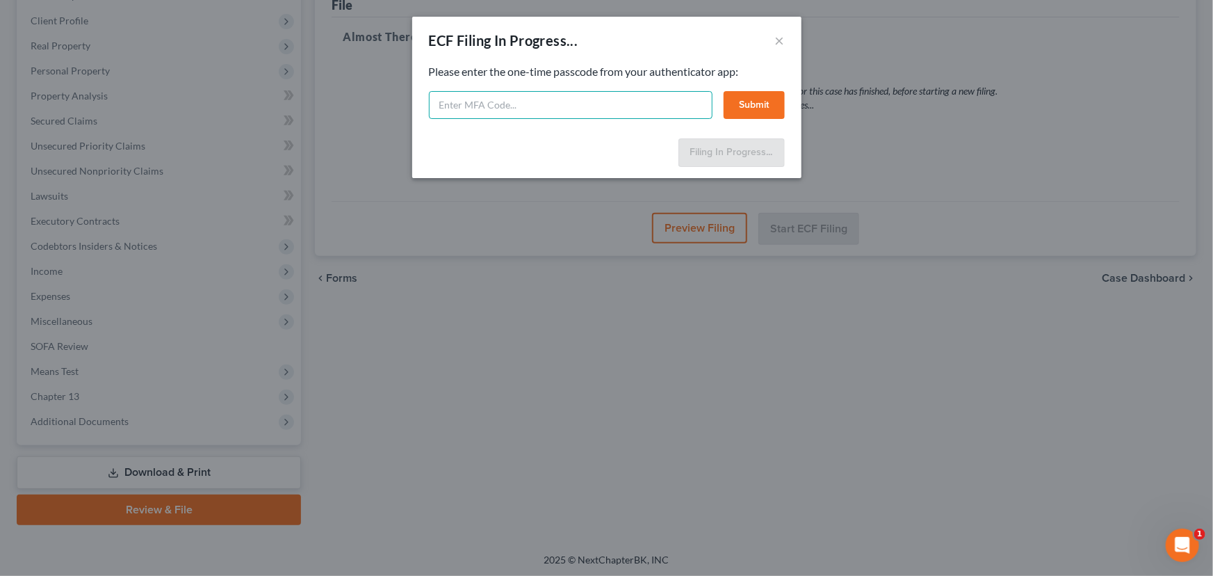
click at [494, 106] on input "text" at bounding box center [571, 105] width 284 height 28
type input "298603"
click at [765, 106] on button "Submit" at bounding box center [754, 105] width 61 height 28
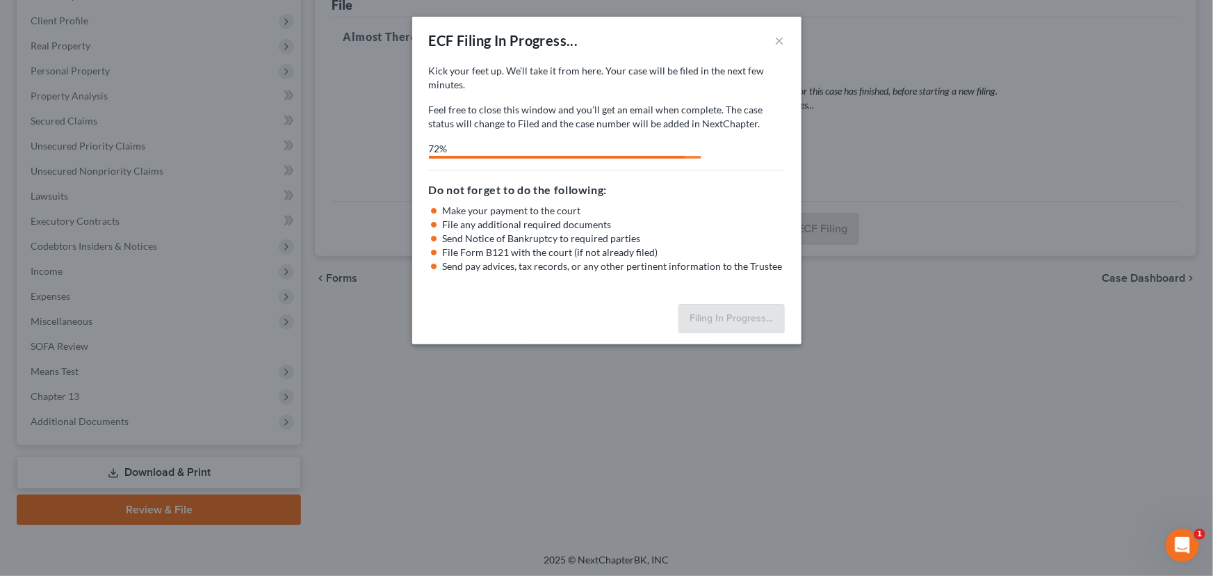
select select "0"
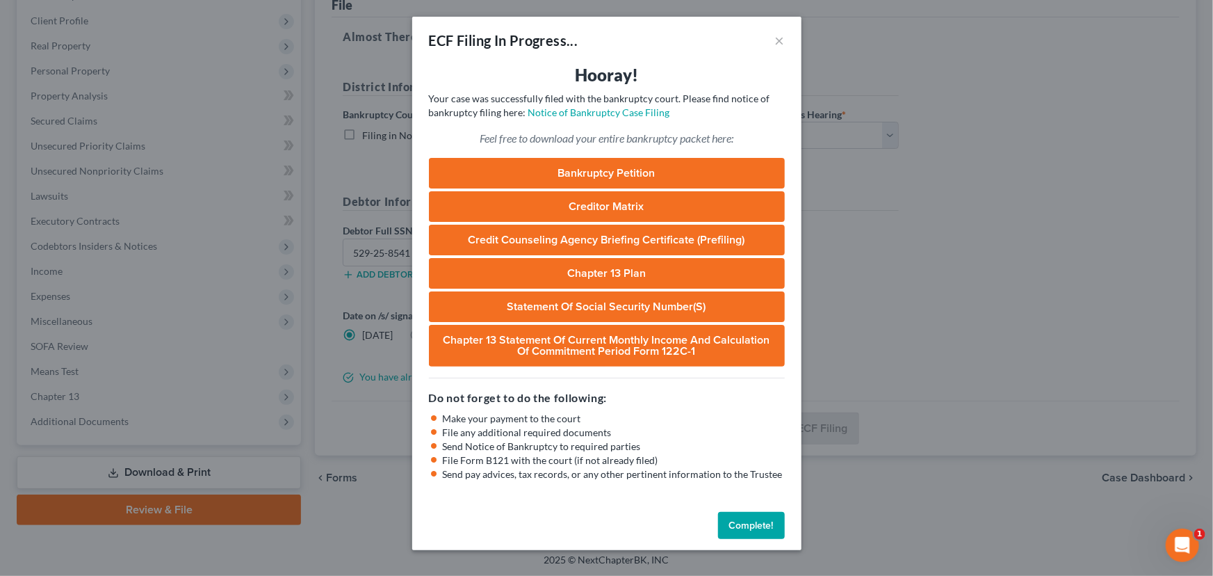
click at [750, 526] on button "Complete!" at bounding box center [751, 526] width 67 height 28
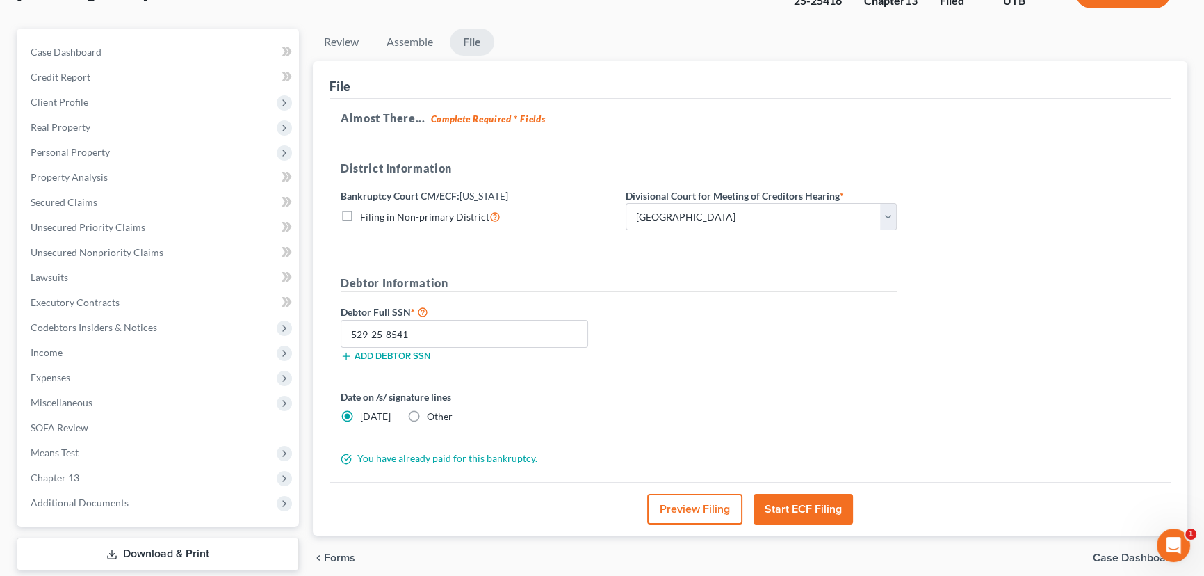
scroll to position [0, 0]
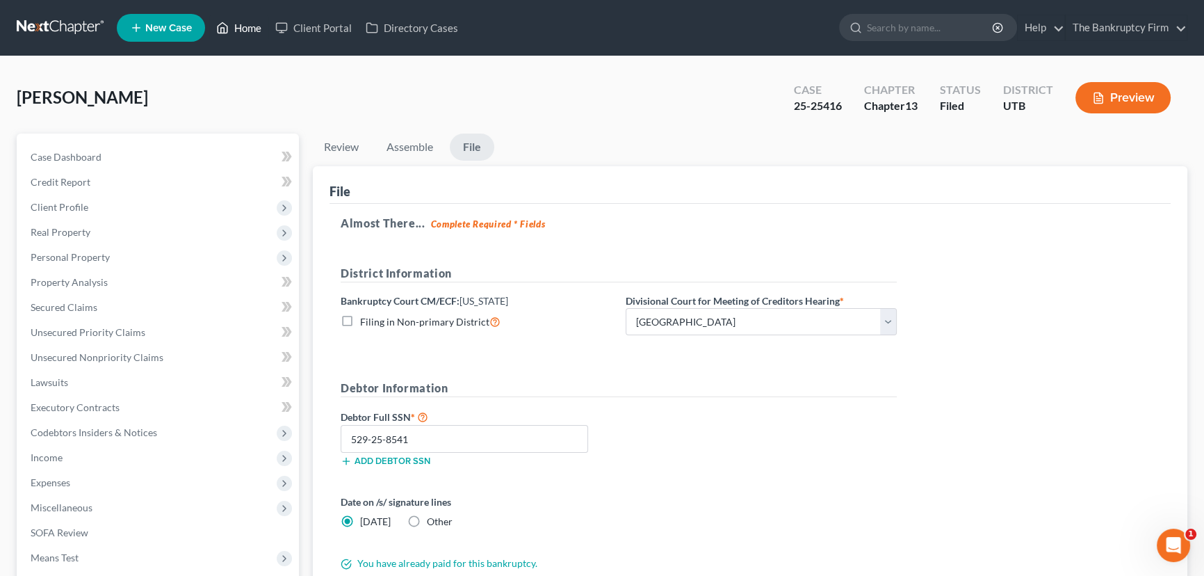
click at [250, 24] on link "Home" at bounding box center [238, 27] width 59 height 25
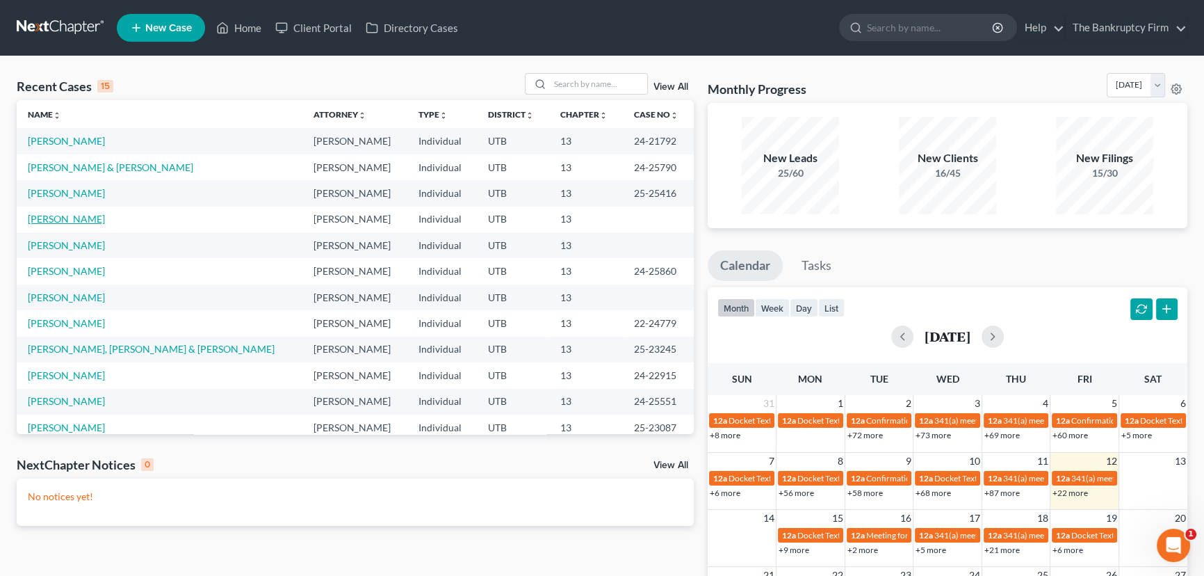
click at [76, 221] on link "[PERSON_NAME]" at bounding box center [66, 219] width 77 height 12
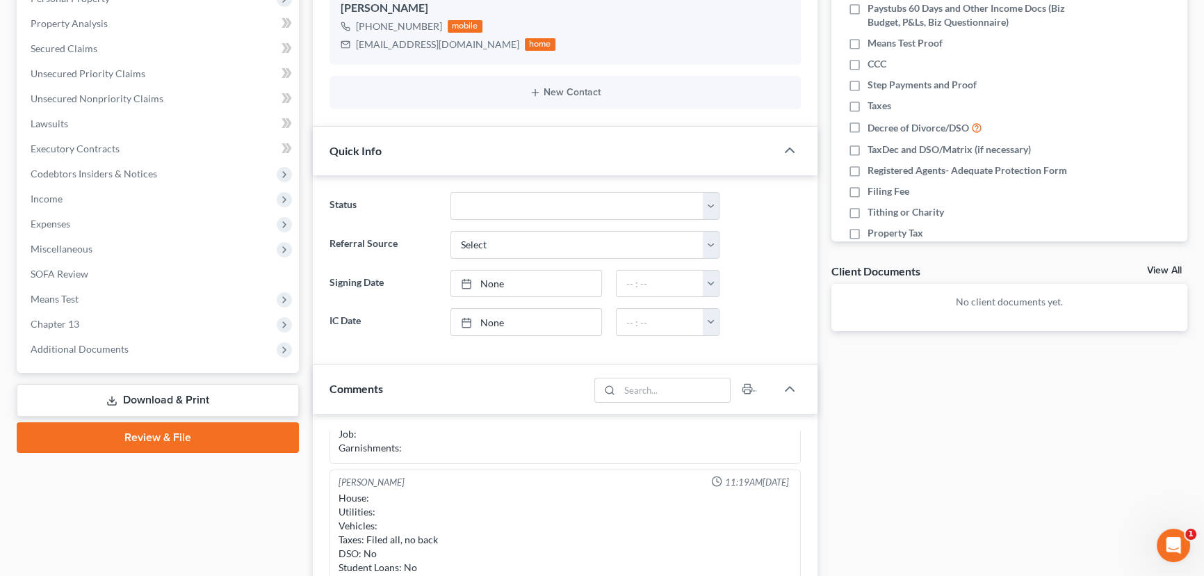
scroll to position [63, 0]
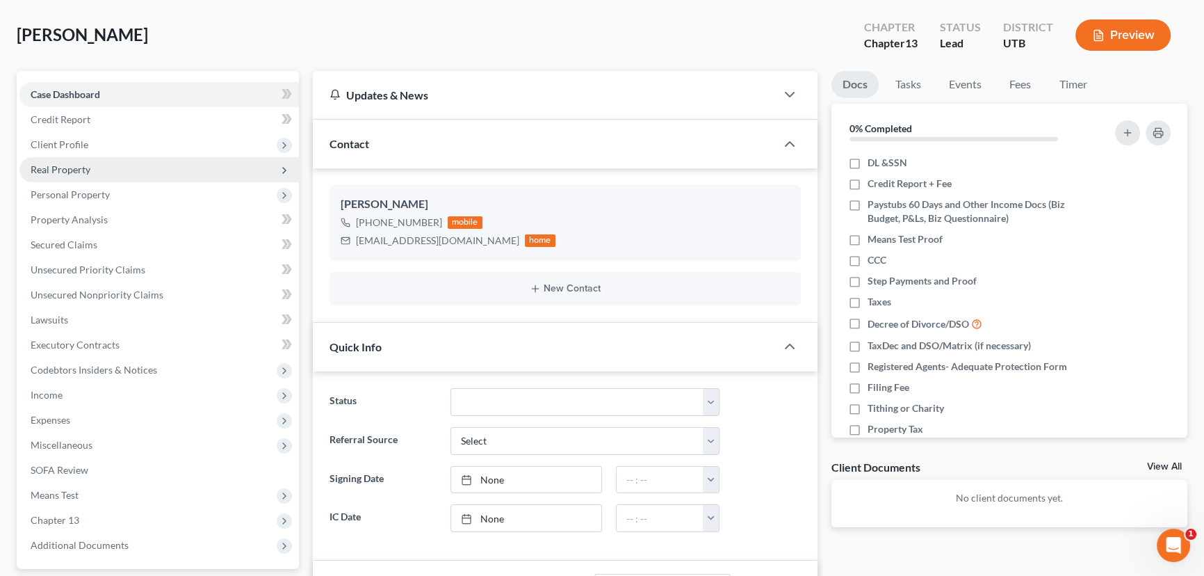
click at [59, 167] on span "Real Property" at bounding box center [61, 169] width 60 height 12
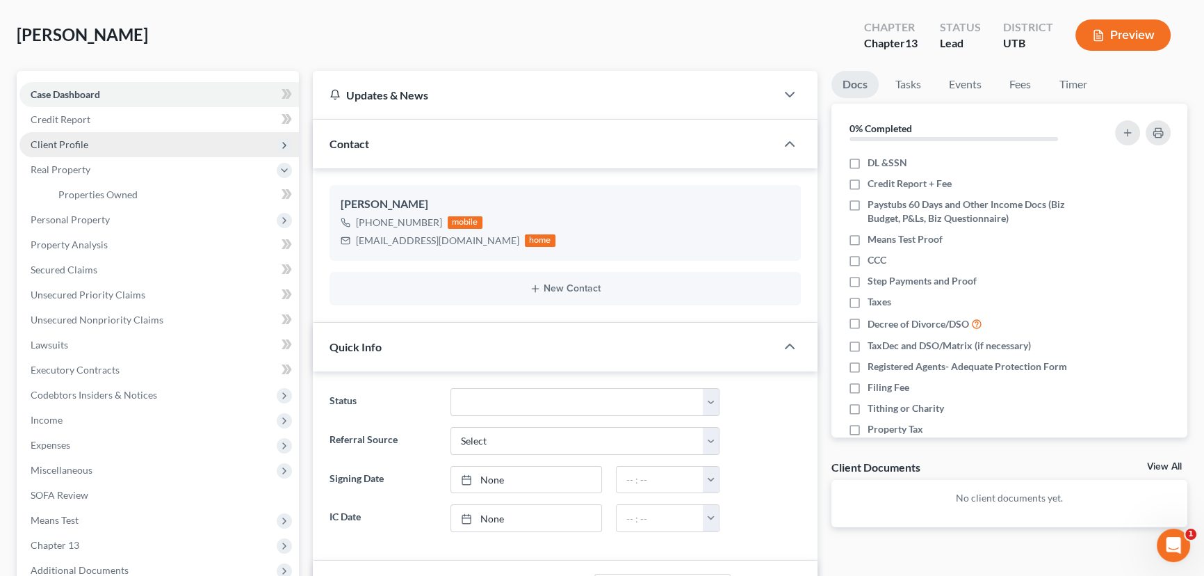
click at [70, 143] on span "Client Profile" at bounding box center [60, 144] width 58 height 12
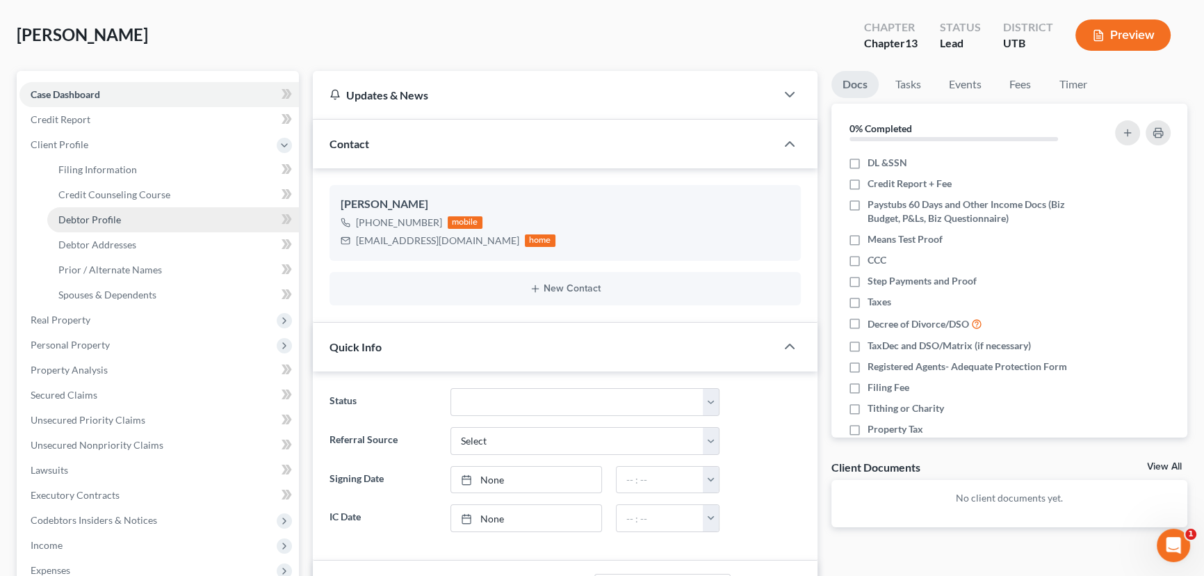
click at [109, 221] on span "Debtor Profile" at bounding box center [89, 219] width 63 height 12
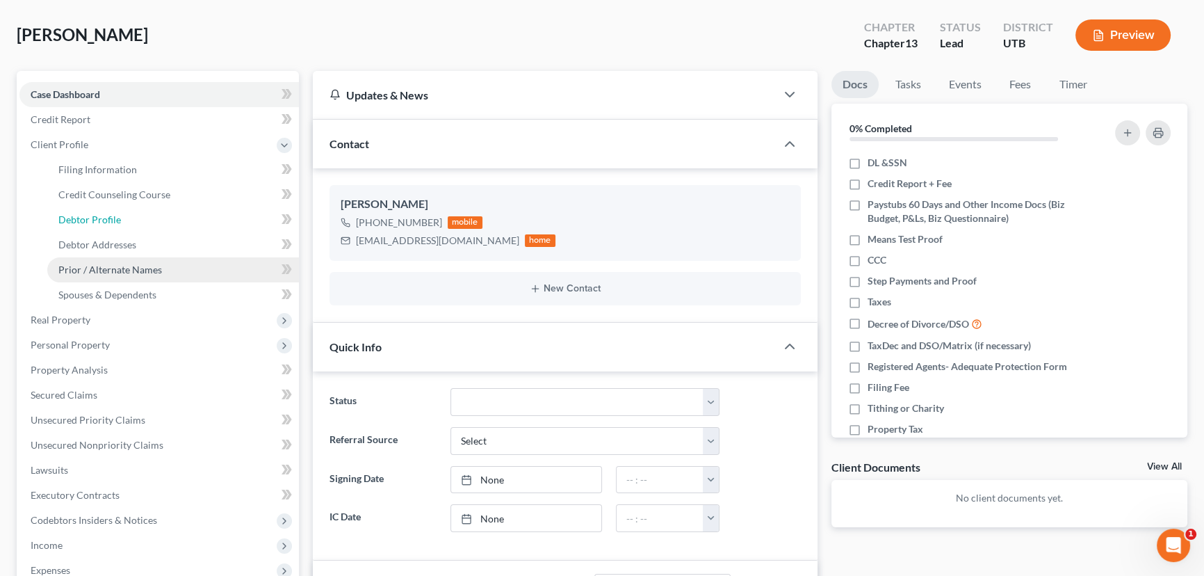
select select "0"
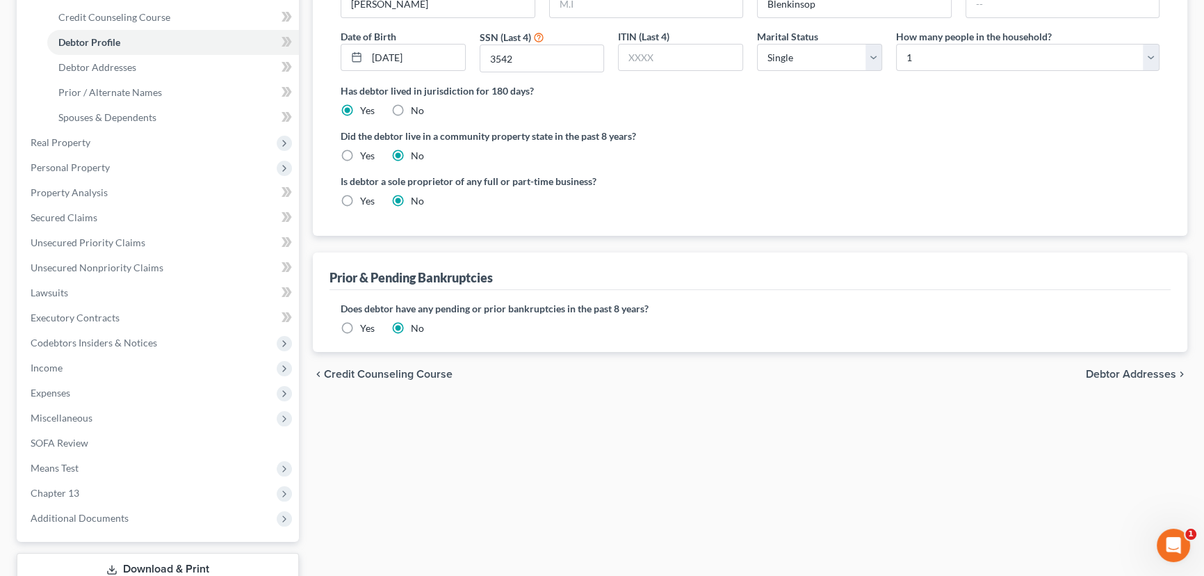
scroll to position [252, 0]
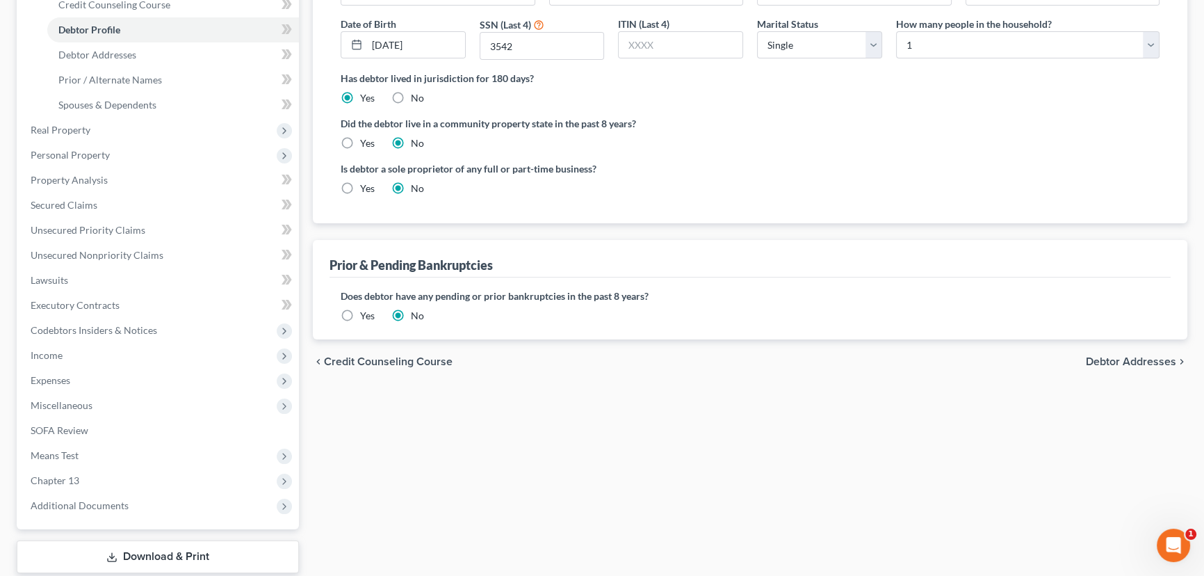
click at [360, 309] on label "Yes" at bounding box center [367, 316] width 15 height 14
click at [366, 309] on input "Yes" at bounding box center [370, 313] width 9 height 9
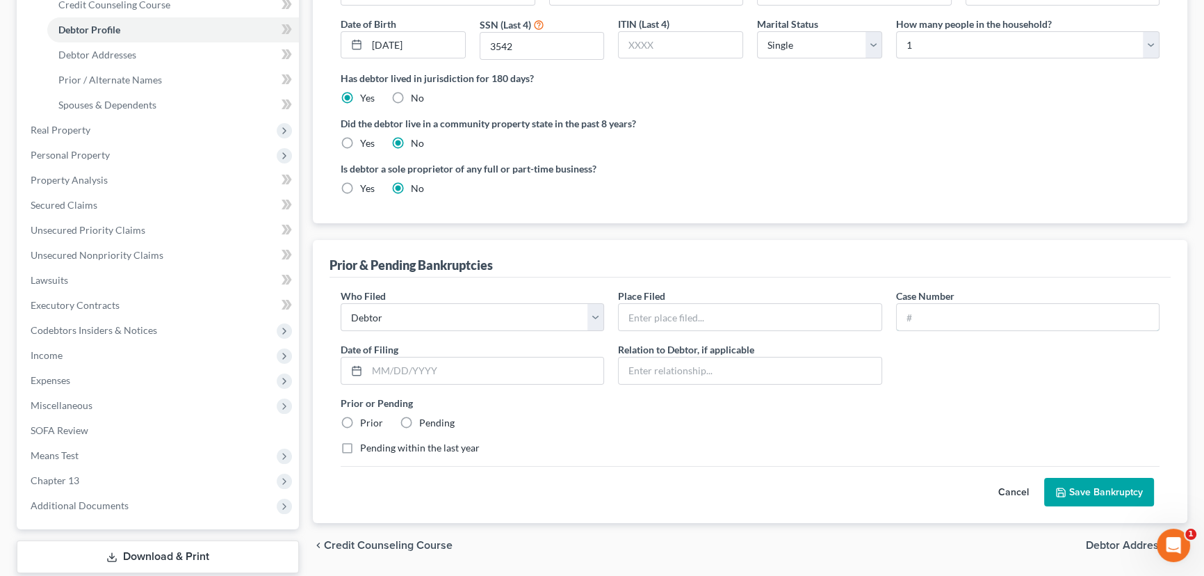
drag, startPoint x: 909, startPoint y: 315, endPoint x: 951, endPoint y: 332, distance: 45.6
click at [909, 315] on input "text" at bounding box center [1028, 317] width 262 height 26
paste input "19-26838"
type input "19-26838"
click at [634, 312] on input "text" at bounding box center [750, 317] width 262 height 26
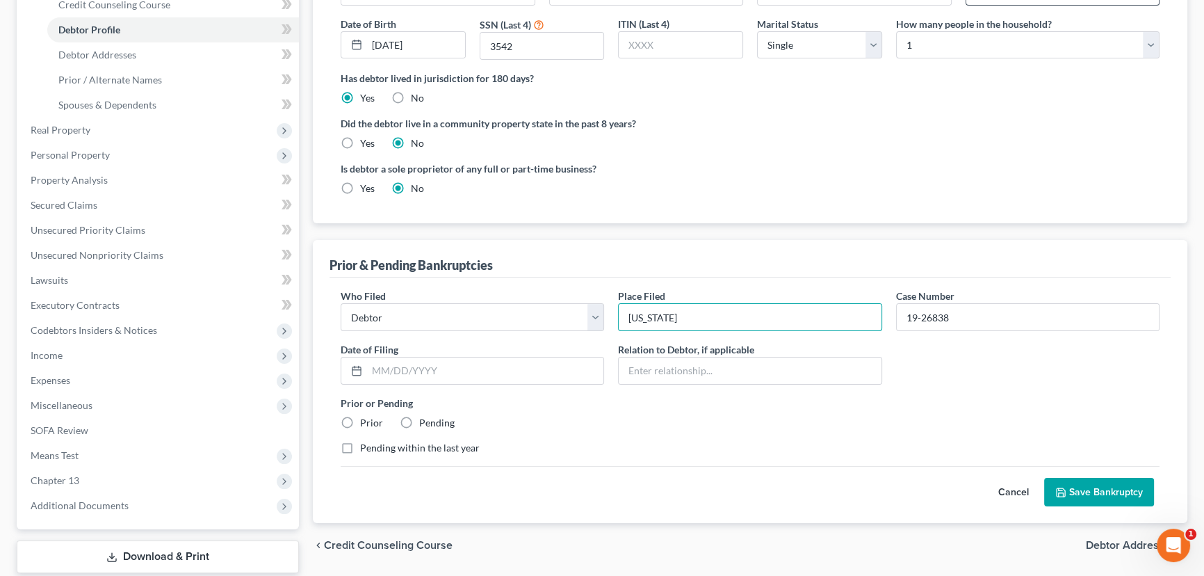
type input "[US_STATE]"
click at [407, 371] on input "text" at bounding box center [485, 370] width 236 height 26
type input "[DATE]"
click at [360, 419] on label "Prior" at bounding box center [371, 423] width 23 height 14
click at [366, 419] on input "Prior" at bounding box center [370, 420] width 9 height 9
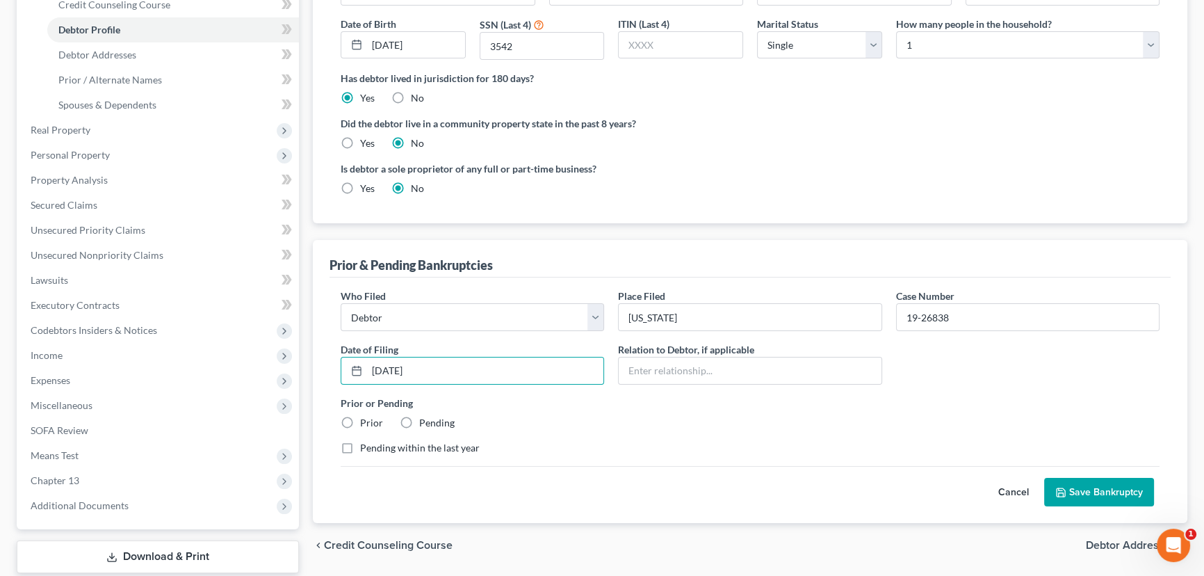
radio input "true"
click at [1108, 494] on button "Save Bankruptcy" at bounding box center [1099, 492] width 110 height 29
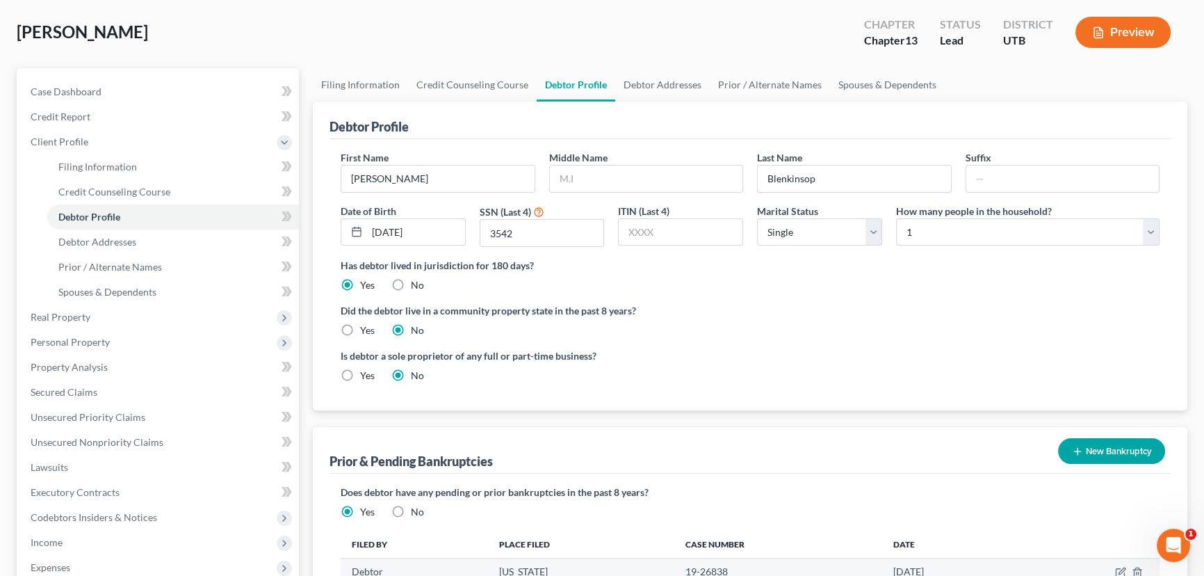
scroll to position [0, 0]
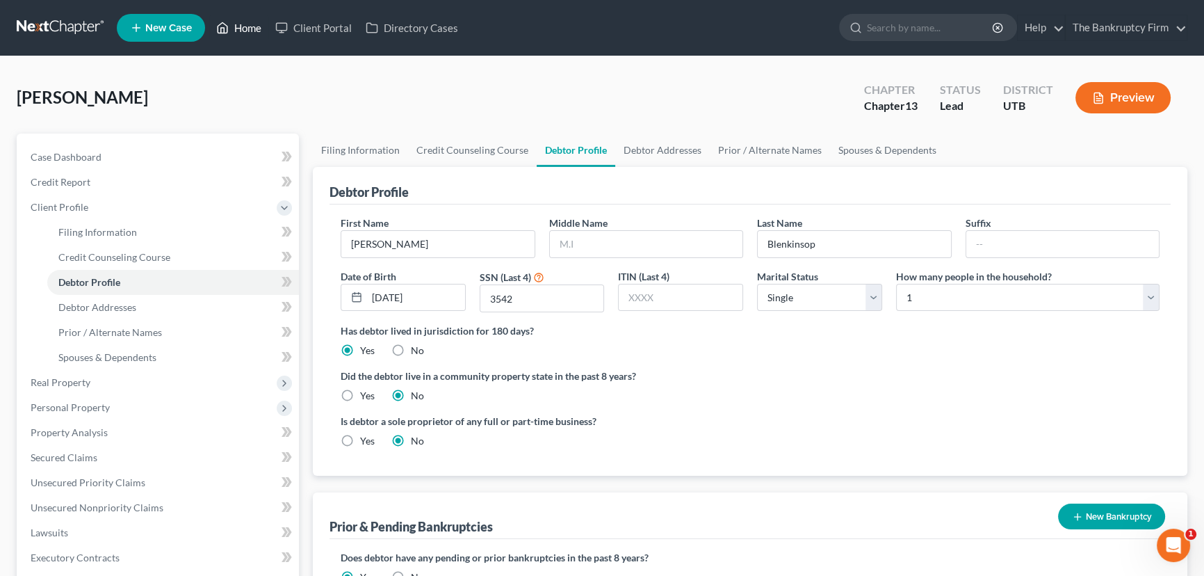
click at [238, 29] on link "Home" at bounding box center [238, 27] width 59 height 25
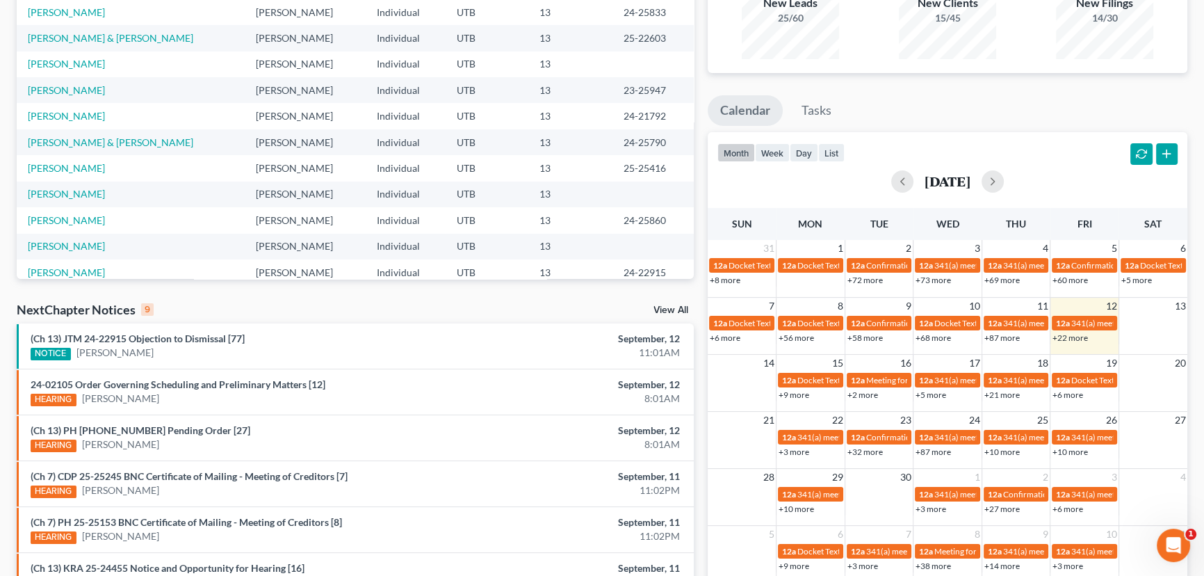
scroll to position [252, 0]
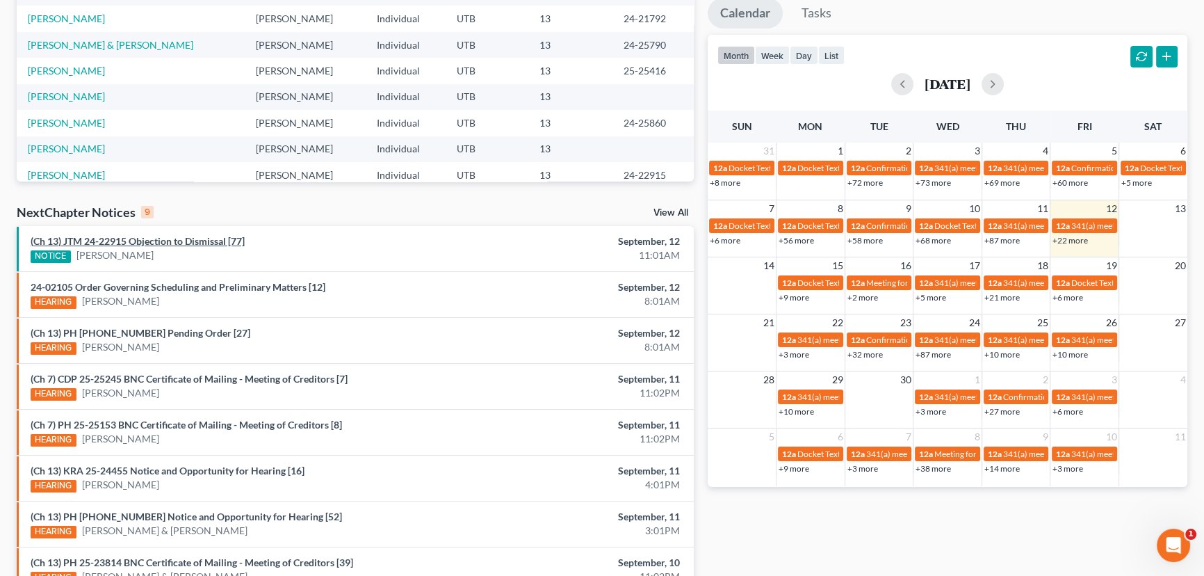
click at [187, 243] on link "(Ch 13) JTM 24-22915 Objection to Dismissal [77]" at bounding box center [138, 241] width 214 height 12
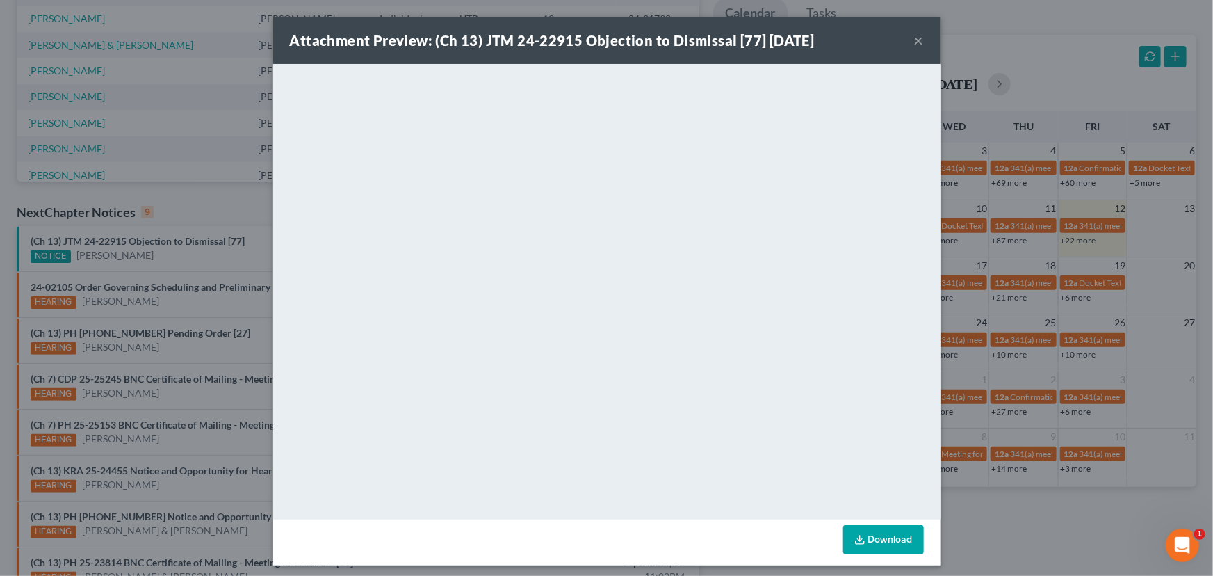
click at [226, 260] on div "Attachment Preview: (Ch 13) JTM 24-22915 Objection to Dismissal [77] [DATE] × D…" at bounding box center [606, 288] width 1213 height 576
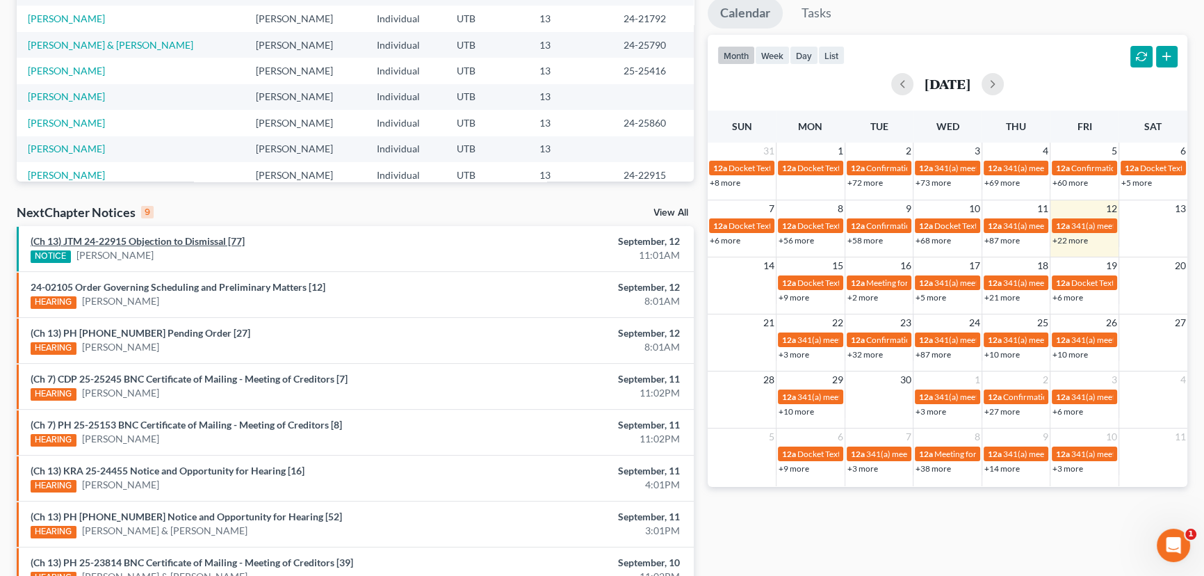
click at [204, 243] on link "(Ch 13) JTM 24-22915 Objection to Dismissal [77]" at bounding box center [138, 241] width 214 height 12
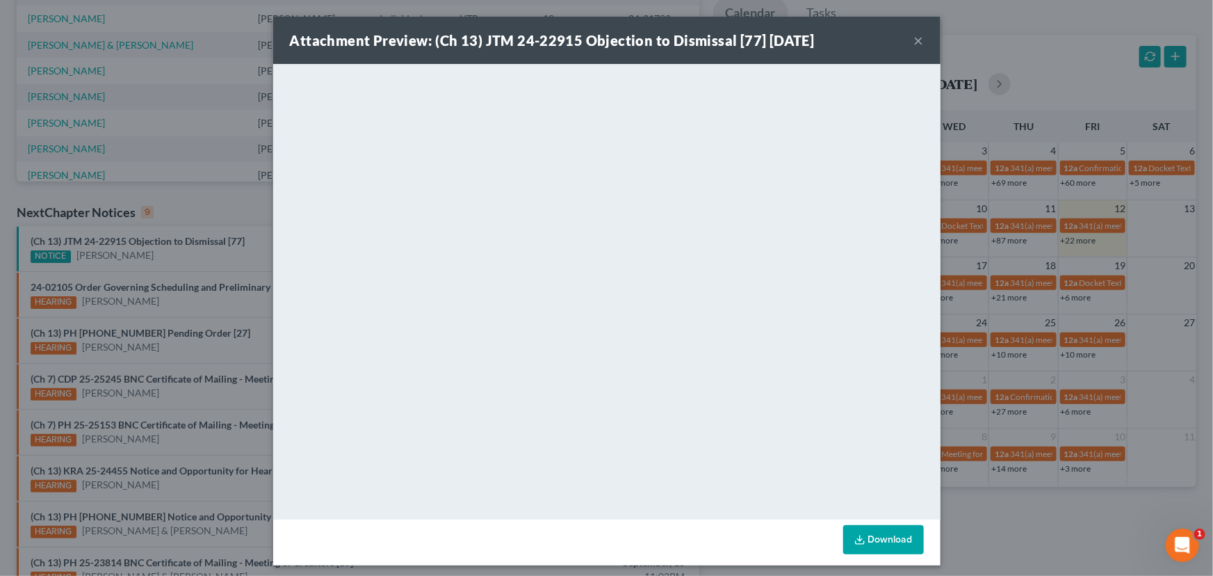
click at [213, 252] on div "Attachment Preview: (Ch 13) JTM 24-22915 Objection to Dismissal [77] [DATE] × D…" at bounding box center [606, 288] width 1213 height 576
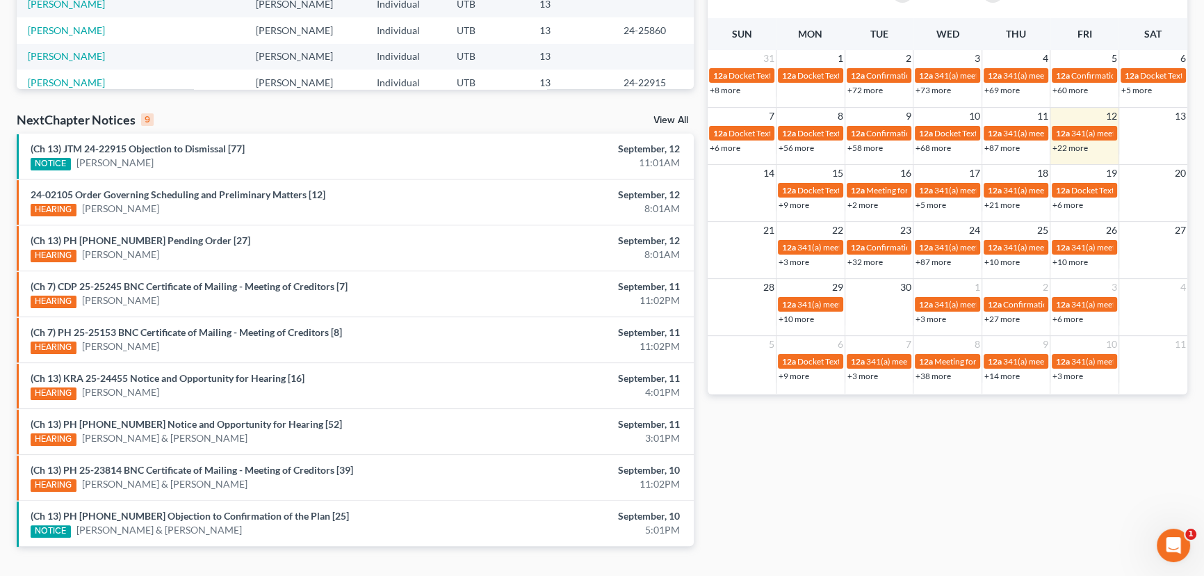
scroll to position [376, 0]
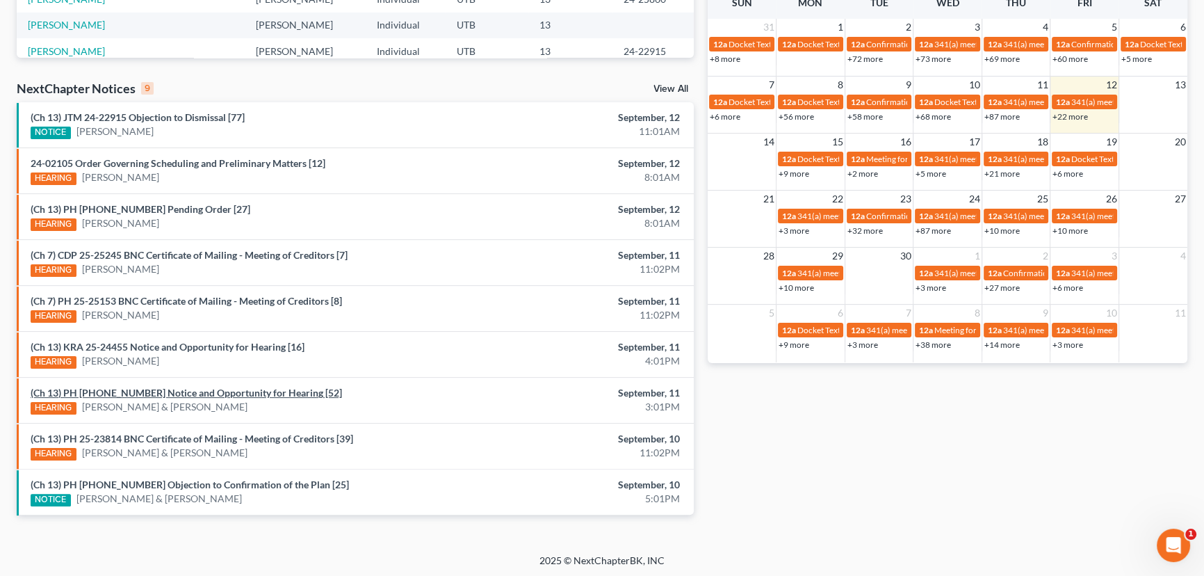
click at [186, 393] on link "(Ch 13) PH [PHONE_NUMBER] Notice and Opportunity for Hearing [52]" at bounding box center [187, 393] width 312 height 12
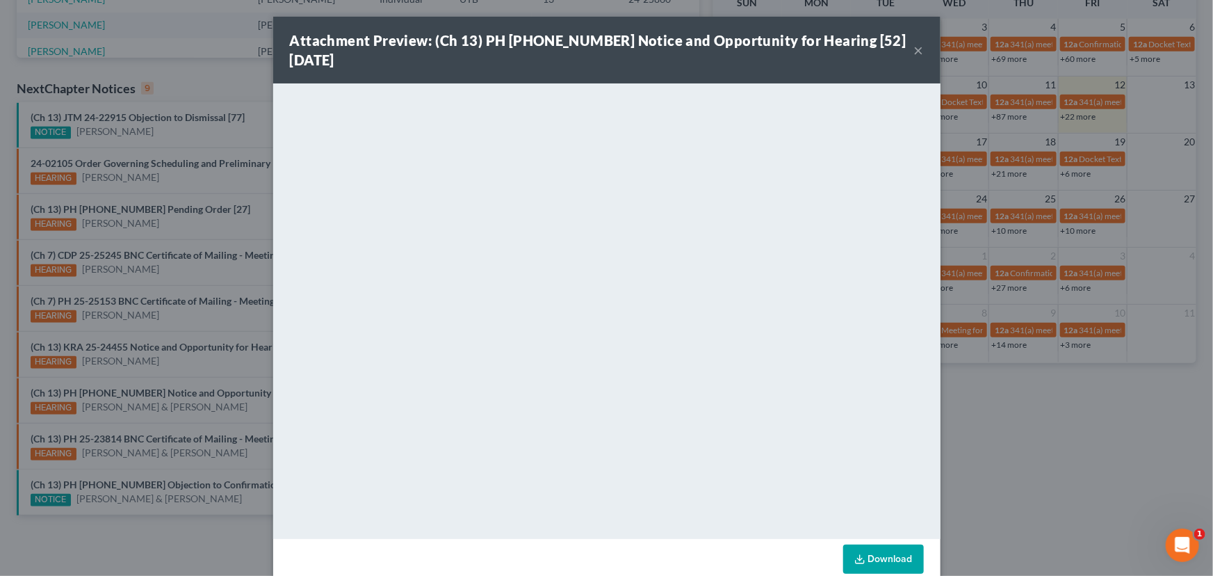
click at [195, 369] on div "Attachment Preview: (Ch 13) PH [PHONE_NUMBER] Notice and Opportunity for Hearin…" at bounding box center [606, 288] width 1213 height 576
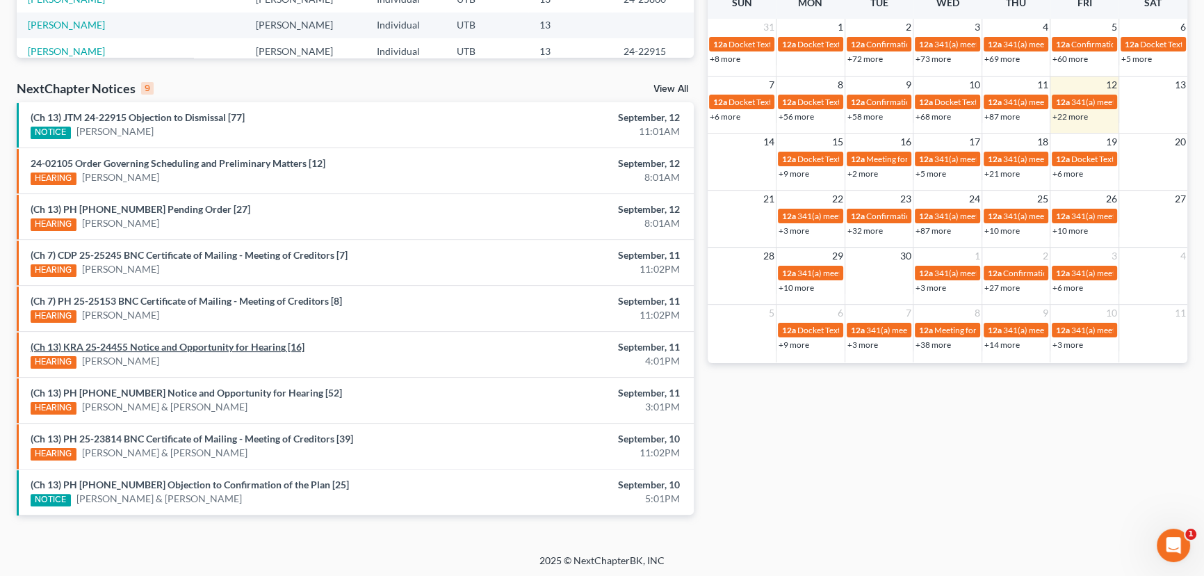
click at [194, 349] on link "(Ch 13) KRA 25-24455 Notice and Opportunity for Hearing [16]" at bounding box center [168, 347] width 274 height 12
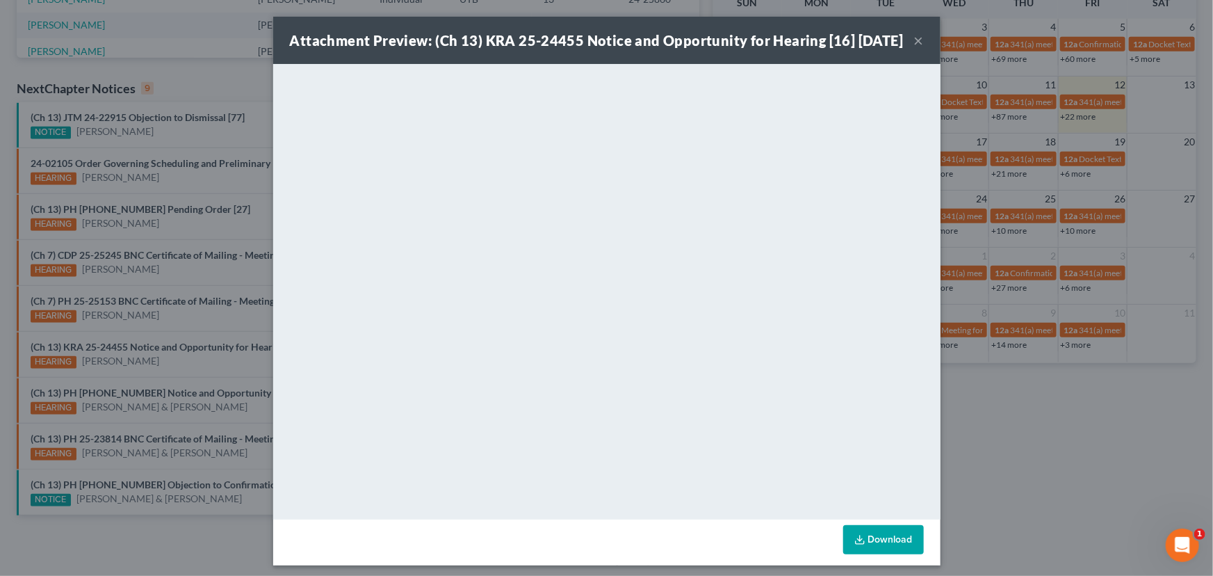
click at [914, 49] on button "×" at bounding box center [919, 40] width 10 height 17
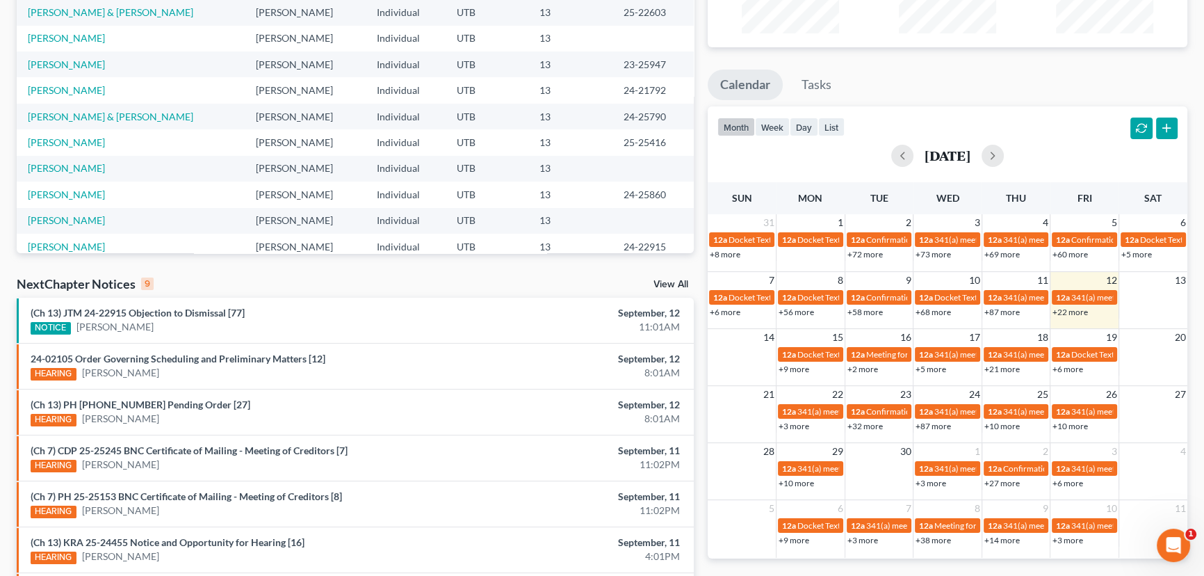
scroll to position [0, 0]
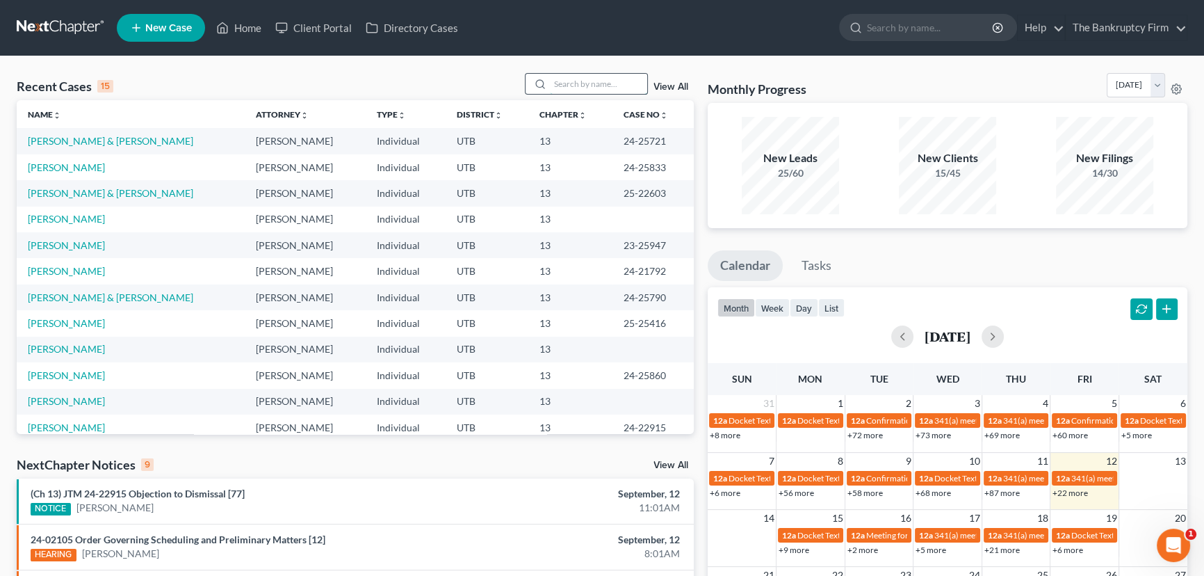
click at [563, 90] on input "search" at bounding box center [598, 84] width 97 height 20
type input "Rice"
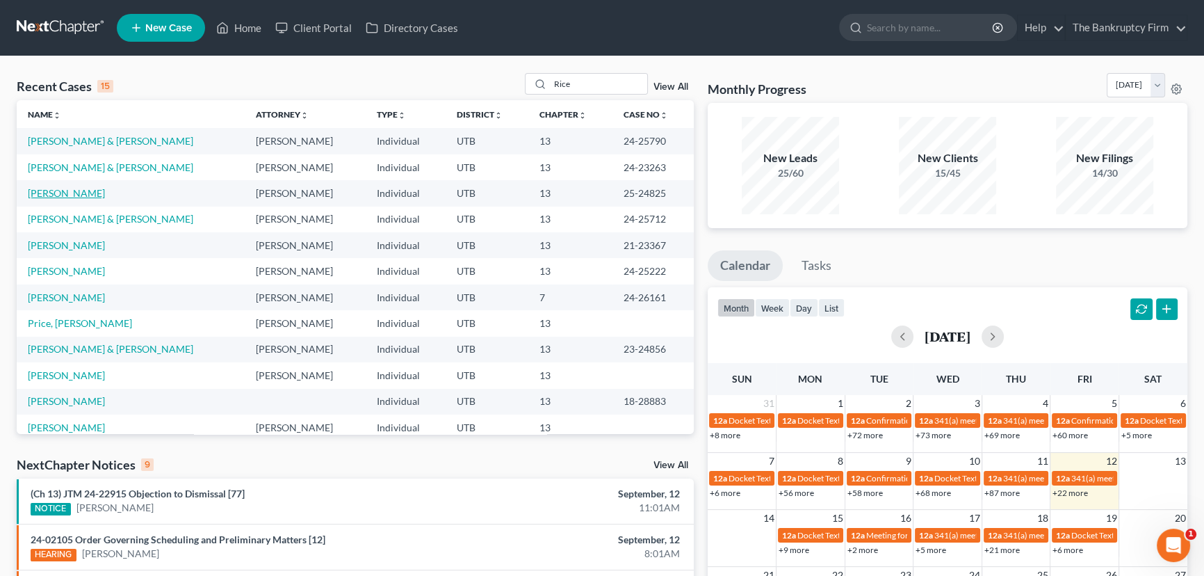
click at [56, 196] on link "[PERSON_NAME]" at bounding box center [66, 193] width 77 height 12
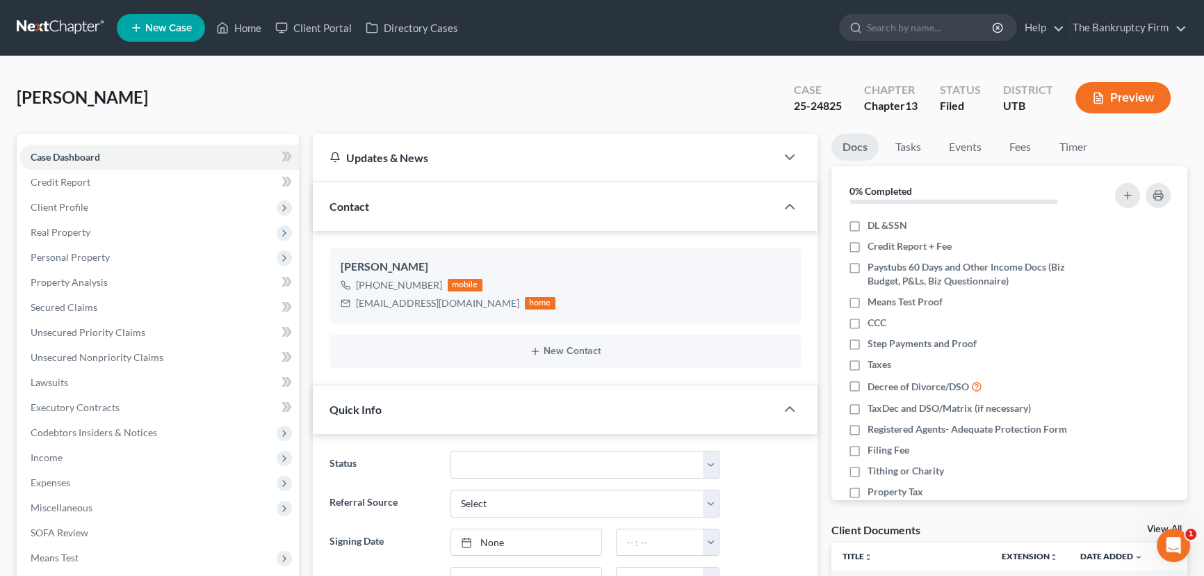
click at [1154, 526] on link "View All" at bounding box center [1164, 529] width 35 height 10
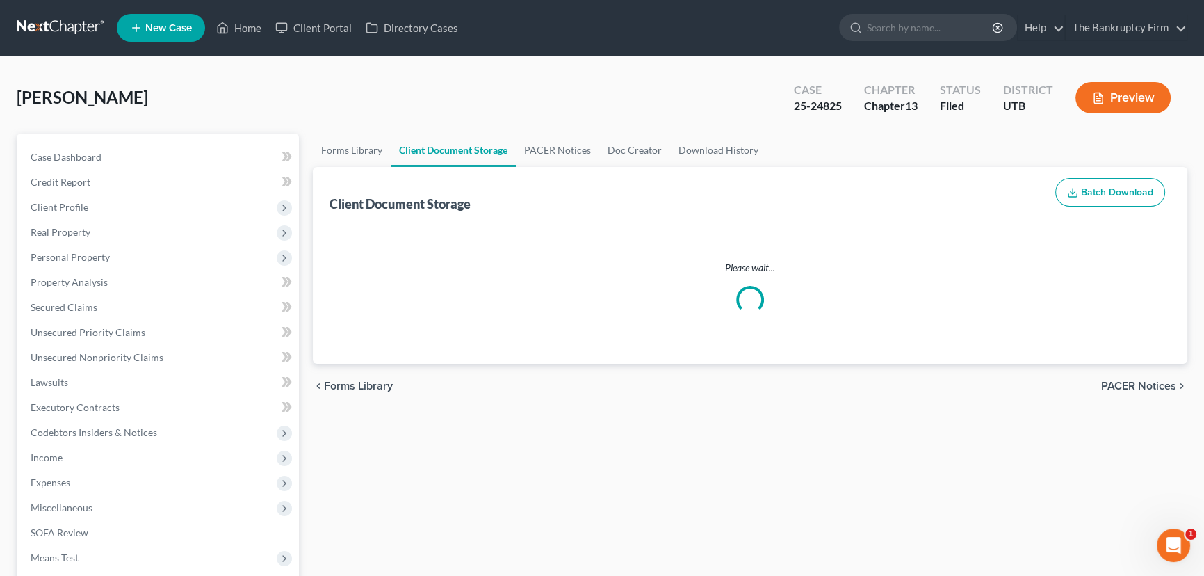
select select "26"
select select "30"
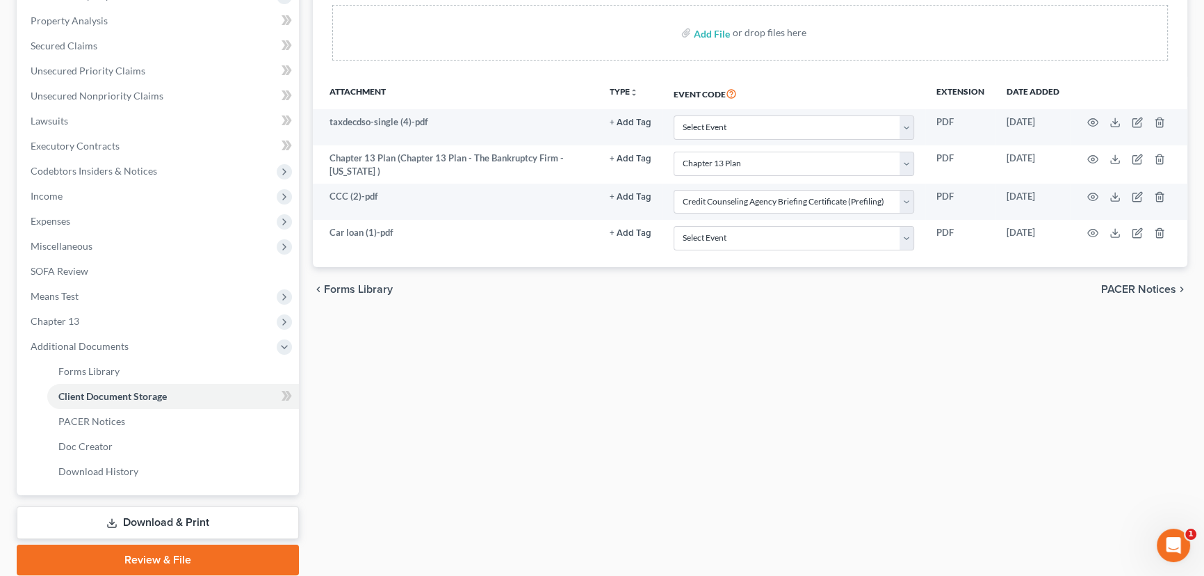
scroll to position [312, 0]
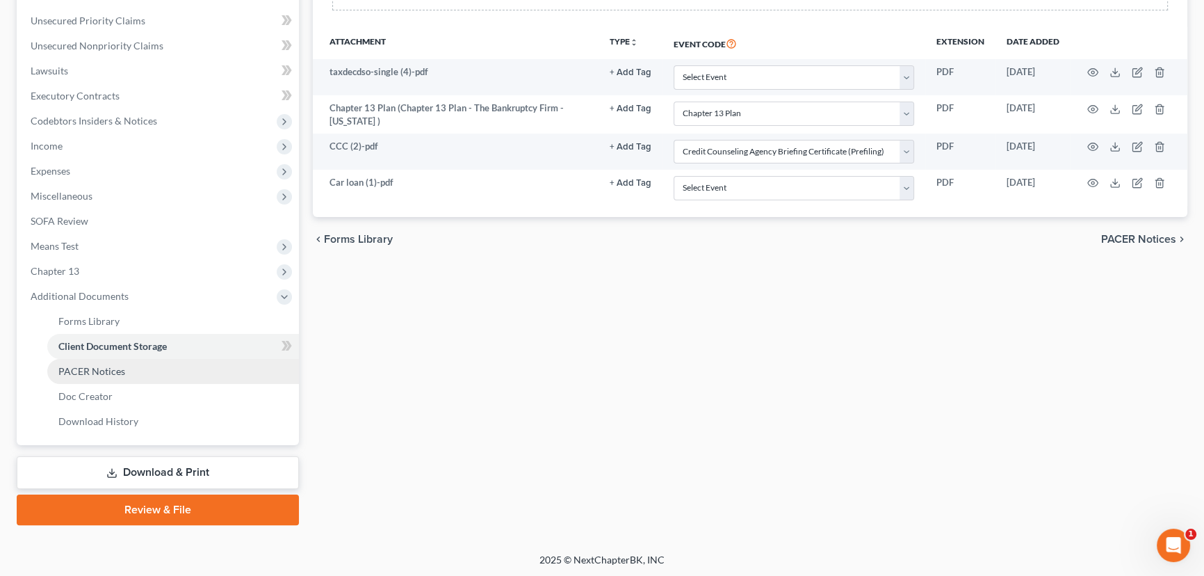
click at [102, 371] on span "PACER Notices" at bounding box center [91, 371] width 67 height 12
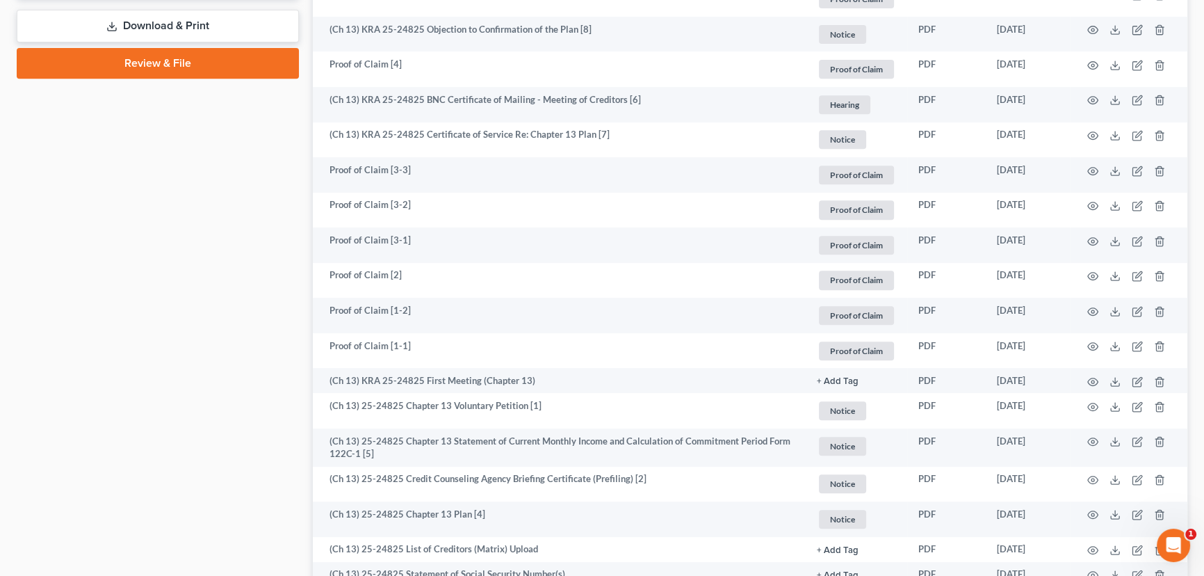
scroll to position [876, 0]
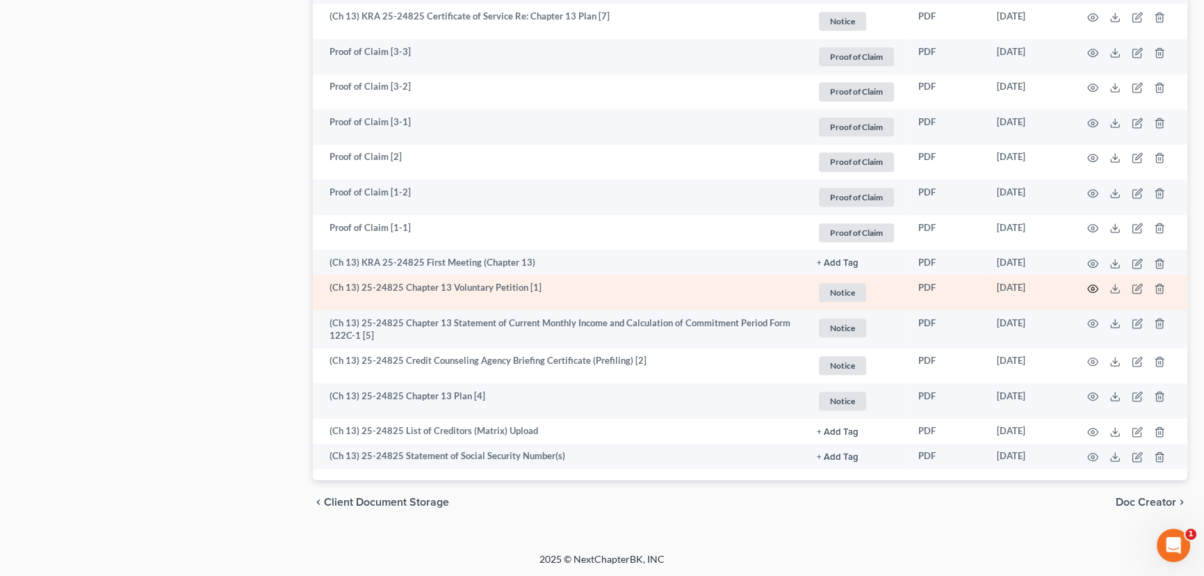
click at [1092, 289] on icon "button" at bounding box center [1093, 288] width 11 height 11
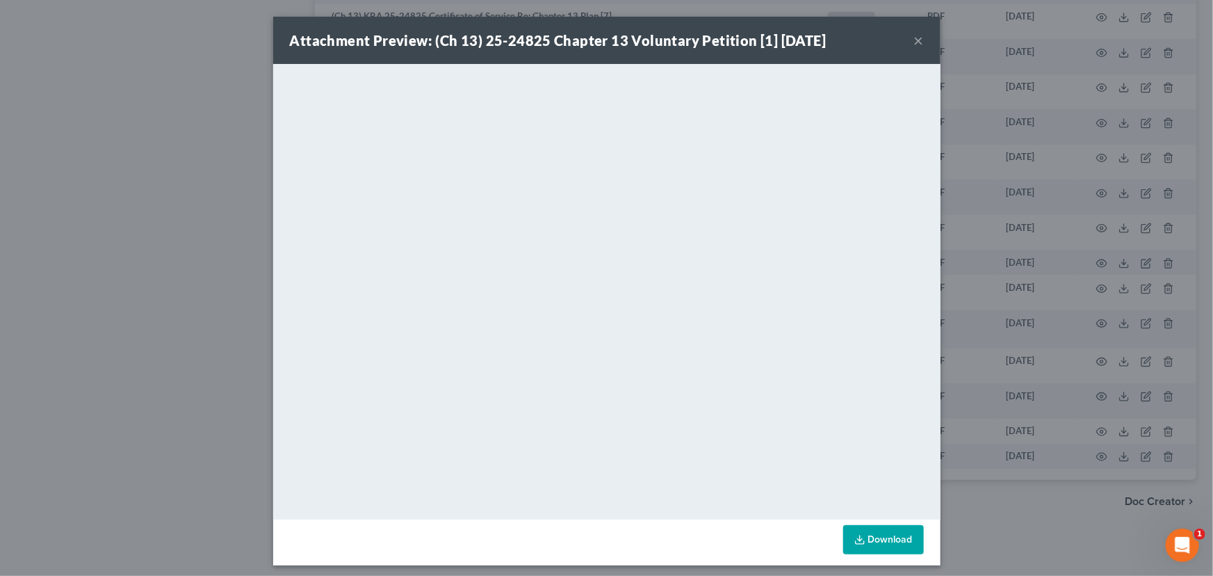
click at [917, 41] on button "×" at bounding box center [919, 40] width 10 height 17
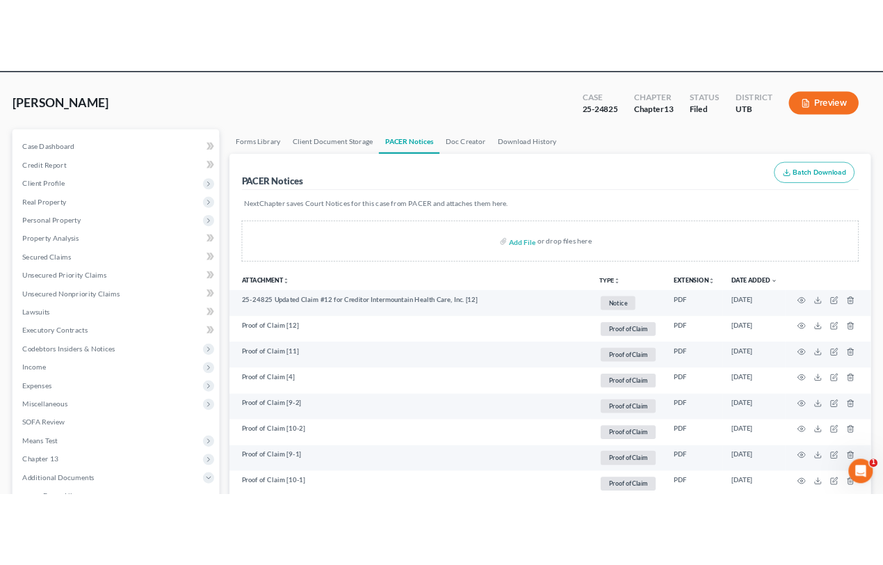
scroll to position [0, 0]
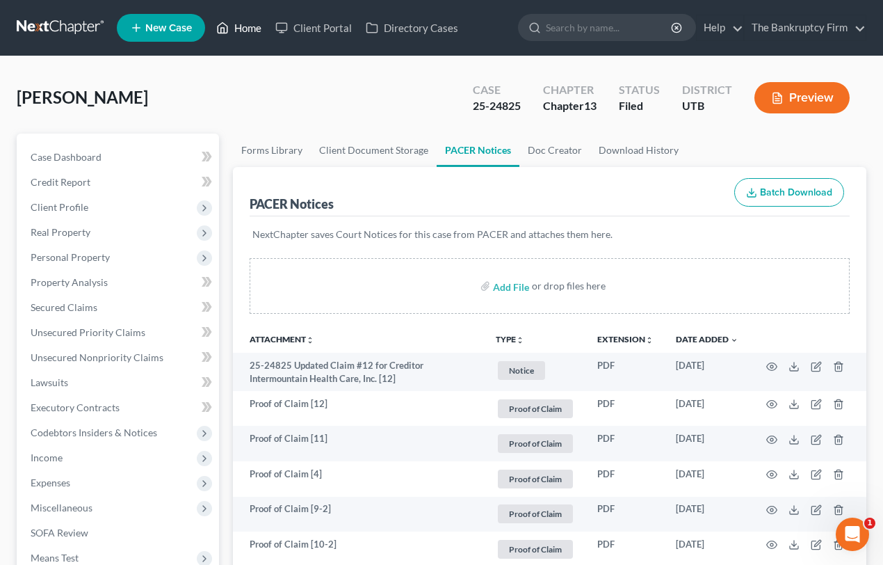
click at [245, 29] on link "Home" at bounding box center [238, 27] width 59 height 25
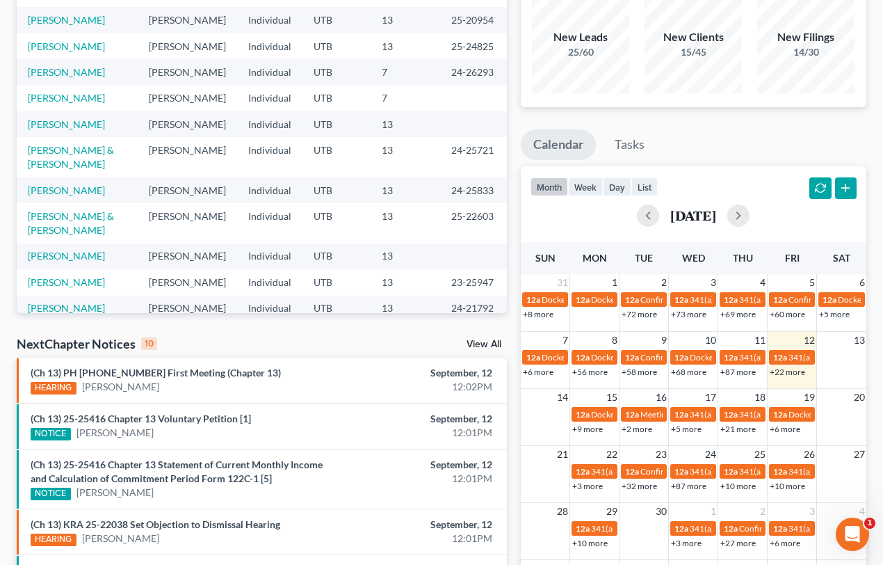
scroll to position [126, 0]
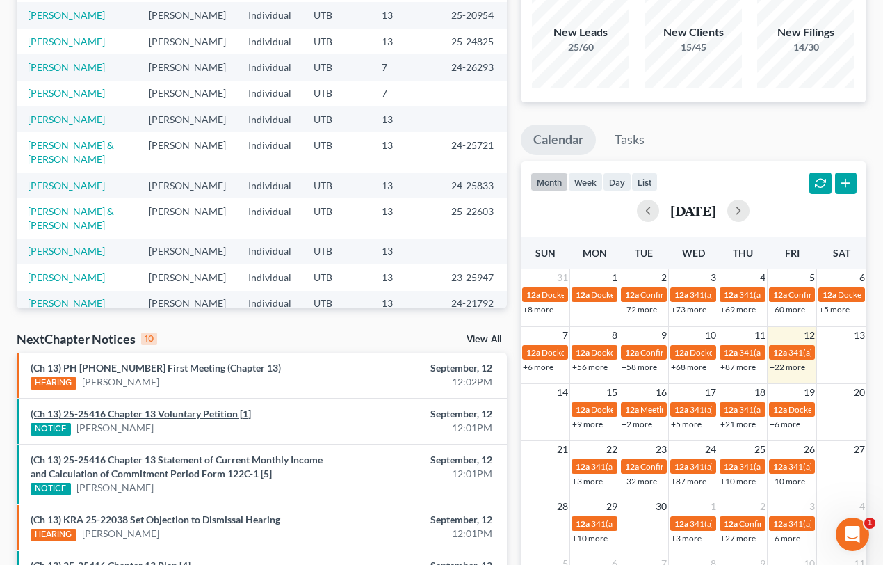
click at [156, 412] on link "(Ch 13) 25-25416 Chapter 13 Voluntary Petition [1]" at bounding box center [141, 413] width 220 height 12
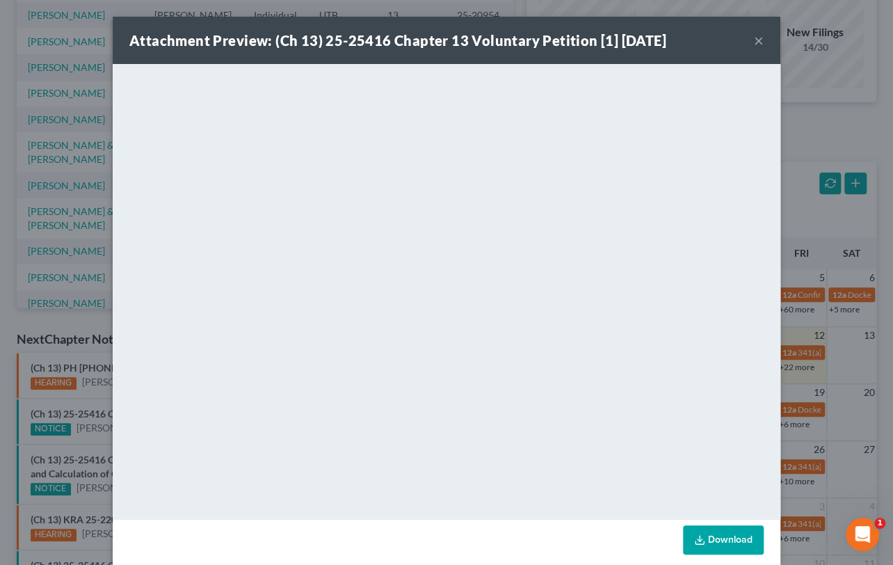
click at [86, 437] on div "Attachment Preview: (Ch 13) 25-25416 Chapter 13 Voluntary Petition [1] [DATE] ×…" at bounding box center [446, 282] width 893 height 565
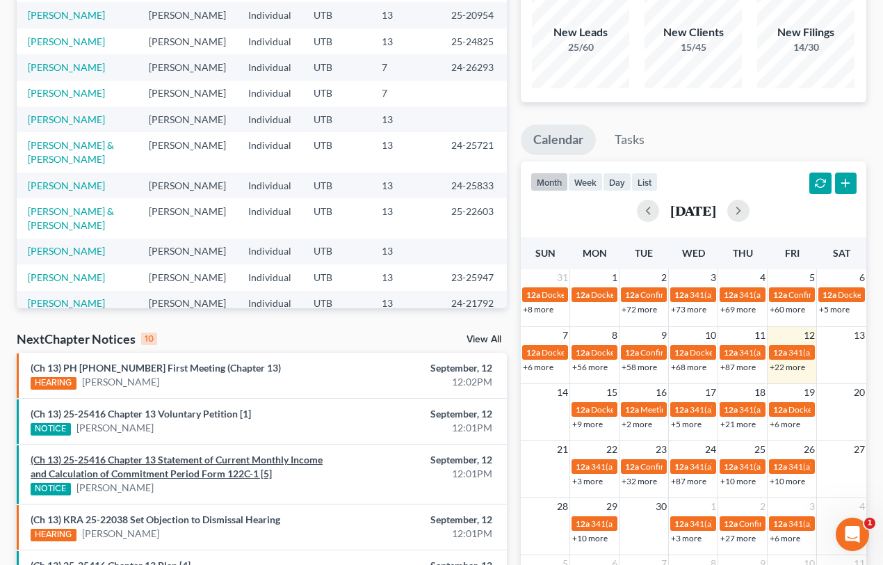
click at [81, 457] on link "(Ch 13) 25-25416 Chapter 13 Statement of Current Monthly Income and Calculation…" at bounding box center [177, 466] width 292 height 26
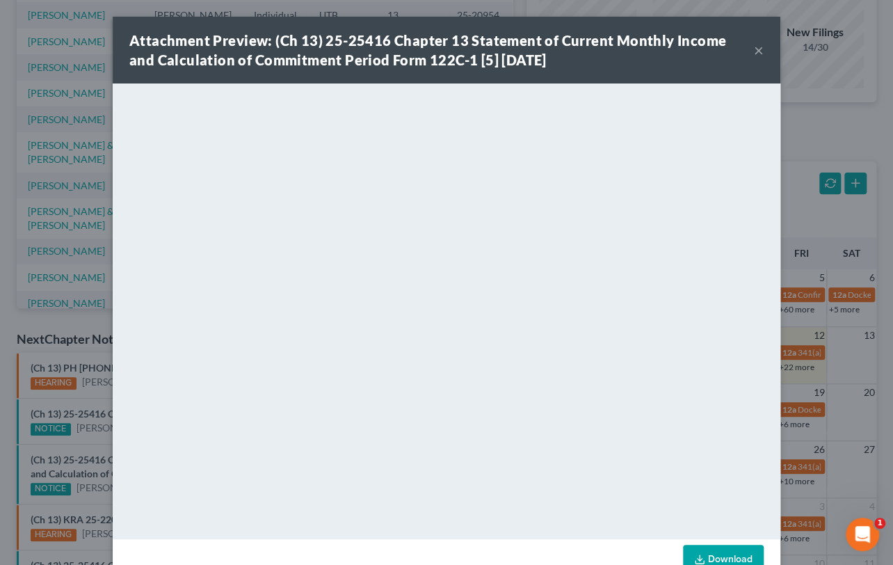
click at [97, 437] on div "Attachment Preview: (Ch 13) 25-25416 Chapter 13 Statement of Current Monthly In…" at bounding box center [446, 282] width 893 height 565
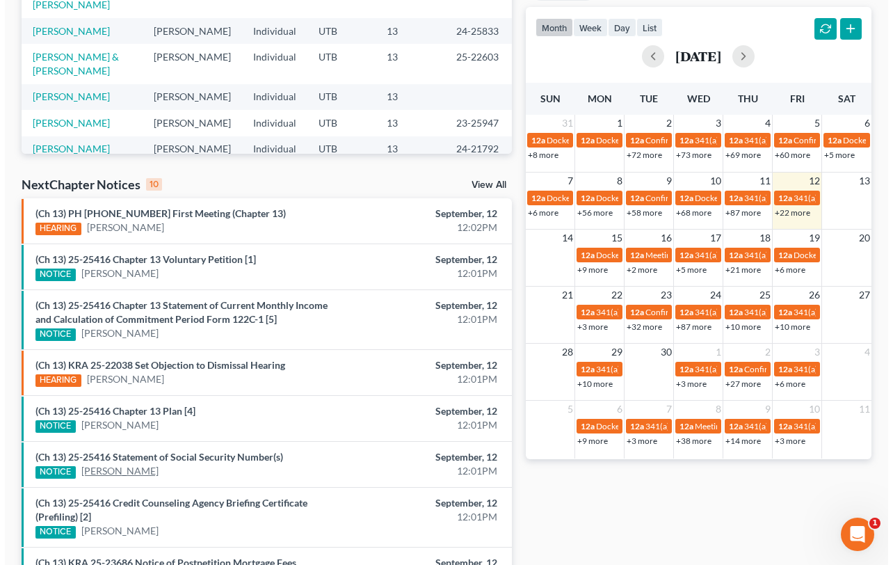
scroll to position [316, 0]
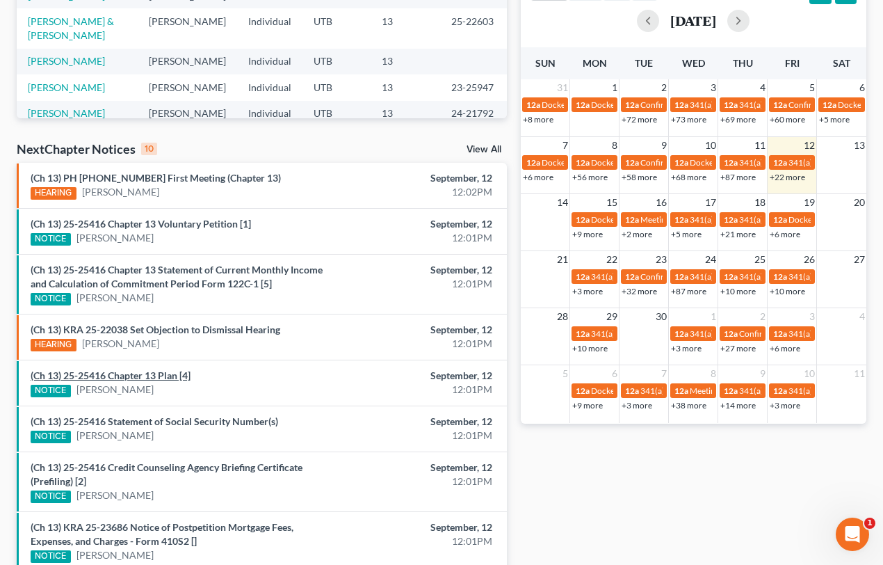
click at [149, 376] on link "(Ch 13) 25-25416 Chapter 13 Plan [4]" at bounding box center [111, 375] width 160 height 12
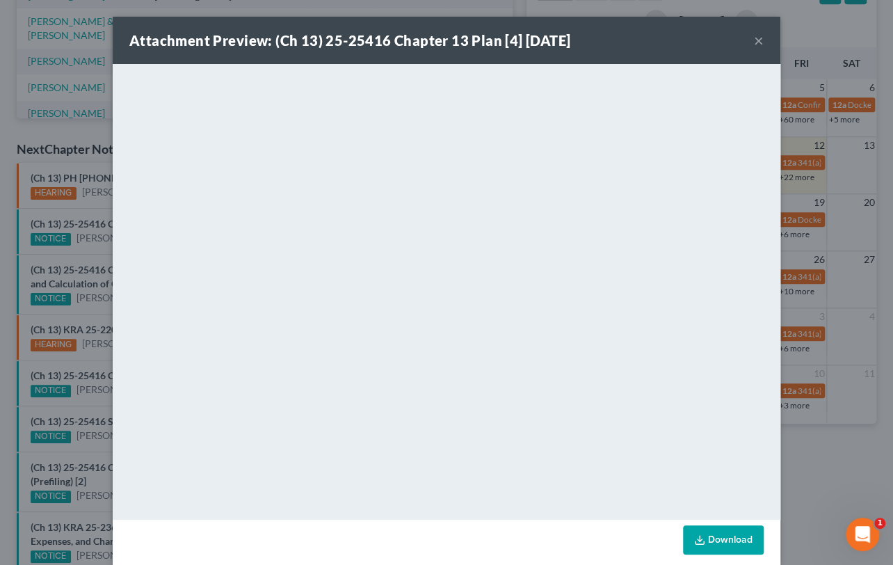
click at [77, 399] on div "Attachment Preview: (Ch 13) 25-25416 Chapter 13 Plan [4] [DATE] × <object ng-at…" at bounding box center [446, 282] width 893 height 565
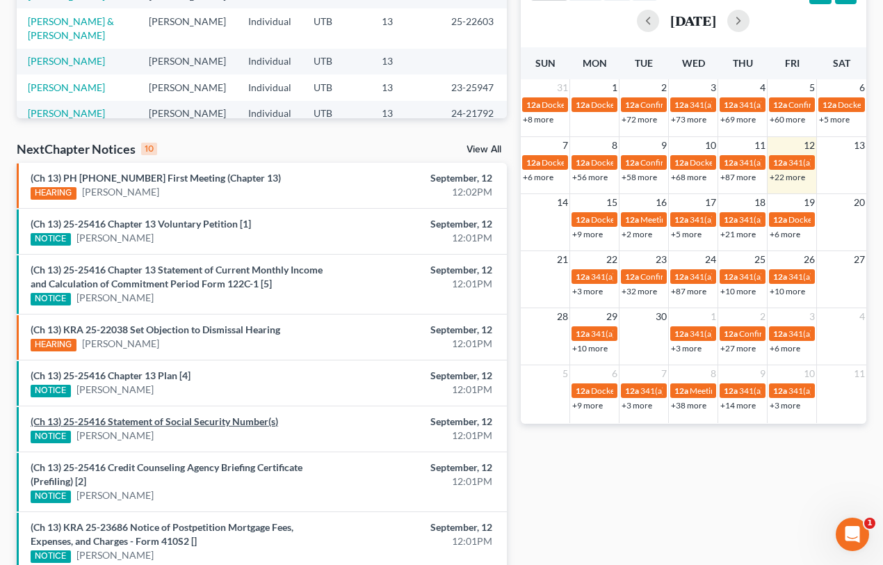
click at [96, 421] on link "(Ch 13) 25-25416 Statement of Social Security Number(s)" at bounding box center [155, 421] width 248 height 12
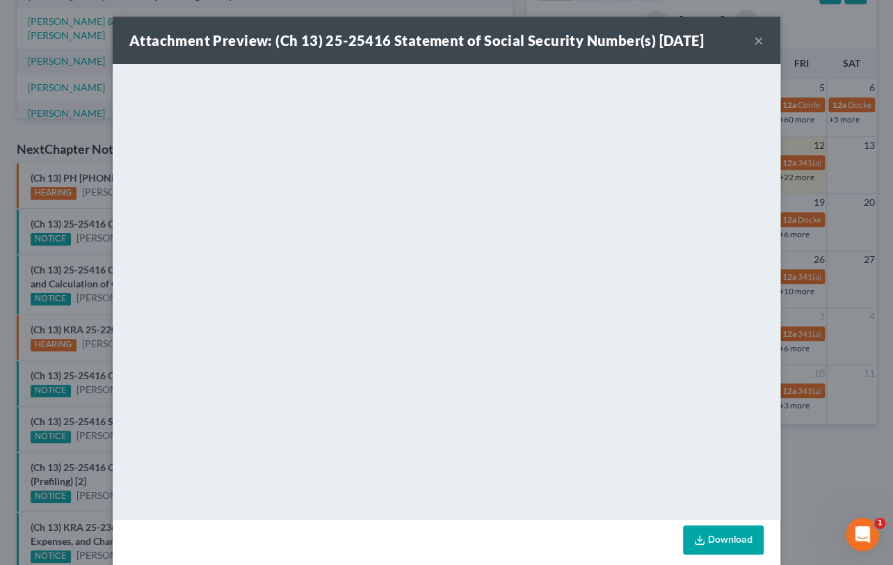
click at [95, 403] on div "Attachment Preview: (Ch 13) 25-25416 Statement of Social Security Number(s) [DA…" at bounding box center [446, 282] width 893 height 565
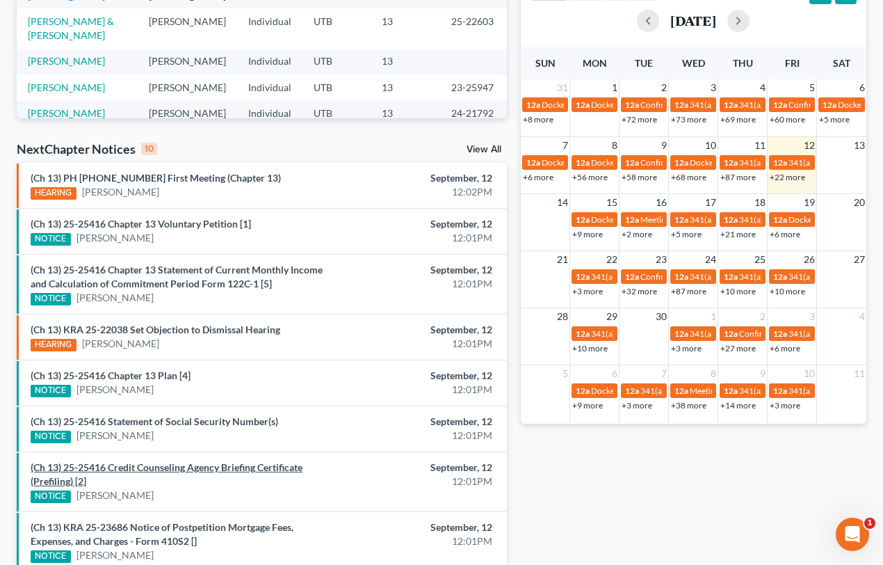
click at [126, 465] on link "(Ch 13) 25-25416 Credit Counseling Agency Briefing Certificate (Prefiling) [2]" at bounding box center [167, 474] width 272 height 26
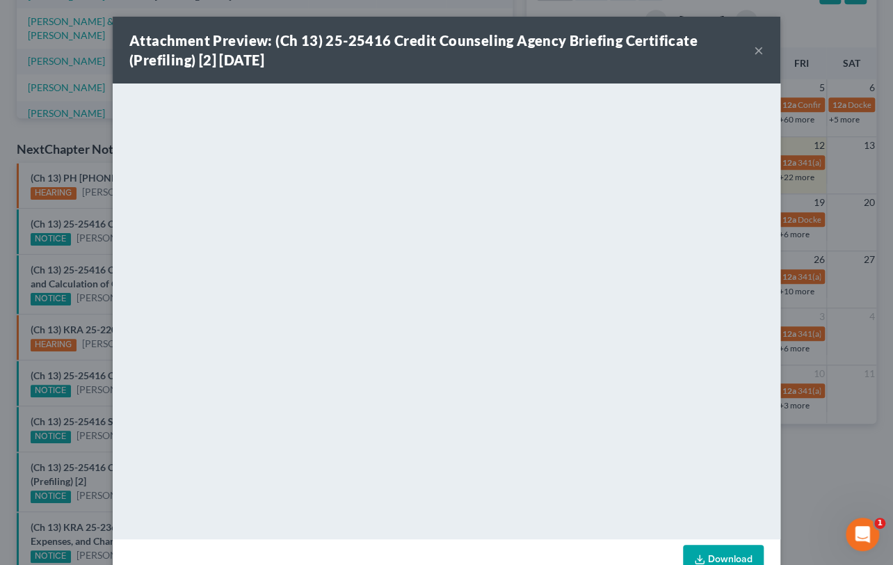
click at [95, 446] on div "Attachment Preview: (Ch 13) 25-25416 Credit Counseling Agency Briefing Certific…" at bounding box center [446, 282] width 893 height 565
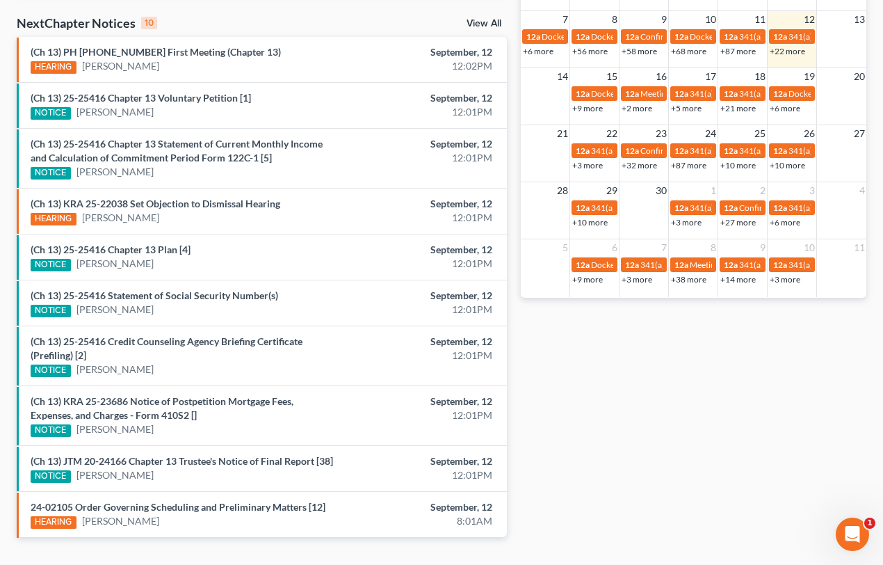
scroll to position [442, 0]
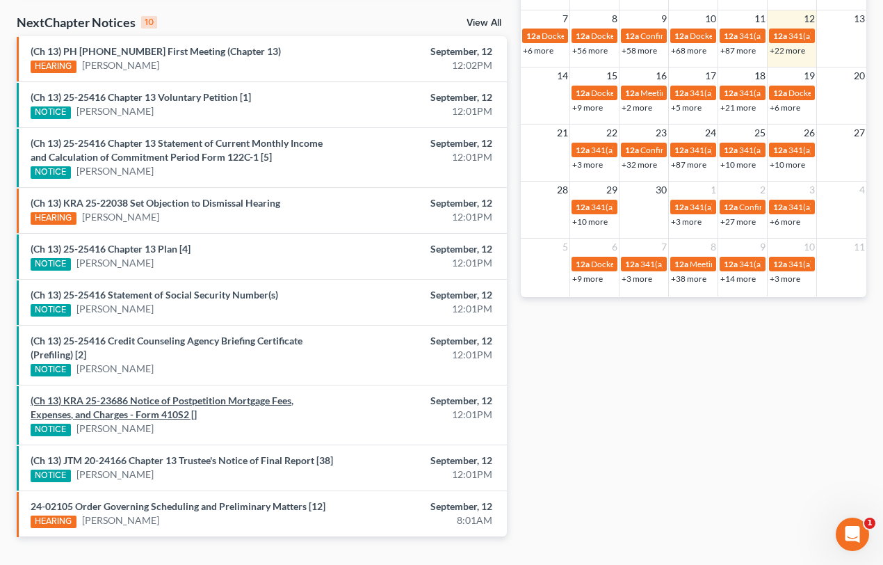
click at [143, 398] on link "(Ch 13) KRA 25-23686 Notice of Postpetition Mortgage Fees, Expenses, and Charge…" at bounding box center [162, 407] width 263 height 26
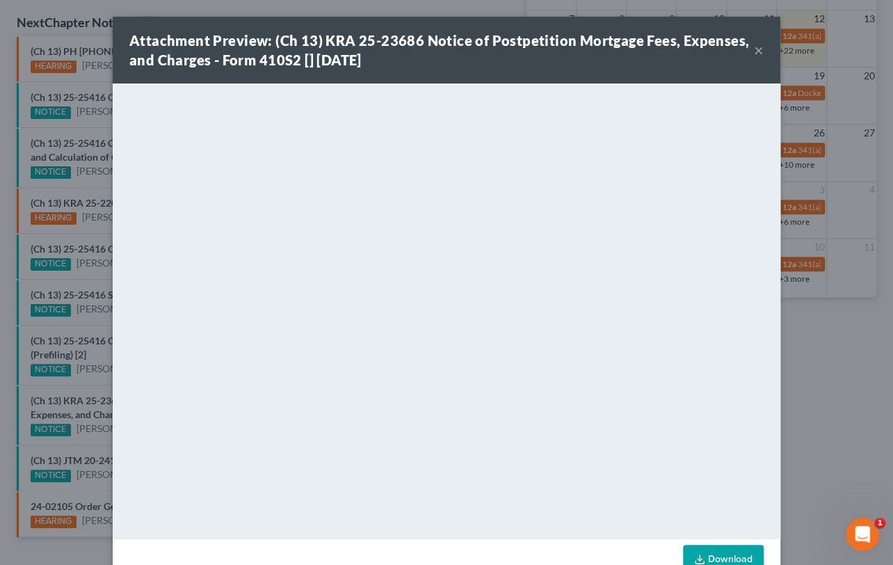
click at [97, 385] on div "Attachment Preview: (Ch 13) KRA 25-23686 Notice of Postpetition Mortgage Fees, …" at bounding box center [446, 282] width 893 height 565
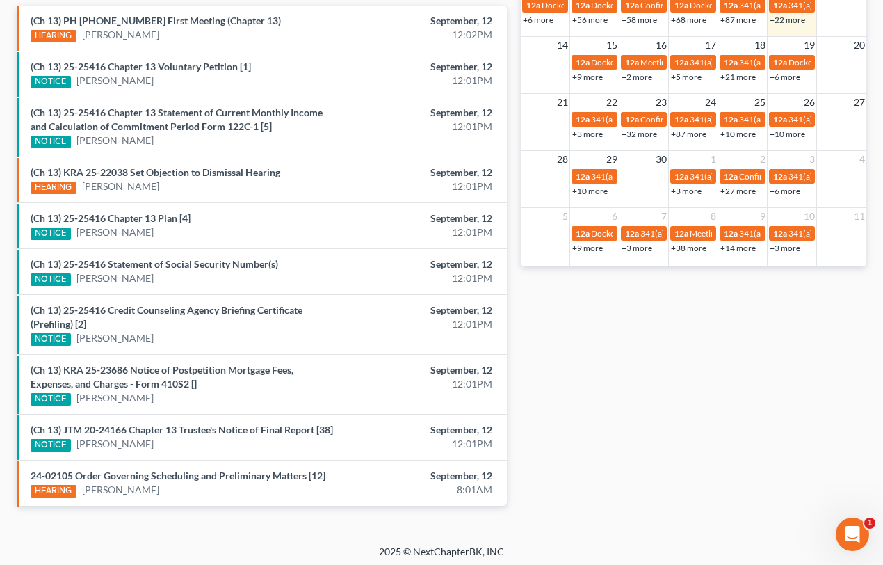
scroll to position [489, 0]
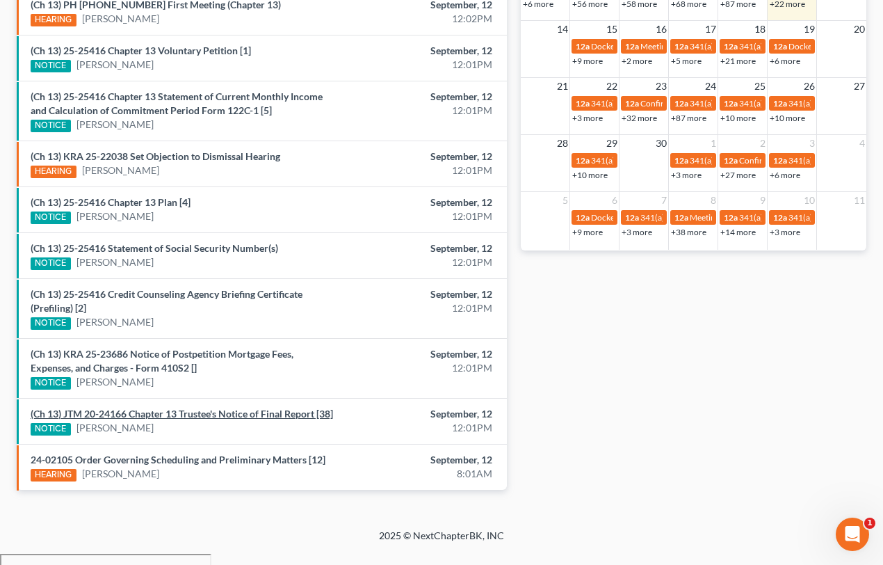
click at [146, 411] on link "(Ch 13) JTM 20-24166 Chapter 13 Trustee's Notice of Final Report [38]" at bounding box center [182, 413] width 302 height 12
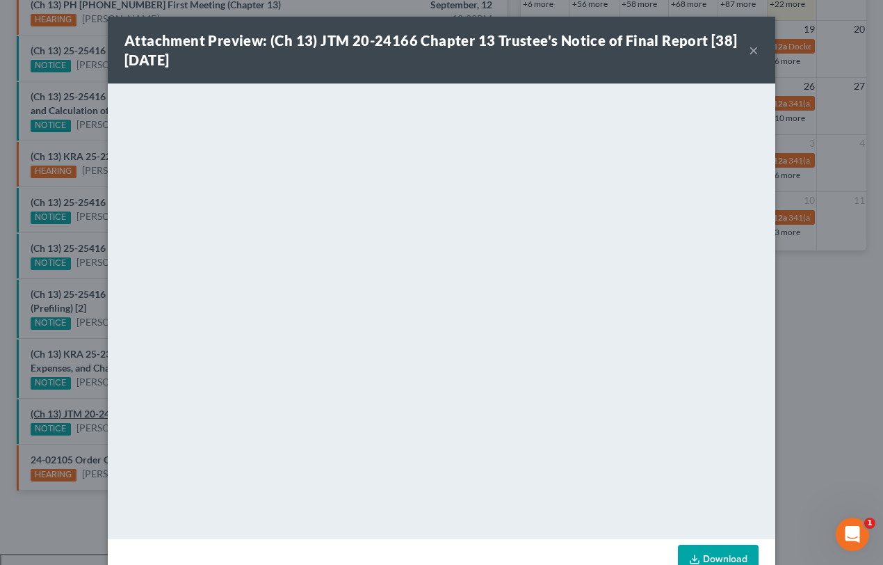
scroll to position [475, 0]
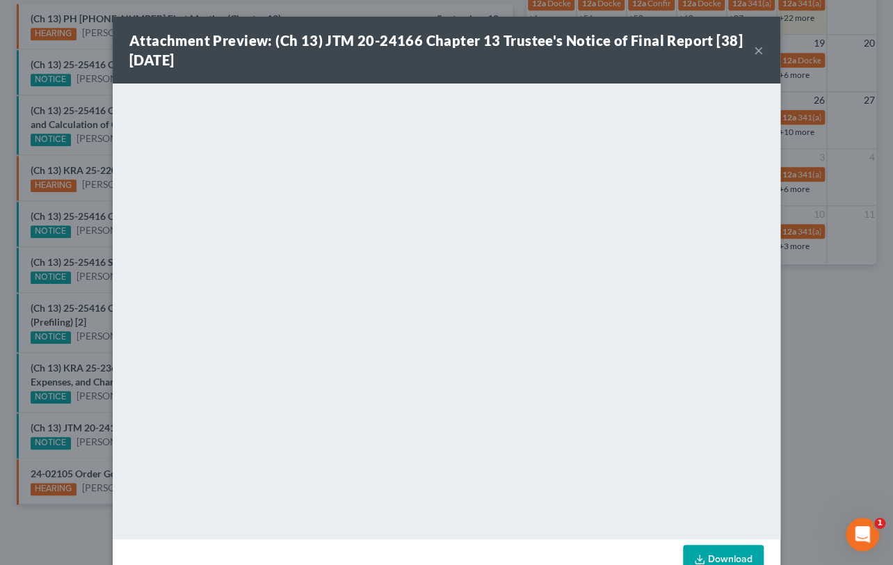
click at [95, 435] on div "Attachment Preview: (Ch 13) JTM 20-24166 Chapter 13 Trustee's Notice of Final R…" at bounding box center [446, 282] width 893 height 565
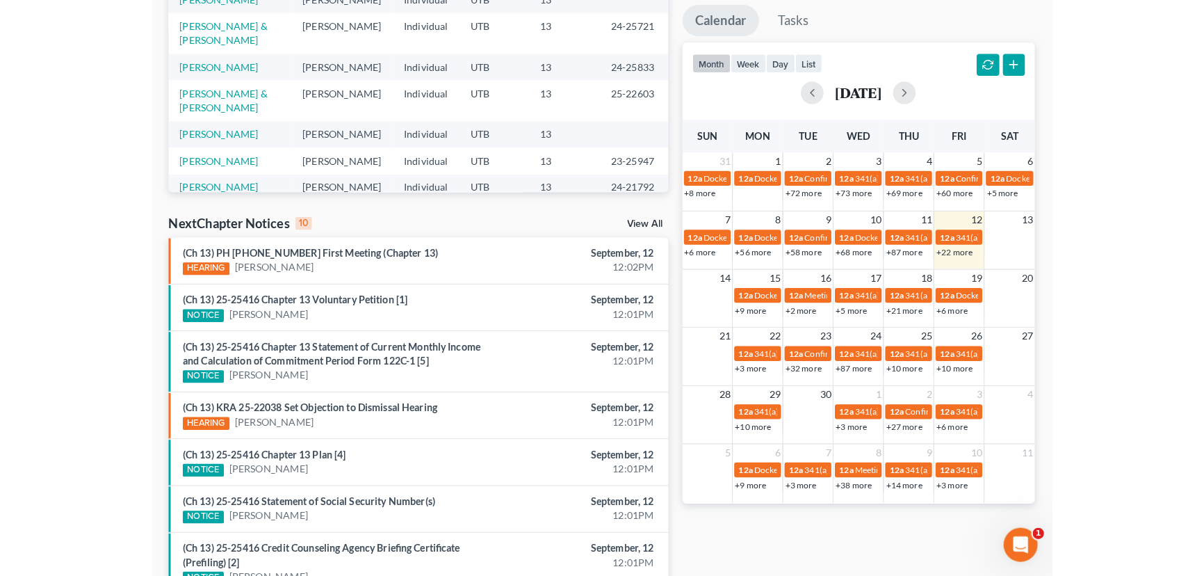
scroll to position [223, 0]
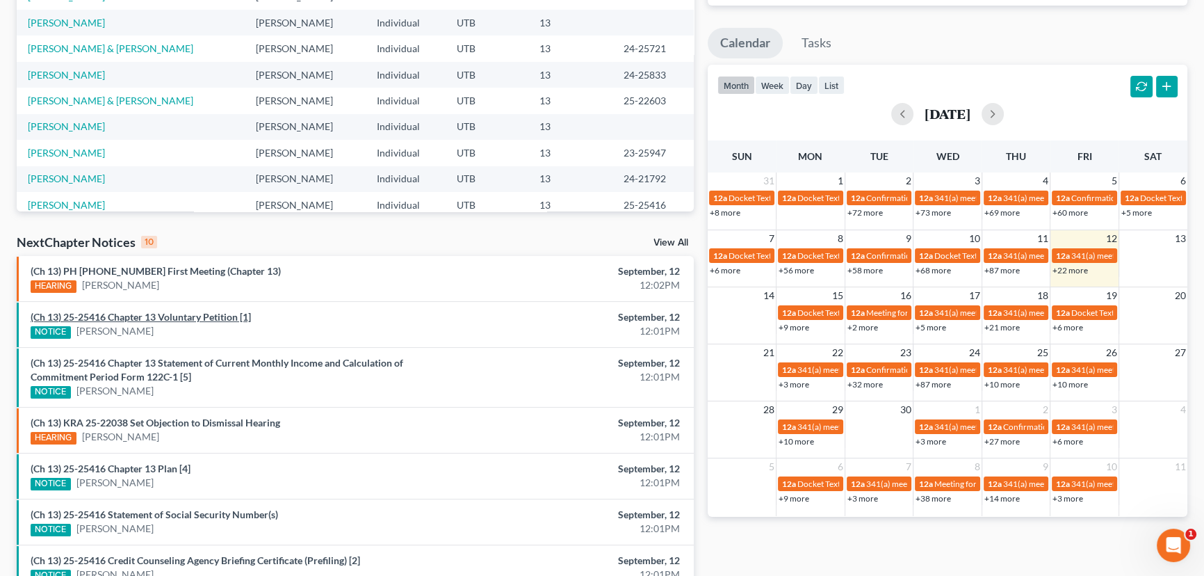
click at [159, 316] on link "(Ch 13) 25-25416 Chapter 13 Voluntary Petition [1]" at bounding box center [141, 317] width 220 height 12
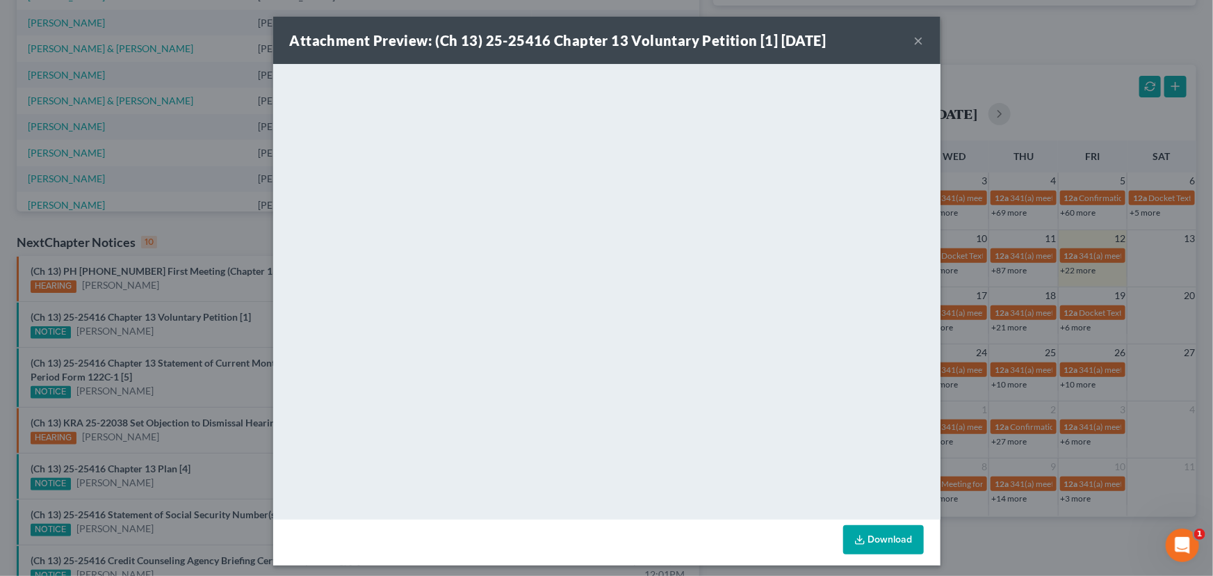
click at [158, 331] on div "Attachment Preview: (Ch 13) 25-25416 Chapter 13 Voluntary Petition [1] [DATE] ×…" at bounding box center [606, 288] width 1213 height 576
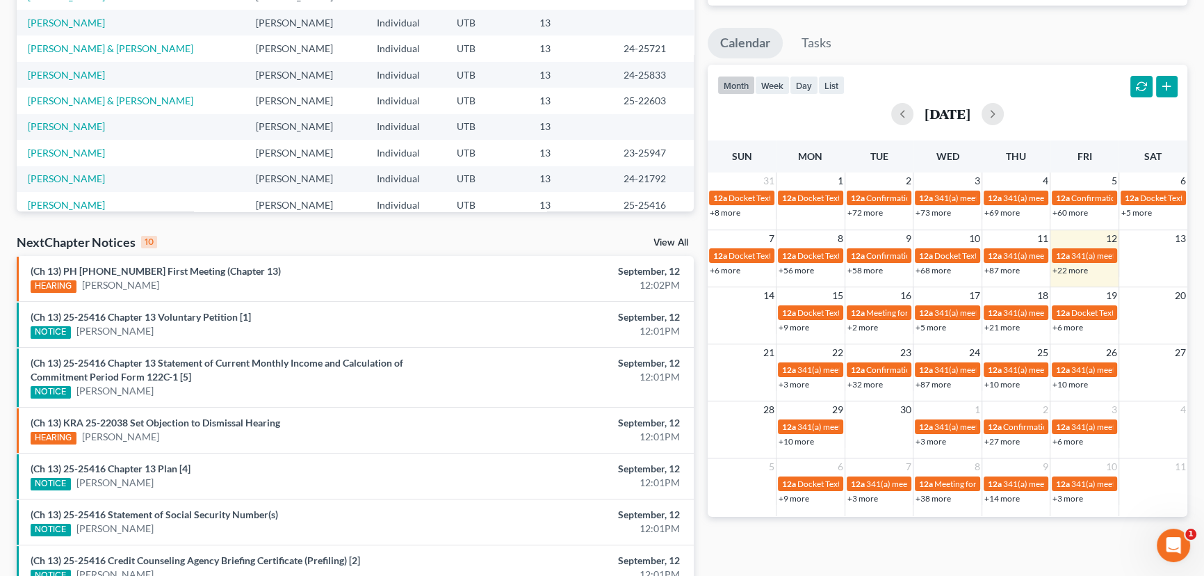
click at [233, 369] on div "(Ch 13) 25-25416 Chapter 13 Statement of Current Monthly Income and Calculation…" at bounding box center [245, 377] width 442 height 42
click at [232, 365] on link "(Ch 13) 25-25416 Chapter 13 Statement of Current Monthly Income and Calculation…" at bounding box center [217, 370] width 373 height 26
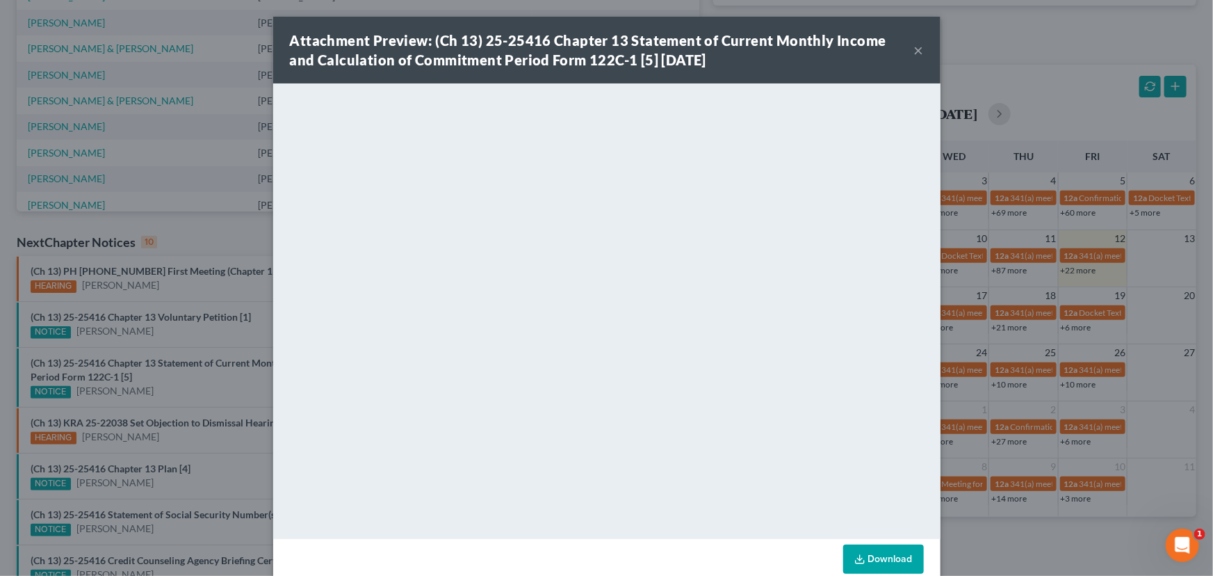
click at [213, 382] on div "Attachment Preview: (Ch 13) 25-25416 Chapter 13 Statement of Current Monthly In…" at bounding box center [606, 288] width 1213 height 576
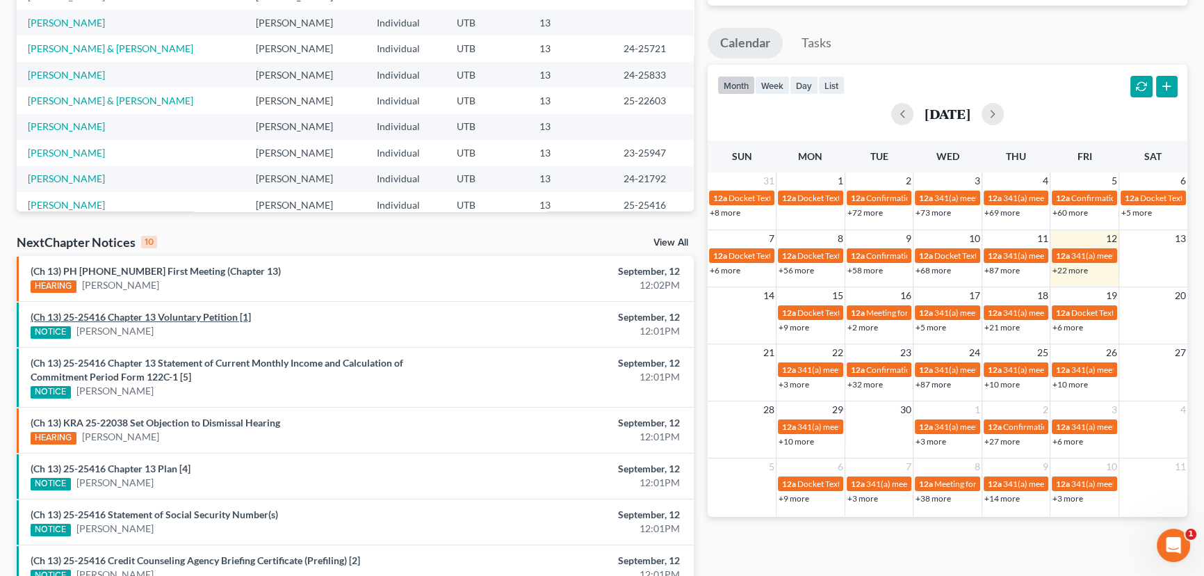
click at [177, 317] on link "(Ch 13) 25-25416 Chapter 13 Voluntary Petition [1]" at bounding box center [141, 317] width 220 height 12
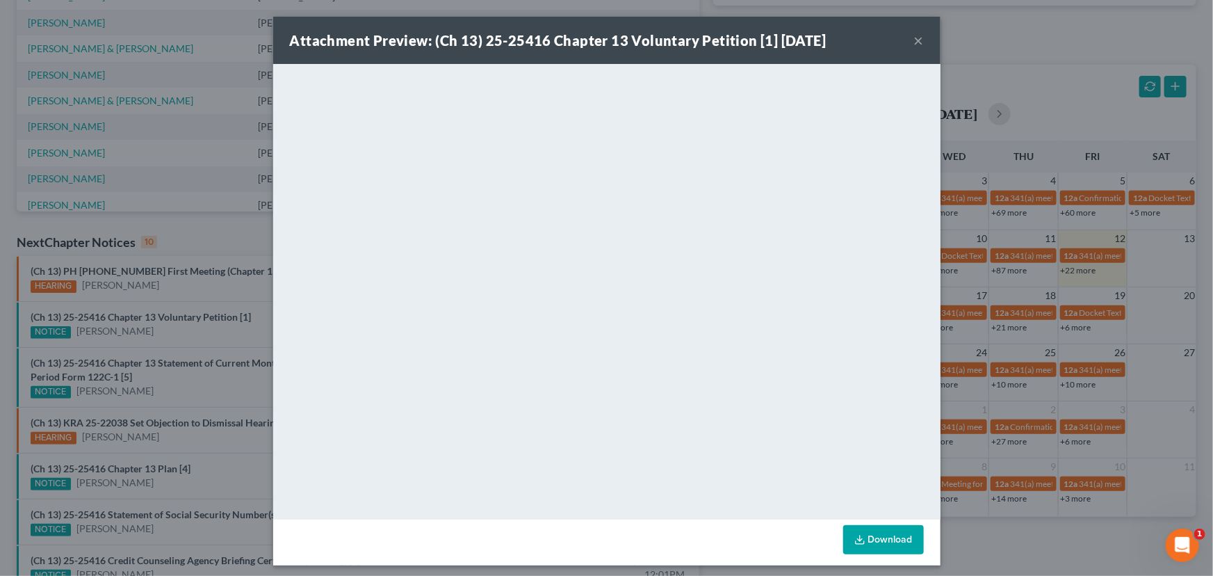
click at [177, 336] on div "Attachment Preview: (Ch 13) 25-25416 Chapter 13 Voluntary Petition [1] [DATE] ×…" at bounding box center [606, 288] width 1213 height 576
